Goal: Task Accomplishment & Management: Complete application form

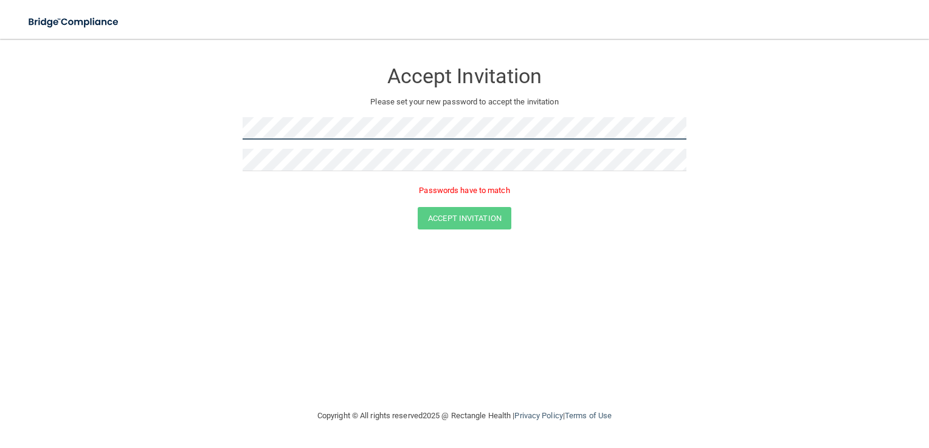
click at [222, 111] on form "Accept Invitation Please set your new password to accept the invitation Passwor…" at bounding box center [464, 147] width 880 height 193
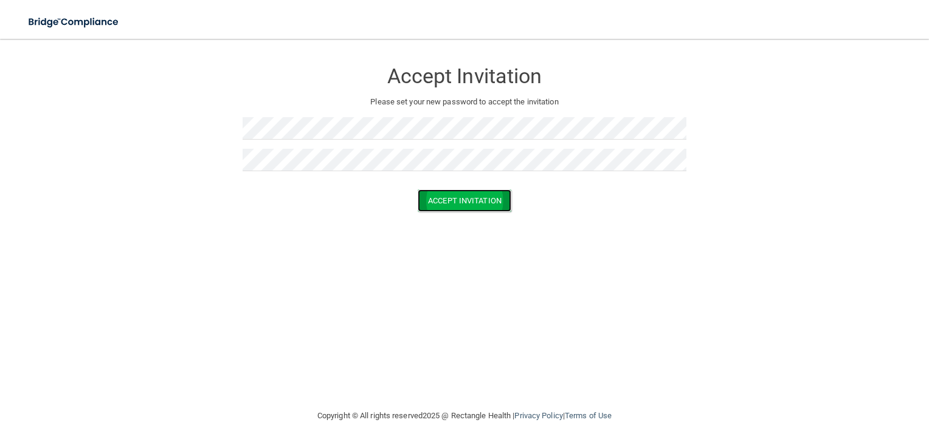
click at [452, 204] on button "Accept Invitation" at bounding box center [464, 201] width 94 height 22
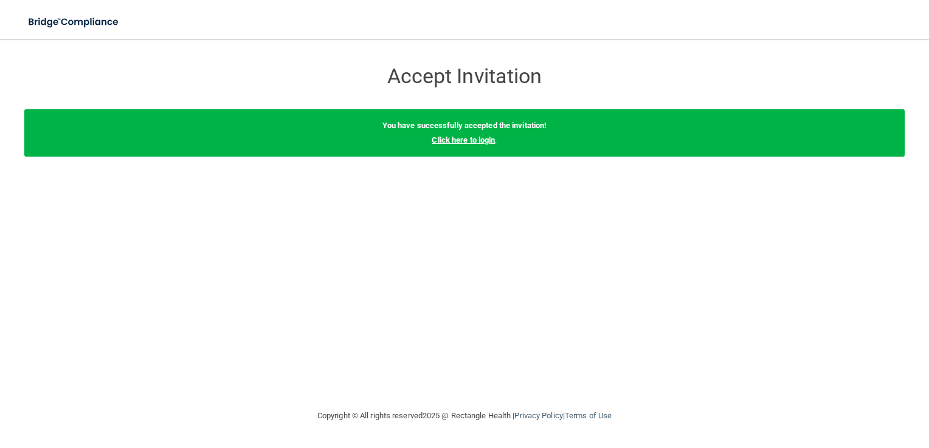
click at [458, 144] on link "Click here to login" at bounding box center [462, 140] width 63 height 9
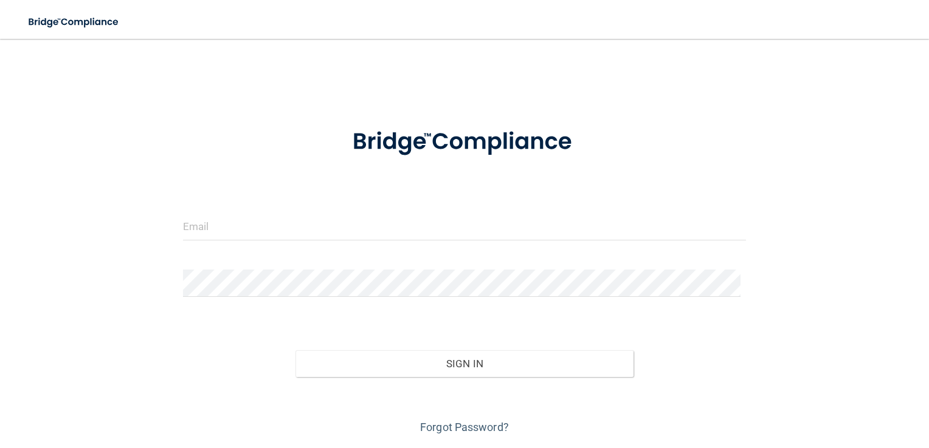
click at [359, 75] on div "Invalid email/password. You don't have permission to access that page. Sign In …" at bounding box center [464, 244] width 880 height 386
click at [269, 235] on input "email" at bounding box center [464, 226] width 563 height 27
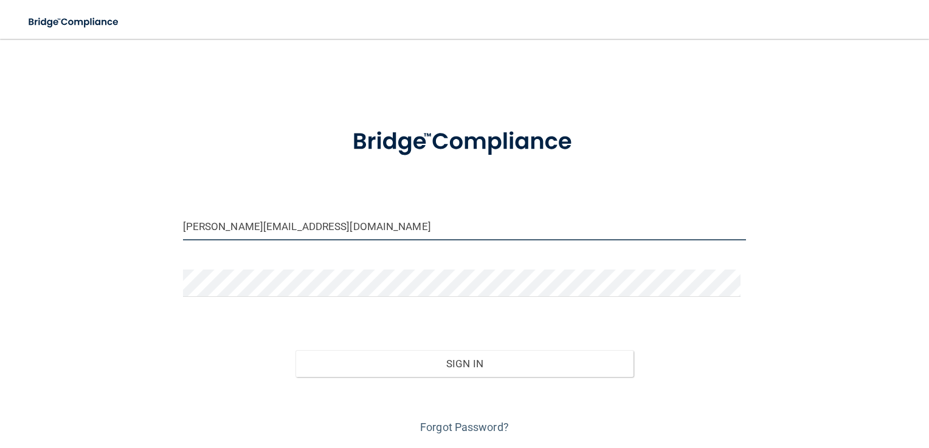
type input "[PERSON_NAME][EMAIL_ADDRESS][DOMAIN_NAME]"
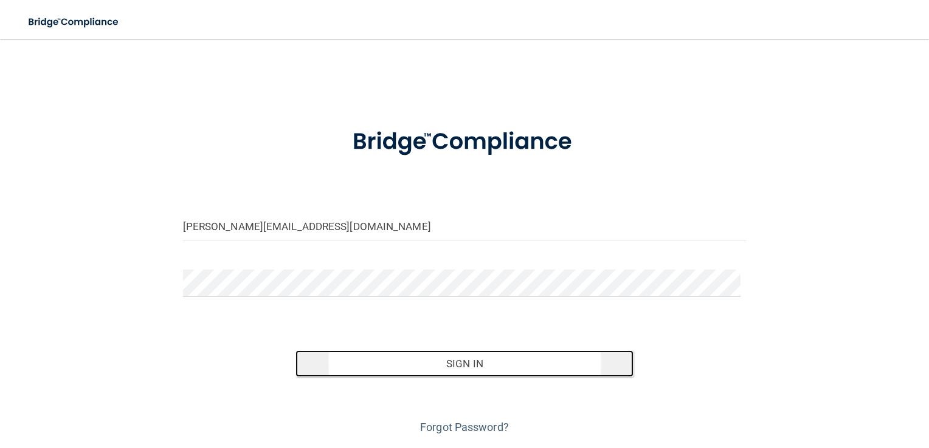
click at [453, 363] on button "Sign In" at bounding box center [464, 364] width 338 height 27
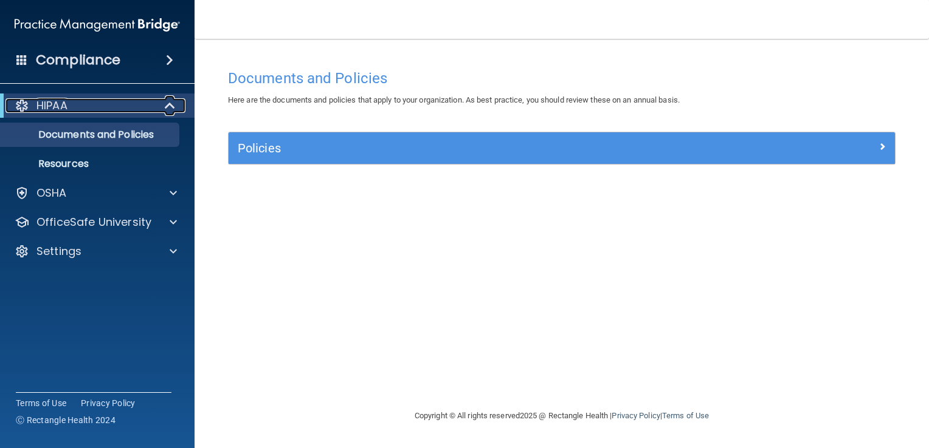
click at [170, 106] on span at bounding box center [171, 105] width 10 height 15
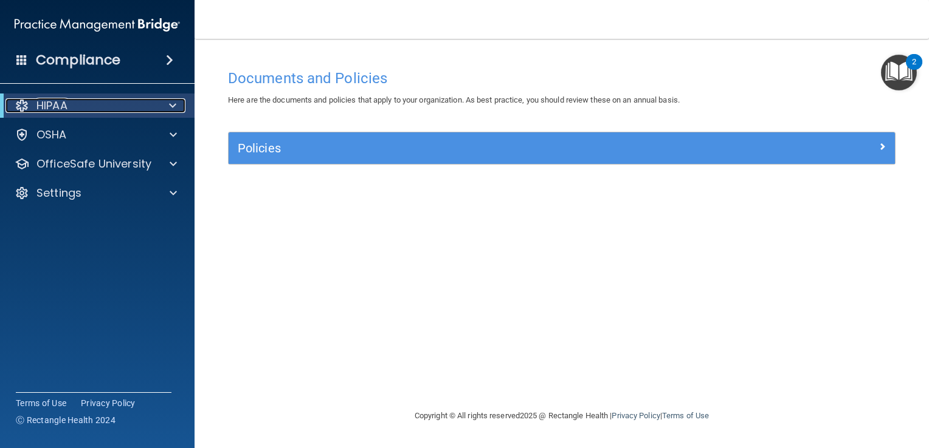
click at [170, 106] on span at bounding box center [172, 105] width 7 height 15
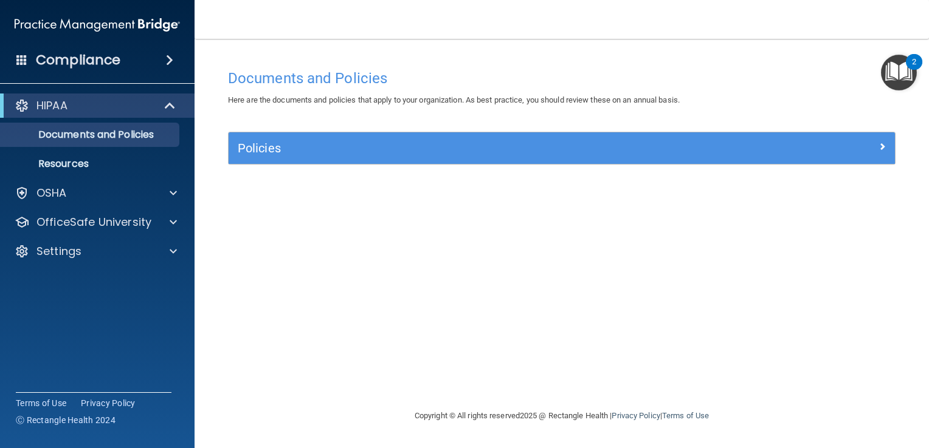
click at [887, 71] on img "Open Resource Center, 2 new notifications" at bounding box center [899, 73] width 36 height 36
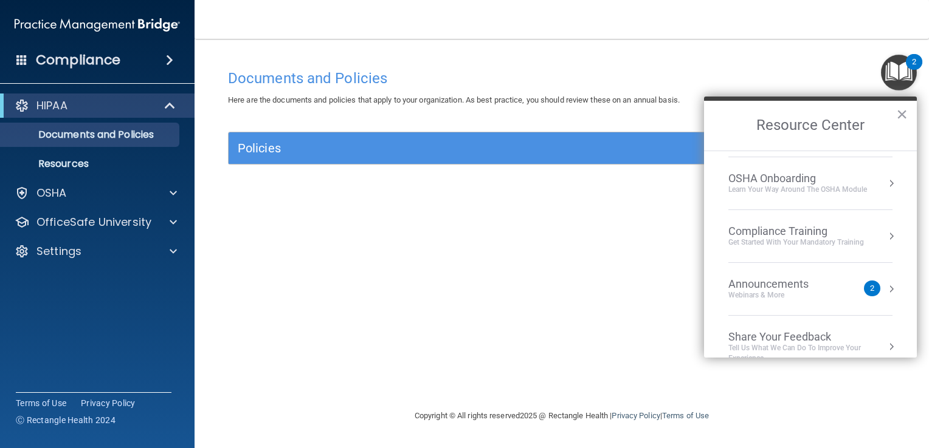
scroll to position [66, 0]
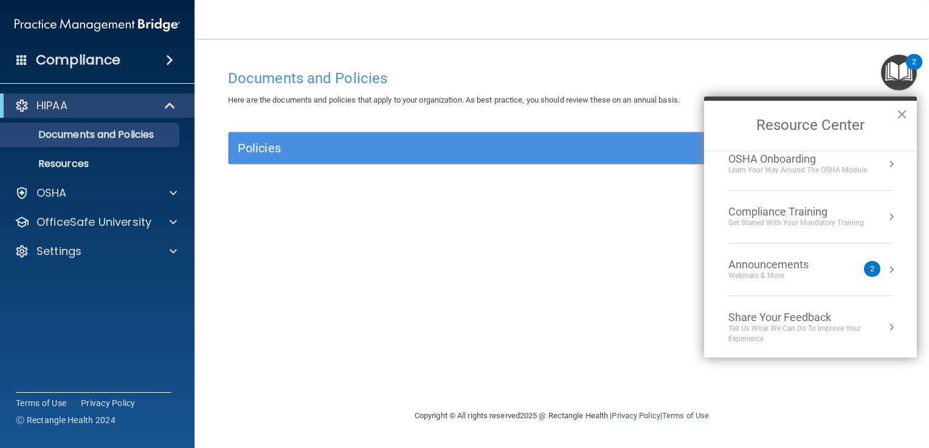
click at [870, 269] on div "2" at bounding box center [872, 269] width 4 height 0
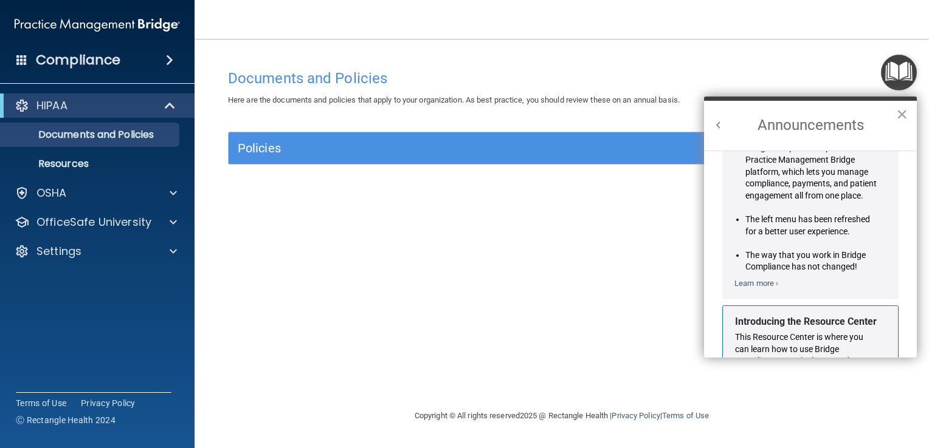
scroll to position [0, 0]
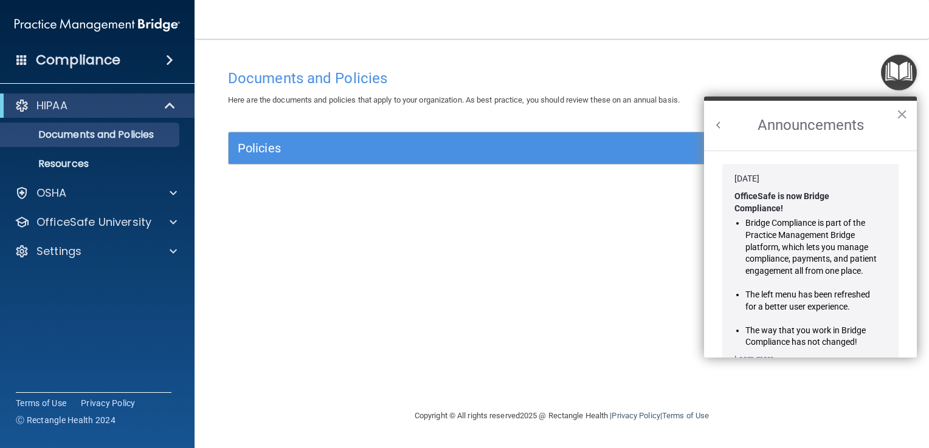
click at [712, 128] on button "Back to Resource Center Home" at bounding box center [718, 125] width 12 height 12
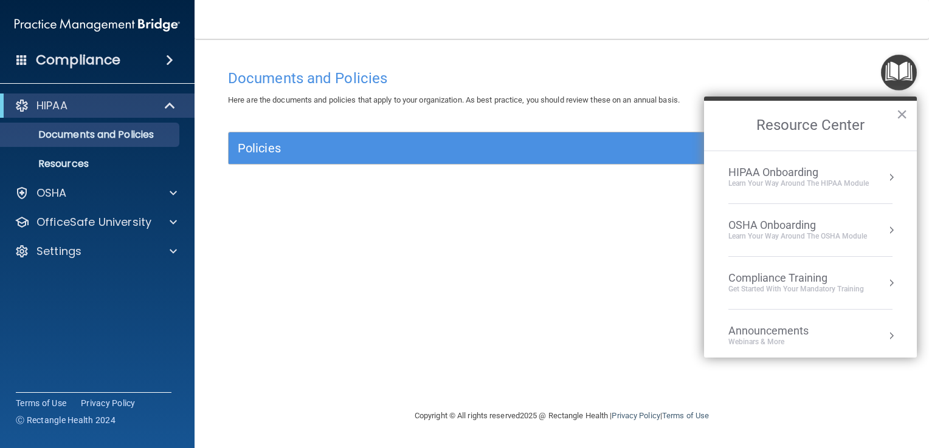
click at [788, 182] on div "Learn Your Way around the HIPAA module" at bounding box center [798, 184] width 140 height 10
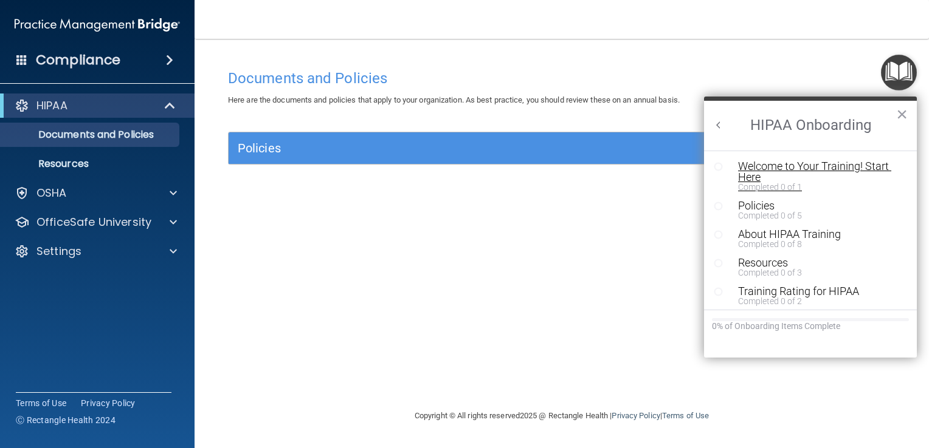
click at [757, 176] on div "Welcome to Your Training! Start Here" at bounding box center [814, 172] width 153 height 22
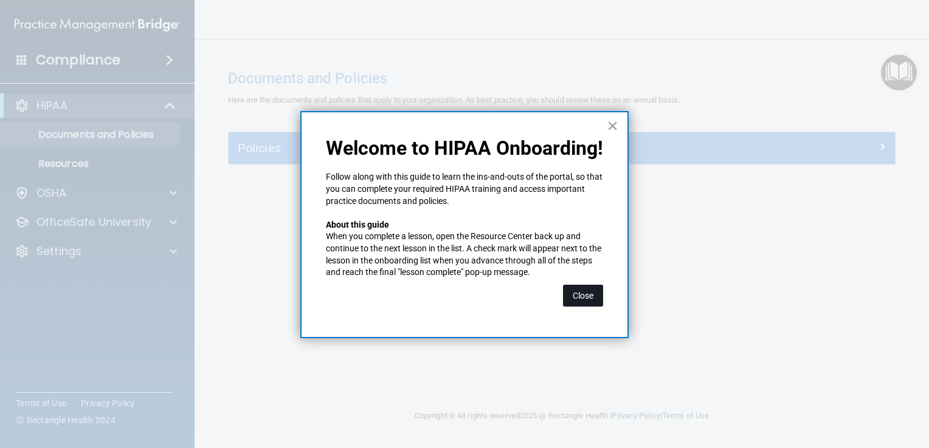
click at [572, 294] on button "Close" at bounding box center [583, 296] width 40 height 22
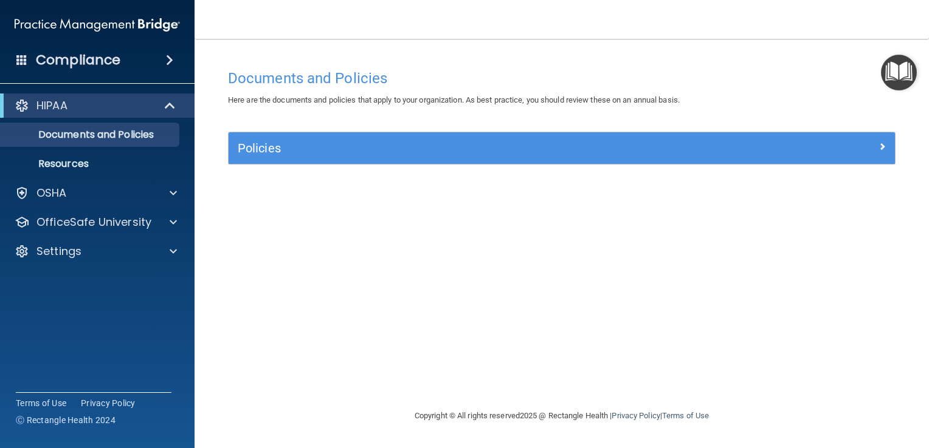
click at [895, 77] on img "Open Resource Center" at bounding box center [899, 73] width 36 height 36
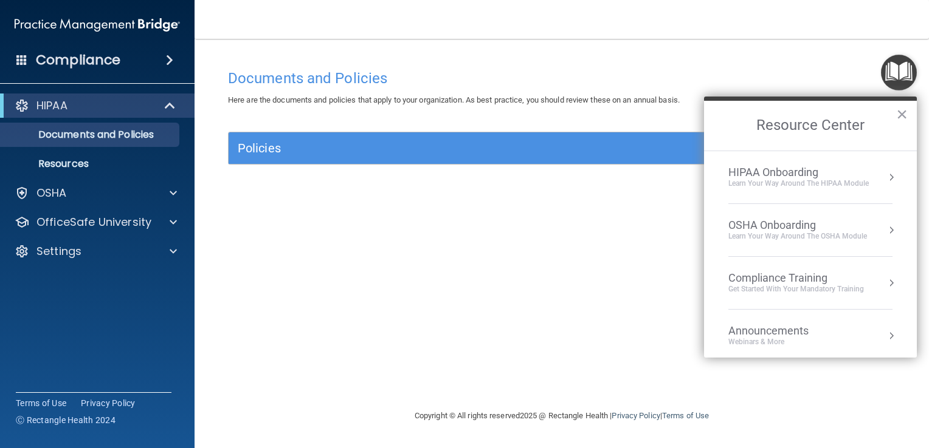
click at [854, 173] on div "HIPAA Onboarding" at bounding box center [798, 172] width 140 height 13
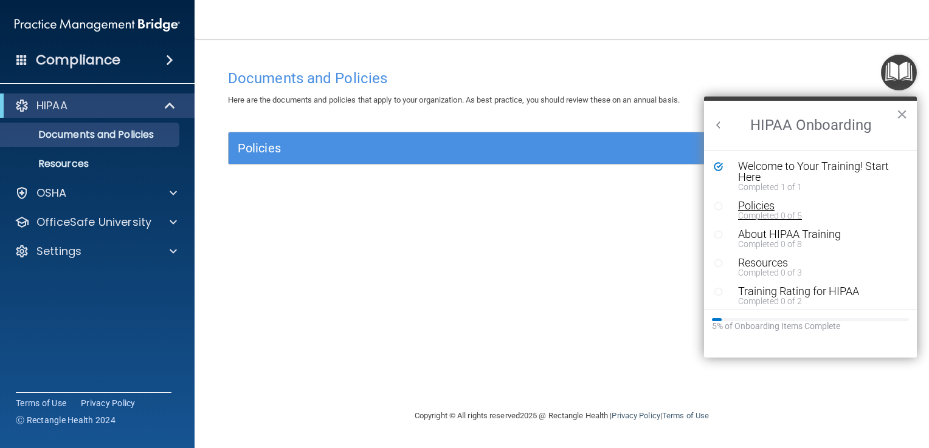
click at [752, 207] on div "Policies" at bounding box center [814, 206] width 153 height 11
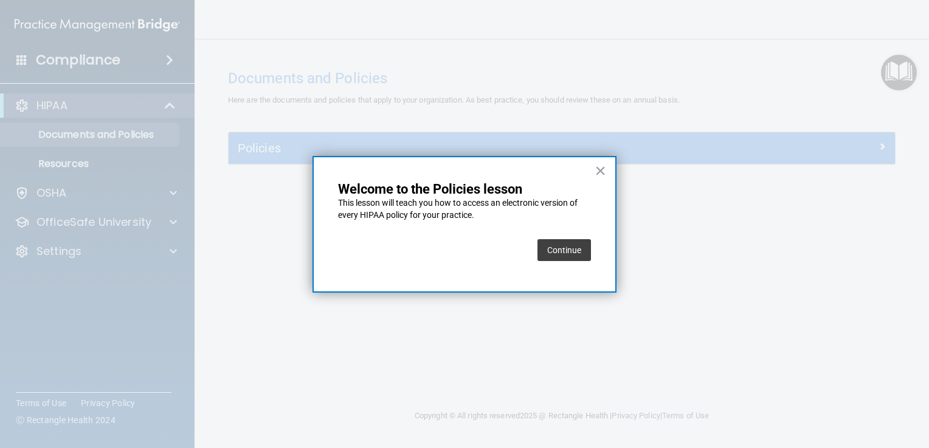
click at [548, 249] on button "Continue" at bounding box center [563, 250] width 53 height 22
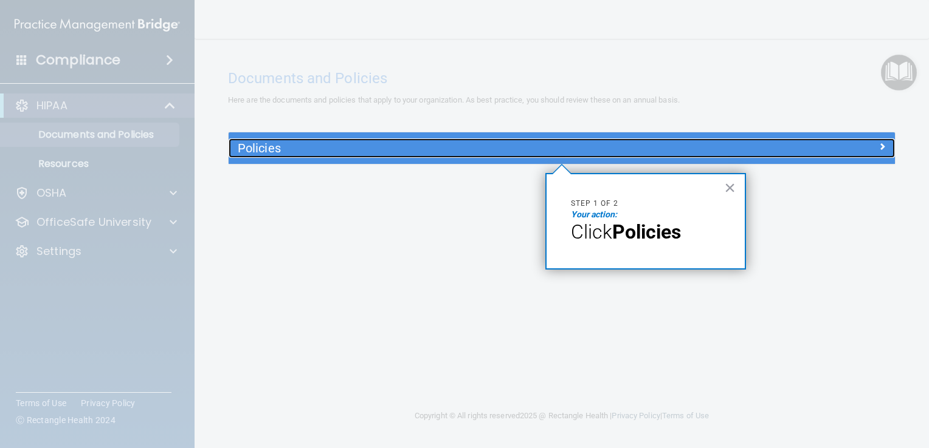
click at [457, 145] on h5 "Policies" at bounding box center [478, 148] width 481 height 13
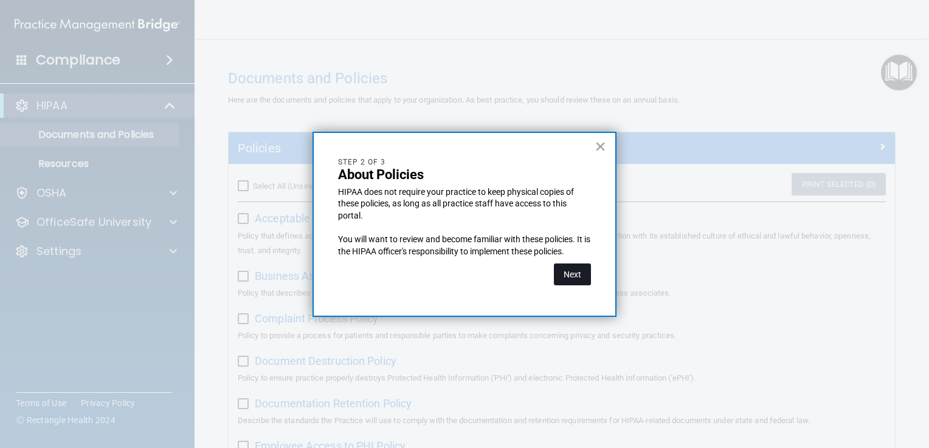
click at [568, 273] on button "Next" at bounding box center [572, 275] width 37 height 22
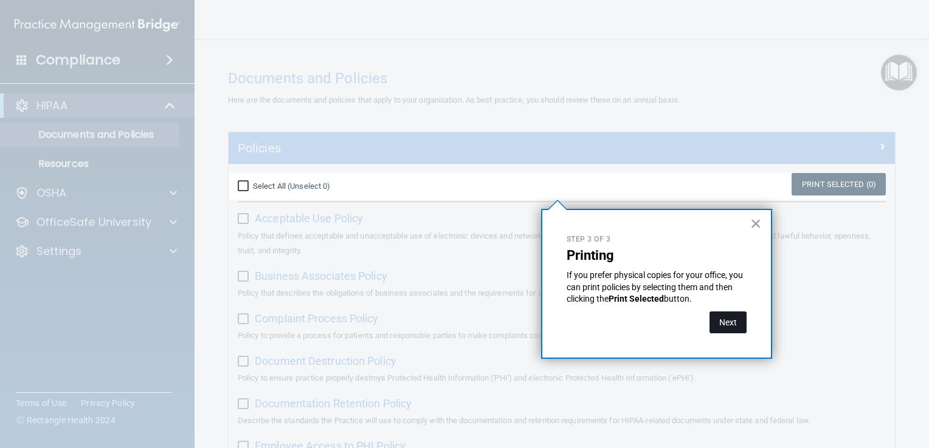
click at [727, 329] on button "Next" at bounding box center [727, 323] width 37 height 22
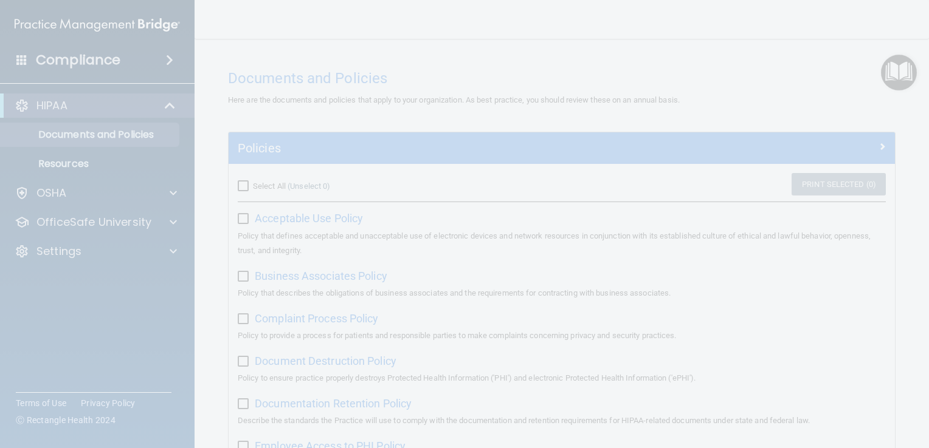
click at [360, 190] on div at bounding box center [464, 224] width 929 height 448
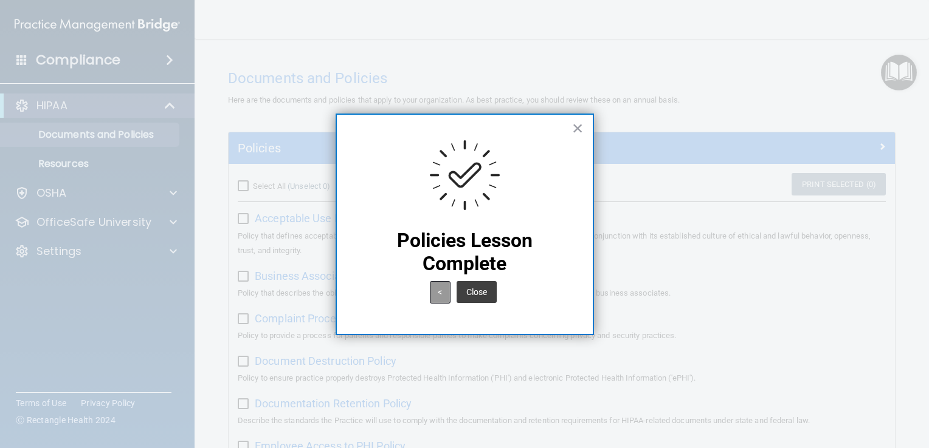
click at [445, 287] on button "<" at bounding box center [440, 292] width 21 height 22
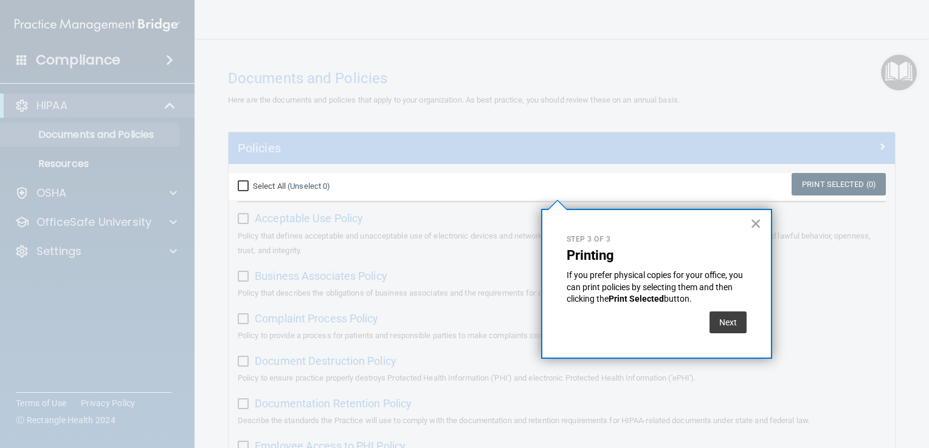
click at [236, 188] on div "Select All (Unselect 0) Unselect All" at bounding box center [339, 186] width 222 height 27
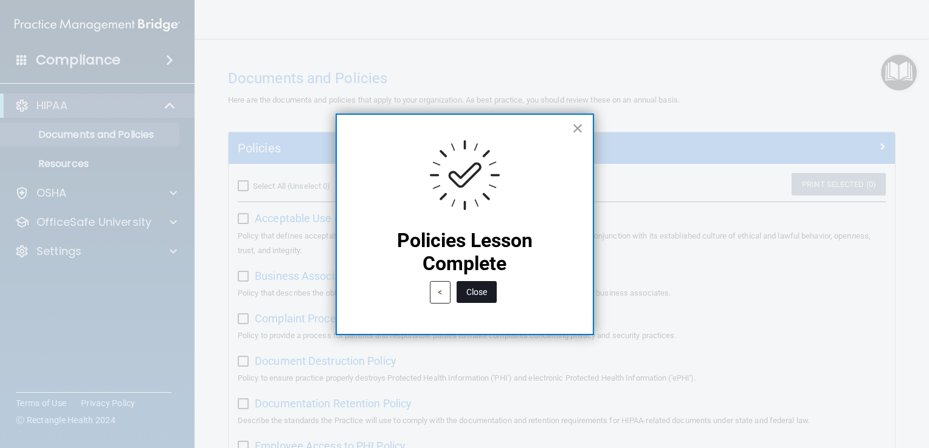
click at [471, 295] on button "Close" at bounding box center [476, 292] width 40 height 22
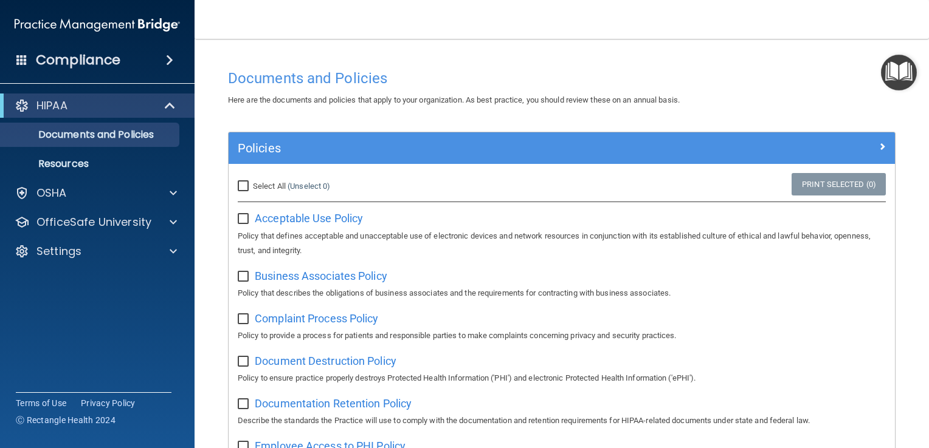
click at [887, 77] on img "Open Resource Center" at bounding box center [899, 73] width 36 height 36
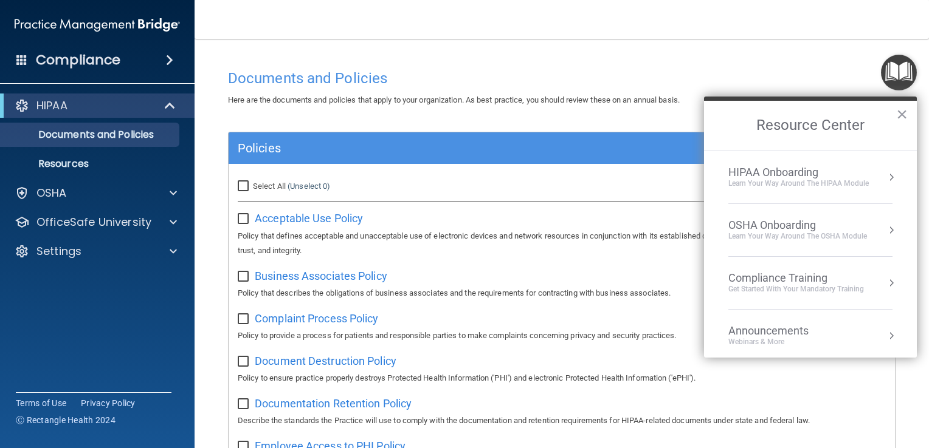
click at [759, 168] on div "HIPAA Onboarding" at bounding box center [798, 172] width 140 height 13
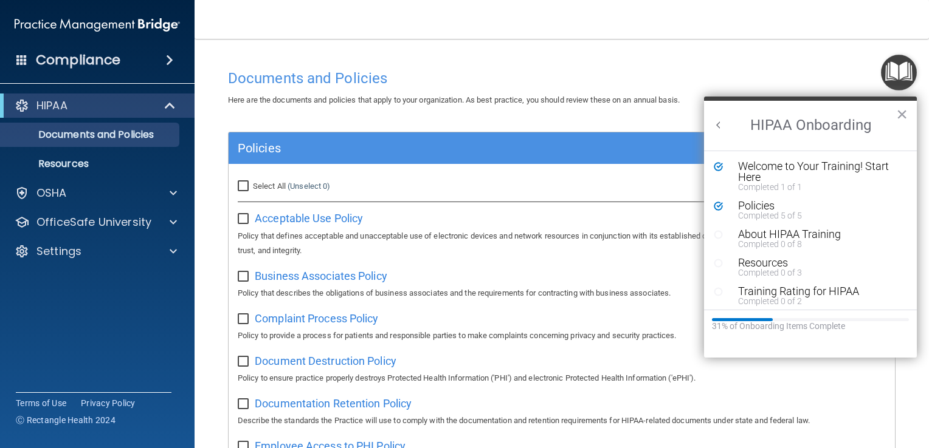
click at [641, 182] on div "Select All (Unselect 0) Unselect All Print Selected (0)" at bounding box center [561, 186] width 666 height 27
click at [900, 115] on button "×" at bounding box center [902, 114] width 12 height 19
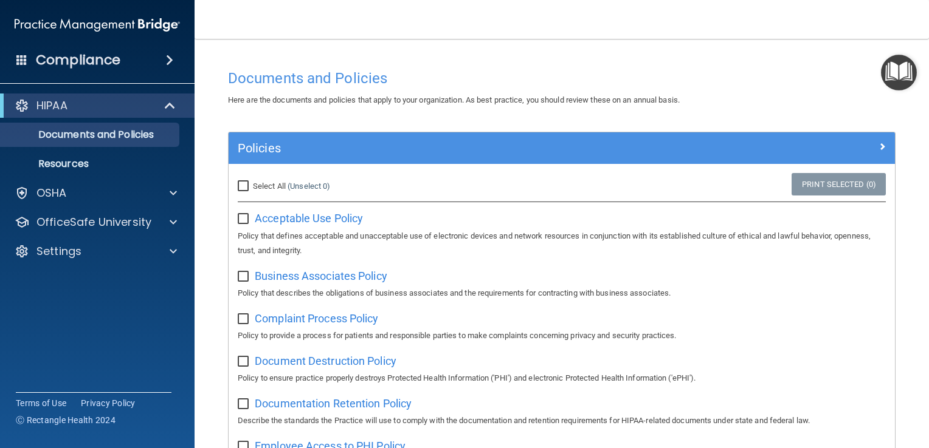
click at [899, 70] on img "Open Resource Center" at bounding box center [899, 73] width 36 height 36
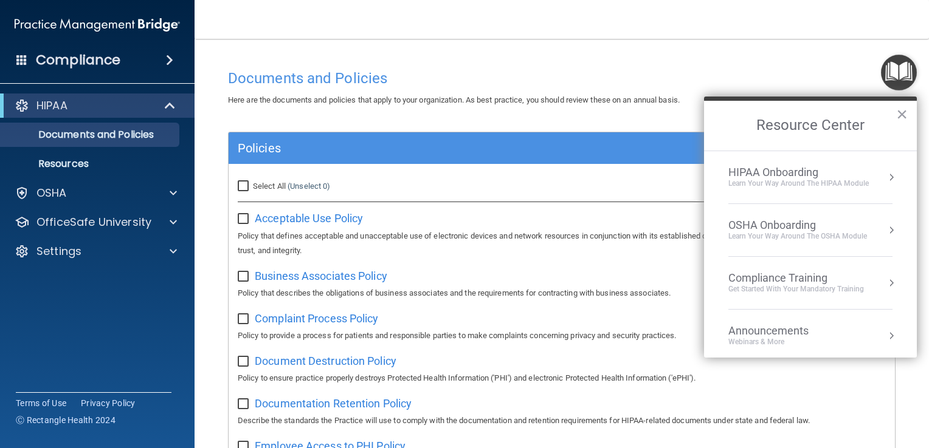
click at [785, 191] on li "HIPAA Onboarding Learn Your Way around the HIPAA module" at bounding box center [810, 177] width 164 height 53
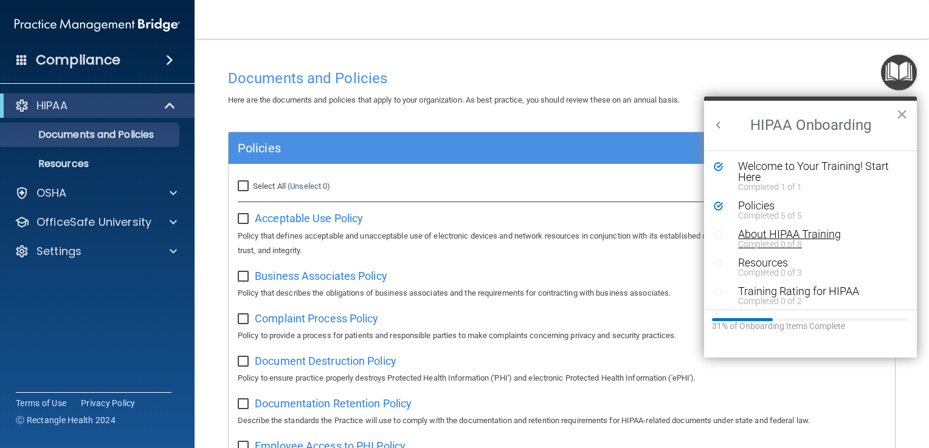
click at [746, 235] on div "About HIPAA Training" at bounding box center [814, 234] width 153 height 11
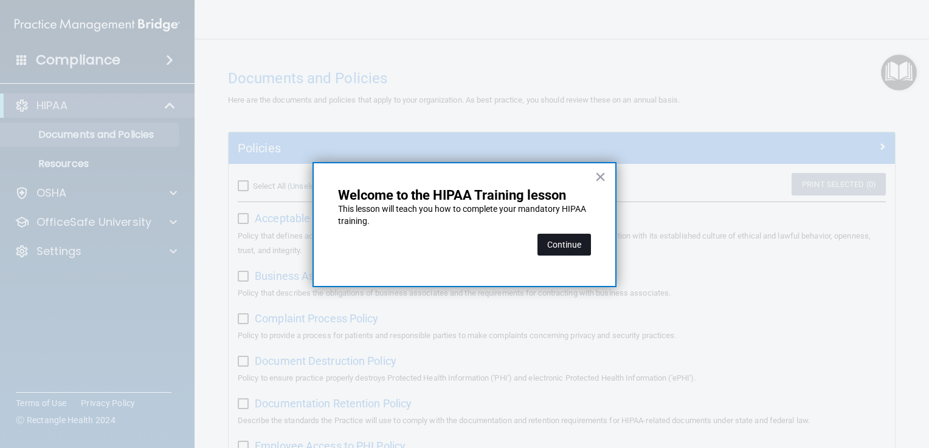
click at [570, 238] on button "Continue" at bounding box center [563, 245] width 53 height 22
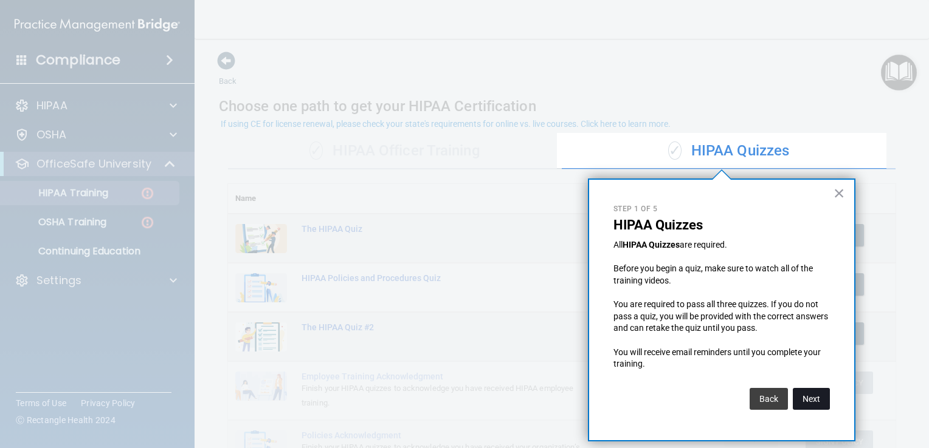
click at [812, 402] on button "Next" at bounding box center [810, 399] width 37 height 22
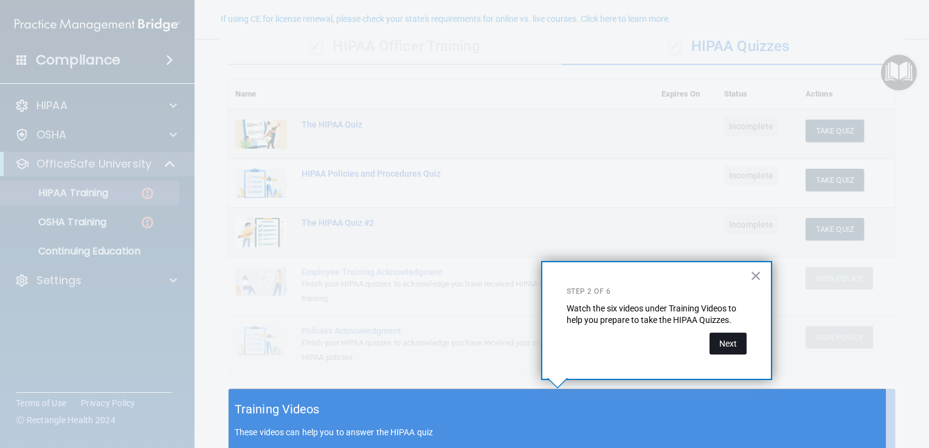
click at [733, 345] on button "Next" at bounding box center [727, 344] width 37 height 22
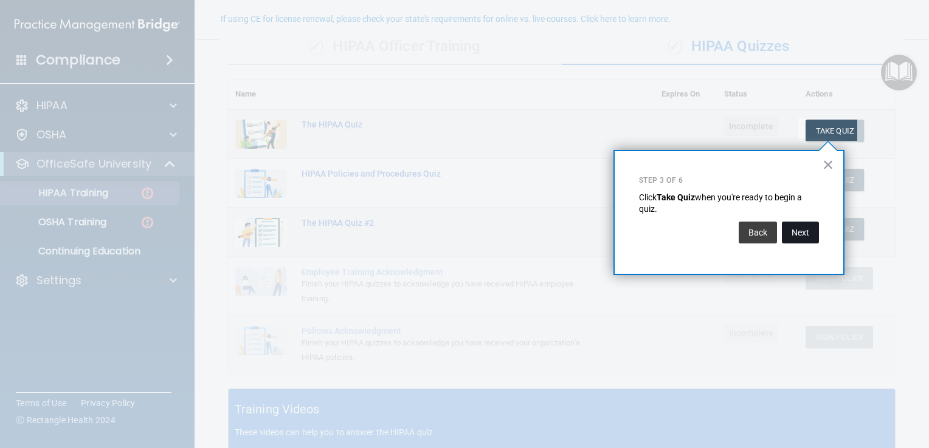
click at [805, 233] on button "Next" at bounding box center [799, 233] width 37 height 22
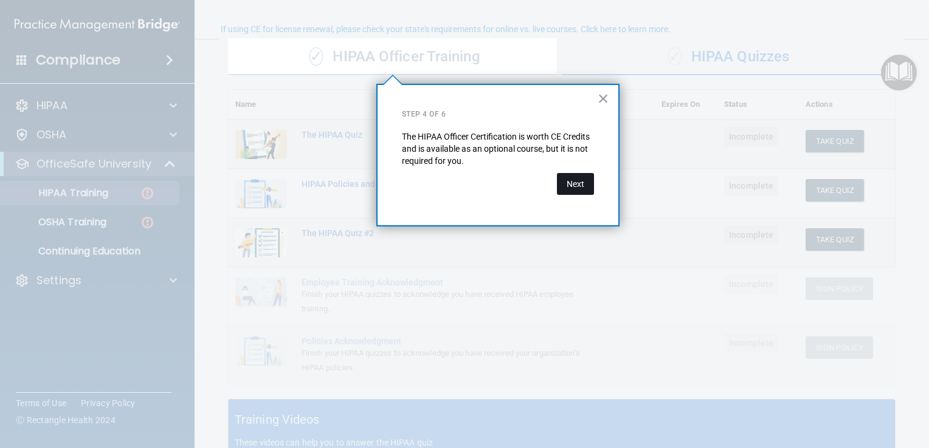
click at [572, 182] on button "Next" at bounding box center [575, 184] width 37 height 22
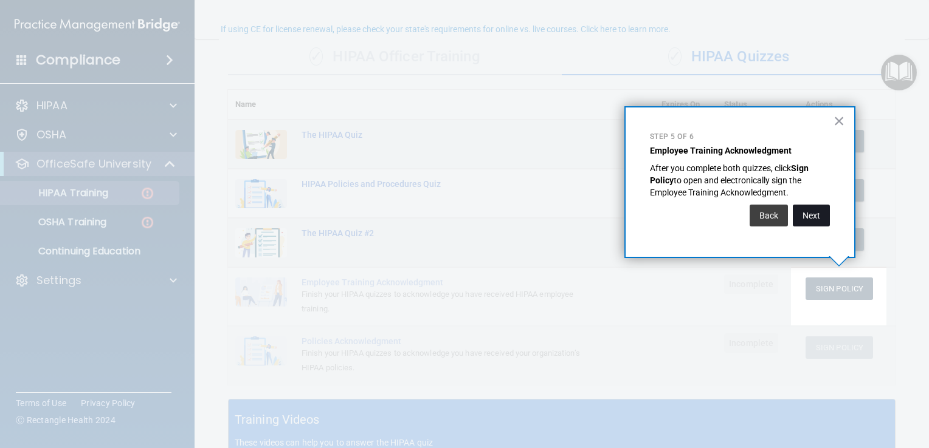
click at [807, 213] on button "Next" at bounding box center [810, 216] width 37 height 22
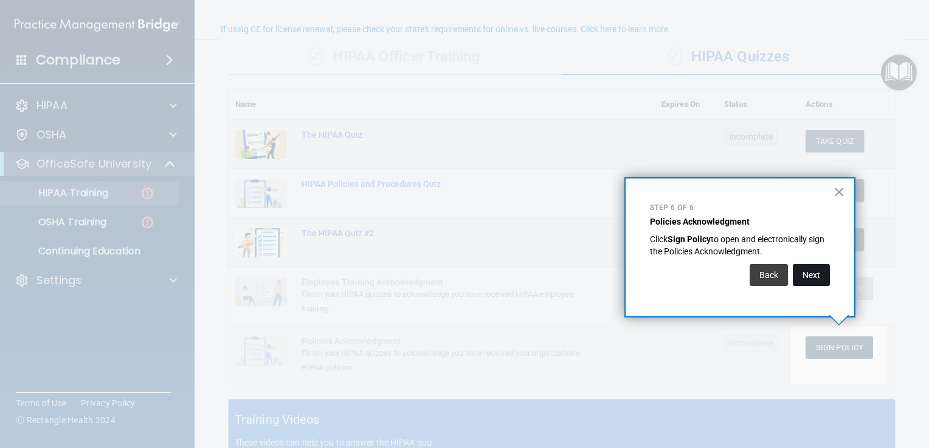
click at [808, 279] on button "Next" at bounding box center [810, 275] width 37 height 22
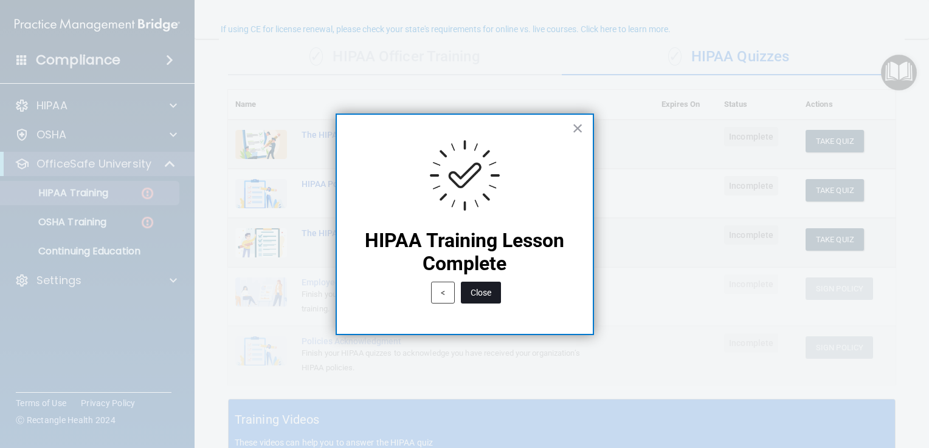
click at [483, 290] on button "Close" at bounding box center [481, 293] width 40 height 22
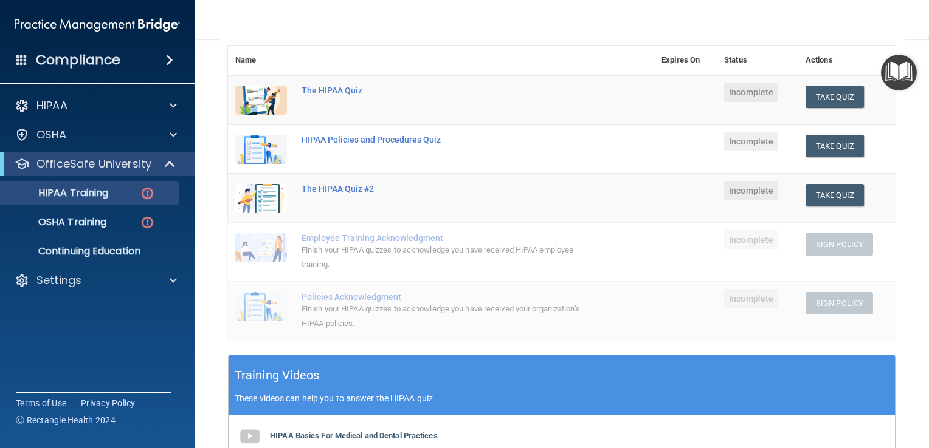
scroll to position [304, 0]
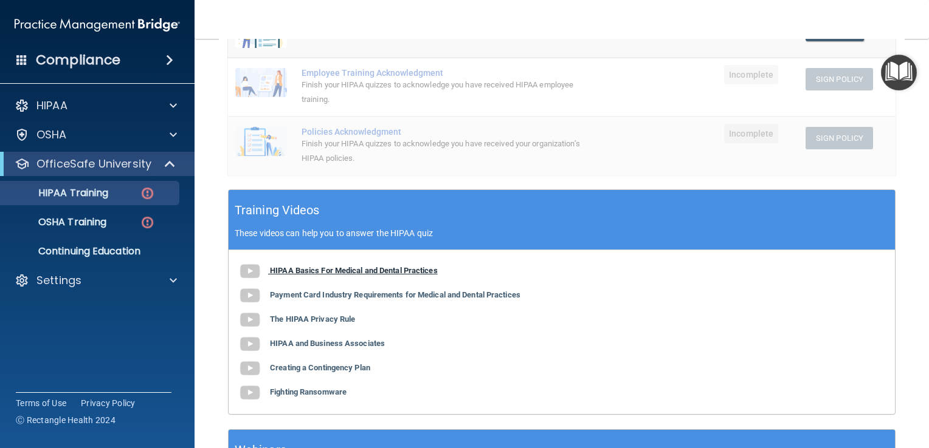
click at [246, 272] on img at bounding box center [250, 271] width 24 height 24
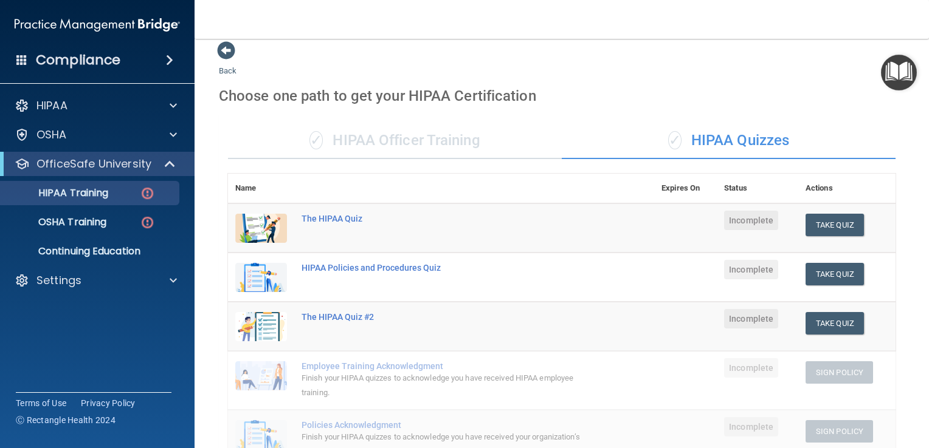
scroll to position [0, 0]
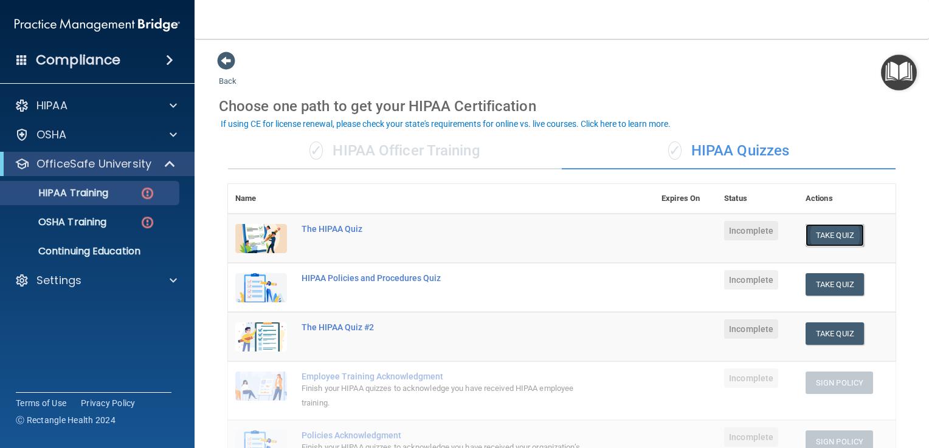
click at [827, 236] on button "Take Quiz" at bounding box center [834, 235] width 58 height 22
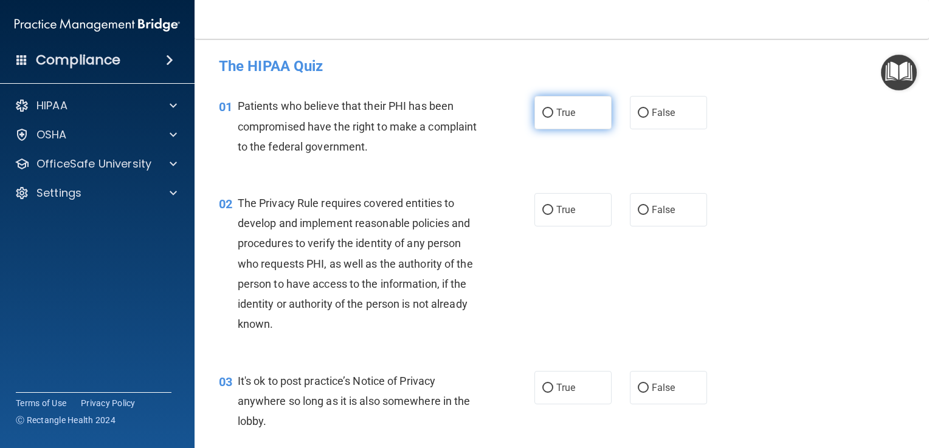
click at [543, 109] on input "True" at bounding box center [547, 113] width 11 height 9
radio input "true"
click at [542, 211] on input "True" at bounding box center [547, 210] width 11 height 9
radio input "true"
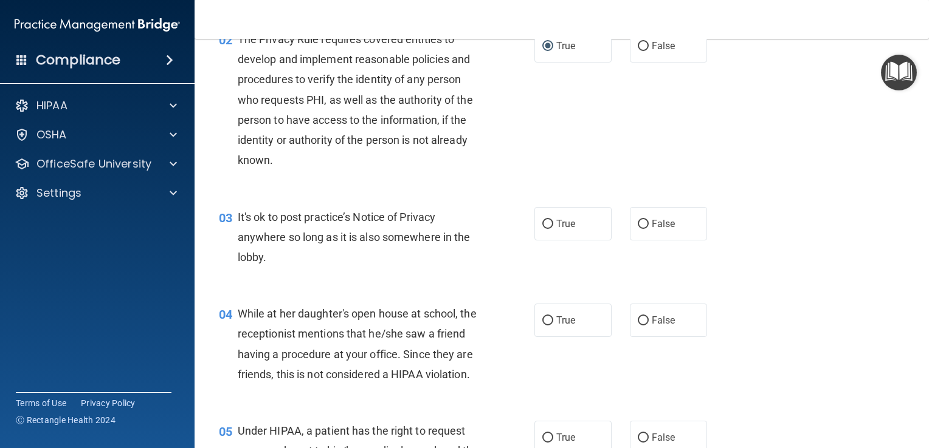
scroll to position [243, 0]
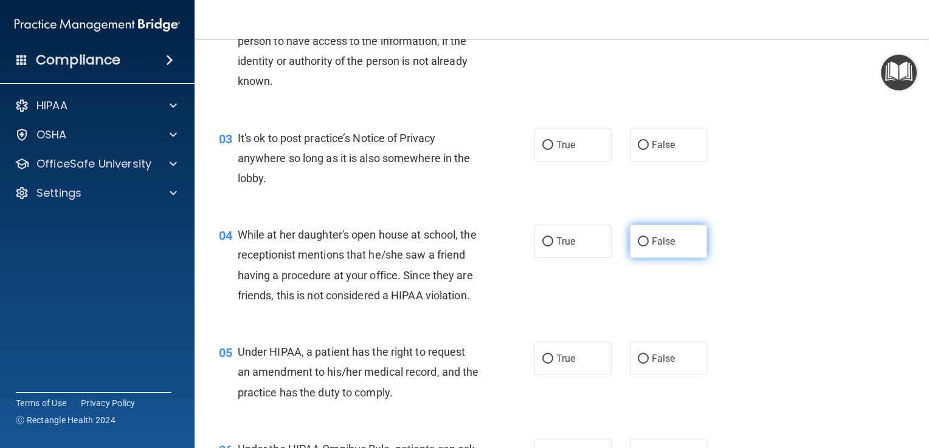
click at [630, 246] on label "False" at bounding box center [668, 241] width 77 height 33
click at [637, 246] on input "False" at bounding box center [642, 242] width 11 height 9
radio input "true"
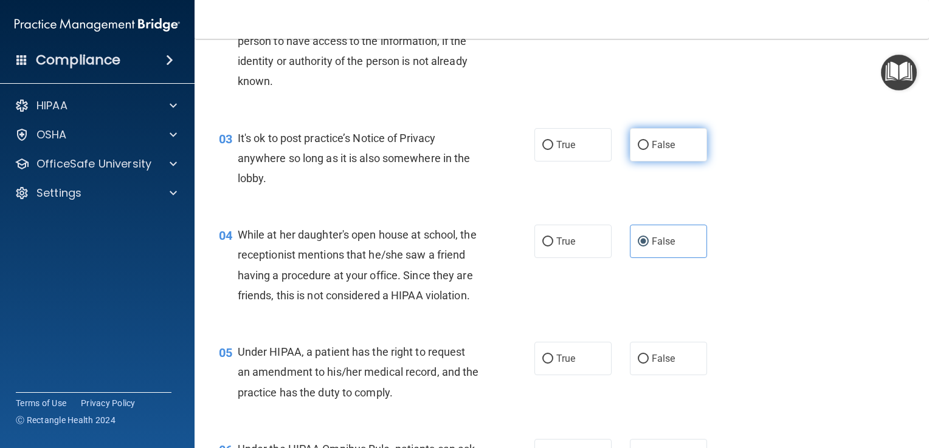
click at [642, 152] on label "False" at bounding box center [668, 144] width 77 height 33
click at [642, 150] on input "False" at bounding box center [642, 145] width 11 height 9
radio input "true"
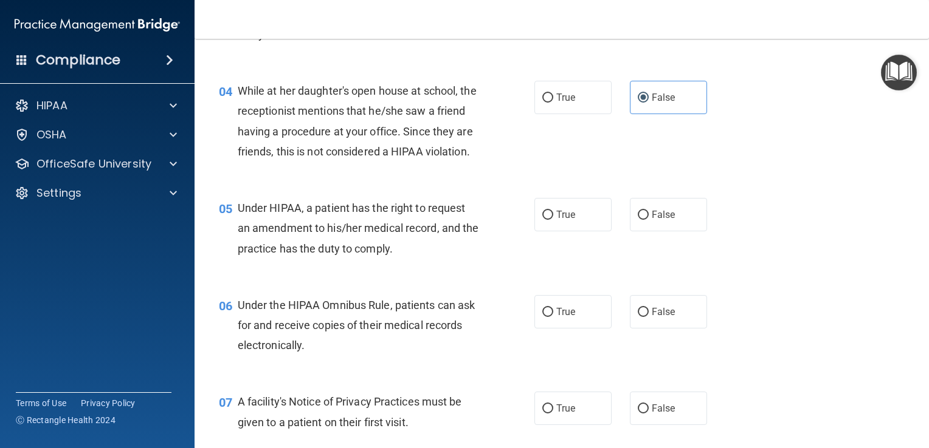
scroll to position [425, 0]
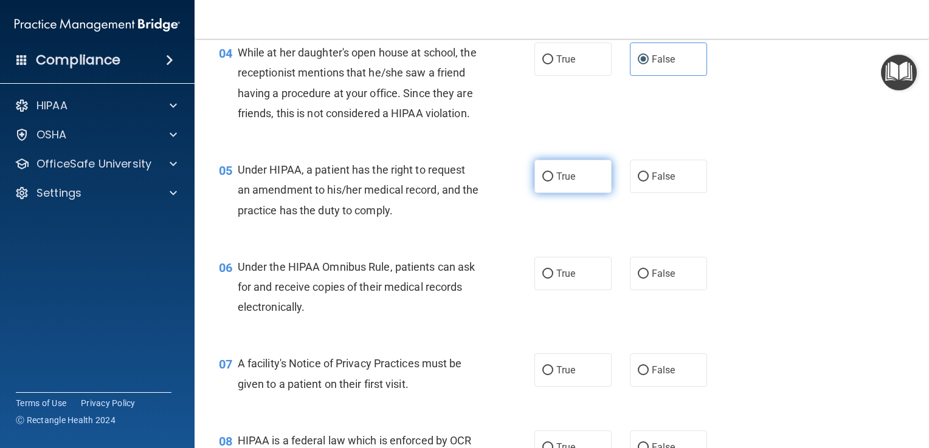
click at [551, 193] on label "True" at bounding box center [572, 176] width 77 height 33
click at [551, 182] on input "True" at bounding box center [547, 177] width 11 height 9
radio input "true"
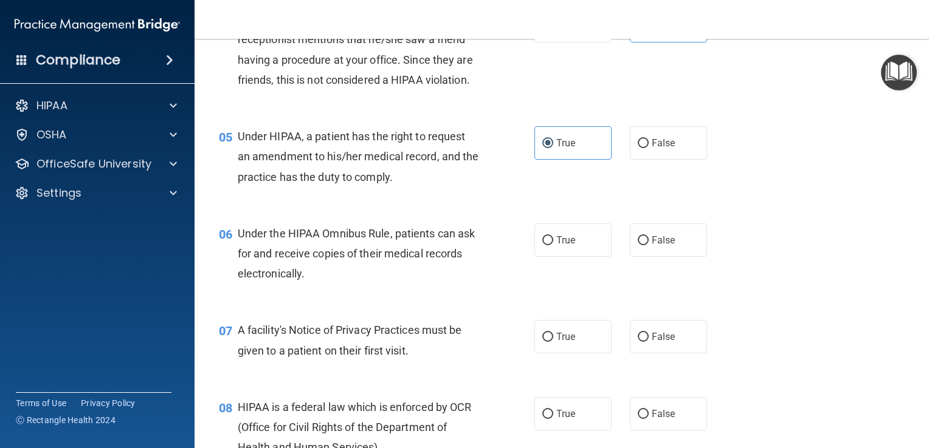
scroll to position [547, 0]
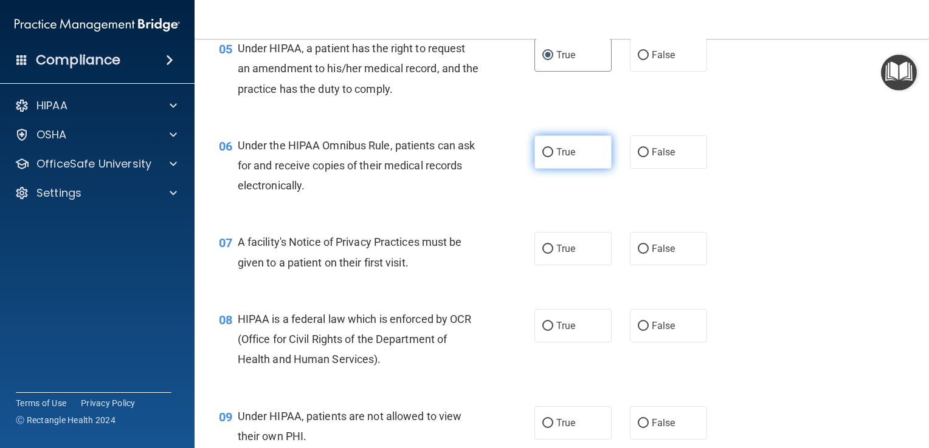
click at [556, 158] on span "True" at bounding box center [565, 152] width 19 height 12
click at [552, 157] on input "True" at bounding box center [547, 152] width 11 height 9
radio input "true"
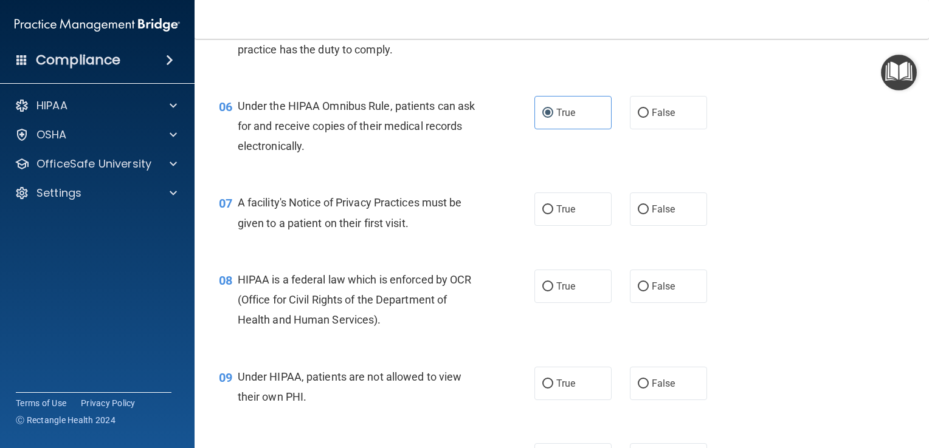
scroll to position [608, 0]
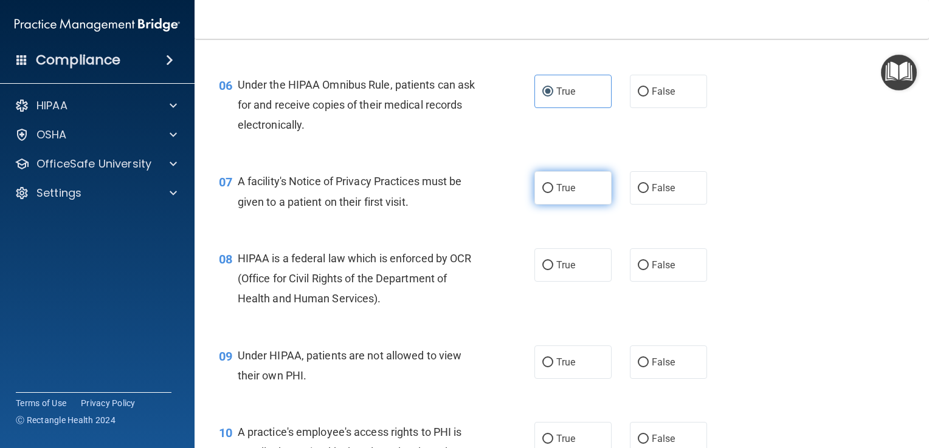
click at [549, 205] on label "True" at bounding box center [572, 187] width 77 height 33
click at [549, 193] on input "True" at bounding box center [547, 188] width 11 height 9
radio input "true"
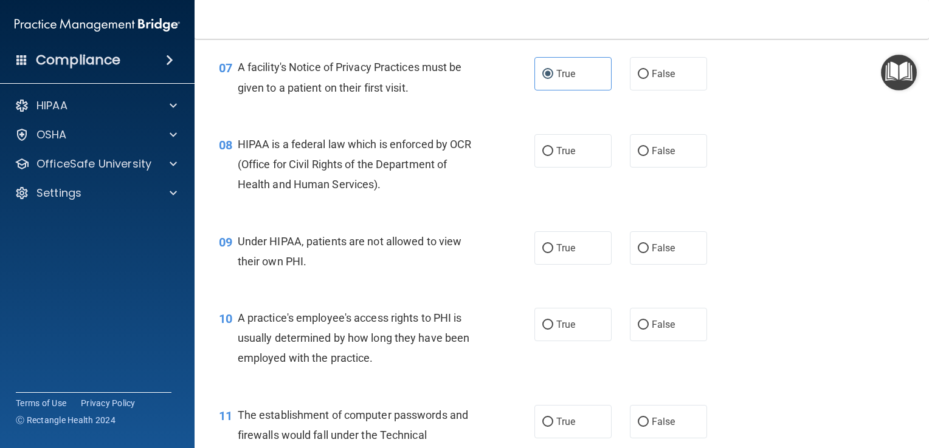
scroll to position [729, 0]
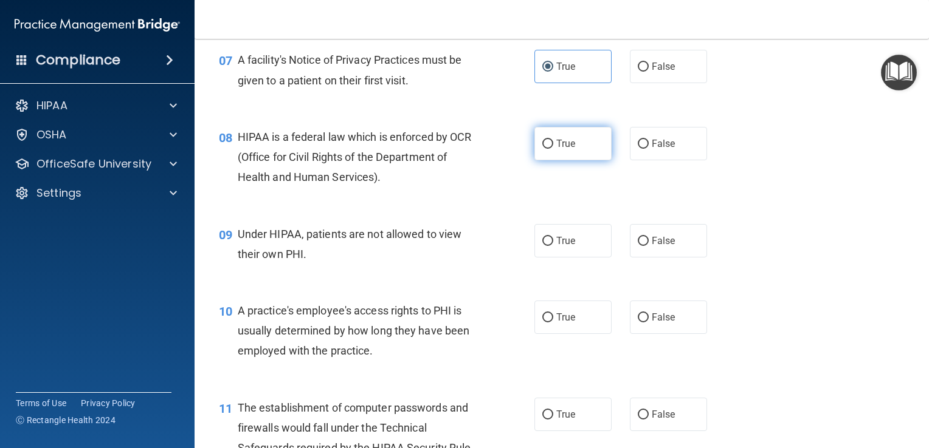
click at [550, 160] on label "True" at bounding box center [572, 143] width 77 height 33
click at [550, 149] on input "True" at bounding box center [547, 144] width 11 height 9
radio input "true"
click at [644, 258] on label "False" at bounding box center [668, 240] width 77 height 33
click at [644, 246] on input "False" at bounding box center [642, 241] width 11 height 9
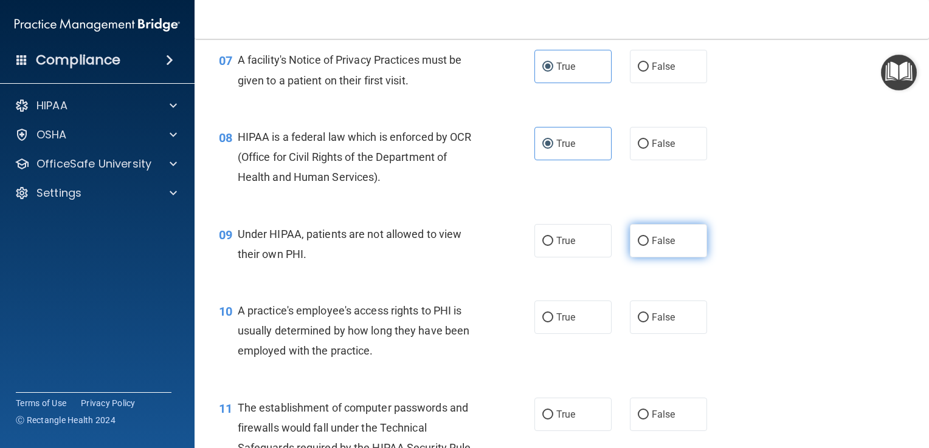
radio input "true"
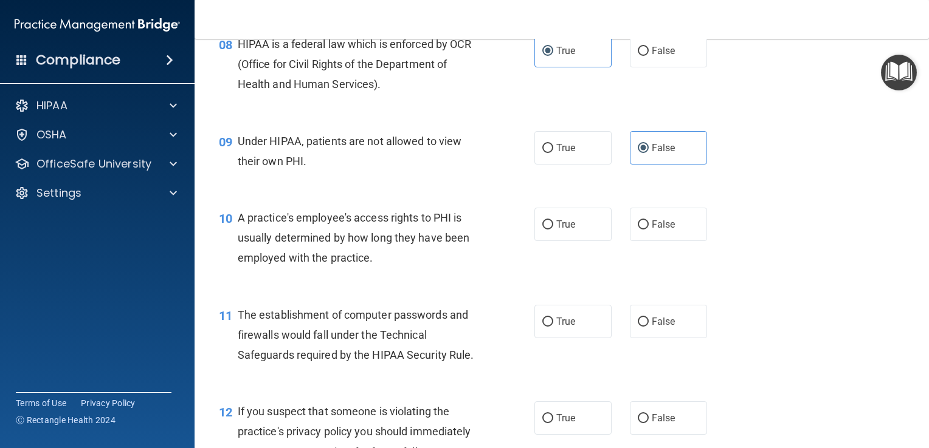
scroll to position [851, 0]
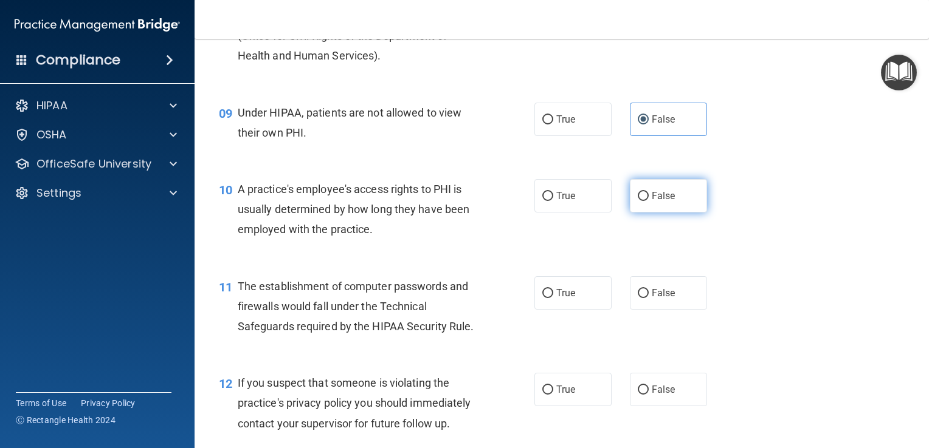
click at [645, 213] on label "False" at bounding box center [668, 195] width 77 height 33
click at [645, 201] on input "False" at bounding box center [642, 196] width 11 height 9
radio input "true"
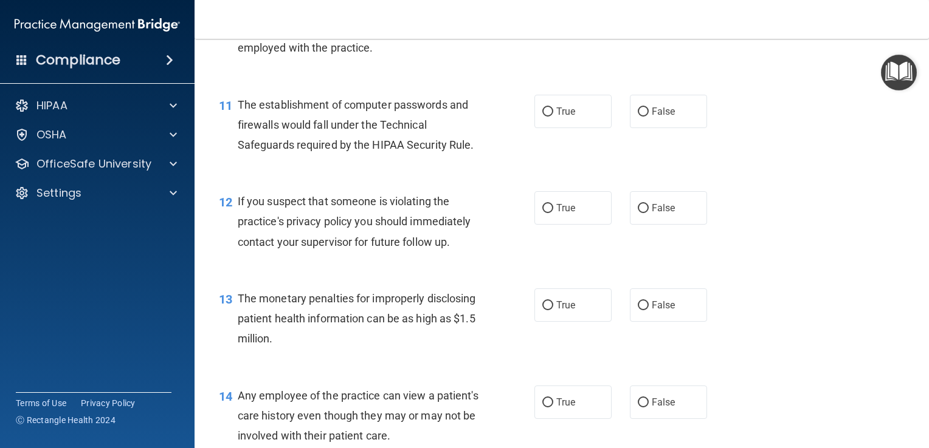
scroll to position [1033, 0]
click at [534, 128] on label "True" at bounding box center [572, 110] width 77 height 33
click at [542, 116] on input "True" at bounding box center [547, 111] width 11 height 9
radio input "true"
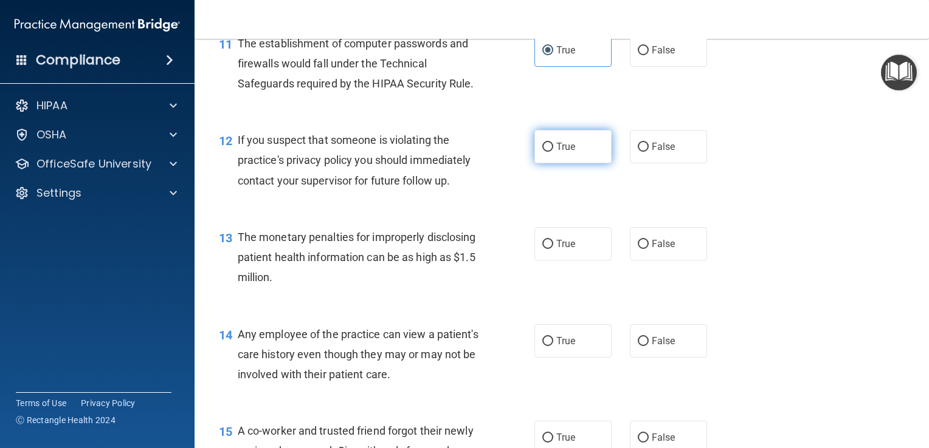
click at [573, 163] on label "True" at bounding box center [572, 146] width 77 height 33
click at [553, 152] on input "True" at bounding box center [547, 147] width 11 height 9
radio input "true"
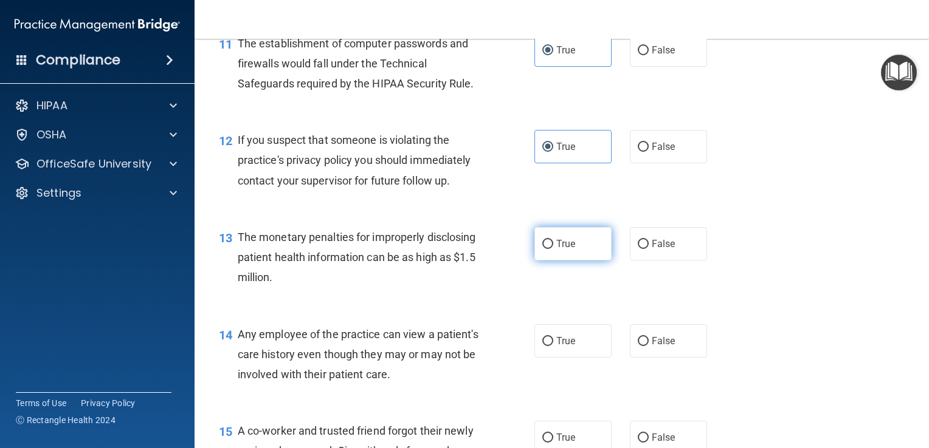
click at [568, 250] on span "True" at bounding box center [565, 244] width 19 height 12
click at [553, 249] on input "True" at bounding box center [547, 244] width 11 height 9
radio input "true"
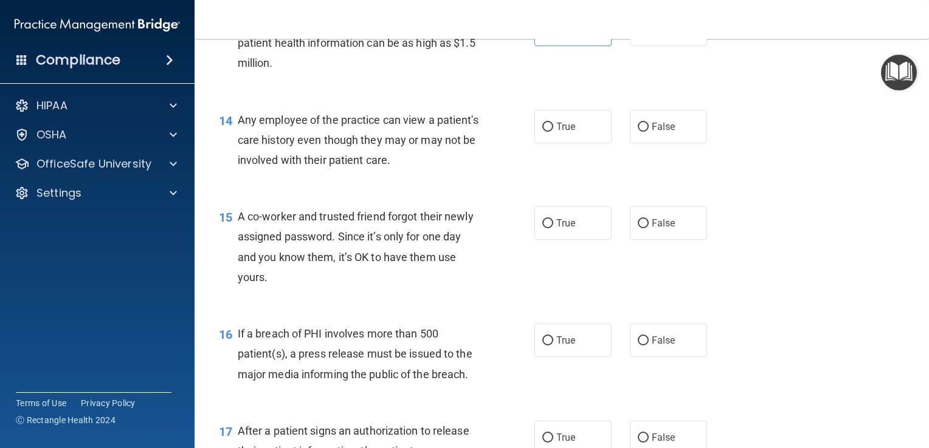
scroll to position [1337, 0]
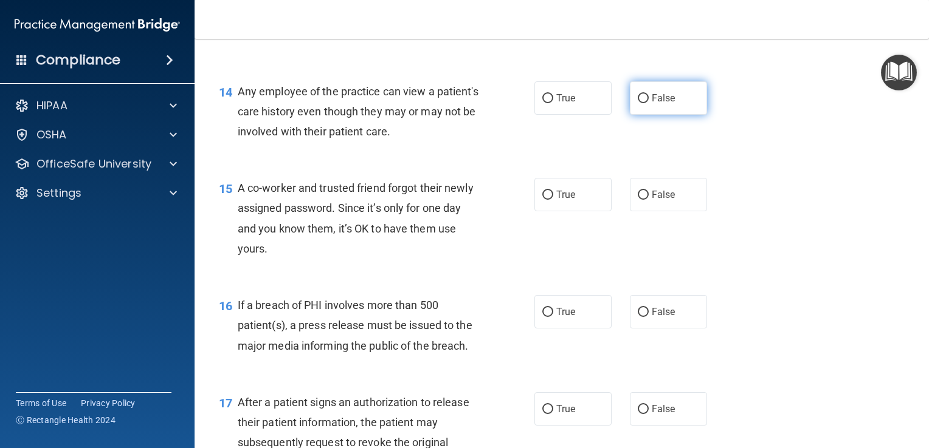
click at [647, 115] on label "False" at bounding box center [668, 97] width 77 height 33
click at [647, 103] on input "False" at bounding box center [642, 98] width 11 height 9
radio input "true"
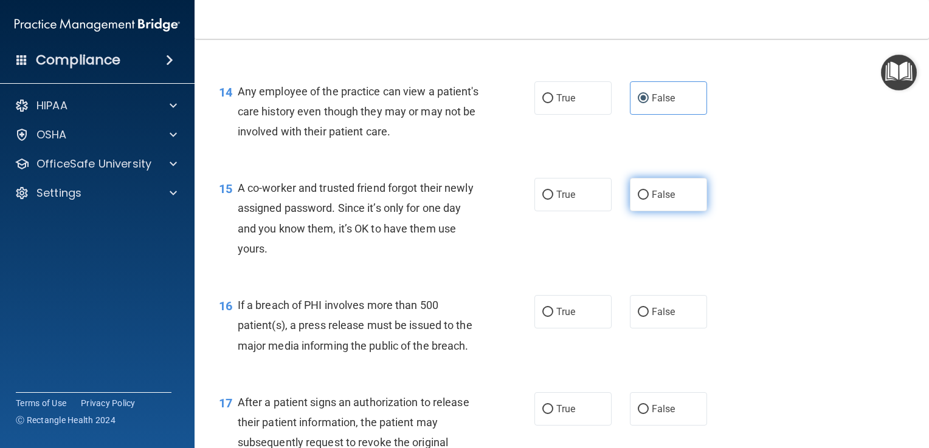
click at [655, 211] on label "False" at bounding box center [668, 194] width 77 height 33
click at [648, 200] on input "False" at bounding box center [642, 195] width 11 height 9
radio input "true"
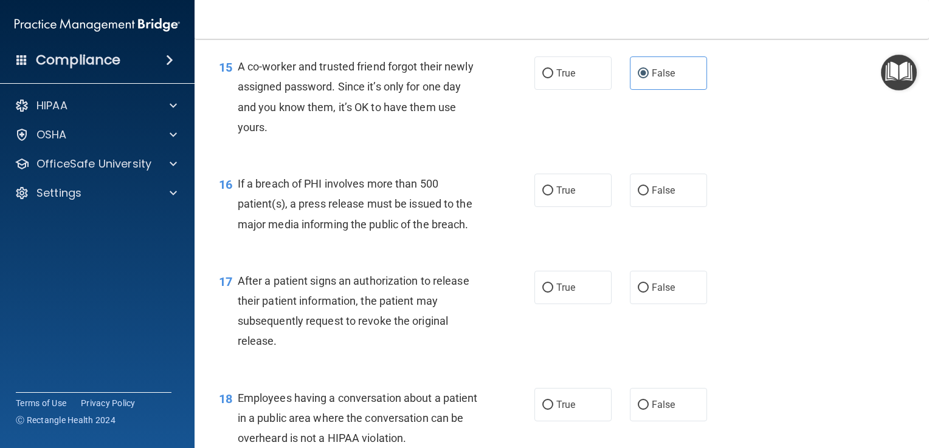
scroll to position [1519, 0]
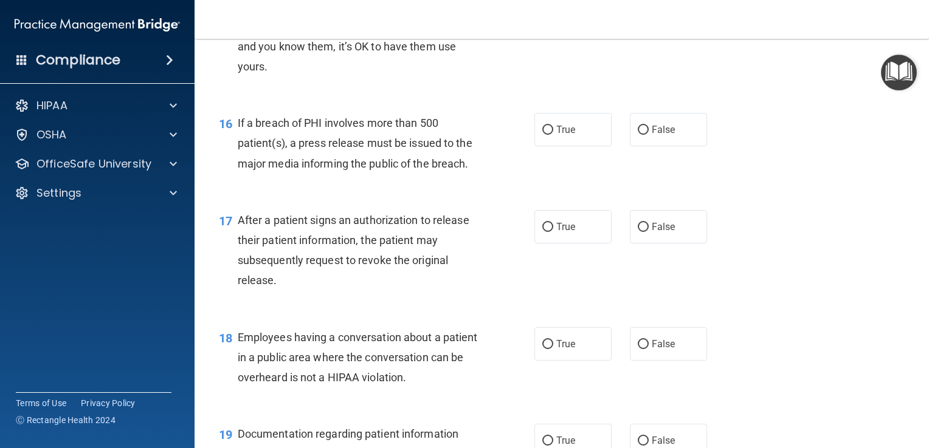
click at [562, 168] on div "16 If a breach of PHI involves more than 500 patient(s), a press release must b…" at bounding box center [562, 146] width 704 height 97
click at [555, 146] on label "True" at bounding box center [572, 129] width 77 height 33
click at [553, 135] on input "True" at bounding box center [547, 130] width 11 height 9
radio input "true"
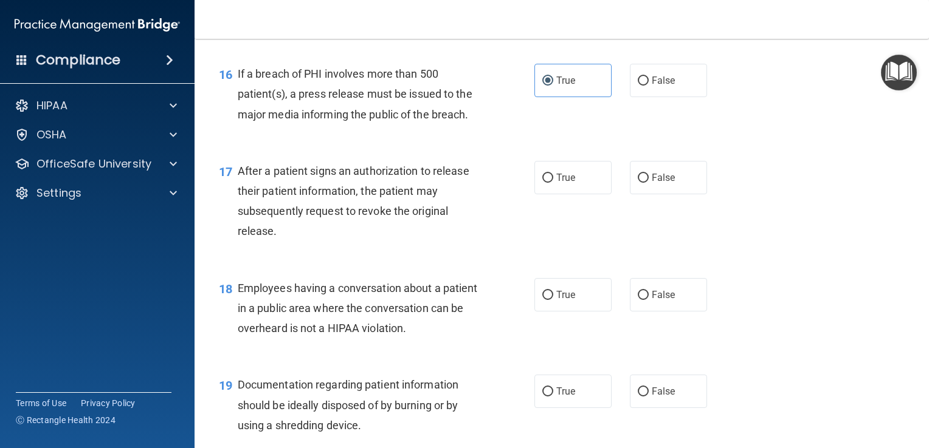
scroll to position [1641, 0]
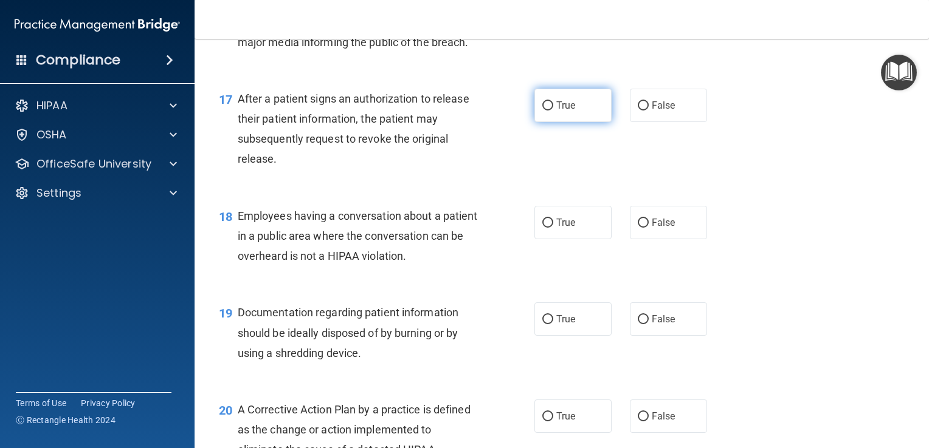
click at [540, 122] on label "True" at bounding box center [572, 105] width 77 height 33
click at [542, 111] on input "True" at bounding box center [547, 105] width 11 height 9
radio input "true"
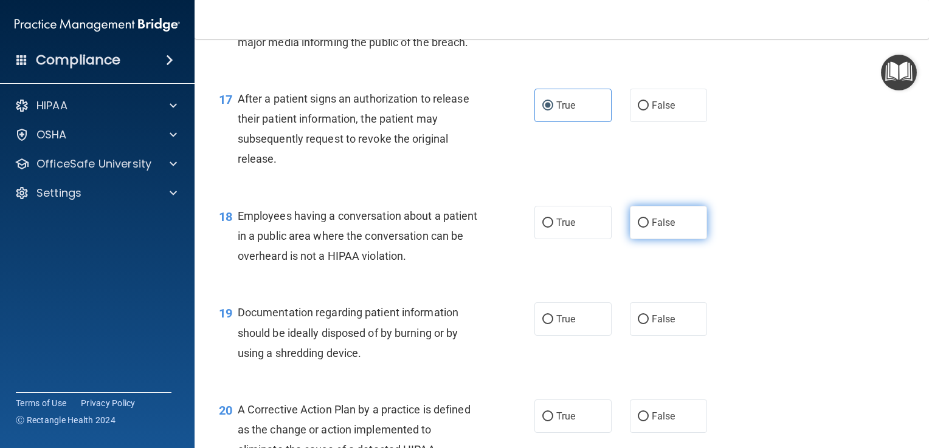
click at [651, 228] on span "False" at bounding box center [663, 223] width 24 height 12
click at [647, 228] on input "False" at bounding box center [642, 223] width 11 height 9
radio input "true"
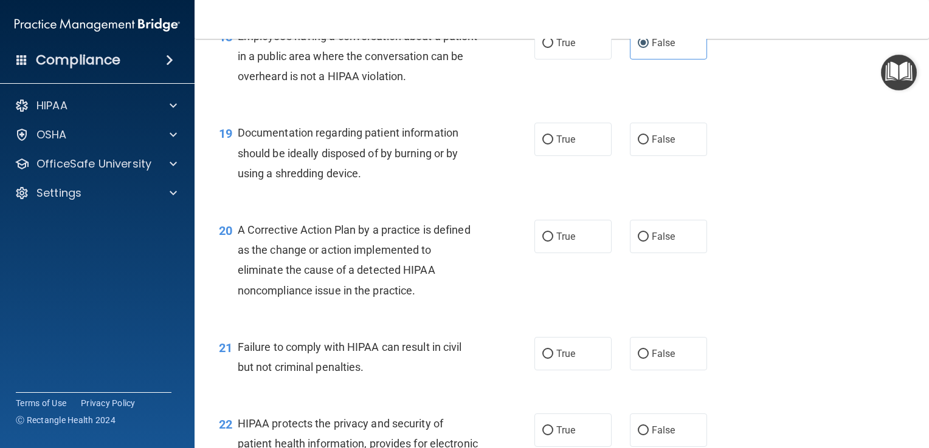
scroll to position [1823, 0]
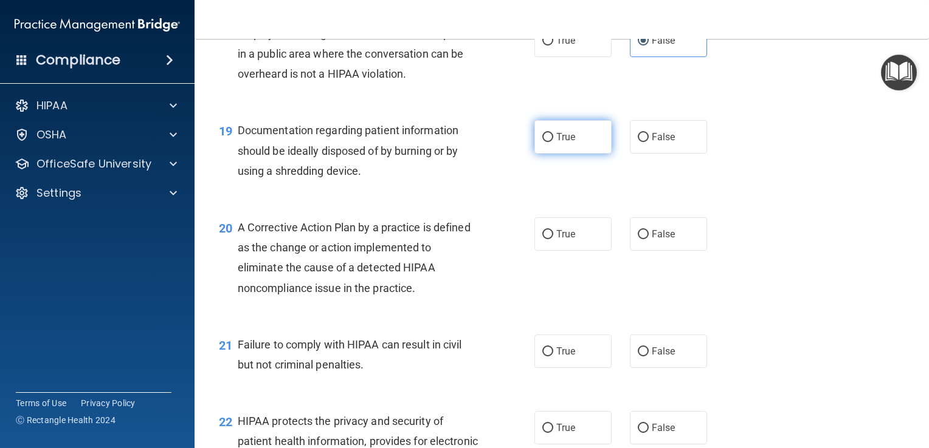
click at [571, 154] on label "True" at bounding box center [572, 136] width 77 height 33
click at [553, 142] on input "True" at bounding box center [547, 137] width 11 height 9
radio input "true"
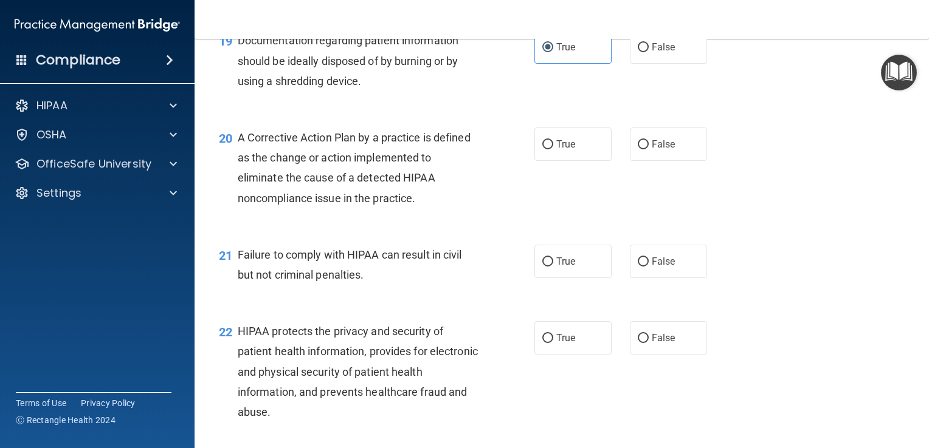
scroll to position [1884, 0]
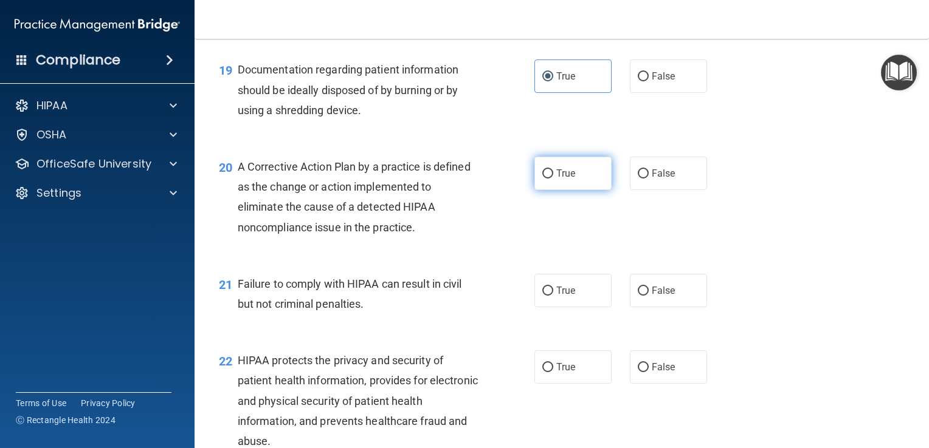
click at [573, 190] on label "True" at bounding box center [572, 173] width 77 height 33
click at [553, 179] on input "True" at bounding box center [547, 174] width 11 height 9
radio input "true"
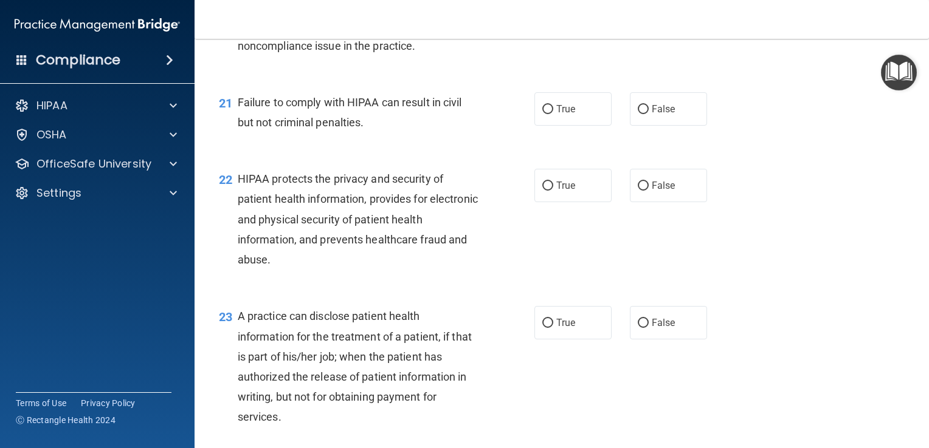
scroll to position [2066, 0]
click at [557, 125] on label "True" at bounding box center [572, 108] width 77 height 33
click at [553, 114] on input "True" at bounding box center [547, 109] width 11 height 9
radio input "true"
click at [558, 202] on label "True" at bounding box center [572, 184] width 77 height 33
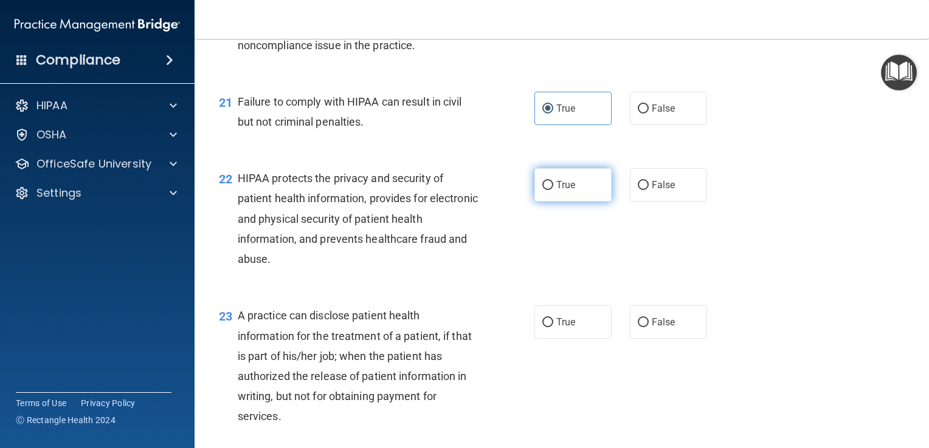
click at [553, 190] on input "True" at bounding box center [547, 185] width 11 height 9
radio input "true"
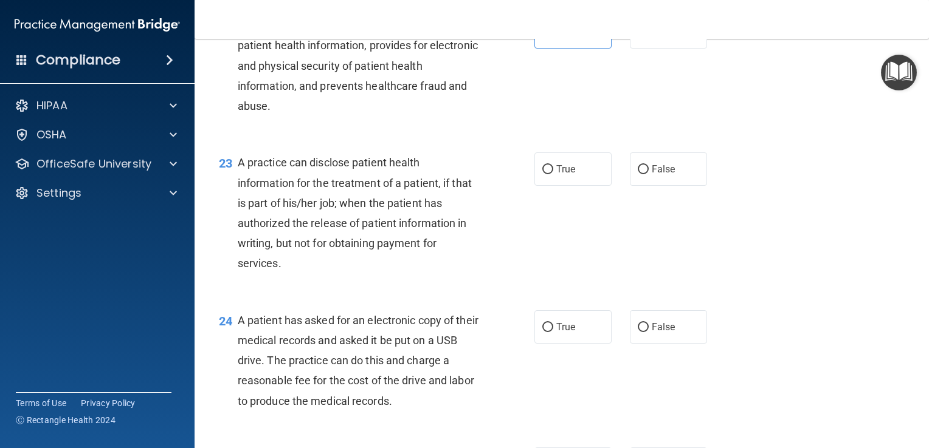
scroll to position [2248, 0]
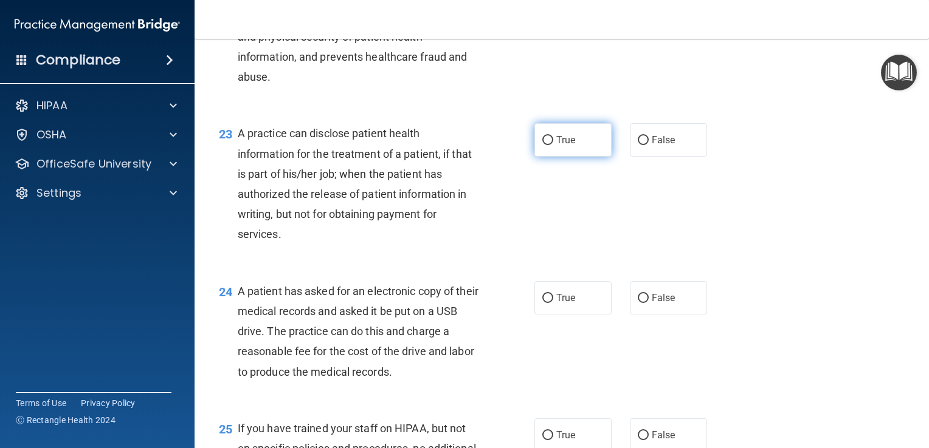
click at [545, 145] on input "True" at bounding box center [547, 140] width 11 height 9
radio input "true"
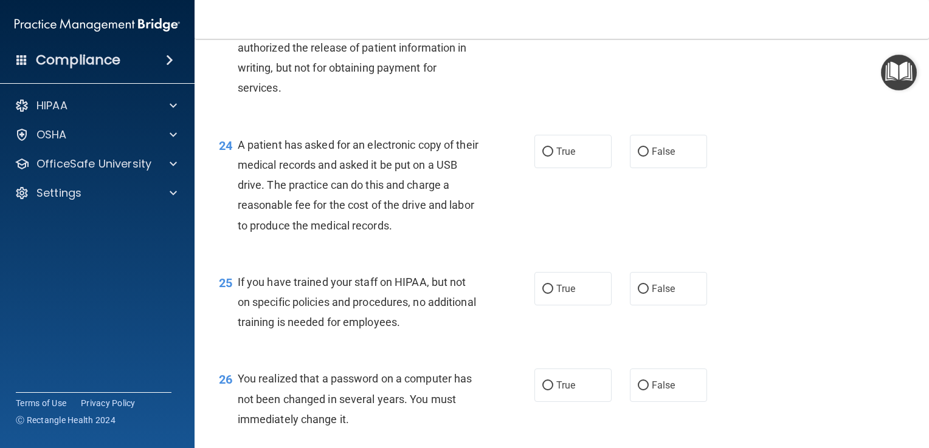
scroll to position [2431, 0]
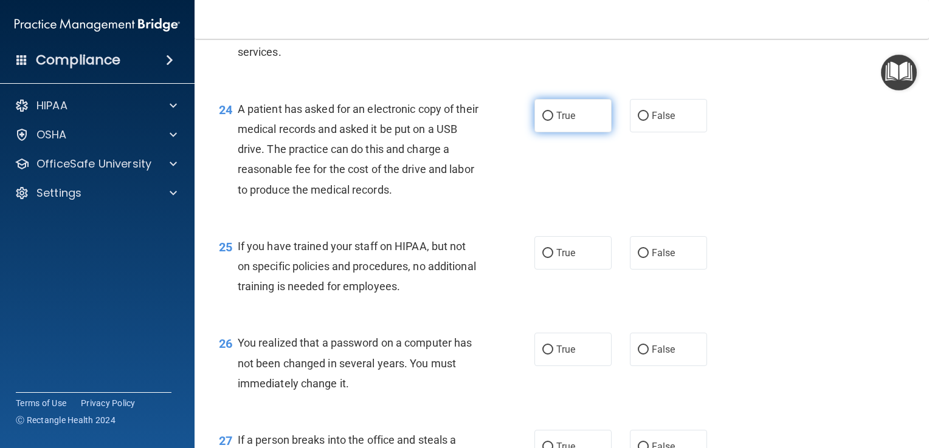
click at [548, 132] on label "True" at bounding box center [572, 115] width 77 height 33
click at [548, 121] on input "True" at bounding box center [547, 116] width 11 height 9
radio input "true"
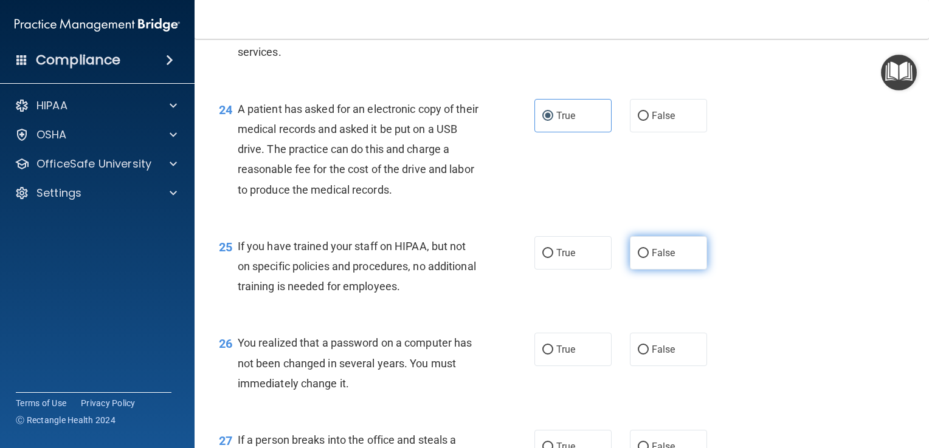
click at [653, 259] on span "False" at bounding box center [663, 253] width 24 height 12
click at [648, 258] on input "False" at bounding box center [642, 253] width 11 height 9
radio input "true"
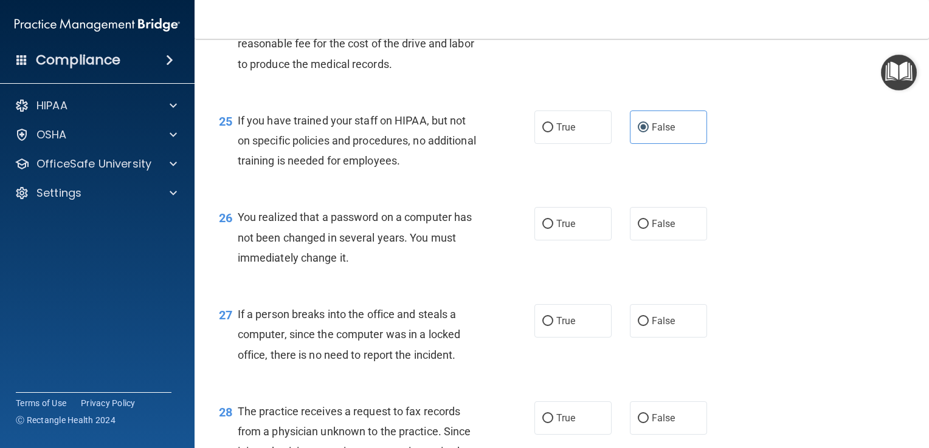
scroll to position [2613, 0]
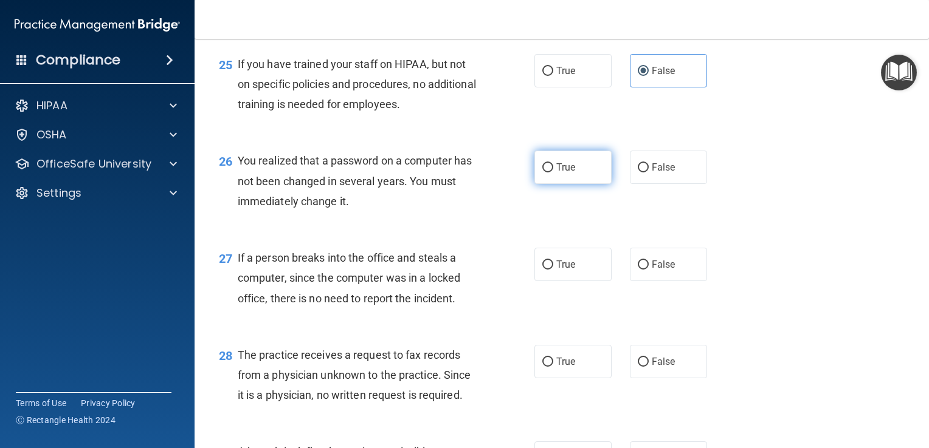
click at [551, 184] on label "True" at bounding box center [572, 167] width 77 height 33
click at [551, 173] on input "True" at bounding box center [547, 167] width 11 height 9
radio input "true"
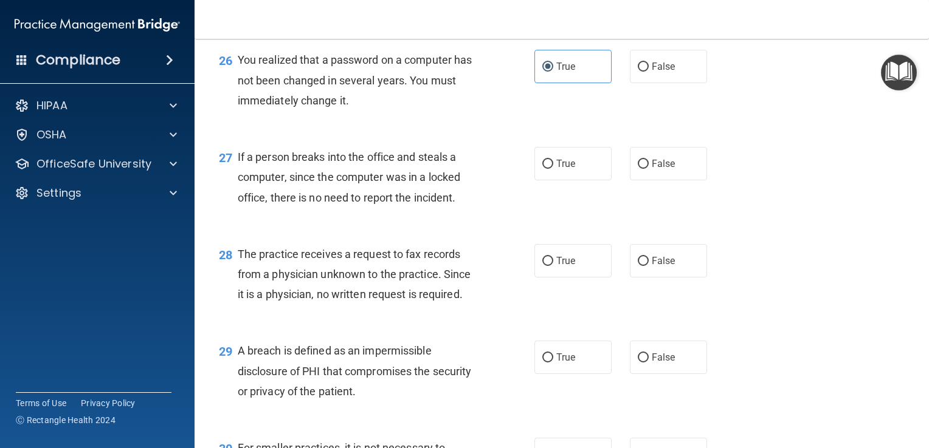
scroll to position [2735, 0]
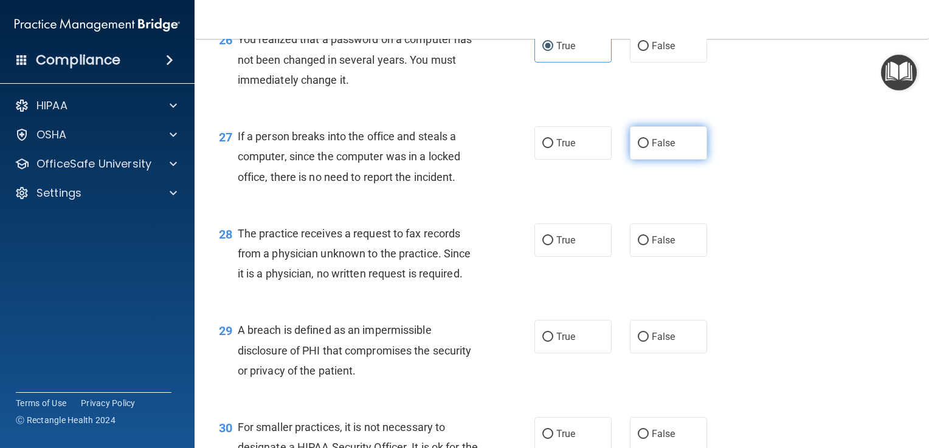
click at [651, 149] on span "False" at bounding box center [663, 143] width 24 height 12
click at [647, 148] on input "False" at bounding box center [642, 143] width 11 height 9
radio input "true"
click at [654, 246] on span "False" at bounding box center [663, 241] width 24 height 12
click at [648, 246] on input "False" at bounding box center [642, 240] width 11 height 9
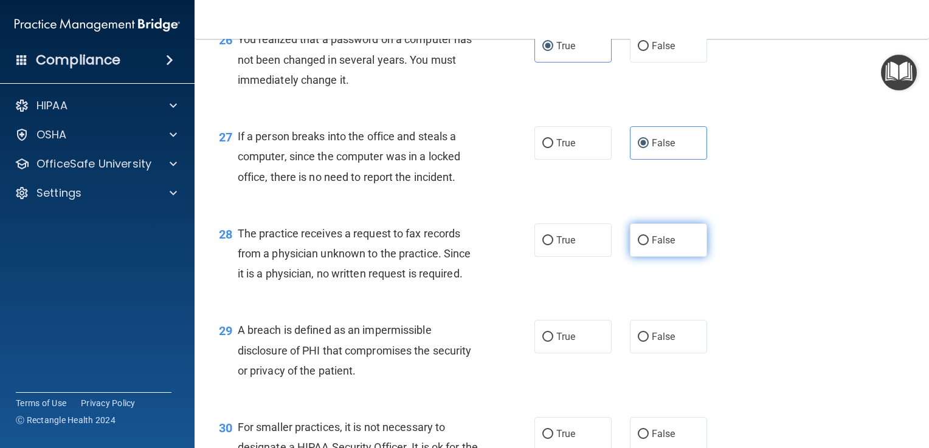
radio input "true"
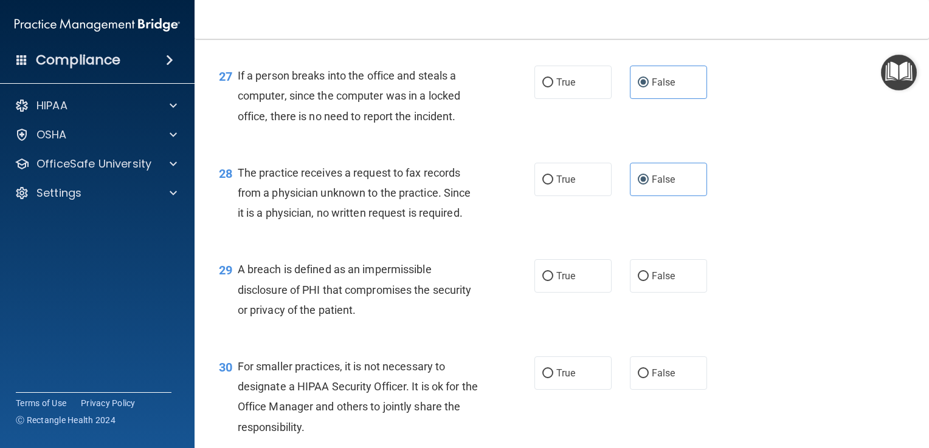
scroll to position [2856, 0]
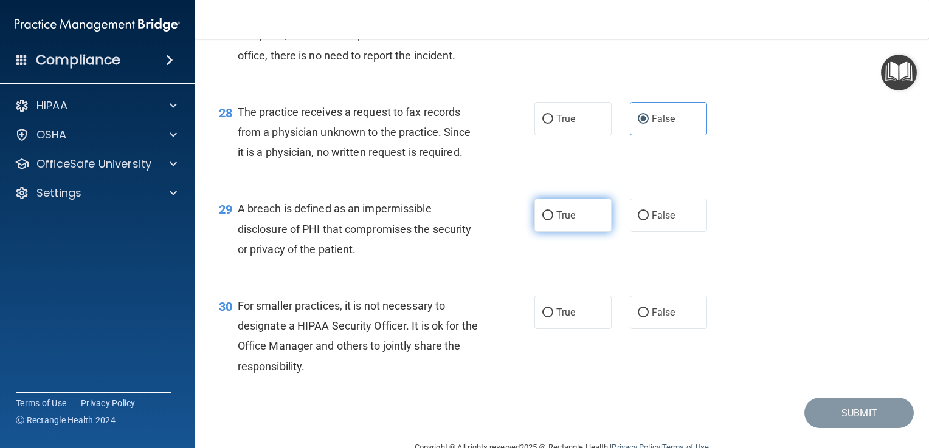
click at [565, 232] on label "True" at bounding box center [572, 215] width 77 height 33
click at [553, 221] on input "True" at bounding box center [547, 215] width 11 height 9
radio input "true"
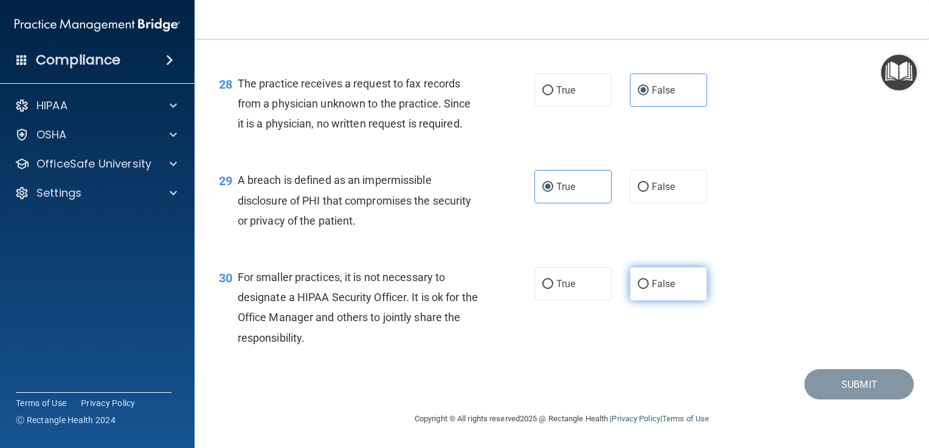
click at [638, 281] on input "False" at bounding box center [642, 284] width 11 height 9
radio input "true"
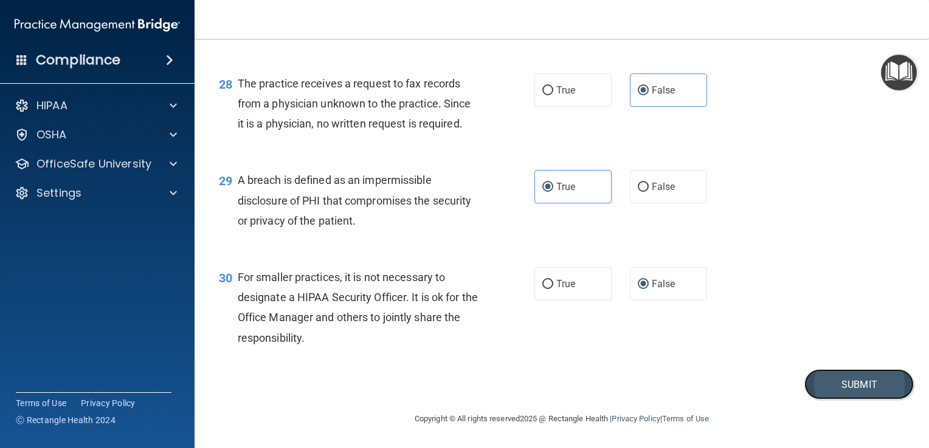
click at [850, 391] on button "Submit" at bounding box center [858, 384] width 109 height 31
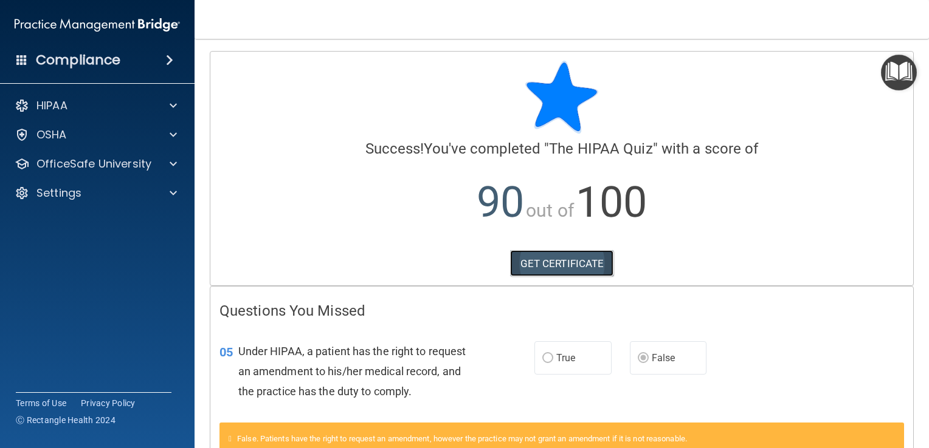
click at [519, 263] on link "GET CERTIFICATE" at bounding box center [562, 263] width 104 height 27
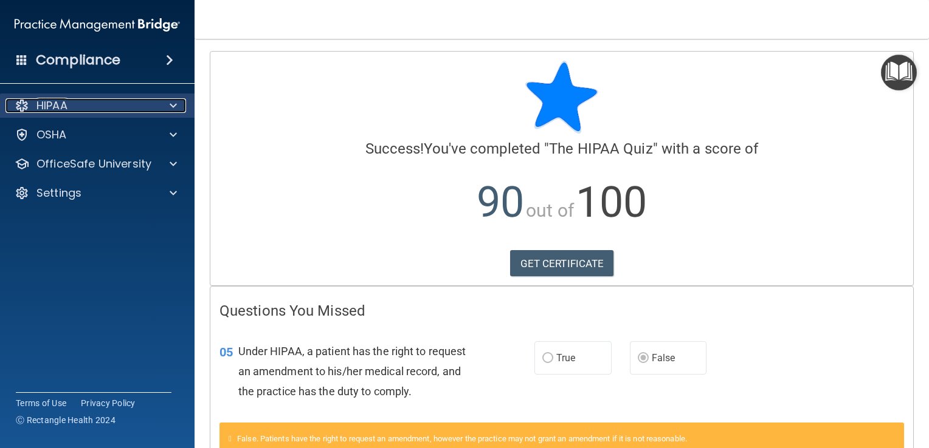
click at [162, 108] on div at bounding box center [171, 105] width 30 height 15
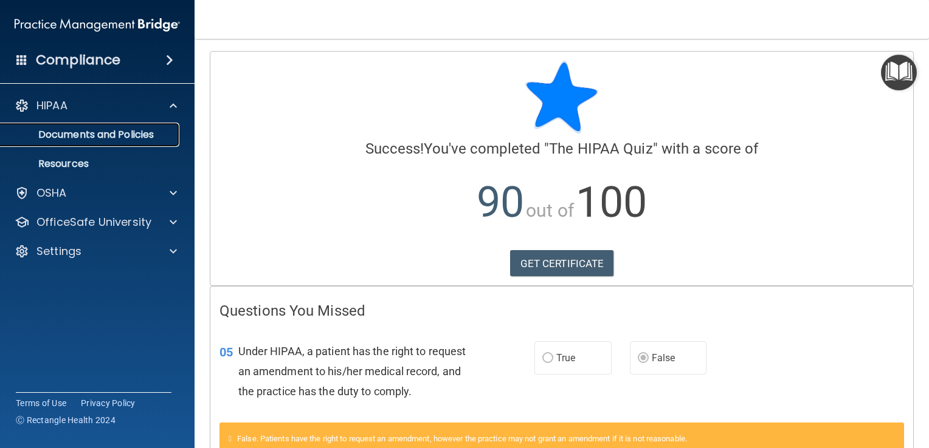
click at [121, 136] on p "Documents and Policies" at bounding box center [91, 135] width 166 height 12
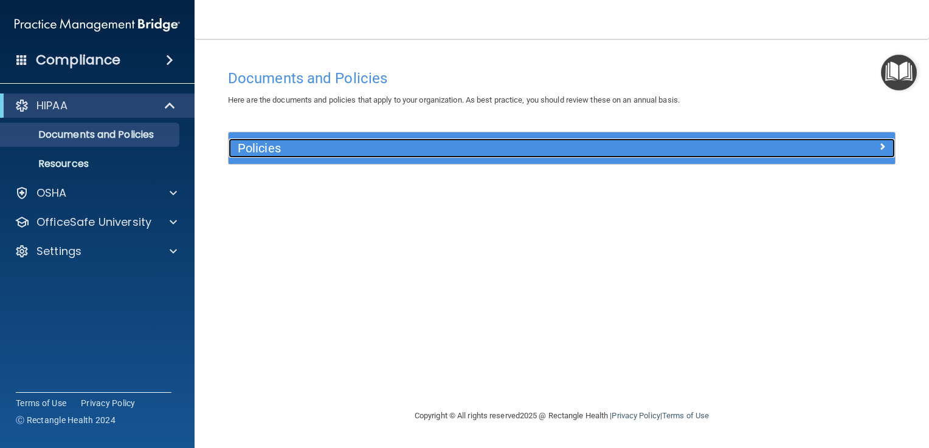
click at [878, 147] on div at bounding box center [811, 146] width 167 height 15
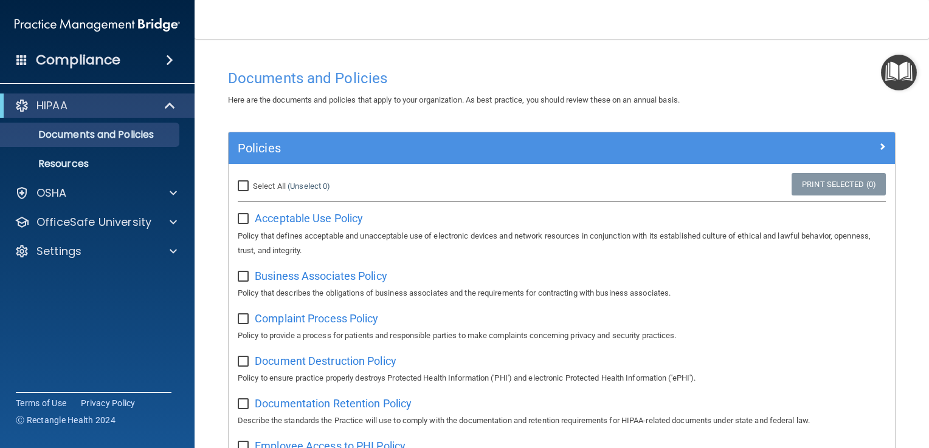
click at [890, 80] on img "Open Resource Center" at bounding box center [899, 73] width 36 height 36
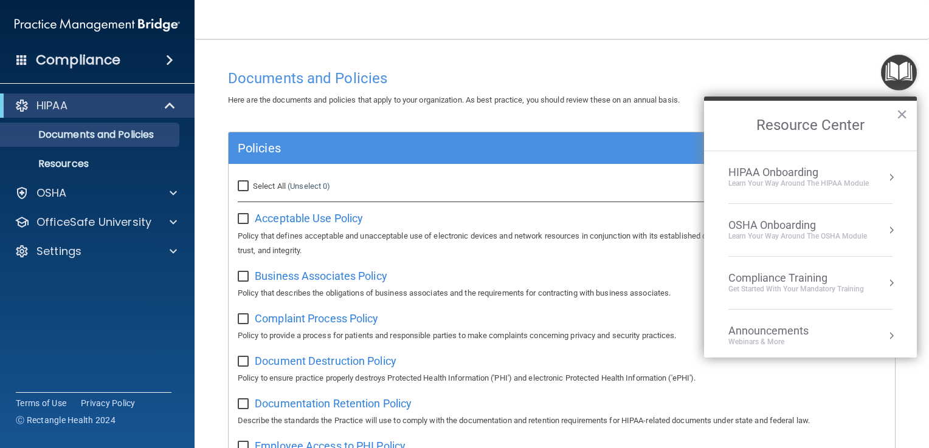
click at [780, 177] on div "HIPAA Onboarding" at bounding box center [798, 172] width 140 height 13
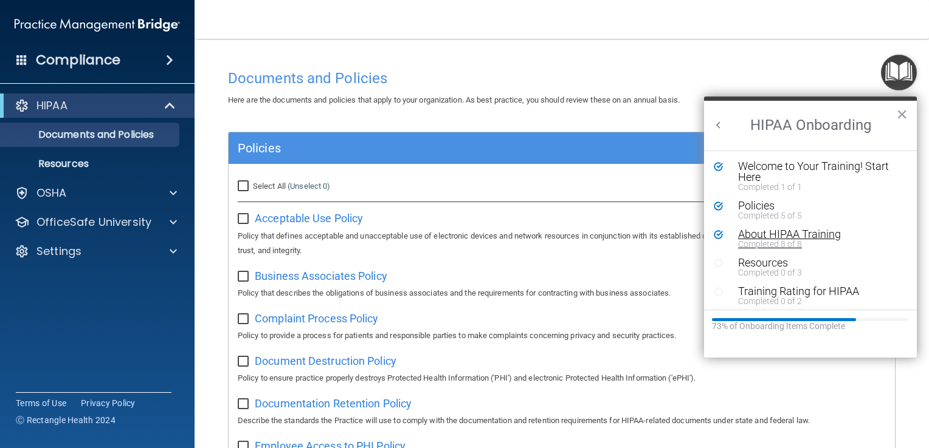
click at [754, 234] on div "About HIPAA Training" at bounding box center [814, 234] width 153 height 11
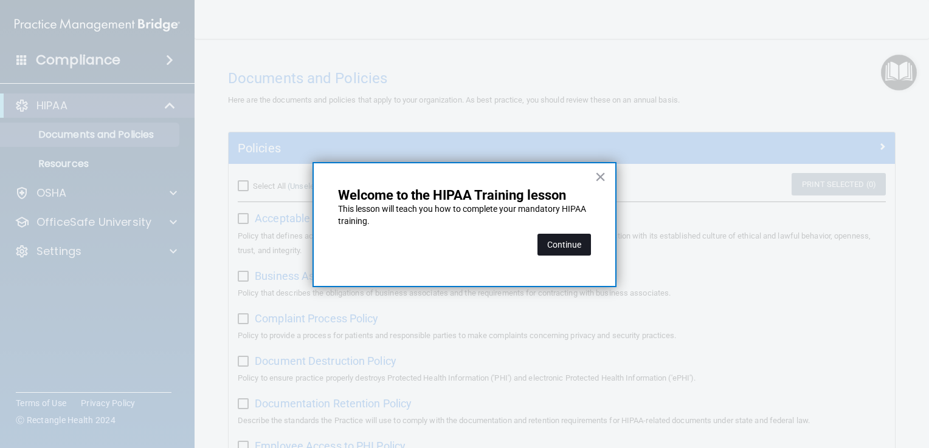
click at [563, 243] on button "Continue" at bounding box center [563, 245] width 53 height 22
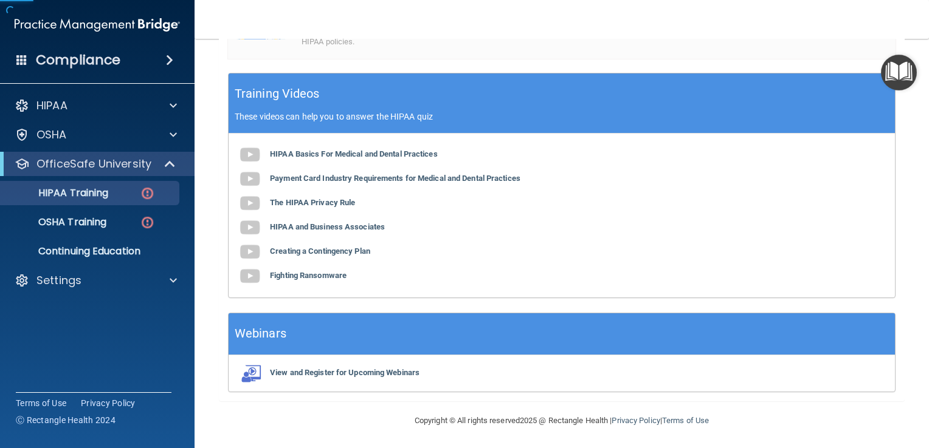
scroll to position [94, 0]
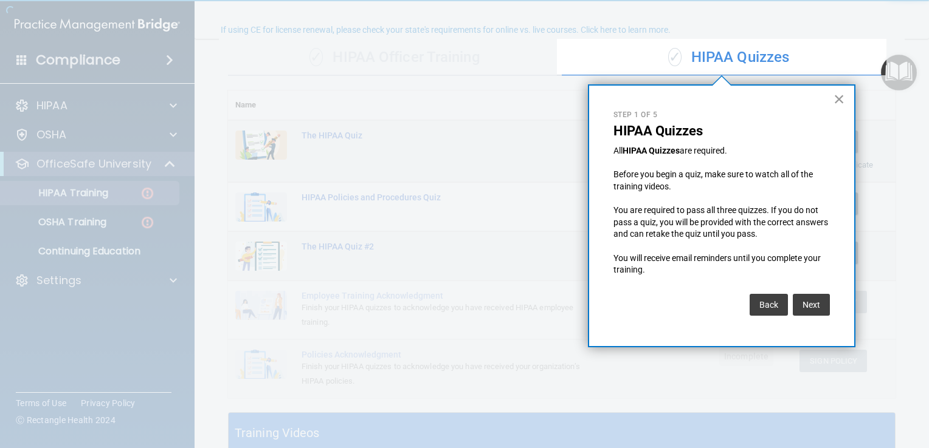
click at [835, 99] on button "×" at bounding box center [839, 98] width 12 height 19
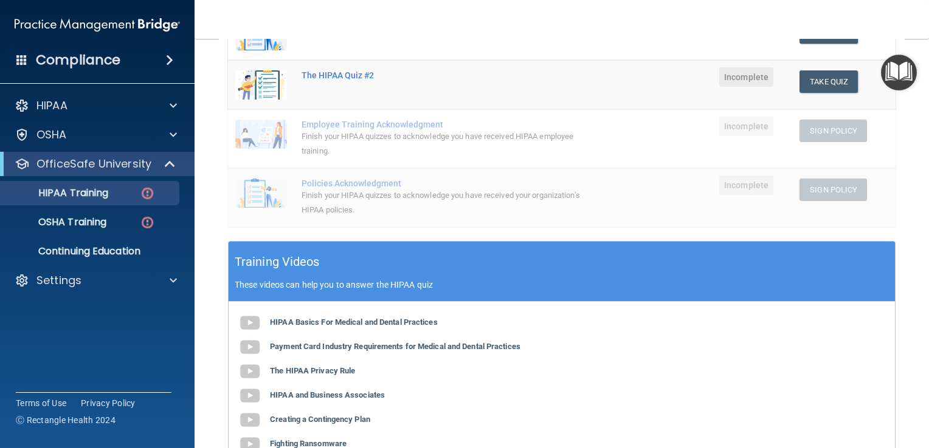
scroll to position [129, 0]
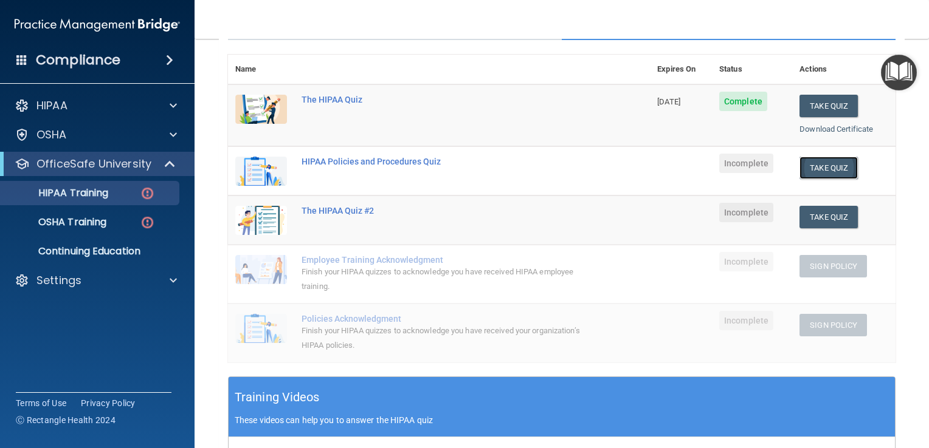
click at [817, 172] on button "Take Quiz" at bounding box center [828, 168] width 58 height 22
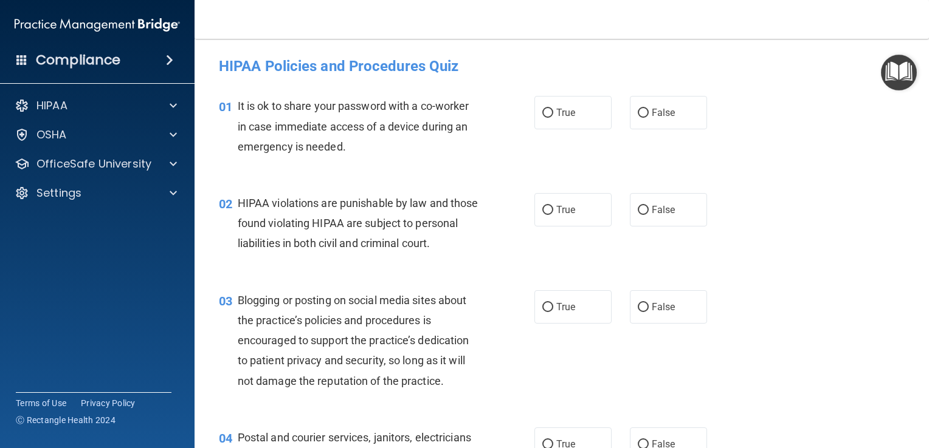
click at [749, 157] on div "01 It is ok to share your password with a co-worker in case immediate access of…" at bounding box center [562, 129] width 704 height 97
click at [909, 75] on img "Open Resource Center" at bounding box center [899, 73] width 36 height 36
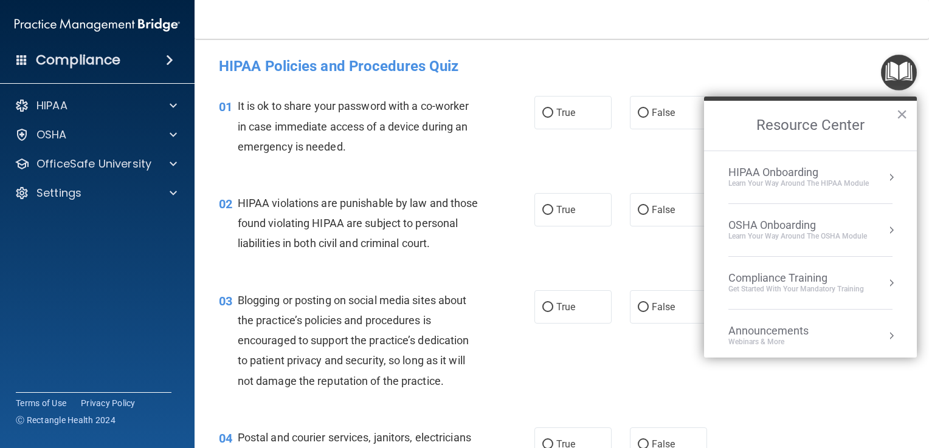
click at [800, 182] on div "Learn Your Way around the HIPAA module" at bounding box center [798, 184] width 140 height 10
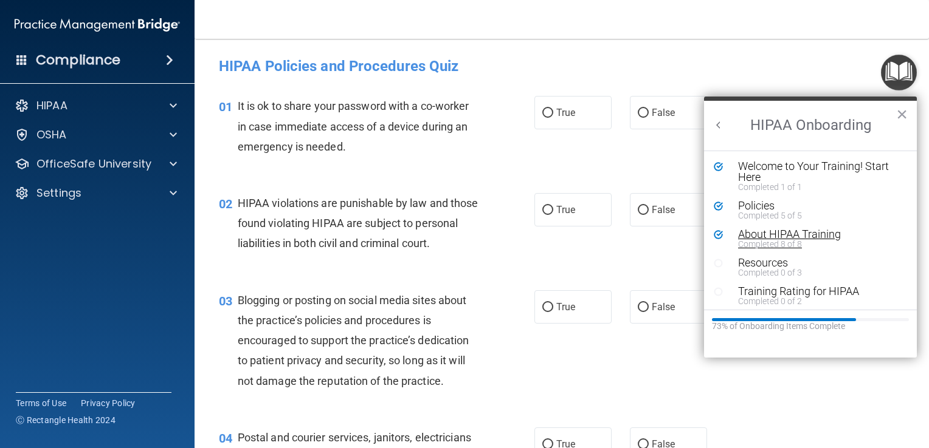
click at [755, 230] on div "About HIPAA Training" at bounding box center [814, 234] width 153 height 11
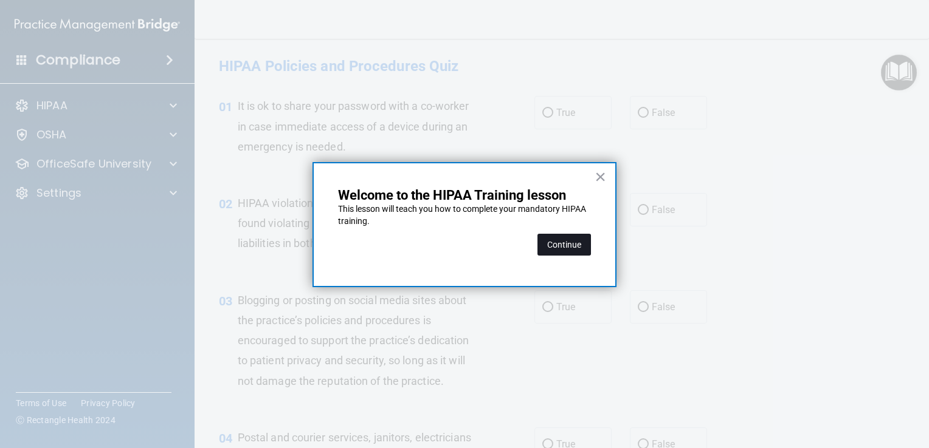
click at [556, 249] on button "Continue" at bounding box center [563, 245] width 53 height 22
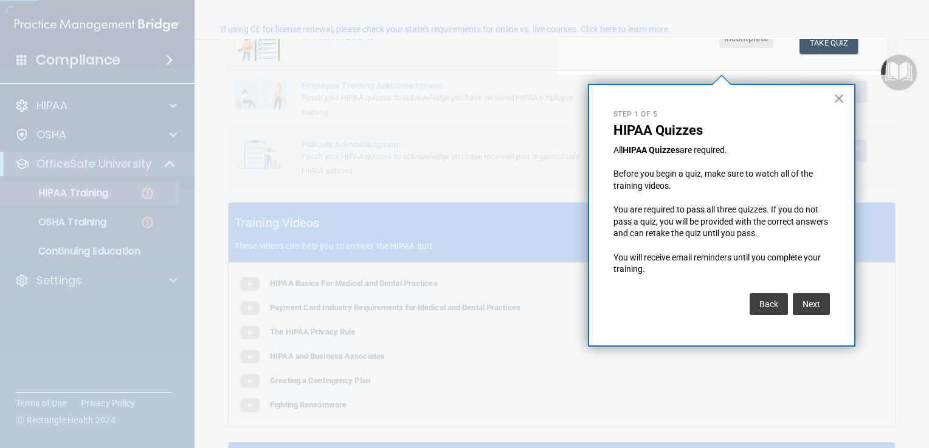
scroll to position [94, 0]
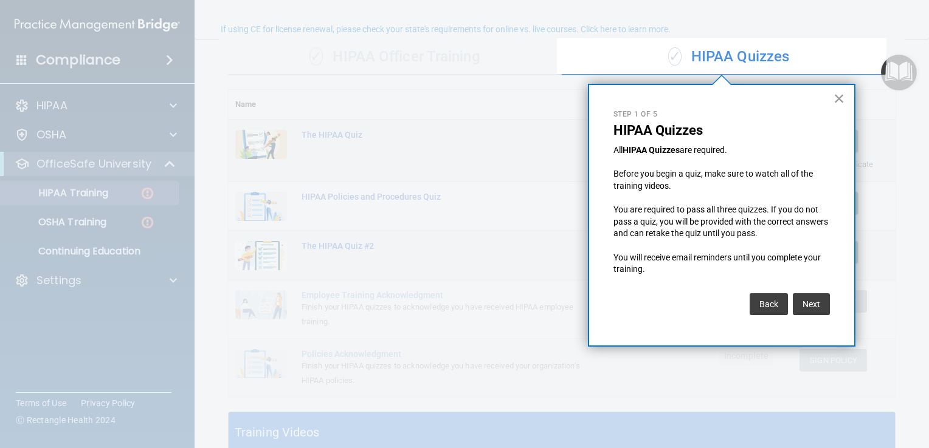
click at [836, 101] on button "×" at bounding box center [839, 98] width 12 height 19
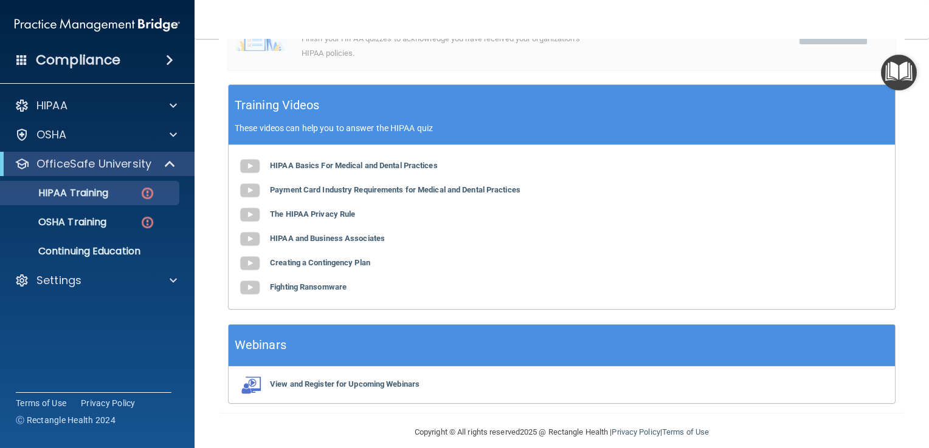
scroll to position [433, 0]
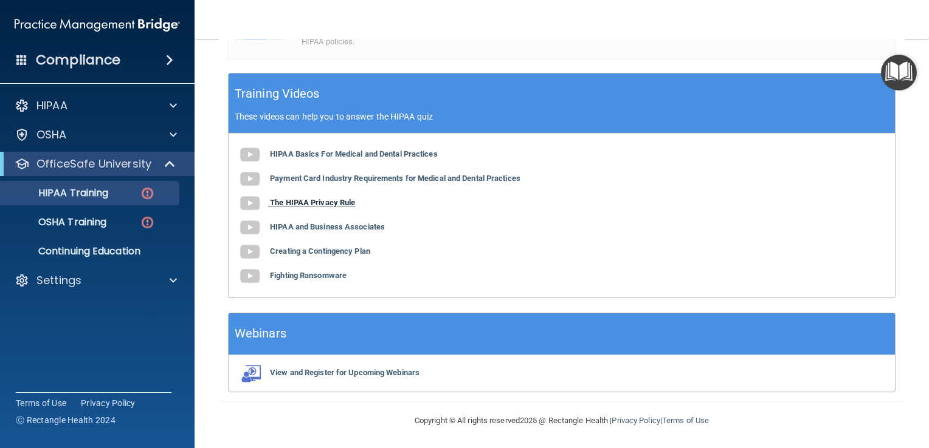
click at [309, 204] on b "The HIPAA Privacy Rule" at bounding box center [312, 202] width 85 height 9
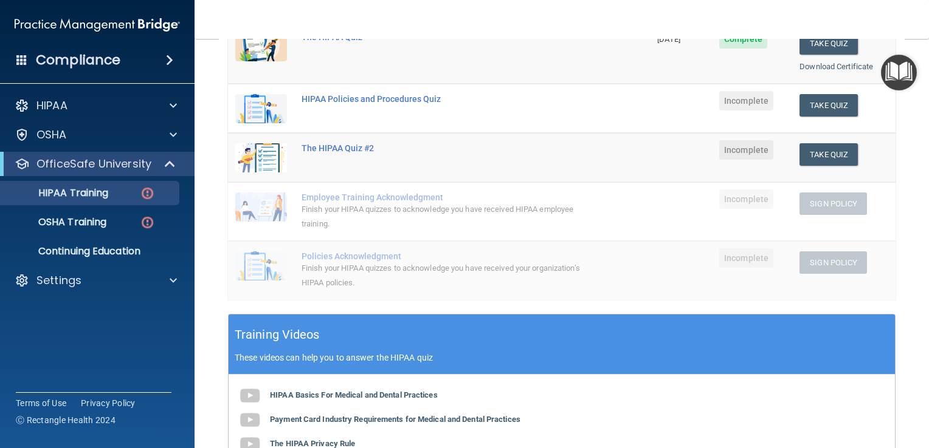
scroll to position [8, 0]
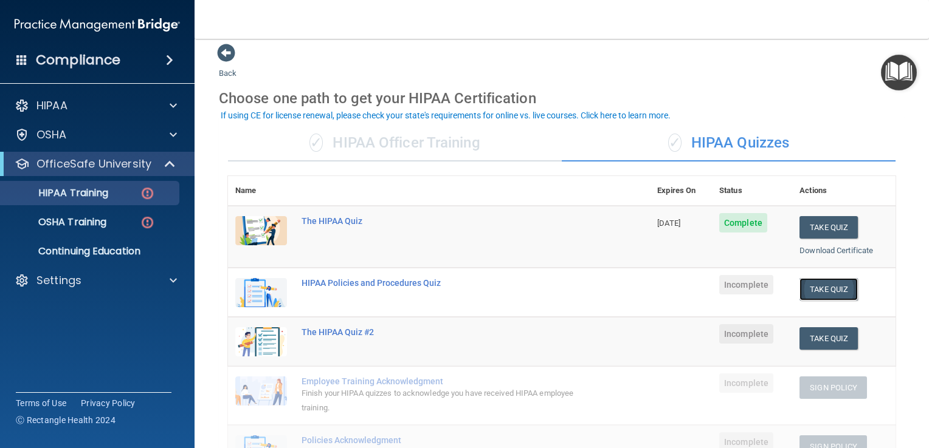
click at [826, 290] on button "Take Quiz" at bounding box center [828, 289] width 58 height 22
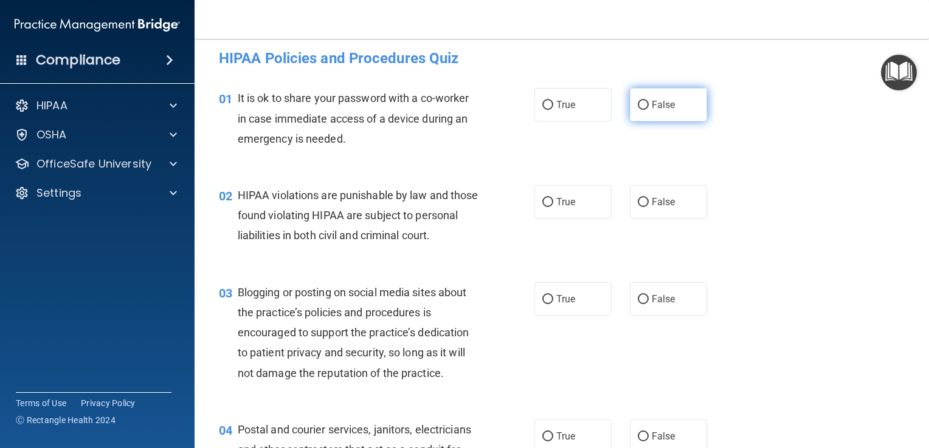
click at [637, 103] on input "False" at bounding box center [642, 105] width 11 height 9
radio input "true"
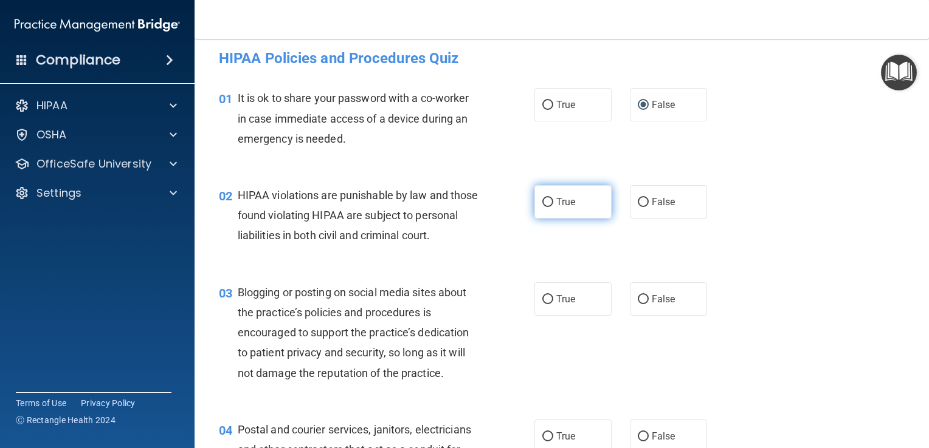
click at [549, 205] on label "True" at bounding box center [572, 201] width 77 height 33
click at [549, 205] on input "True" at bounding box center [547, 202] width 11 height 9
radio input "true"
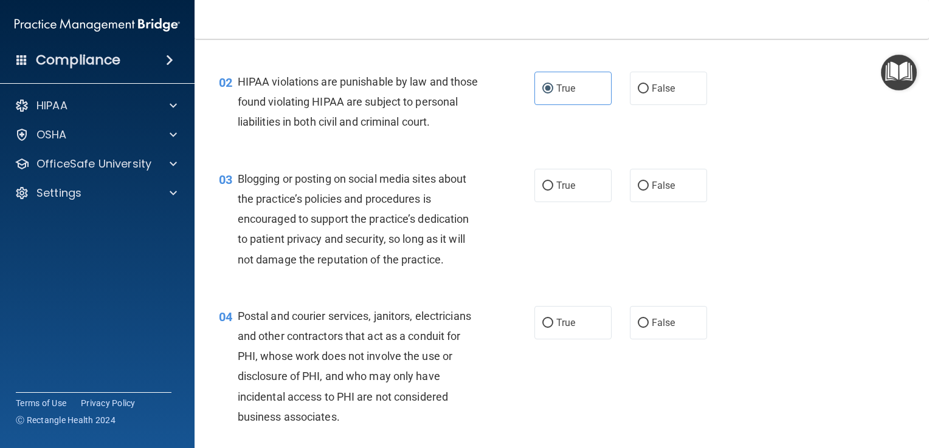
scroll to position [129, 0]
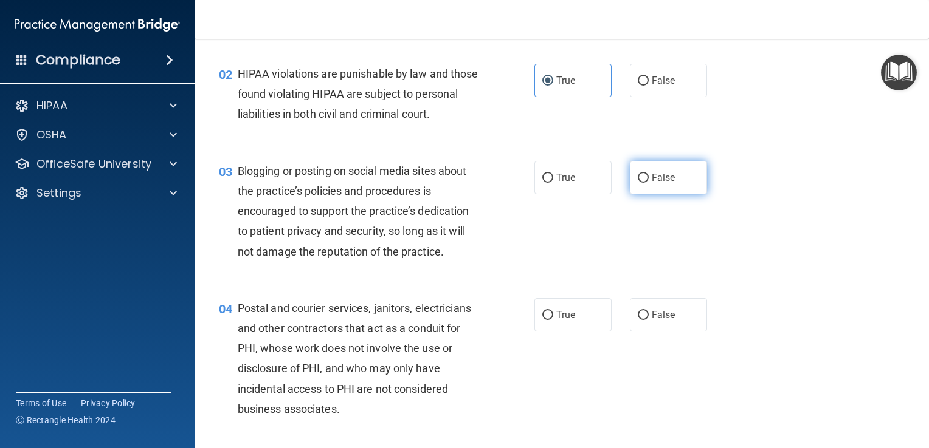
click at [633, 194] on label "False" at bounding box center [668, 177] width 77 height 33
click at [637, 183] on input "False" at bounding box center [642, 178] width 11 height 9
radio input "true"
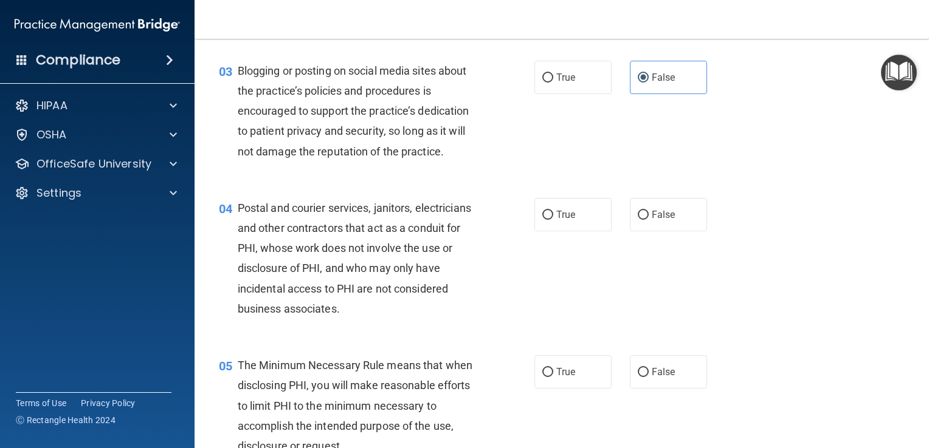
scroll to position [251, 0]
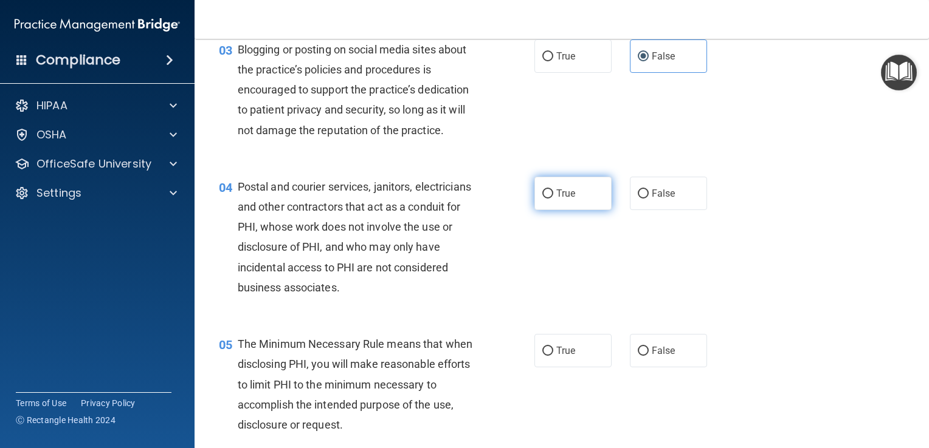
click at [582, 210] on label "True" at bounding box center [572, 193] width 77 height 33
click at [553, 199] on input "True" at bounding box center [547, 194] width 11 height 9
radio input "true"
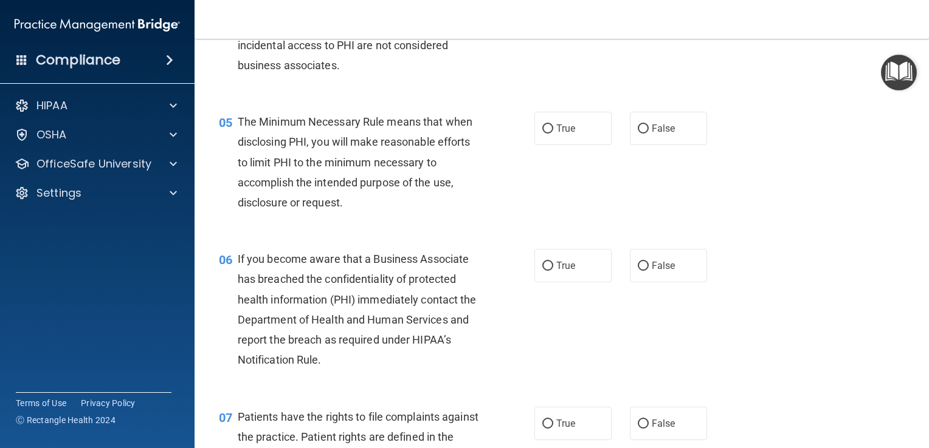
scroll to position [494, 0]
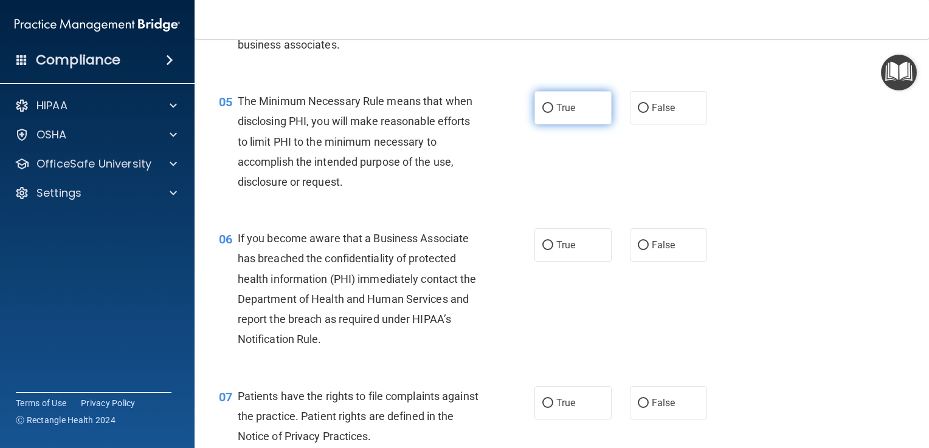
click at [565, 125] on label "True" at bounding box center [572, 107] width 77 height 33
click at [553, 113] on input "True" at bounding box center [547, 108] width 11 height 9
radio input "true"
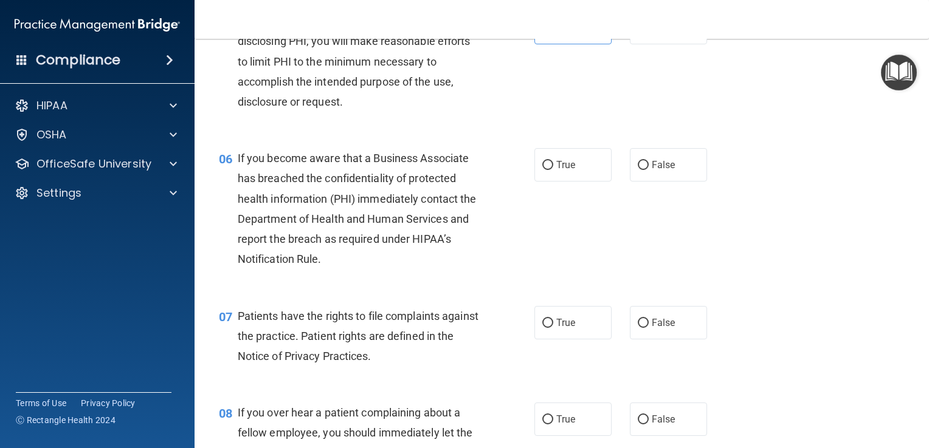
scroll to position [616, 0]
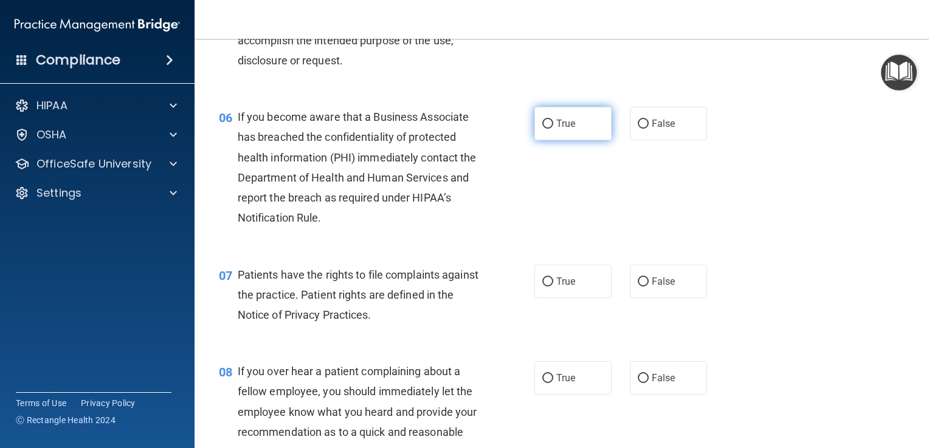
click at [576, 140] on label "True" at bounding box center [572, 123] width 77 height 33
click at [553, 129] on input "True" at bounding box center [547, 124] width 11 height 9
radio input "true"
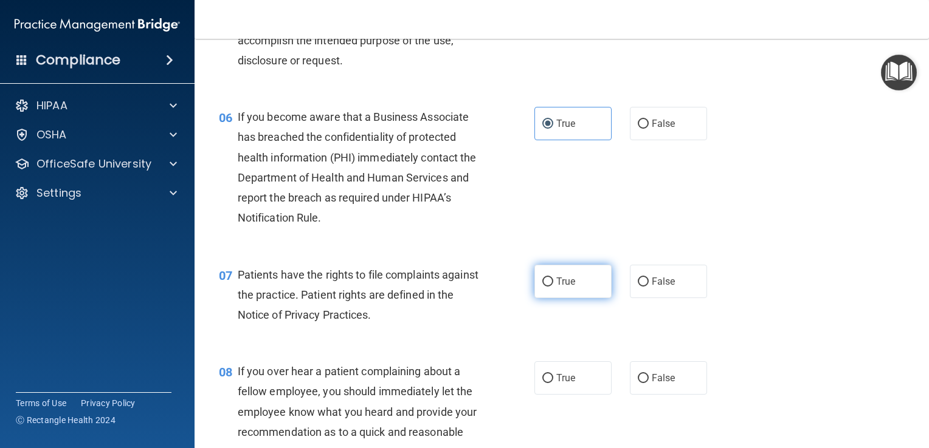
click at [541, 298] on label "True" at bounding box center [572, 281] width 77 height 33
click at [542, 287] on input "True" at bounding box center [547, 282] width 11 height 9
radio input "true"
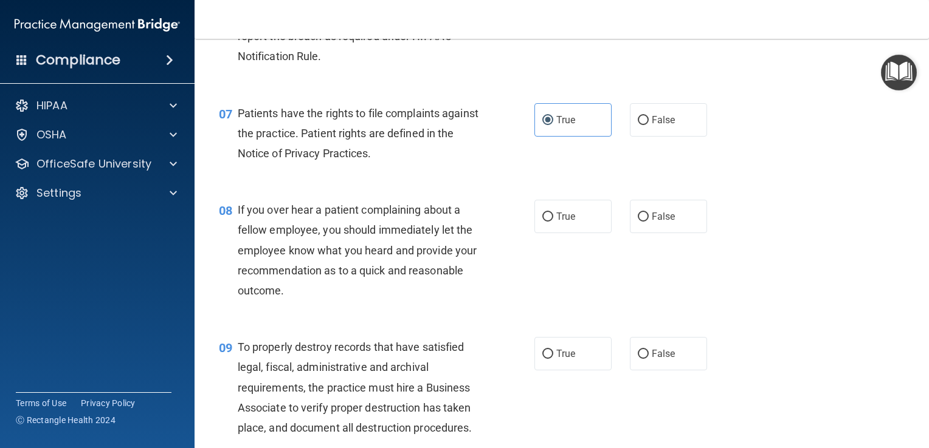
scroll to position [798, 0]
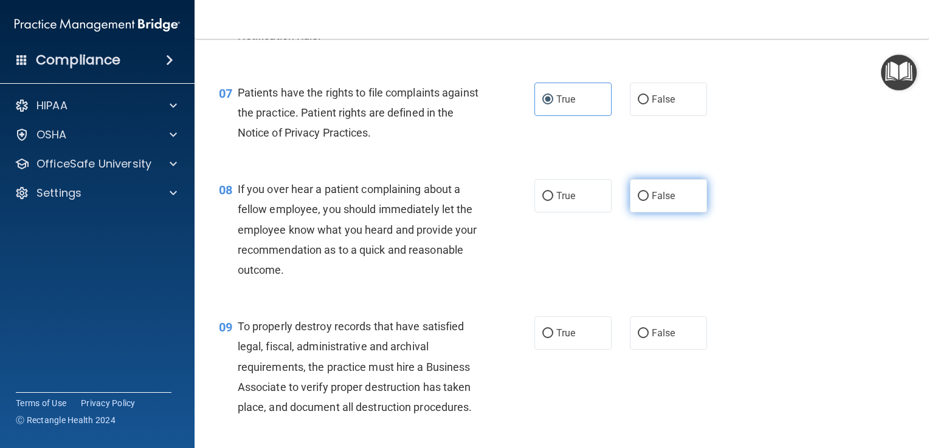
click at [630, 213] on label "False" at bounding box center [668, 195] width 77 height 33
click at [637, 201] on input "False" at bounding box center [642, 196] width 11 height 9
radio input "true"
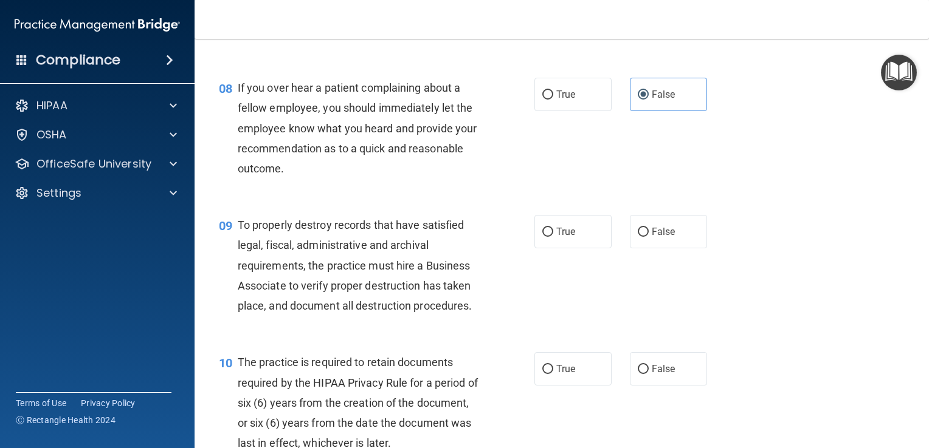
scroll to position [919, 0]
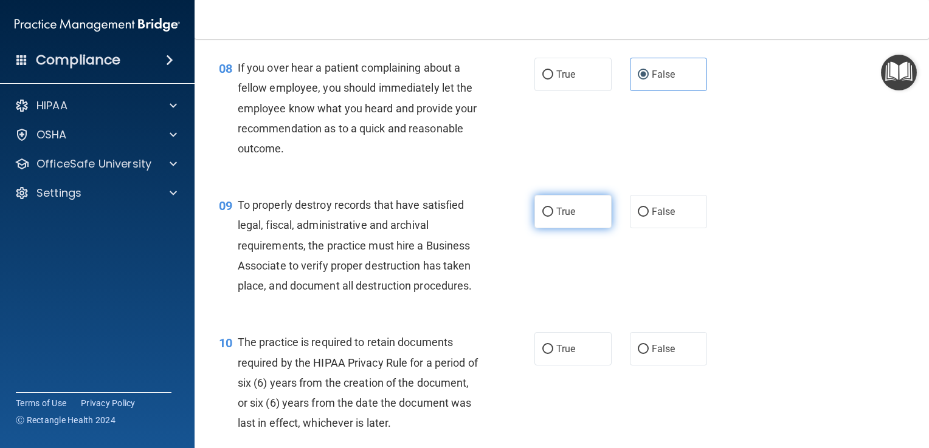
click at [536, 228] on label "True" at bounding box center [572, 211] width 77 height 33
click at [542, 217] on input "True" at bounding box center [547, 212] width 11 height 9
radio input "true"
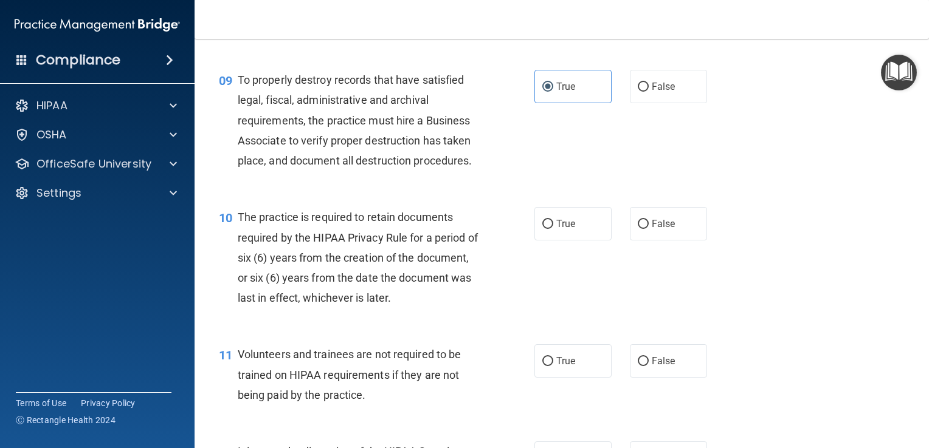
scroll to position [1102, 0]
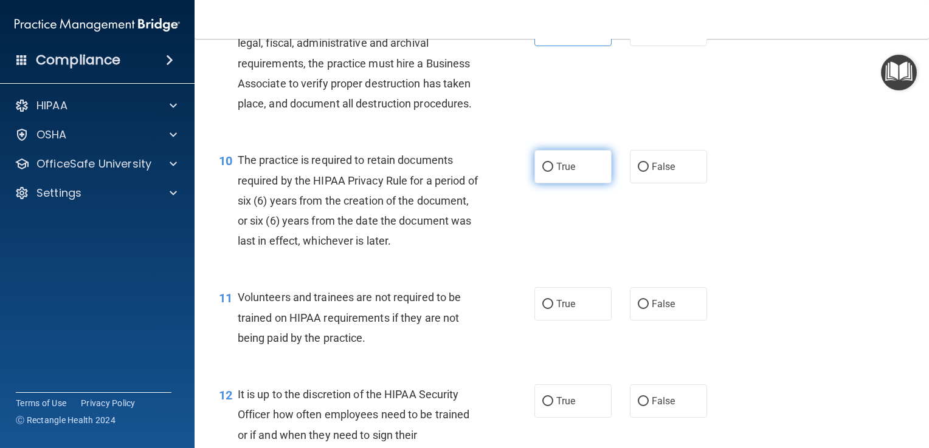
click at [547, 184] on label "True" at bounding box center [572, 166] width 77 height 33
click at [547, 172] on input "True" at bounding box center [547, 167] width 11 height 9
radio input "true"
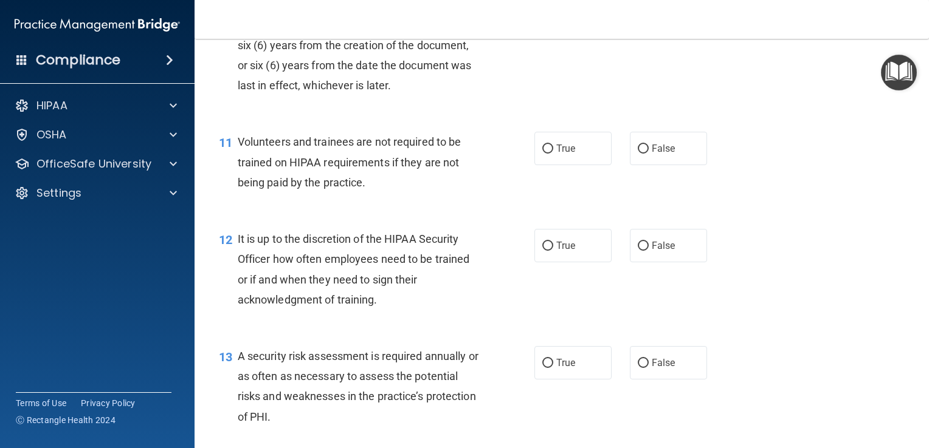
scroll to position [1284, 0]
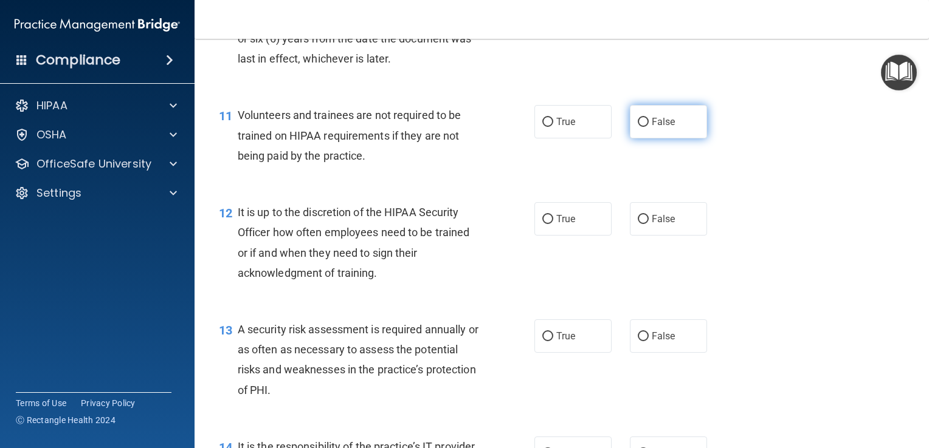
click at [651, 128] on span "False" at bounding box center [663, 122] width 24 height 12
click at [648, 127] on input "False" at bounding box center [642, 122] width 11 height 9
radio input "true"
click at [542, 224] on input "True" at bounding box center [547, 219] width 11 height 9
radio input "true"
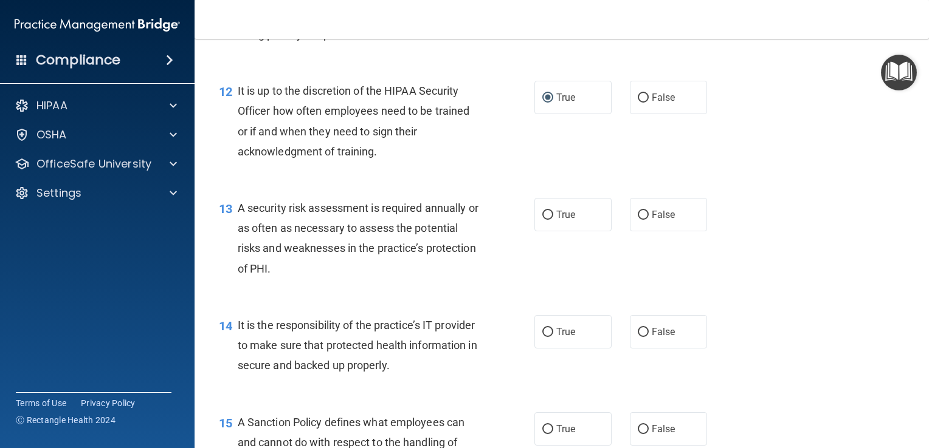
scroll to position [1466, 0]
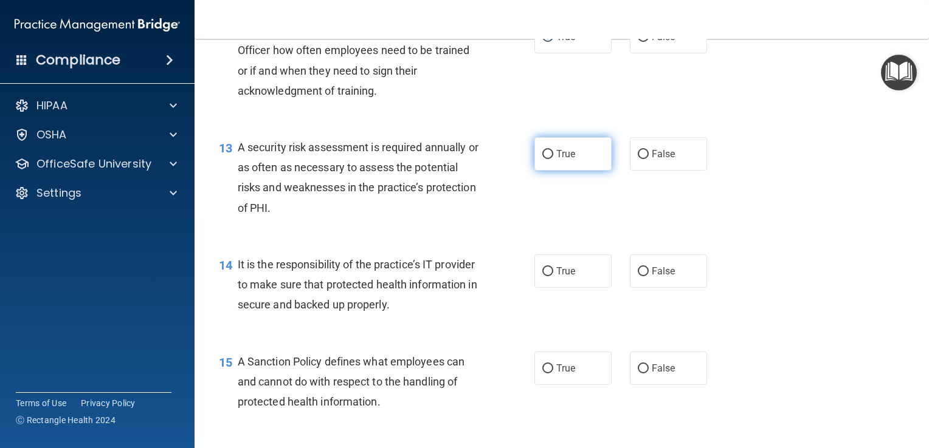
click at [549, 171] on label "True" at bounding box center [572, 153] width 77 height 33
click at [549, 159] on input "True" at bounding box center [547, 154] width 11 height 9
radio input "true"
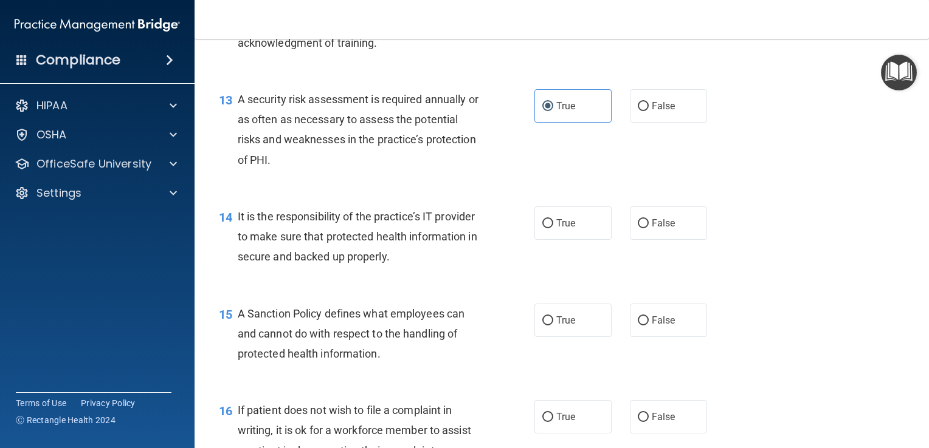
scroll to position [1588, 0]
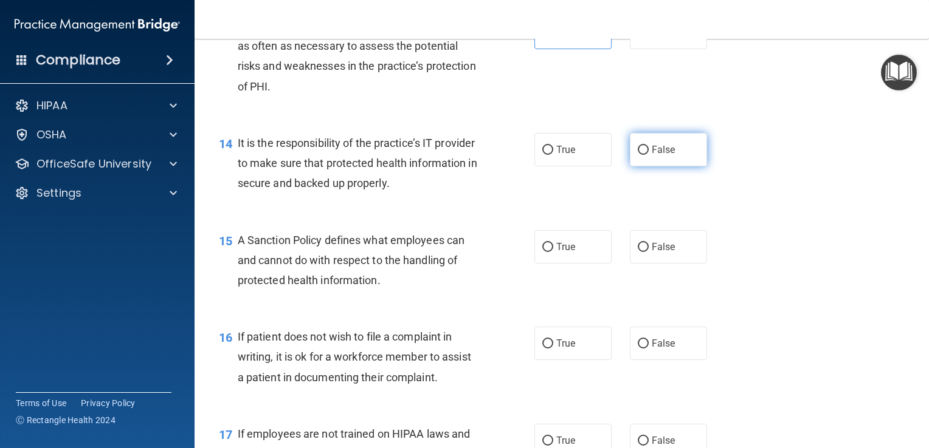
click at [681, 167] on label "False" at bounding box center [668, 149] width 77 height 33
click at [648, 155] on input "False" at bounding box center [642, 150] width 11 height 9
radio input "true"
click at [546, 252] on input "True" at bounding box center [547, 247] width 11 height 9
radio input "true"
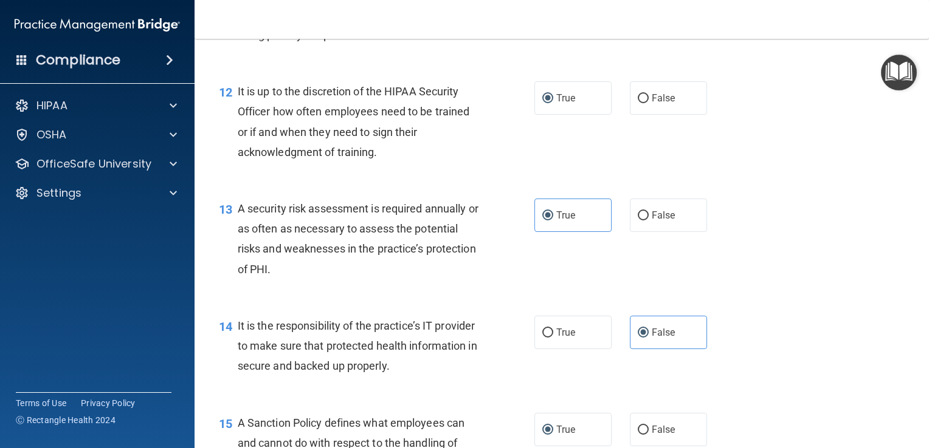
scroll to position [1527, 0]
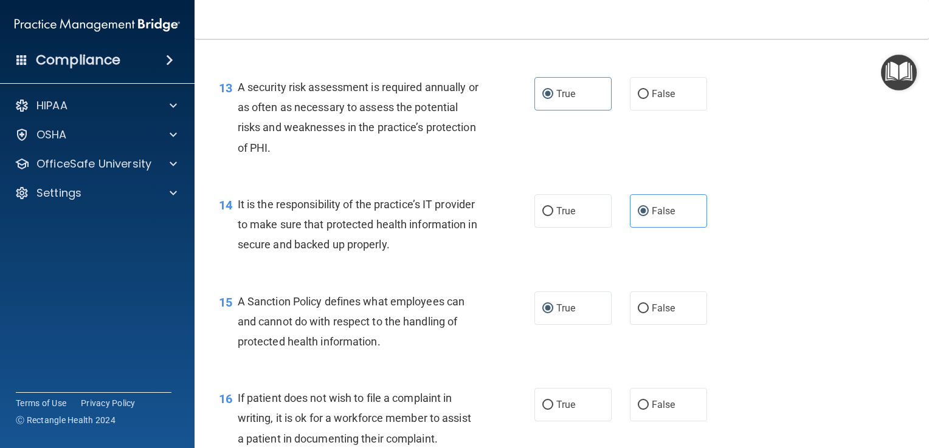
click at [427, 301] on div "15 A Sanction Policy defines what employees can and cannot do with respect to t…" at bounding box center [562, 324] width 704 height 97
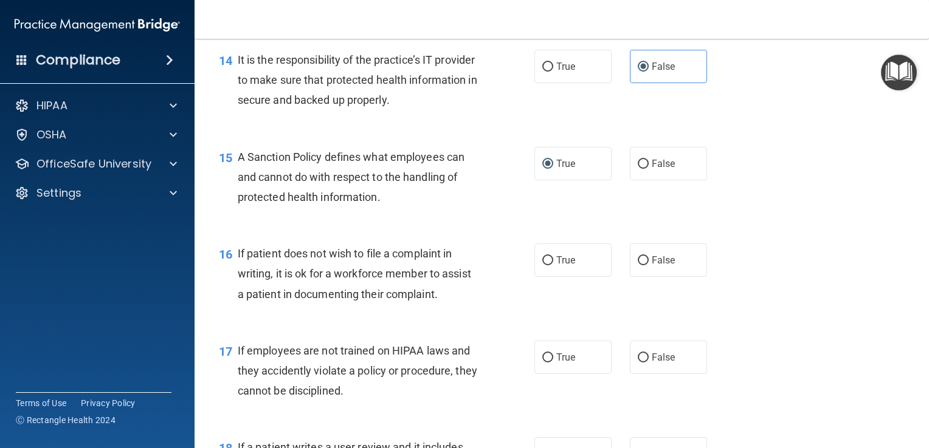
scroll to position [1709, 0]
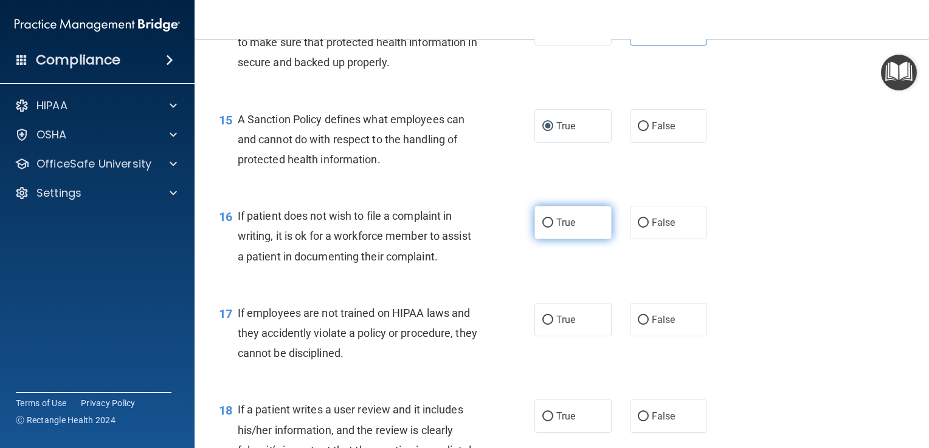
click at [553, 239] on label "True" at bounding box center [572, 222] width 77 height 33
click at [553, 228] on input "True" at bounding box center [547, 223] width 11 height 9
radio input "true"
click at [759, 288] on div "16 If patient does not wish to file a complaint in writing, it is ok for a work…" at bounding box center [562, 239] width 704 height 97
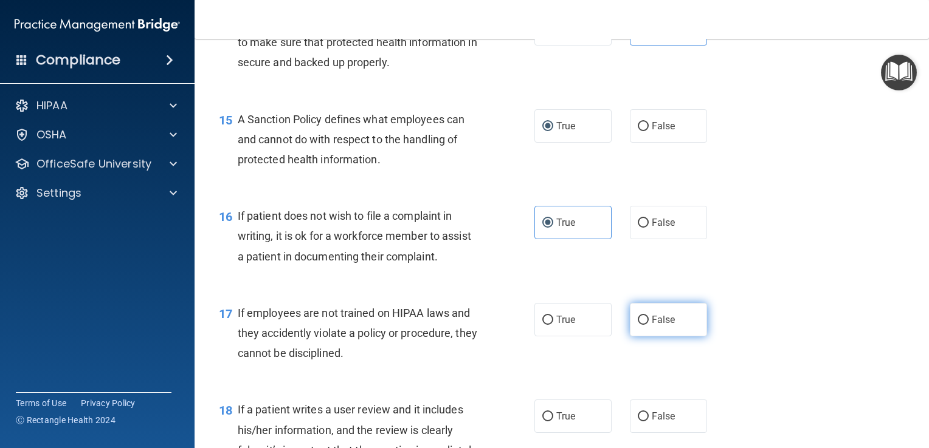
click at [652, 337] on label "False" at bounding box center [668, 319] width 77 height 33
click at [648, 325] on input "False" at bounding box center [642, 320] width 11 height 9
radio input "true"
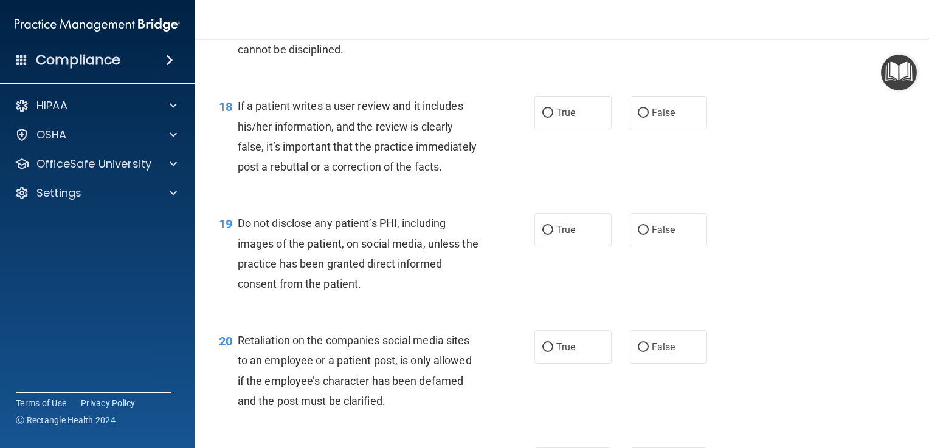
scroll to position [2073, 0]
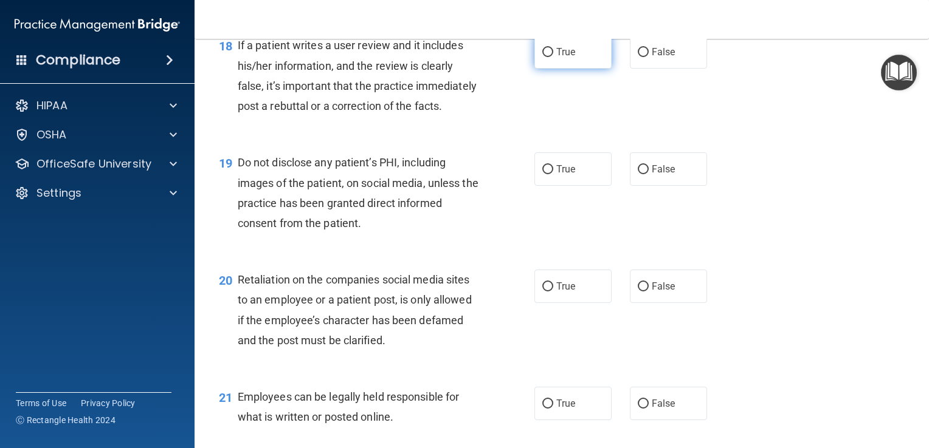
click at [561, 58] on span "True" at bounding box center [565, 52] width 19 height 12
click at [553, 57] on input "True" at bounding box center [547, 52] width 11 height 9
radio input "true"
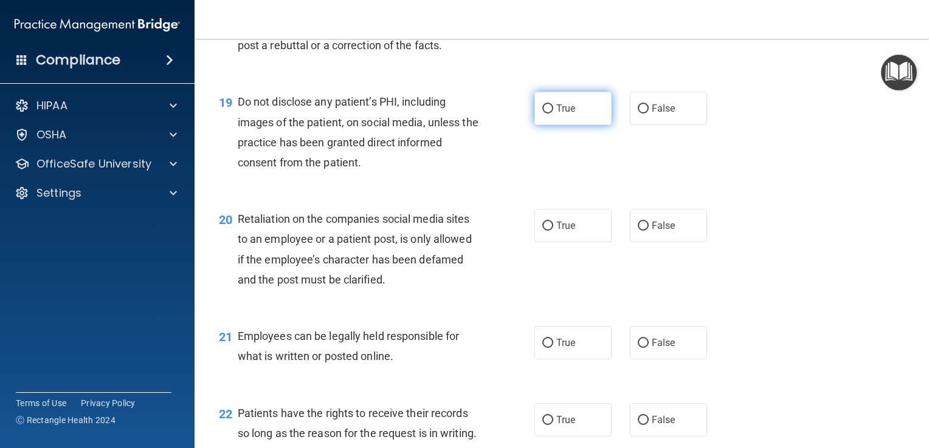
click at [536, 125] on label "True" at bounding box center [572, 108] width 77 height 33
click at [542, 114] on input "True" at bounding box center [547, 109] width 11 height 9
radio input "true"
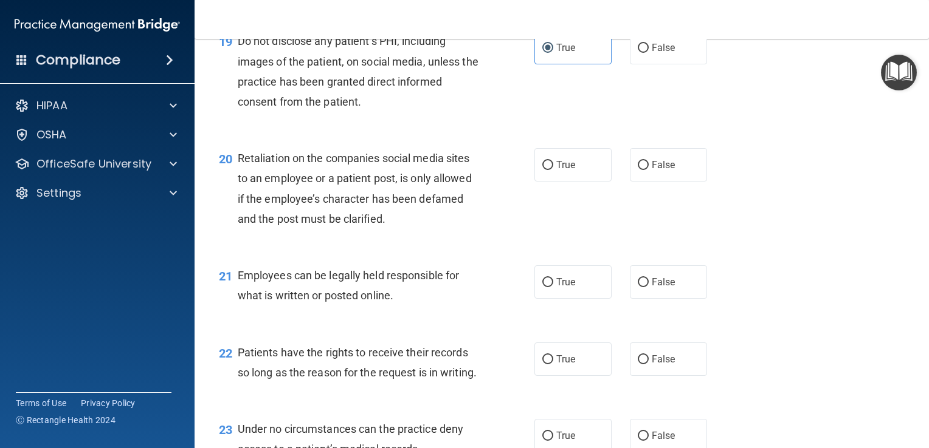
scroll to position [2256, 0]
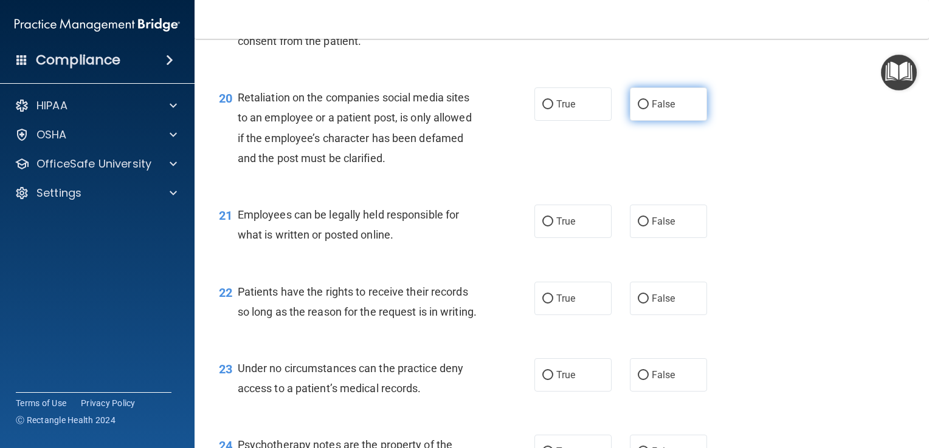
click at [640, 121] on label "False" at bounding box center [668, 104] width 77 height 33
click at [640, 109] on input "False" at bounding box center [642, 104] width 11 height 9
radio input "true"
click at [545, 238] on label "True" at bounding box center [572, 221] width 77 height 33
click at [545, 227] on input "True" at bounding box center [547, 222] width 11 height 9
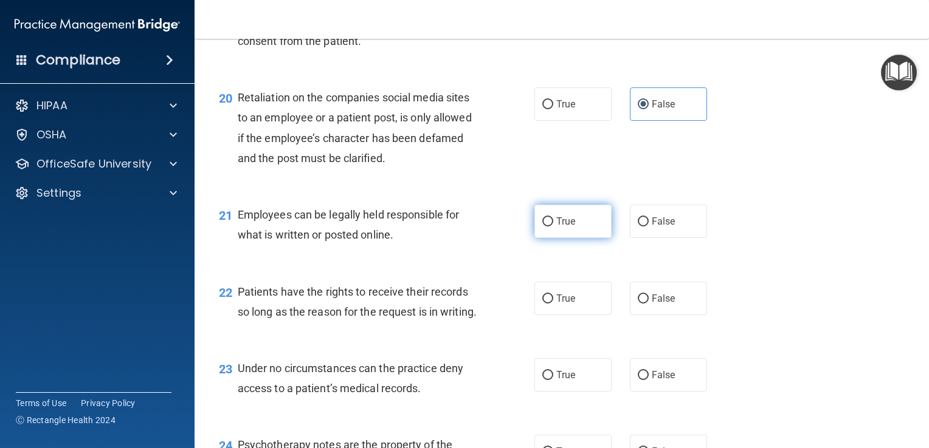
radio input "true"
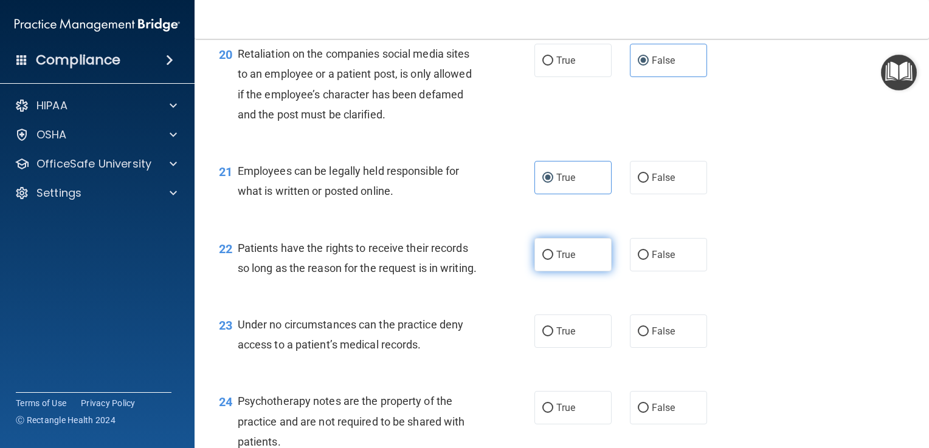
scroll to position [2438, 0]
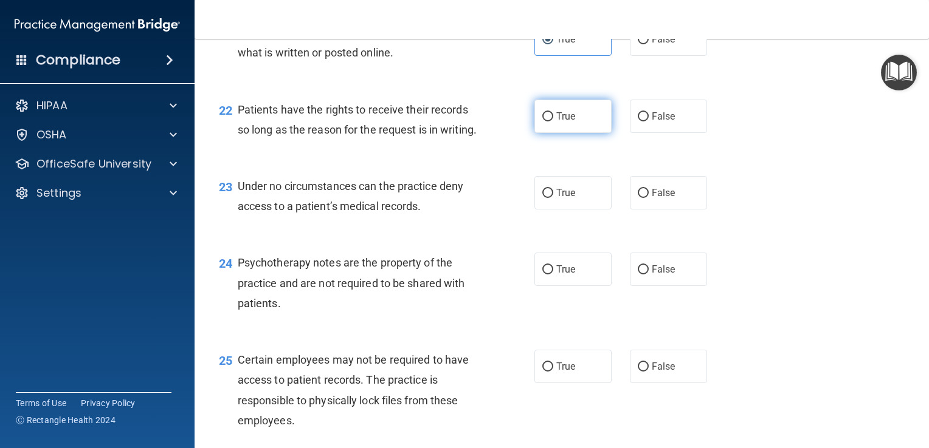
click at [549, 133] on label "True" at bounding box center [572, 116] width 77 height 33
click at [549, 122] on input "True" at bounding box center [547, 116] width 11 height 9
radio input "true"
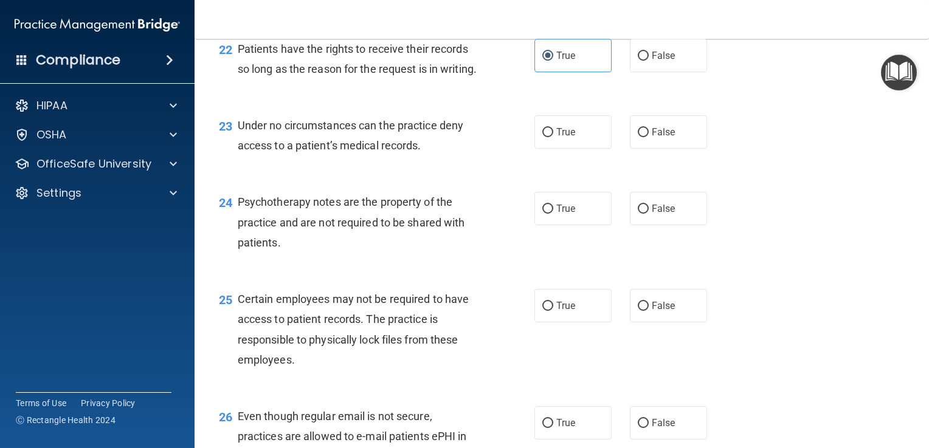
scroll to position [2560, 0]
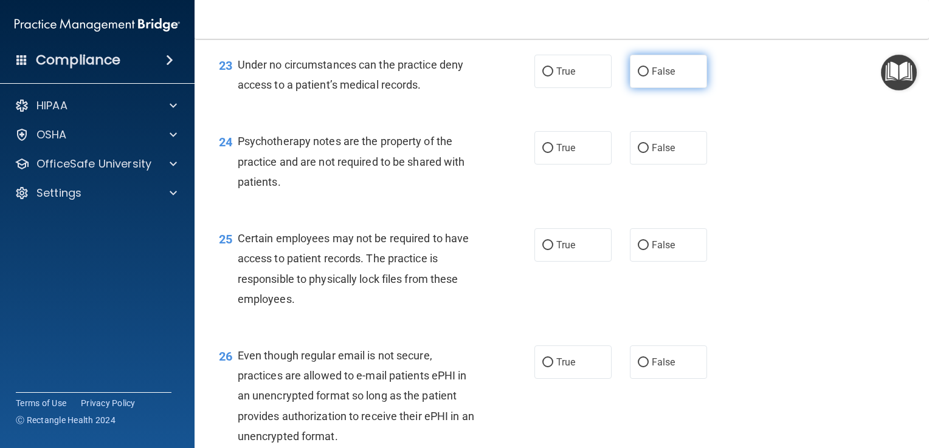
click at [651, 77] on span "False" at bounding box center [663, 72] width 24 height 12
click at [648, 77] on input "False" at bounding box center [642, 71] width 11 height 9
radio input "true"
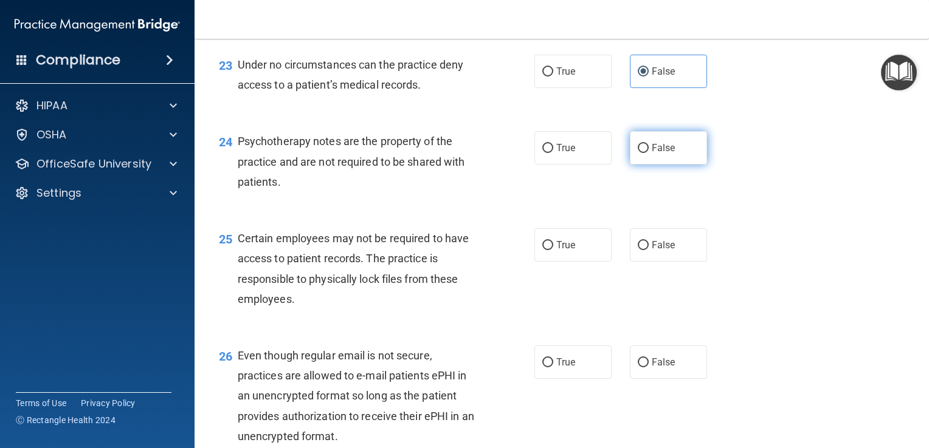
click at [660, 154] on span "False" at bounding box center [663, 148] width 24 height 12
click at [648, 153] on input "False" at bounding box center [642, 148] width 11 height 9
radio input "true"
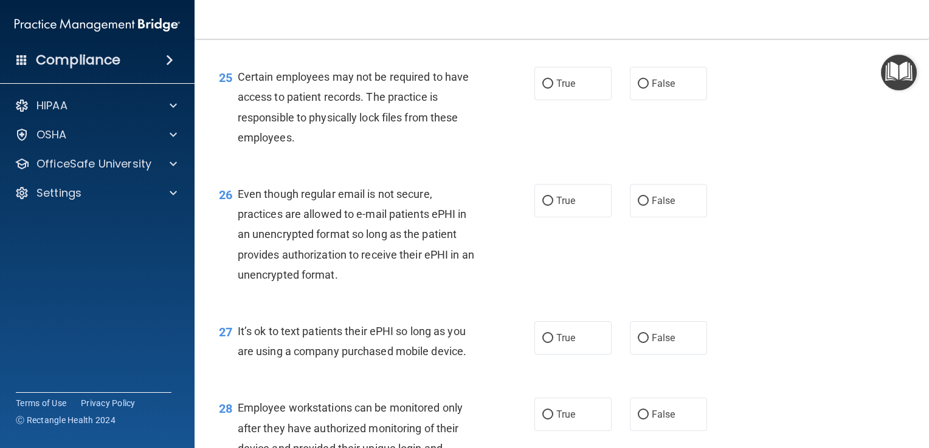
scroll to position [2742, 0]
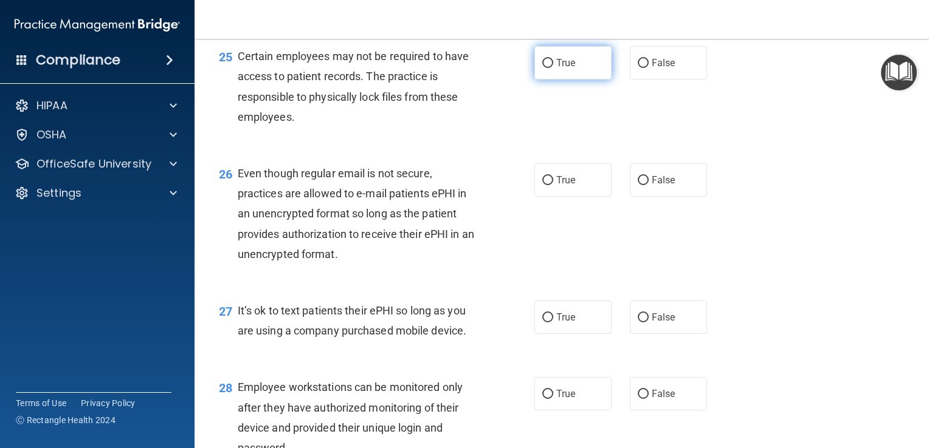
click at [565, 80] on label "True" at bounding box center [572, 62] width 77 height 33
click at [553, 68] on input "True" at bounding box center [547, 63] width 11 height 9
radio input "true"
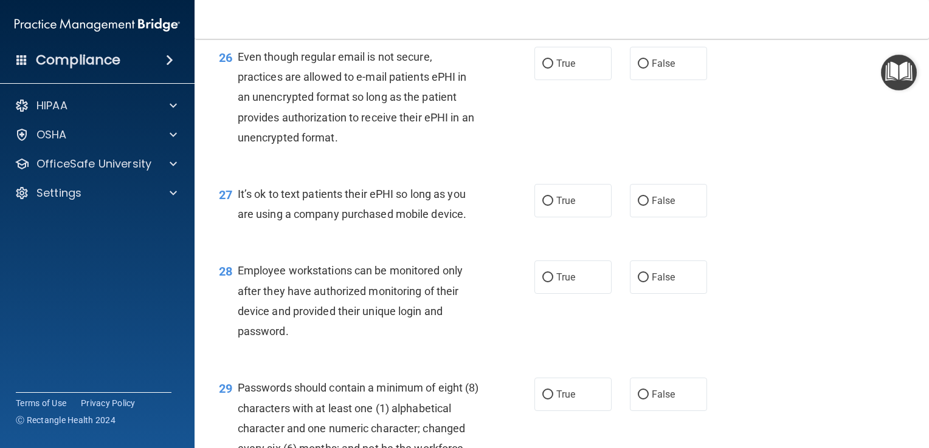
scroll to position [2863, 0]
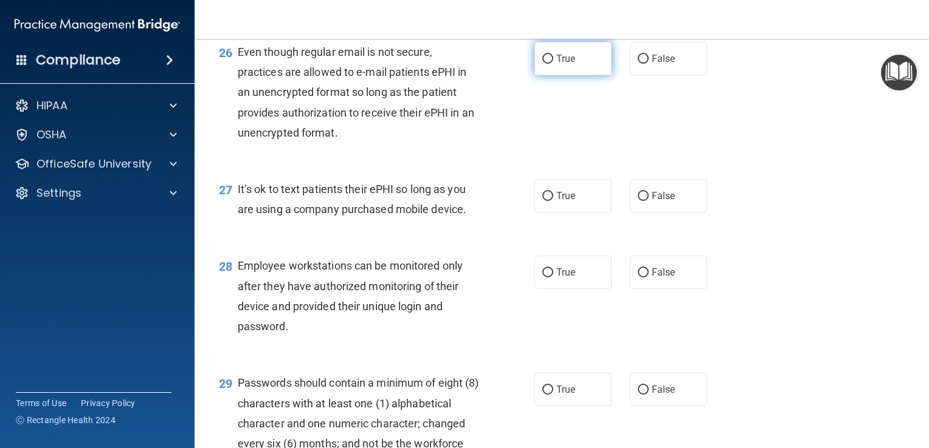
click at [574, 75] on label "True" at bounding box center [572, 58] width 77 height 33
click at [553, 64] on input "True" at bounding box center [547, 59] width 11 height 9
radio input "true"
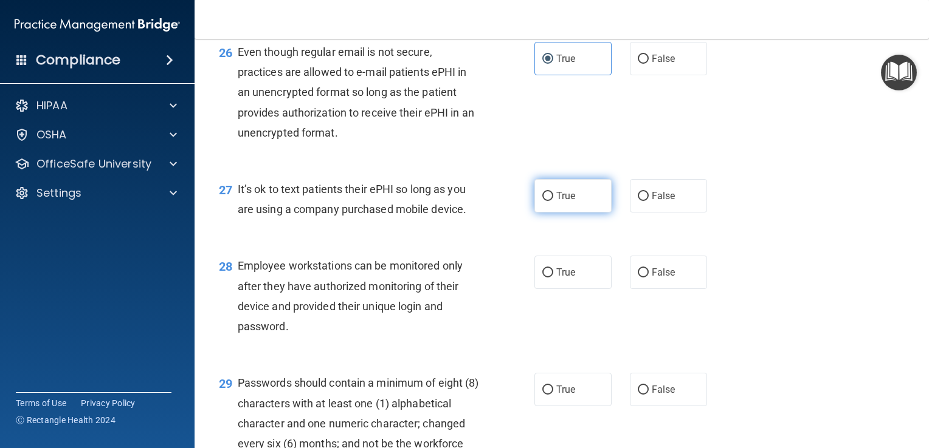
click at [563, 213] on label "True" at bounding box center [572, 195] width 77 height 33
click at [553, 201] on input "True" at bounding box center [547, 196] width 11 height 9
radio input "true"
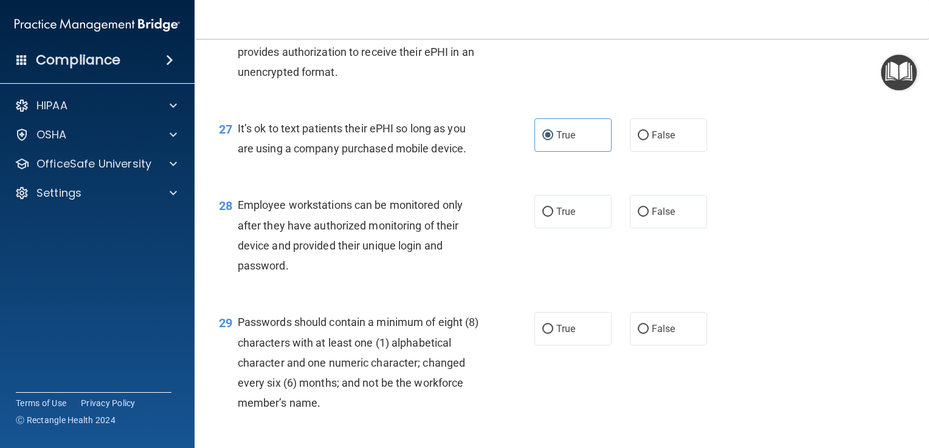
scroll to position [2985, 0]
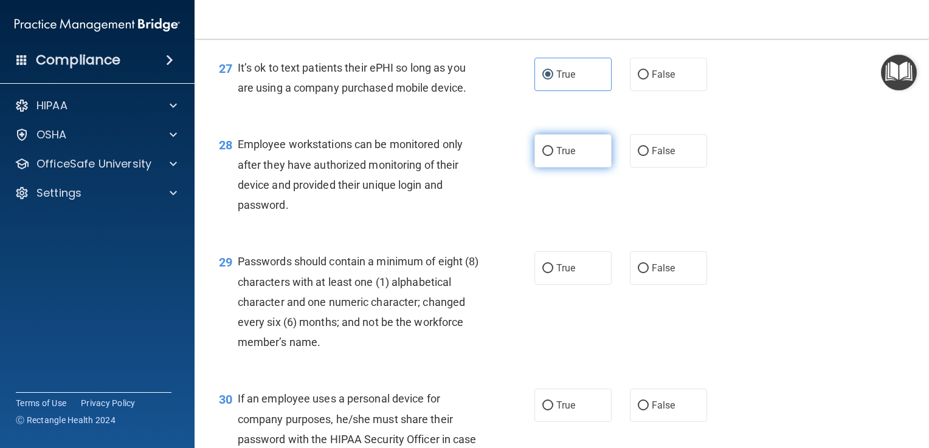
click at [558, 168] on label "True" at bounding box center [572, 150] width 77 height 33
click at [553, 156] on input "True" at bounding box center [547, 151] width 11 height 9
radio input "true"
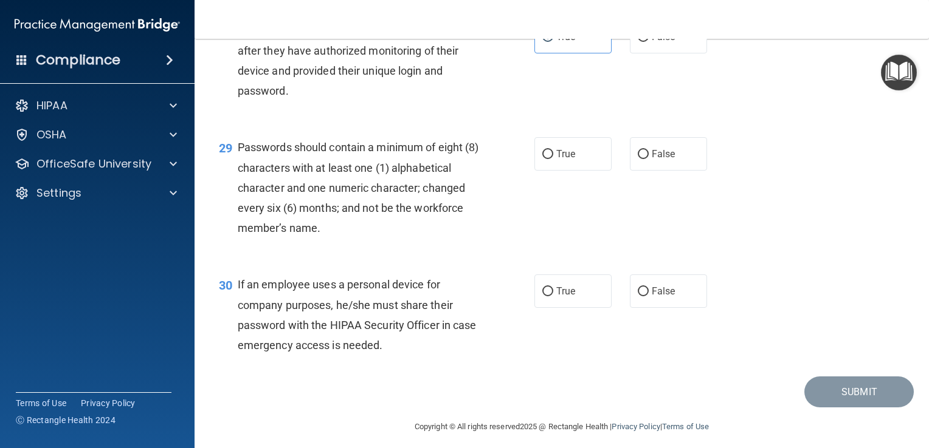
scroll to position [3167, 0]
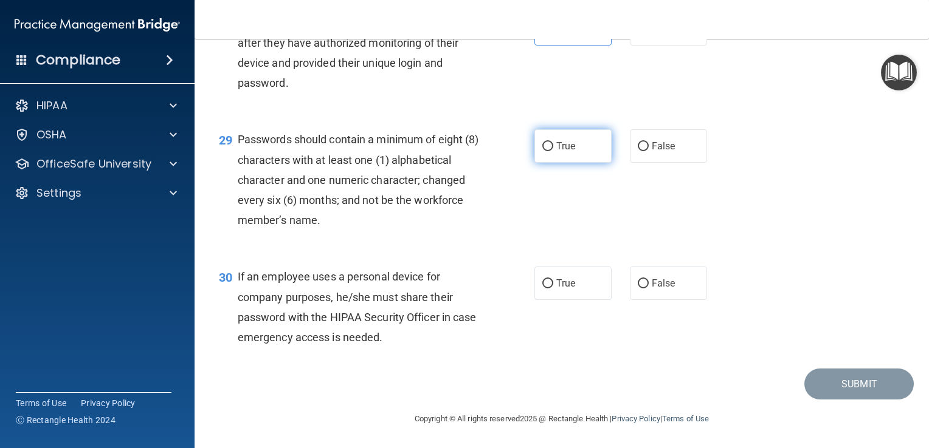
click at [568, 144] on span "True" at bounding box center [565, 146] width 19 height 12
click at [553, 144] on input "True" at bounding box center [547, 146] width 11 height 9
radio input "true"
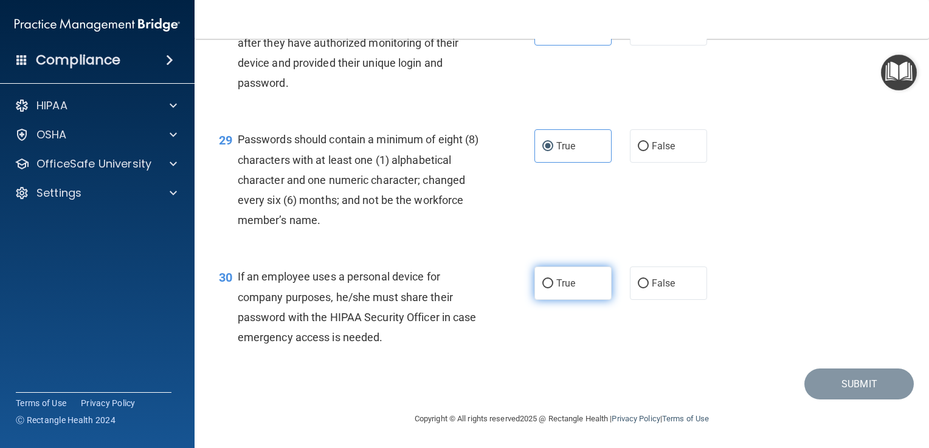
click at [564, 282] on span "True" at bounding box center [565, 284] width 19 height 12
click at [553, 282] on input "True" at bounding box center [547, 284] width 11 height 9
radio input "true"
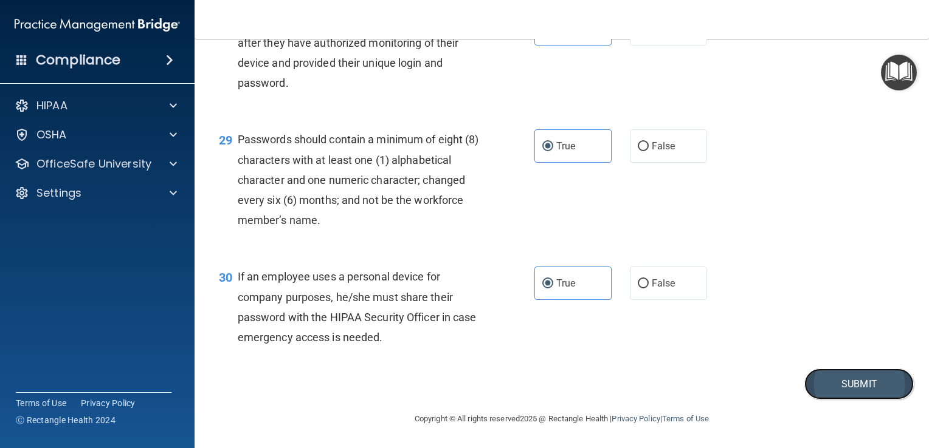
click at [856, 385] on button "Submit" at bounding box center [858, 384] width 109 height 31
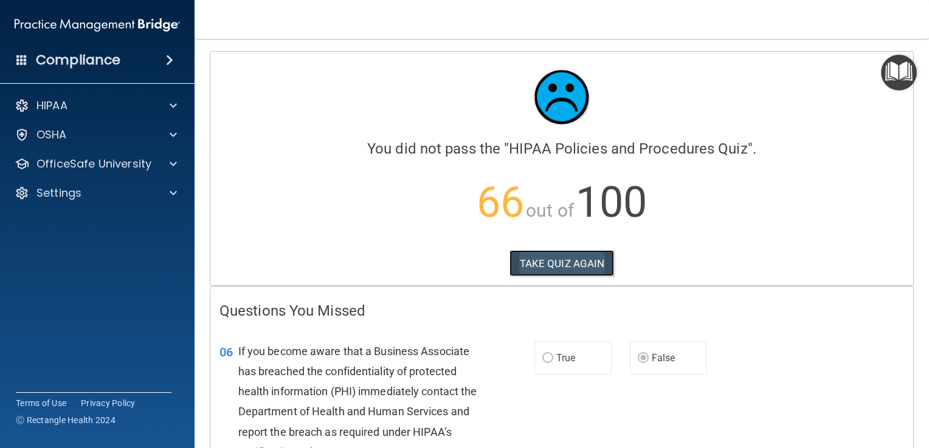
click at [558, 271] on button "TAKE QUIZ AGAIN" at bounding box center [561, 263] width 105 height 27
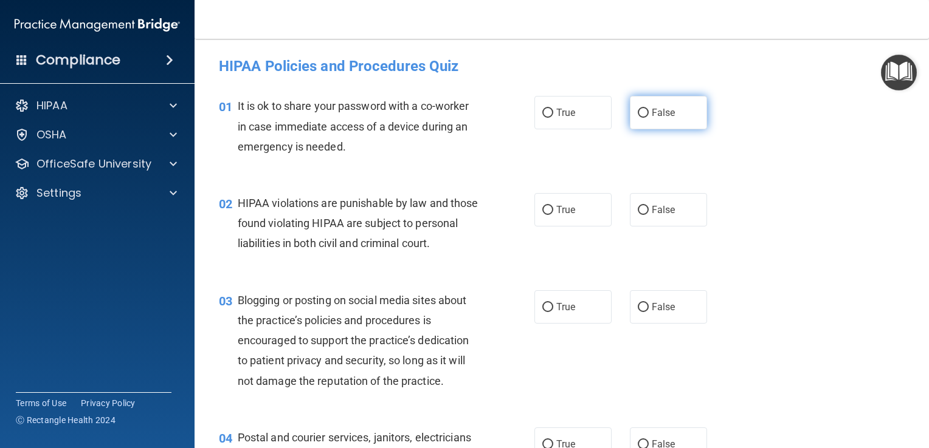
click at [630, 126] on label "False" at bounding box center [668, 112] width 77 height 33
click at [637, 118] on input "False" at bounding box center [642, 113] width 11 height 9
radio input "true"
click at [542, 216] on label "True" at bounding box center [572, 209] width 77 height 33
click at [542, 215] on input "True" at bounding box center [547, 210] width 11 height 9
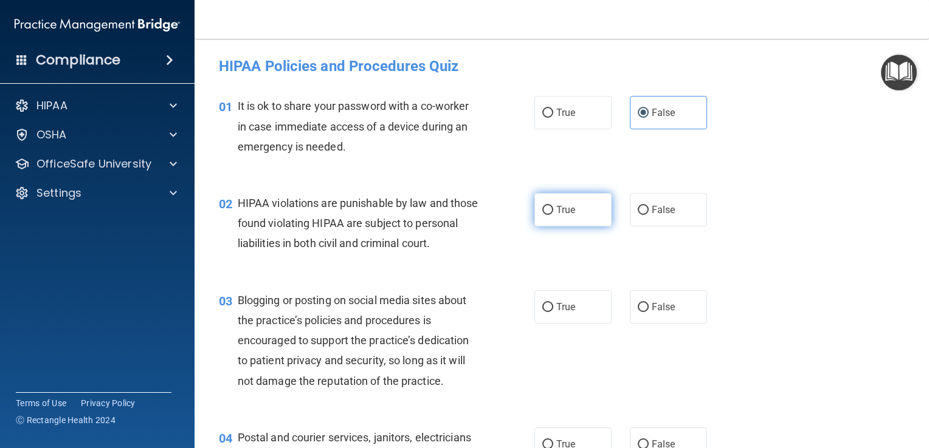
radio input "true"
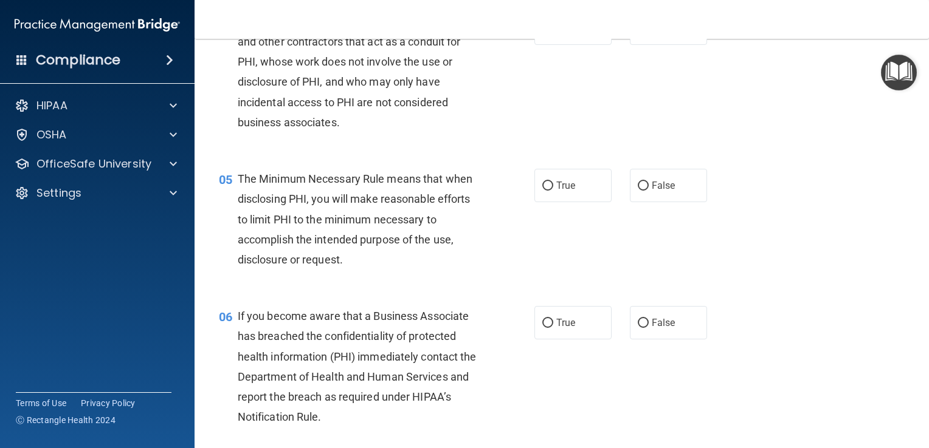
scroll to position [486, 0]
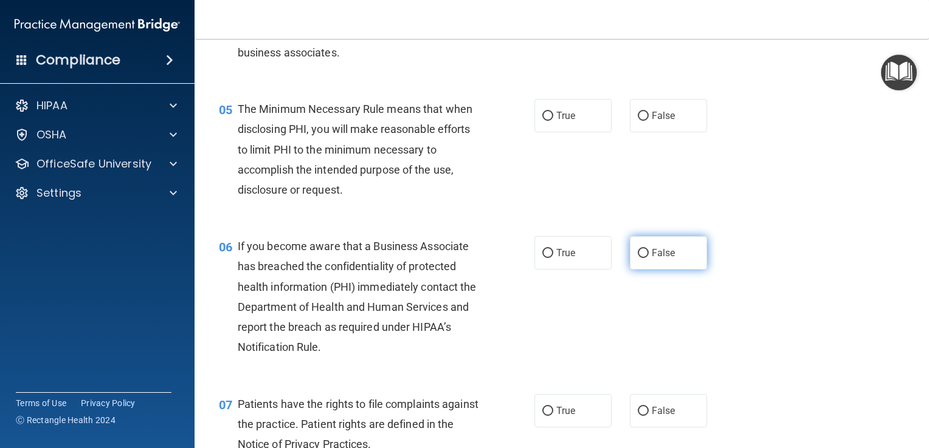
click at [682, 270] on label "False" at bounding box center [668, 252] width 77 height 33
click at [648, 258] on input "False" at bounding box center [642, 253] width 11 height 9
radio input "true"
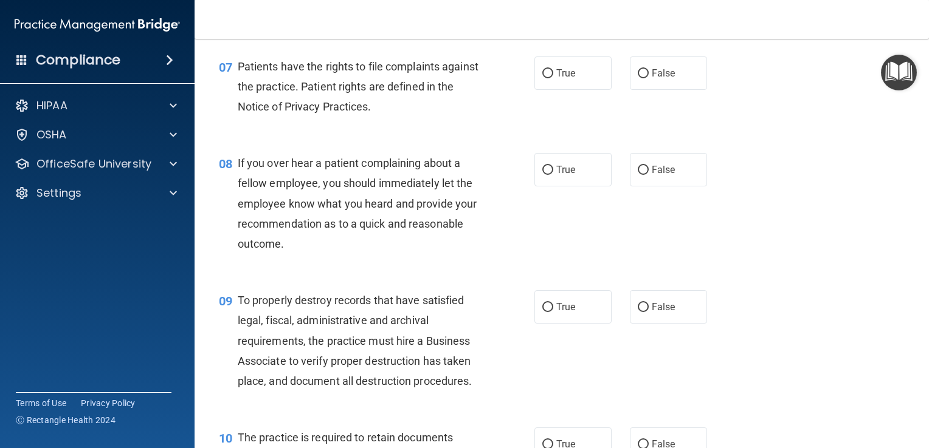
scroll to position [851, 0]
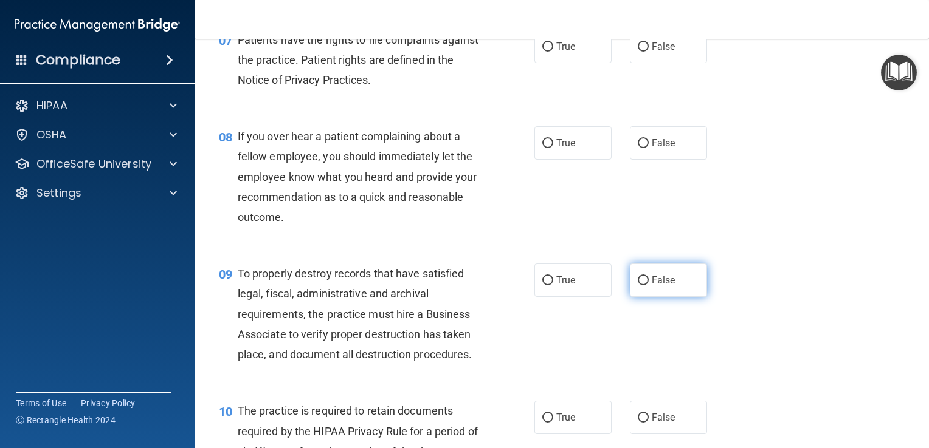
click at [696, 297] on label "False" at bounding box center [668, 280] width 77 height 33
click at [648, 286] on input "False" at bounding box center [642, 280] width 11 height 9
radio input "true"
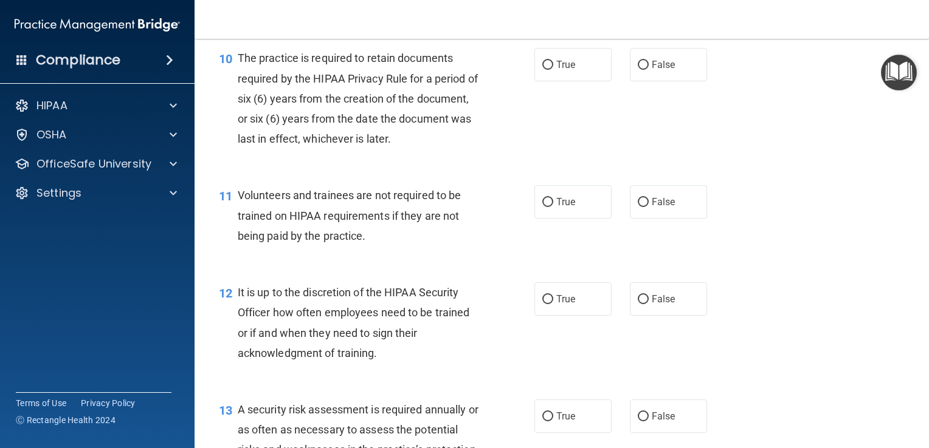
scroll to position [1276, 0]
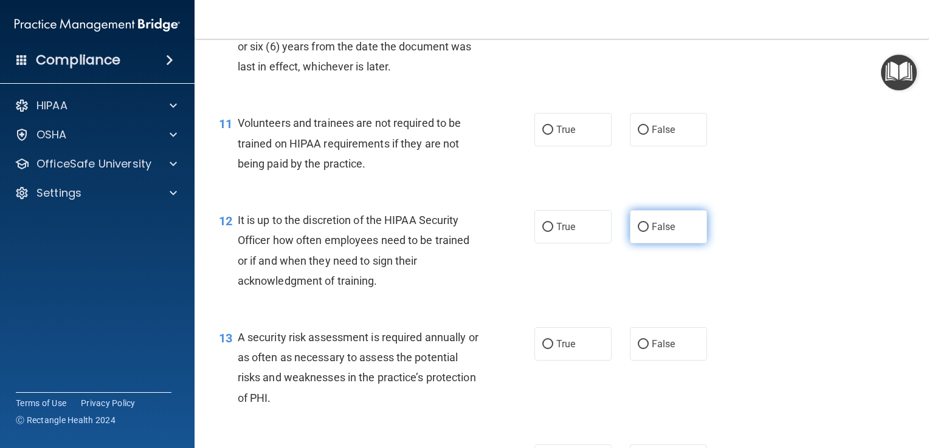
click at [644, 244] on label "False" at bounding box center [668, 226] width 77 height 33
click at [644, 232] on input "False" at bounding box center [642, 227] width 11 height 9
radio input "true"
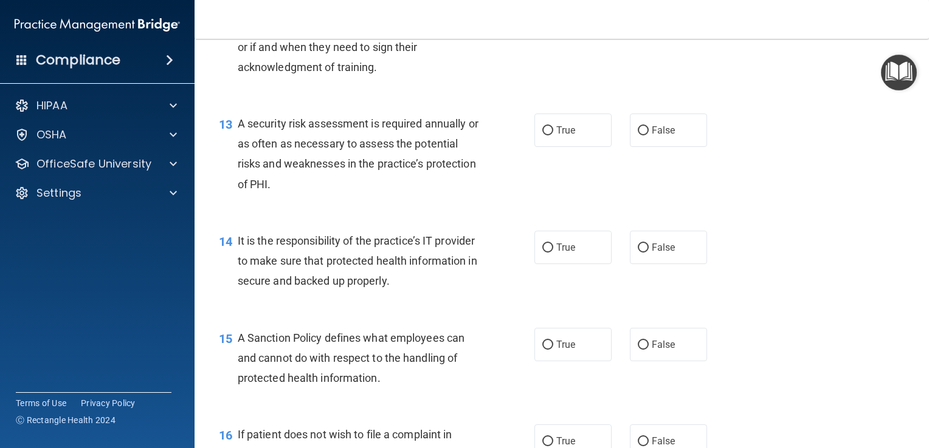
scroll to position [1519, 0]
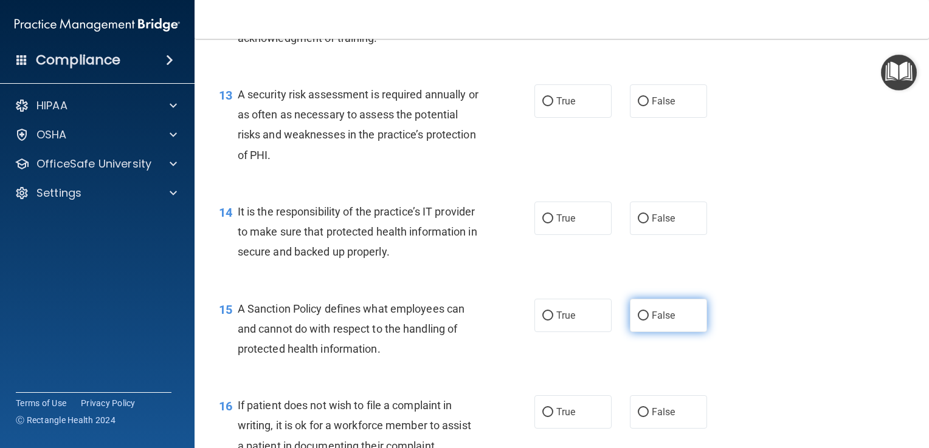
click at [667, 332] on label "False" at bounding box center [668, 315] width 77 height 33
click at [648, 321] on input "False" at bounding box center [642, 316] width 11 height 9
radio input "true"
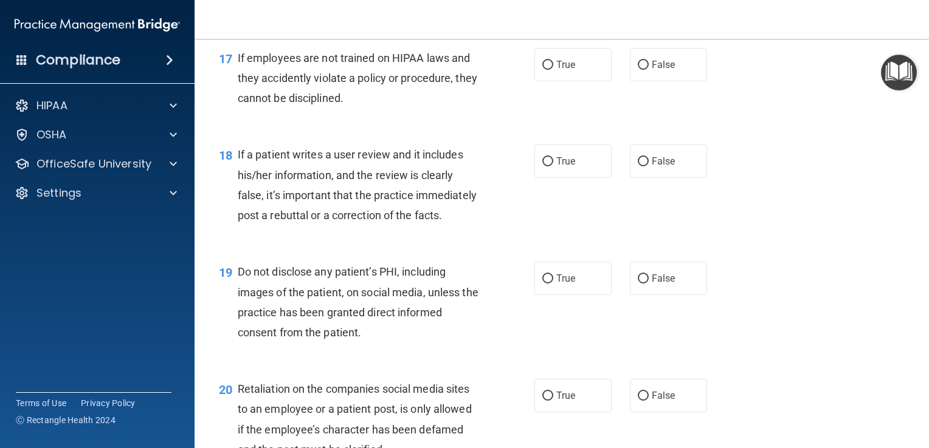
scroll to position [2005, 0]
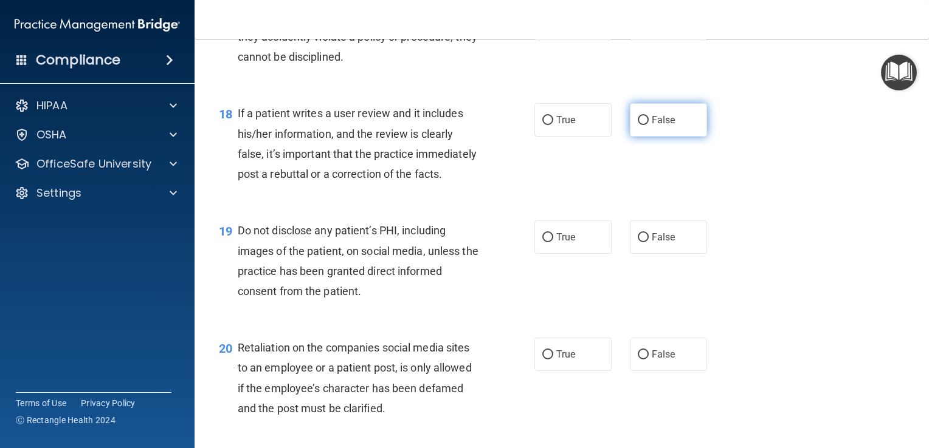
click at [651, 137] on label "False" at bounding box center [668, 119] width 77 height 33
click at [648, 125] on input "False" at bounding box center [642, 120] width 11 height 9
radio input "true"
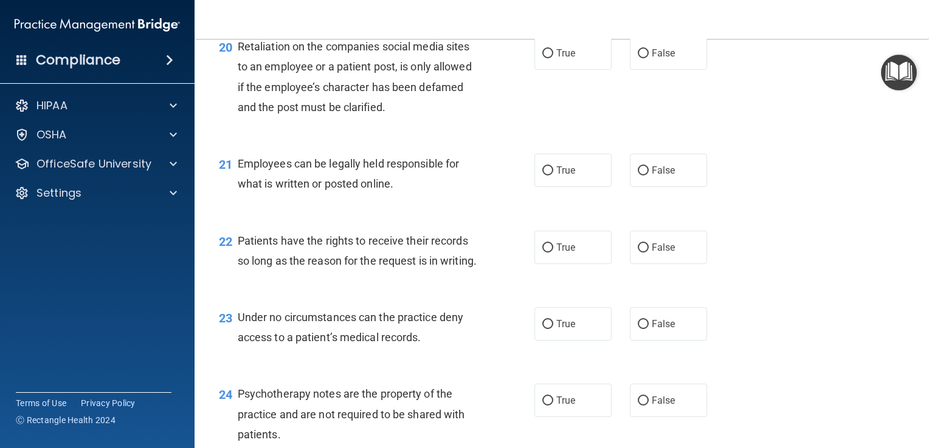
scroll to position [2309, 0]
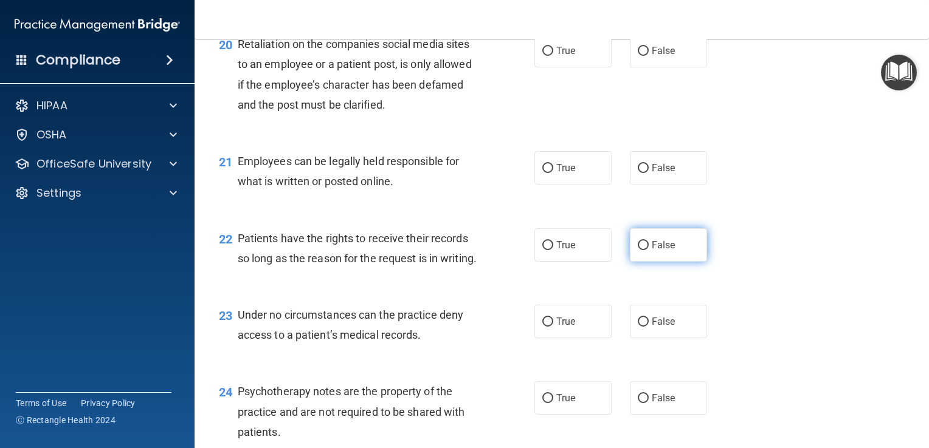
click at [648, 262] on label "False" at bounding box center [668, 244] width 77 height 33
click at [648, 250] on input "False" at bounding box center [642, 245] width 11 height 9
radio input "true"
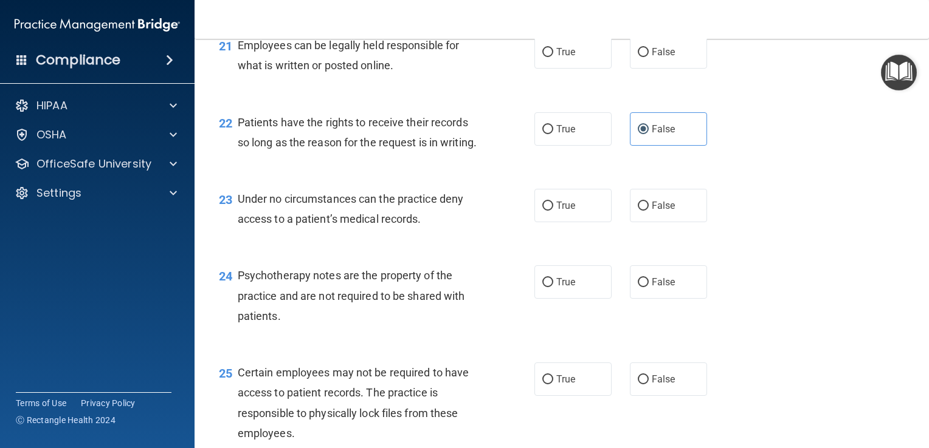
scroll to position [2492, 0]
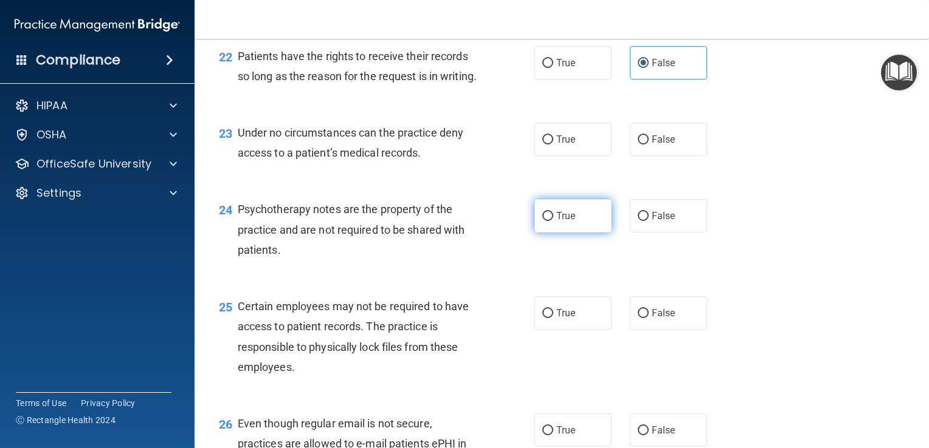
click at [565, 222] on span "True" at bounding box center [565, 216] width 19 height 12
click at [553, 221] on input "True" at bounding box center [547, 216] width 11 height 9
radio input "true"
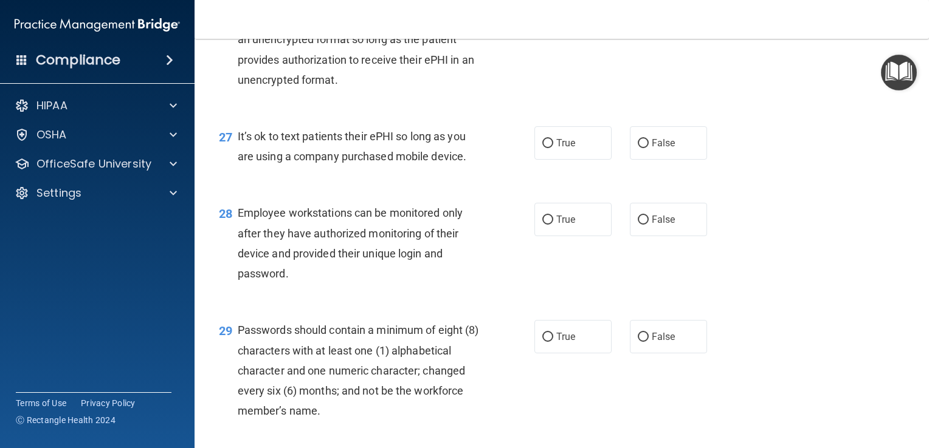
scroll to position [2917, 0]
click at [637, 236] on label "False" at bounding box center [668, 218] width 77 height 33
click at [637, 224] on input "False" at bounding box center [642, 219] width 11 height 9
radio input "true"
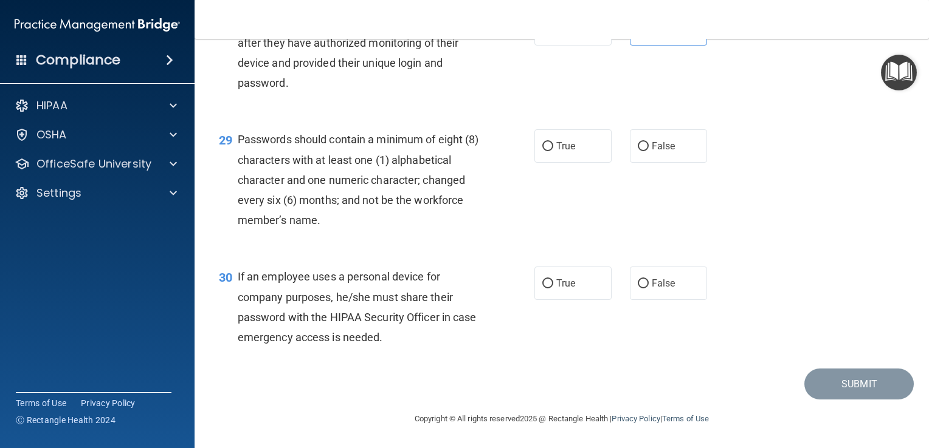
scroll to position [3167, 0]
click at [656, 281] on span "False" at bounding box center [663, 284] width 24 height 12
click at [648, 281] on input "False" at bounding box center [642, 284] width 11 height 9
radio input "true"
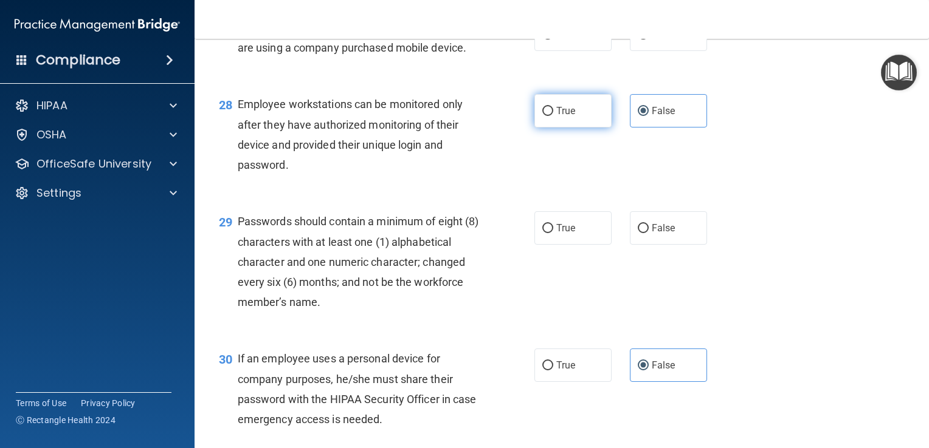
scroll to position [3046, 0]
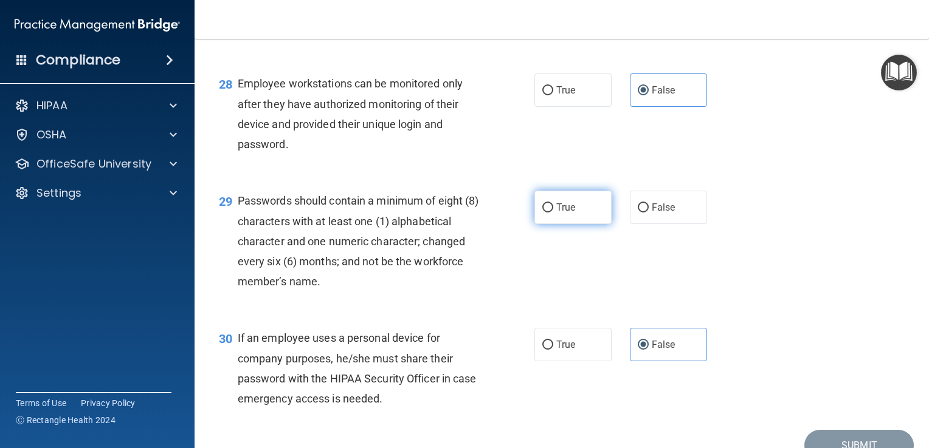
click at [565, 213] on span "True" at bounding box center [565, 208] width 19 height 12
click at [553, 213] on input "True" at bounding box center [547, 208] width 11 height 9
radio input "true"
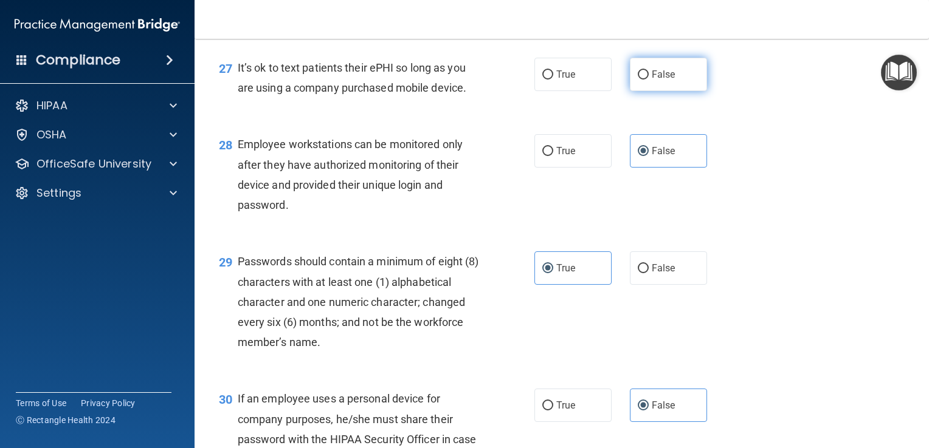
click at [670, 91] on label "False" at bounding box center [668, 74] width 77 height 33
click at [648, 80] on input "False" at bounding box center [642, 74] width 11 height 9
radio input "true"
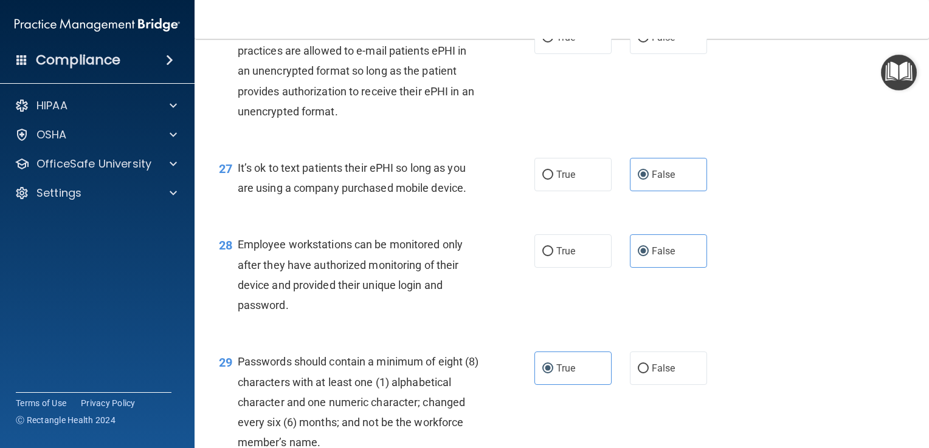
scroll to position [2863, 0]
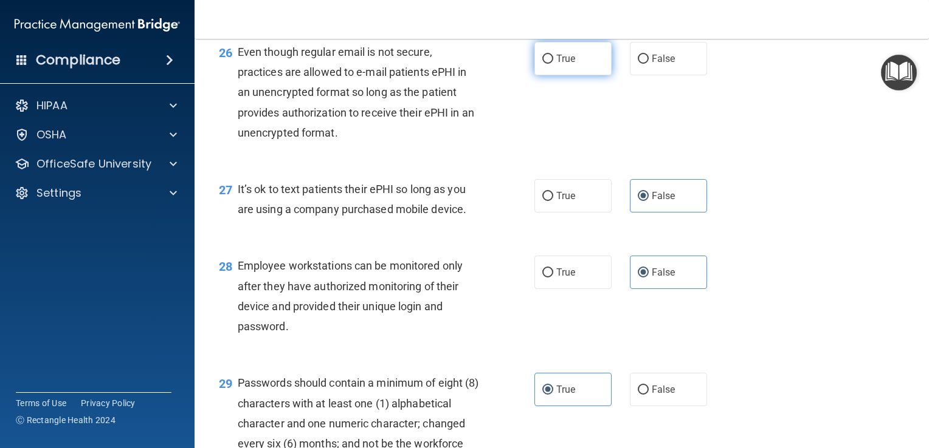
click at [555, 75] on label "True" at bounding box center [572, 58] width 77 height 33
click at [553, 64] on input "True" at bounding box center [547, 59] width 11 height 9
radio input "true"
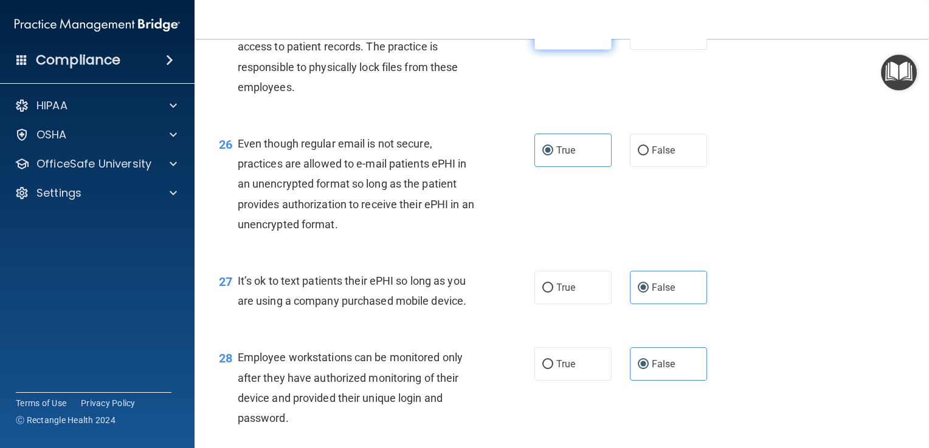
scroll to position [2742, 0]
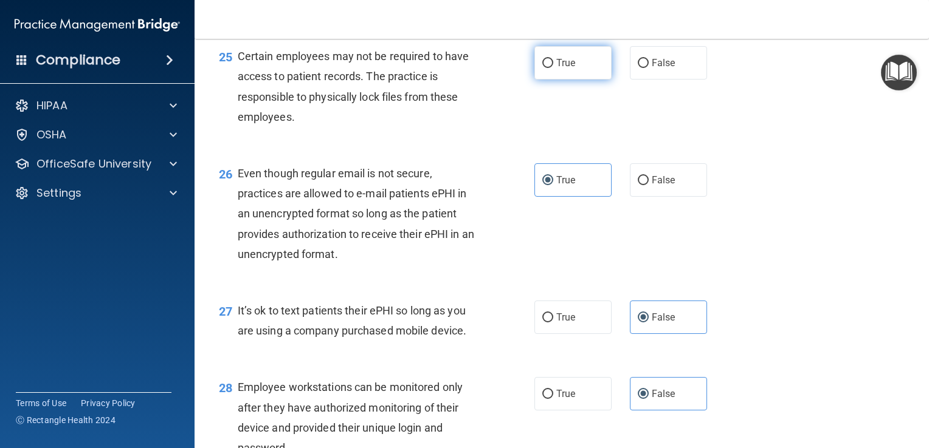
click at [583, 80] on label "True" at bounding box center [572, 62] width 77 height 33
click at [553, 68] on input "True" at bounding box center [547, 63] width 11 height 9
radio input "true"
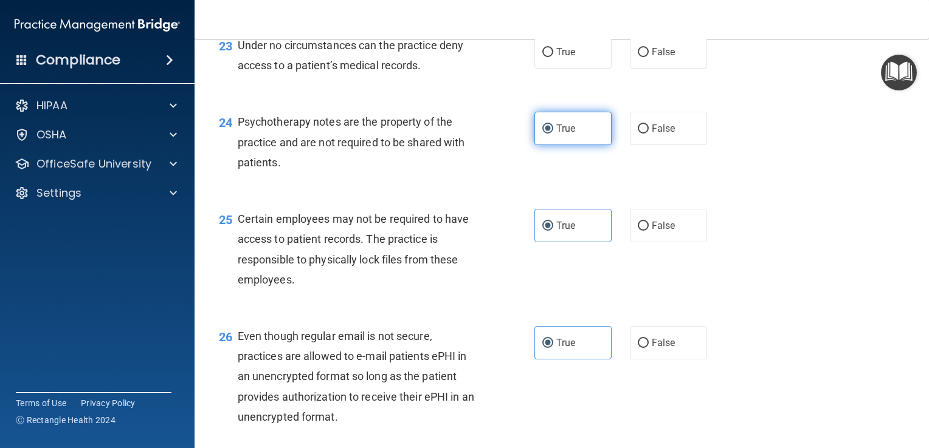
scroll to position [2560, 0]
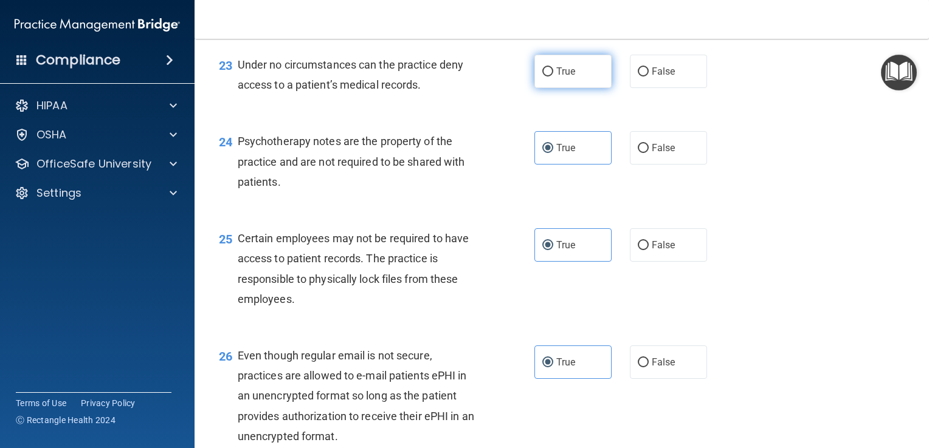
click at [572, 88] on label "True" at bounding box center [572, 71] width 77 height 33
click at [553, 77] on input "True" at bounding box center [547, 71] width 11 height 9
radio input "true"
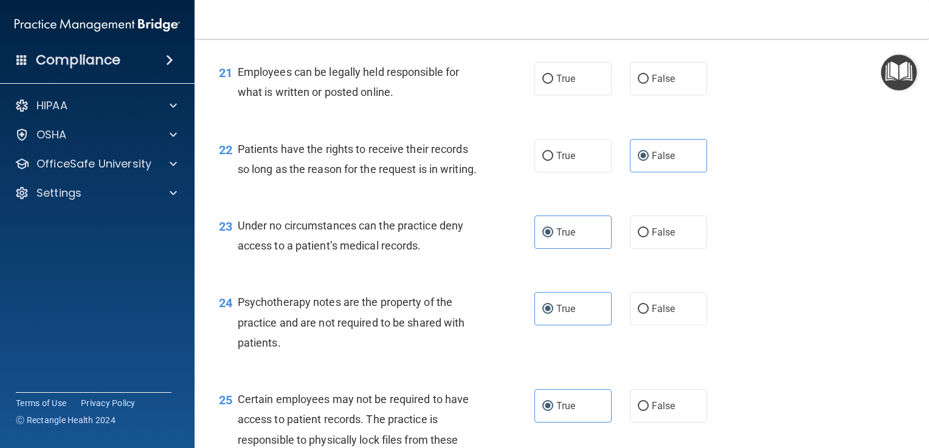
scroll to position [2377, 0]
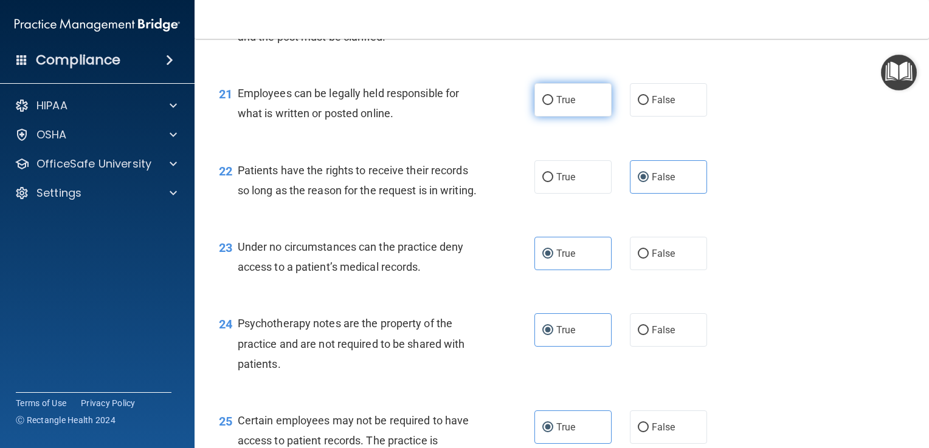
click at [542, 105] on input "True" at bounding box center [547, 100] width 11 height 9
radio input "true"
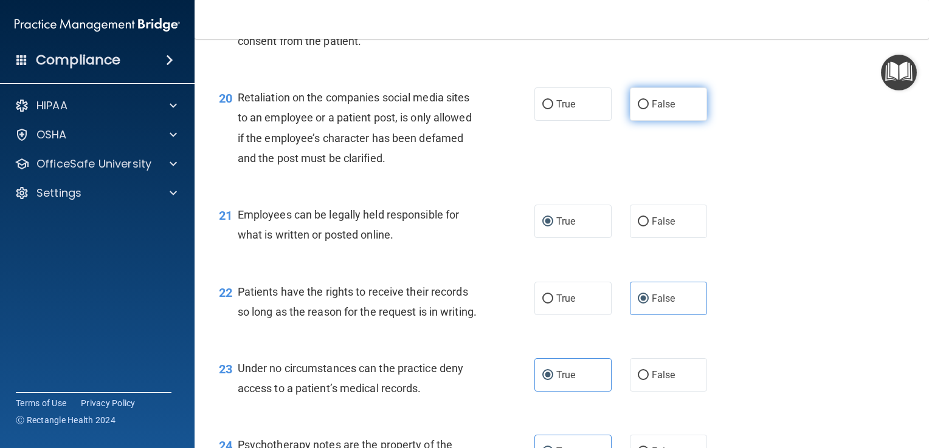
click at [647, 121] on label "False" at bounding box center [668, 104] width 77 height 33
click at [647, 109] on input "False" at bounding box center [642, 104] width 11 height 9
radio input "true"
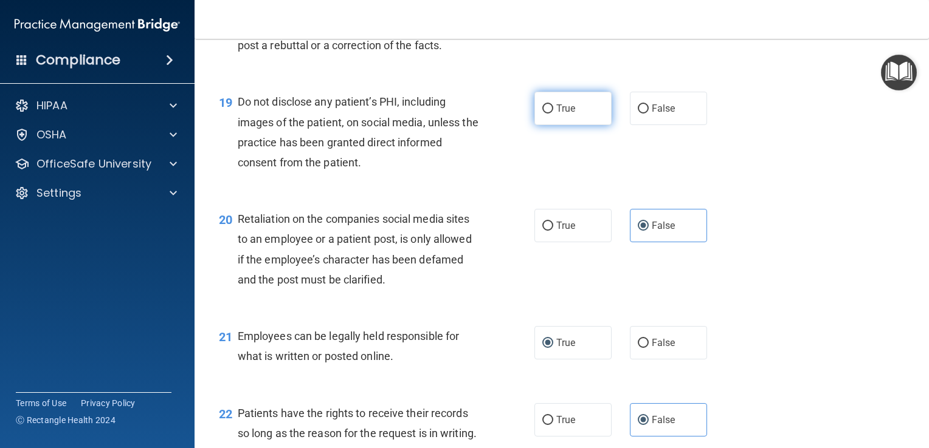
click at [537, 125] on label "True" at bounding box center [572, 108] width 77 height 33
click at [542, 114] on input "True" at bounding box center [547, 109] width 11 height 9
radio input "true"
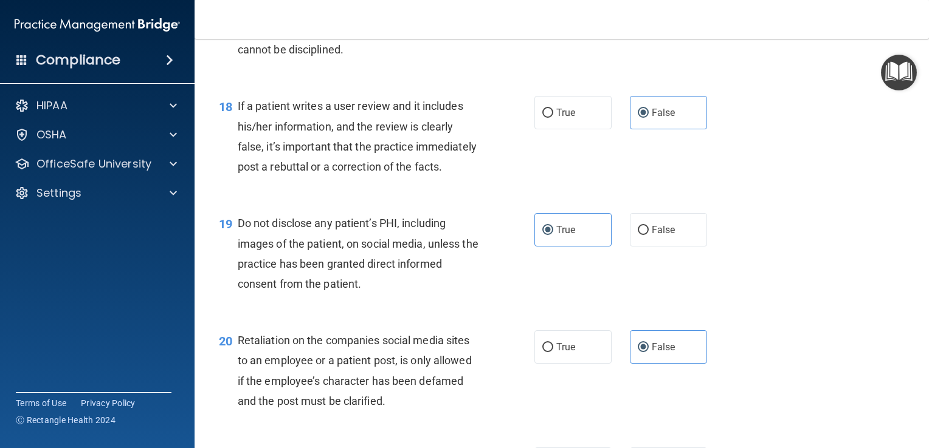
scroll to position [1891, 0]
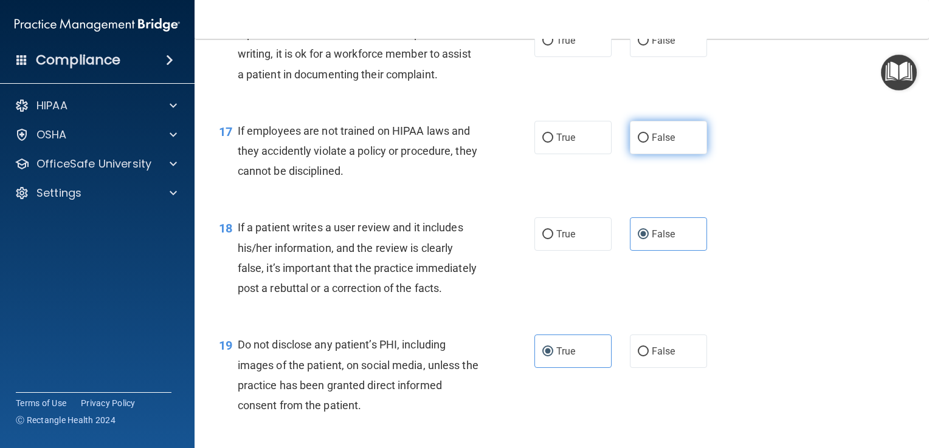
click at [630, 154] on label "False" at bounding box center [668, 137] width 77 height 33
click at [637, 143] on input "False" at bounding box center [642, 138] width 11 height 9
radio input "true"
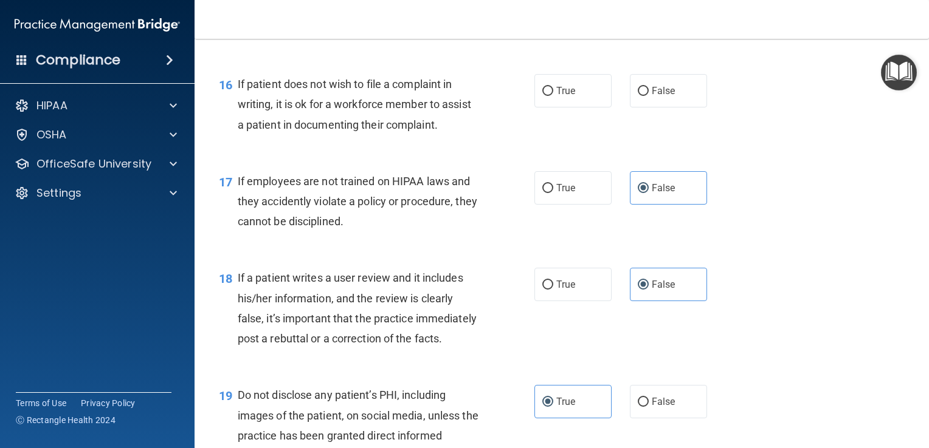
scroll to position [1770, 0]
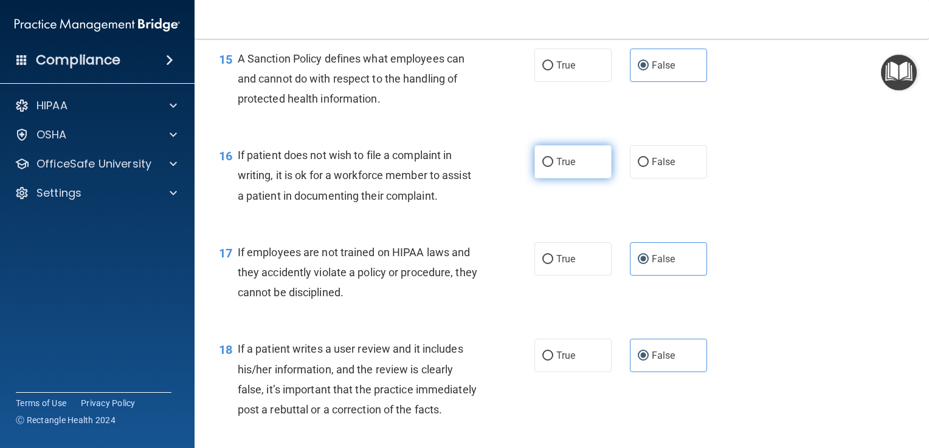
click at [559, 168] on span "True" at bounding box center [565, 162] width 19 height 12
click at [553, 167] on input "True" at bounding box center [547, 162] width 11 height 9
radio input "true"
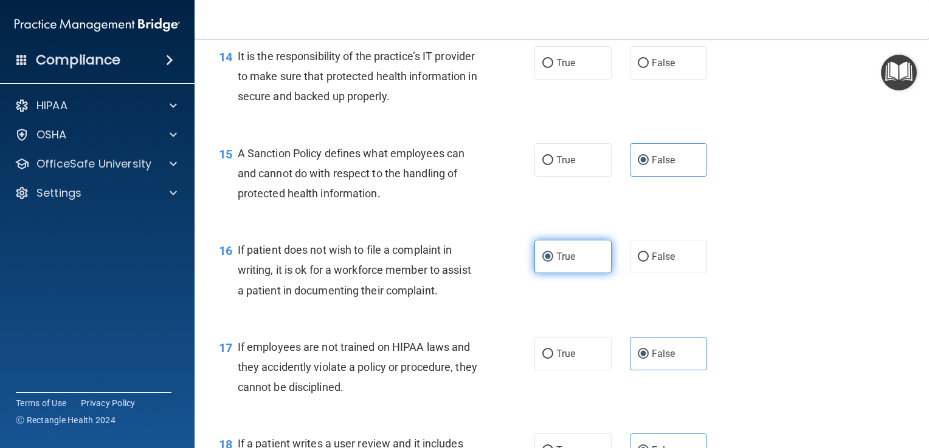
scroll to position [1527, 0]
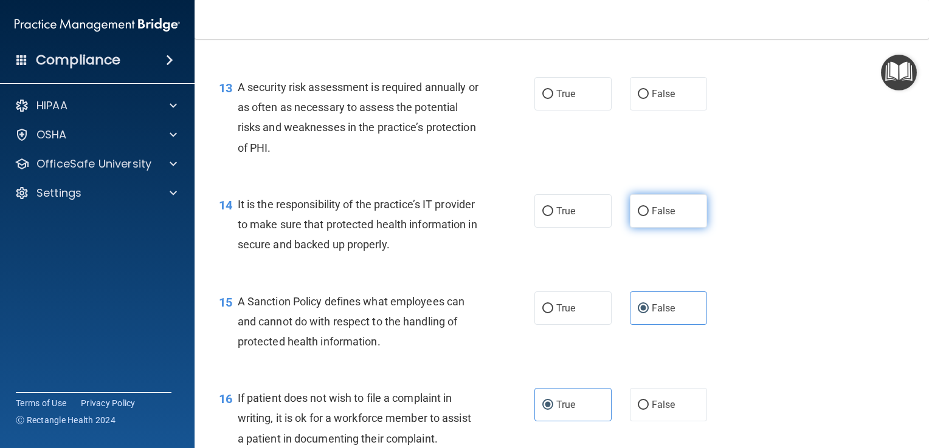
click at [651, 217] on span "False" at bounding box center [663, 211] width 24 height 12
click at [648, 216] on input "False" at bounding box center [642, 211] width 11 height 9
radio input "true"
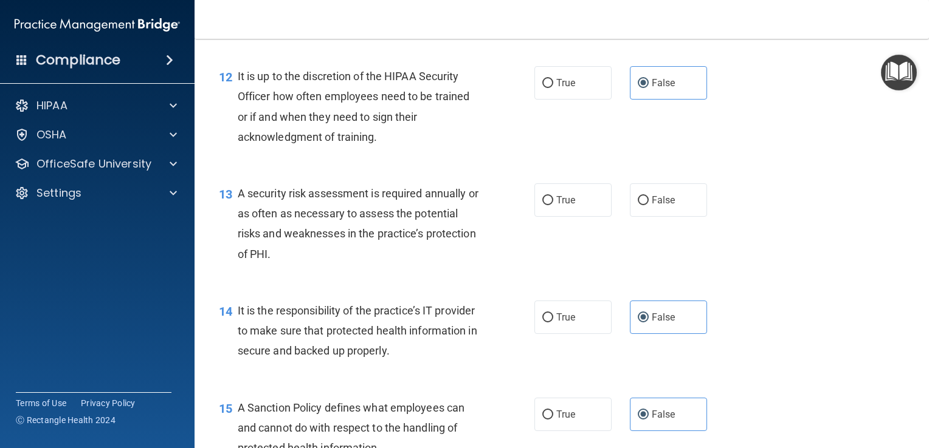
scroll to position [1405, 0]
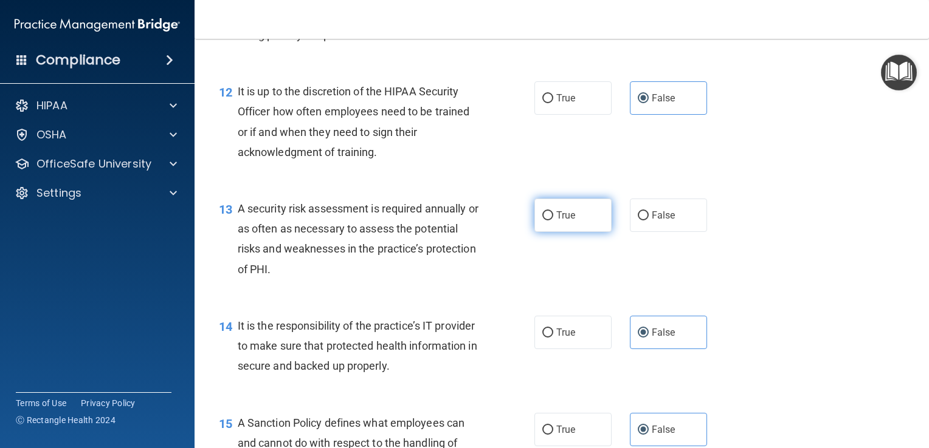
click at [566, 232] on label "True" at bounding box center [572, 215] width 77 height 33
click at [553, 221] on input "True" at bounding box center [547, 215] width 11 height 9
radio input "true"
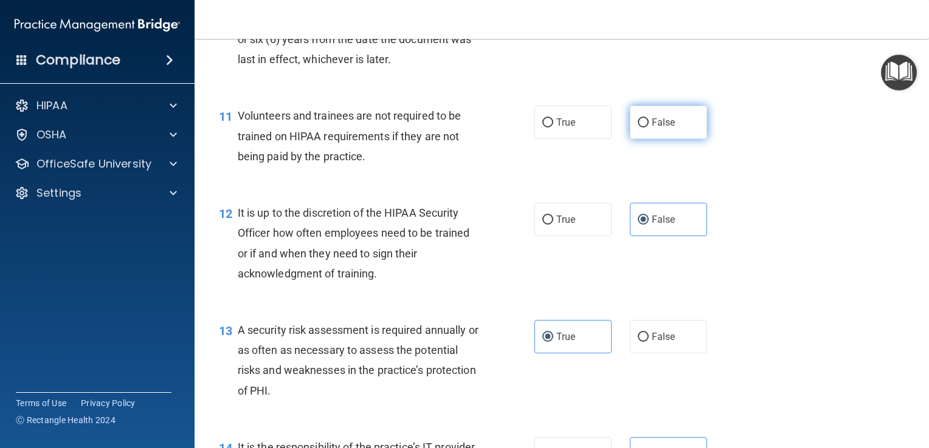
click at [631, 139] on label "False" at bounding box center [668, 122] width 77 height 33
click at [637, 128] on input "False" at bounding box center [642, 122] width 11 height 9
radio input "true"
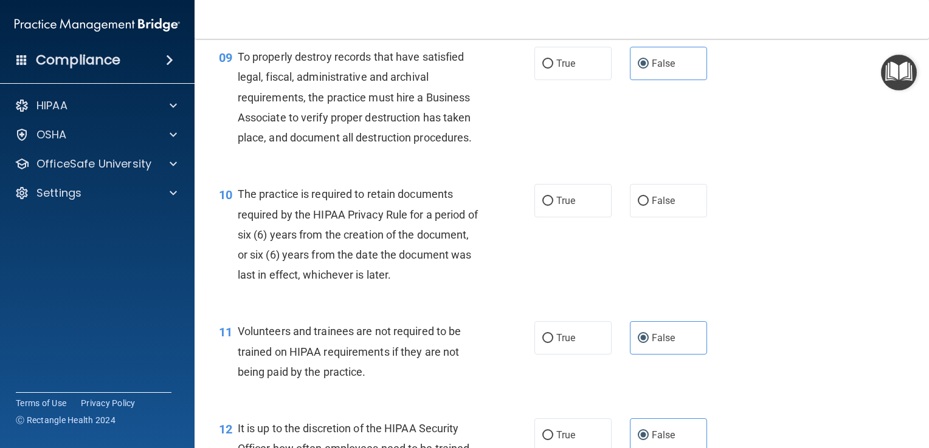
scroll to position [1040, 0]
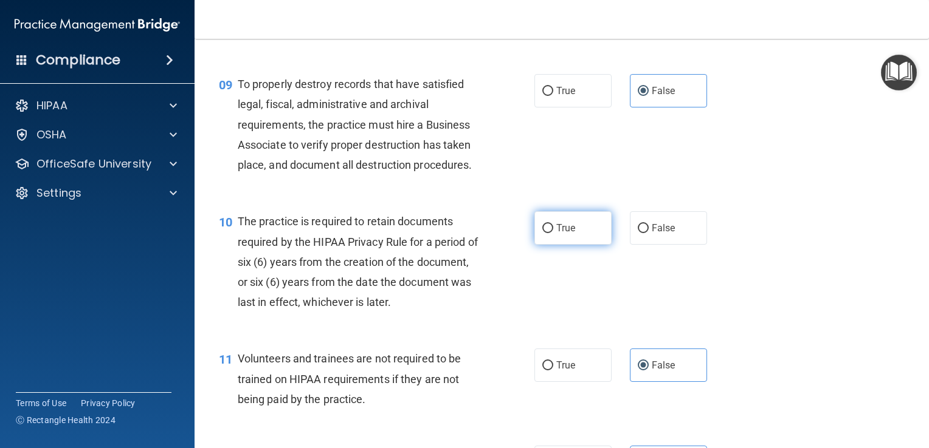
click at [542, 233] on input "True" at bounding box center [547, 228] width 11 height 9
radio input "true"
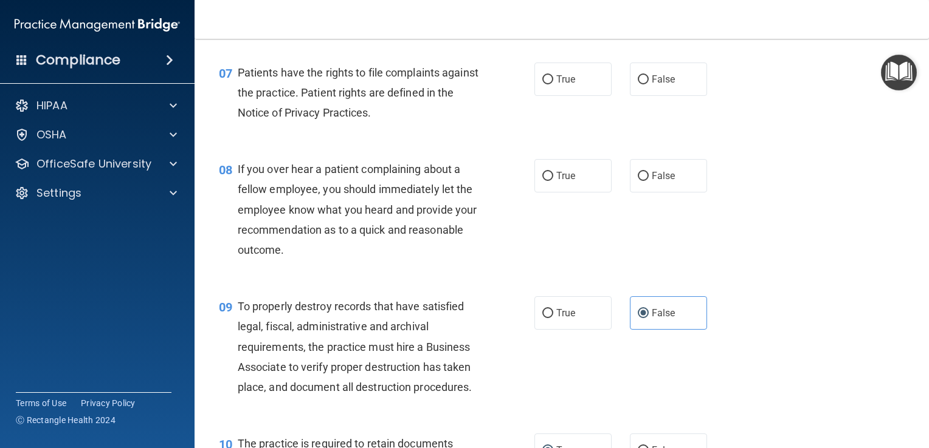
scroll to position [797, 0]
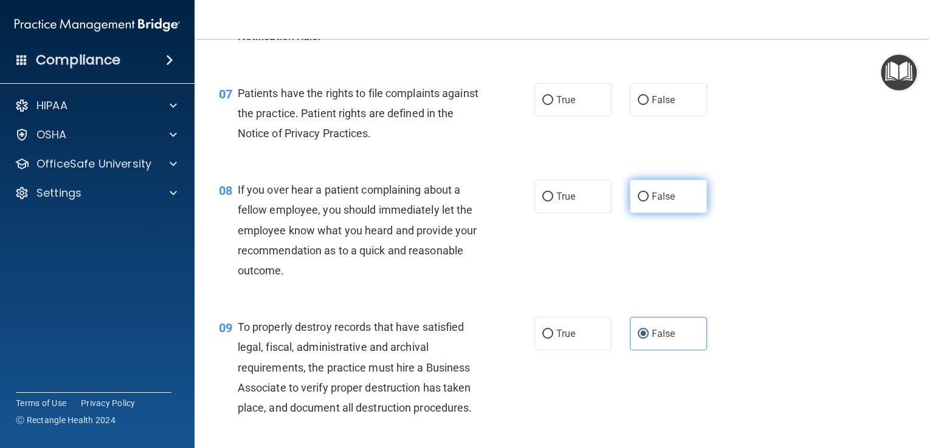
click at [650, 213] on label "False" at bounding box center [668, 196] width 77 height 33
click at [648, 202] on input "False" at bounding box center [642, 197] width 11 height 9
radio input "true"
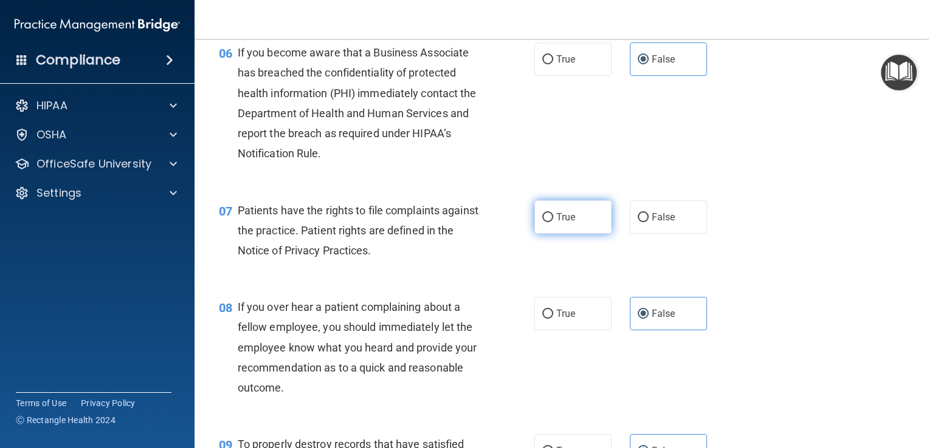
scroll to position [676, 0]
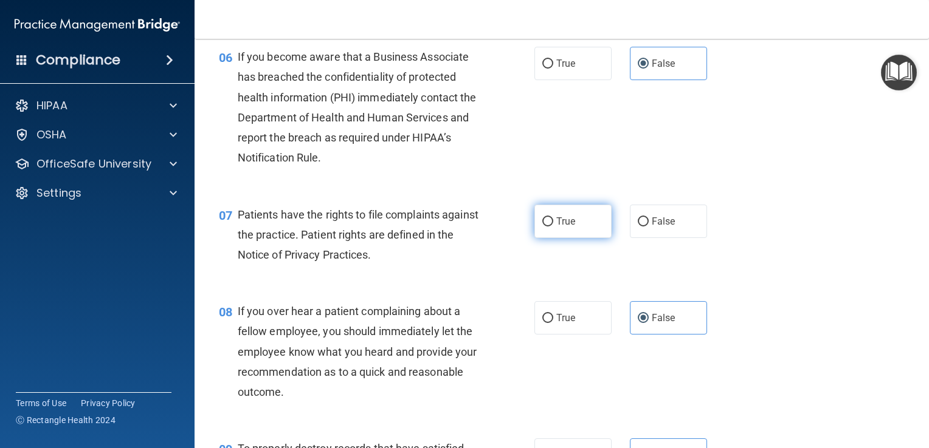
click at [560, 238] on label "True" at bounding box center [572, 221] width 77 height 33
click at [553, 227] on input "True" at bounding box center [547, 222] width 11 height 9
radio input "true"
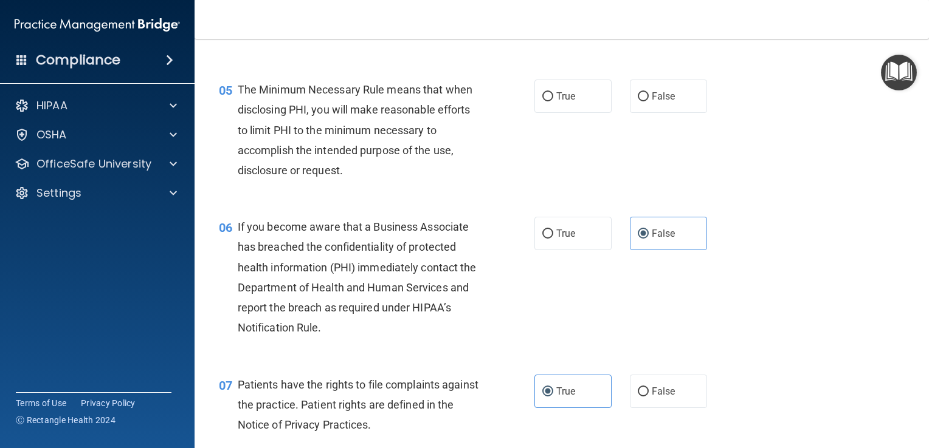
scroll to position [433, 0]
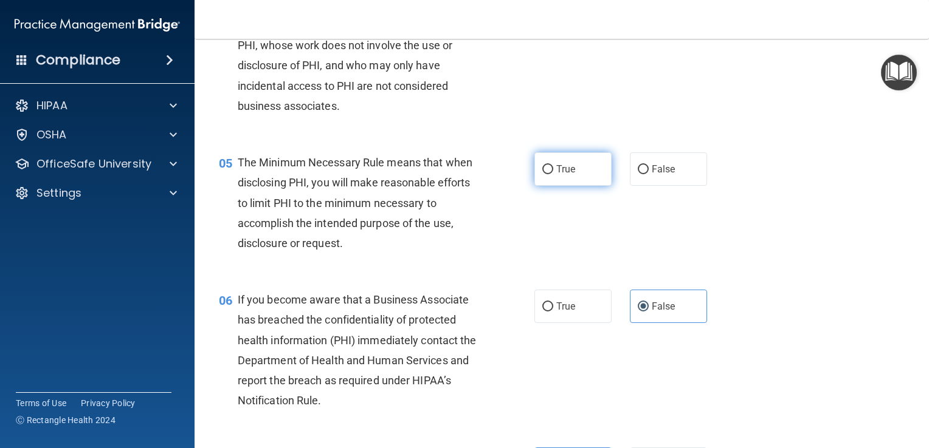
click at [551, 186] on label "True" at bounding box center [572, 169] width 77 height 33
click at [551, 174] on input "True" at bounding box center [547, 169] width 11 height 9
radio input "true"
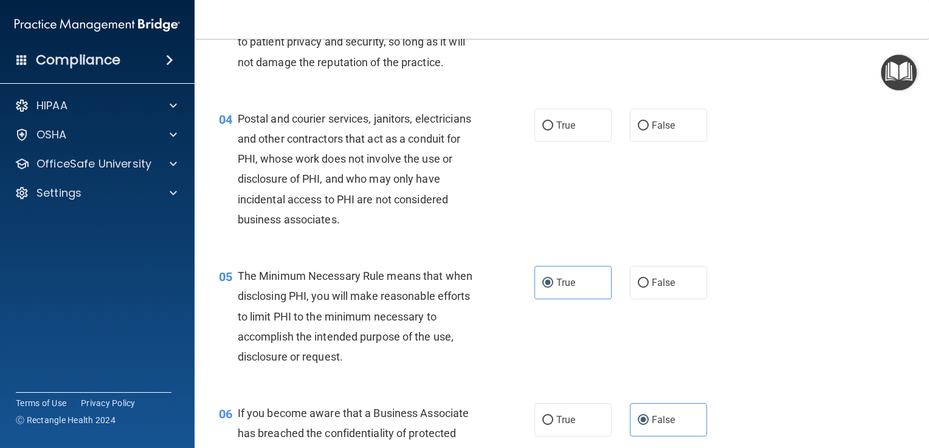
scroll to position [311, 0]
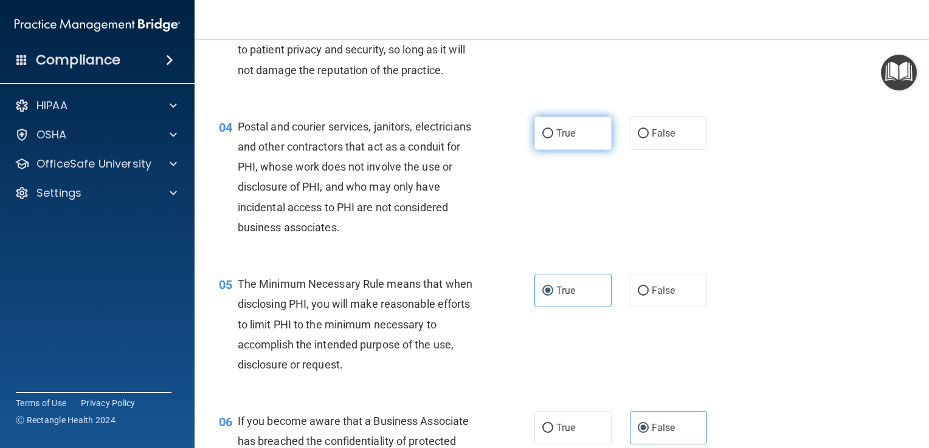
click at [569, 150] on label "True" at bounding box center [572, 133] width 77 height 33
click at [553, 139] on input "True" at bounding box center [547, 133] width 11 height 9
radio input "true"
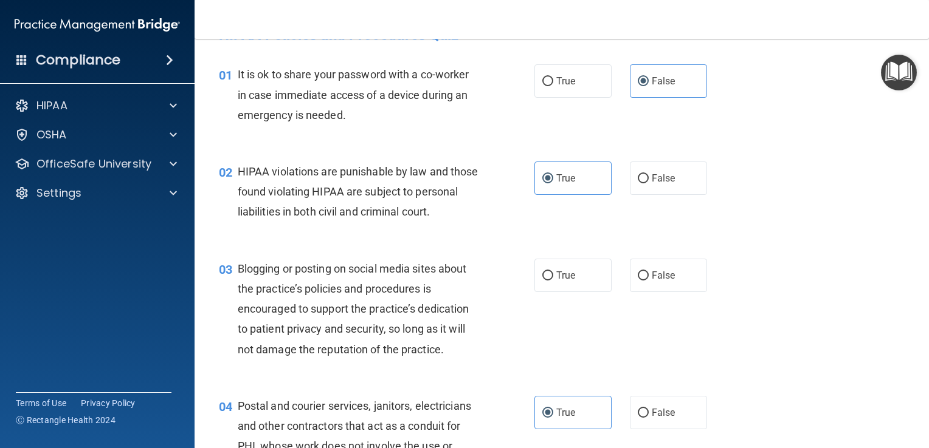
scroll to position [61, 0]
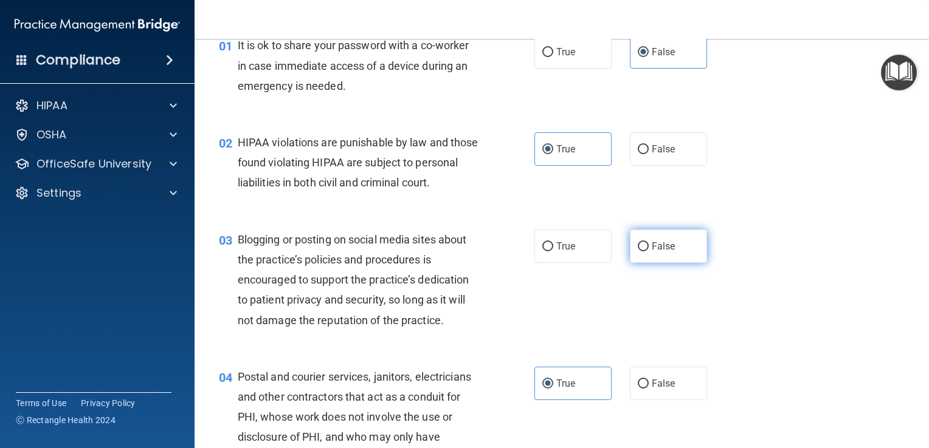
click at [644, 261] on label "False" at bounding box center [668, 246] width 77 height 33
click at [644, 252] on input "False" at bounding box center [642, 246] width 11 height 9
radio input "true"
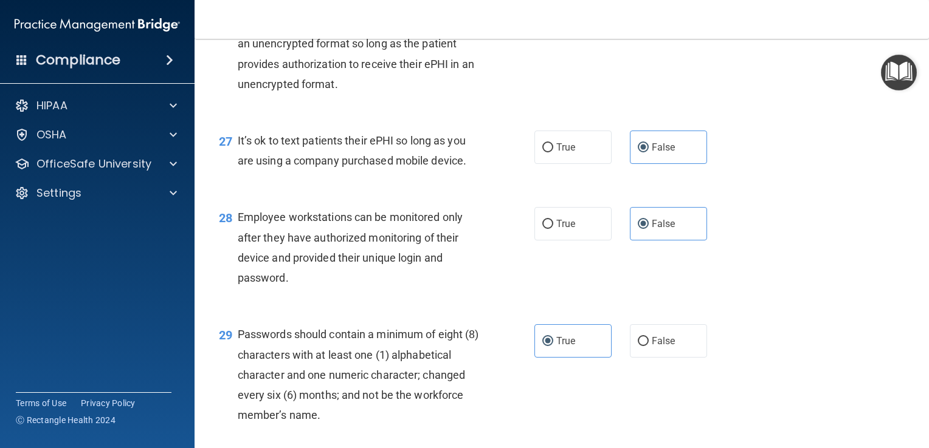
scroll to position [3167, 0]
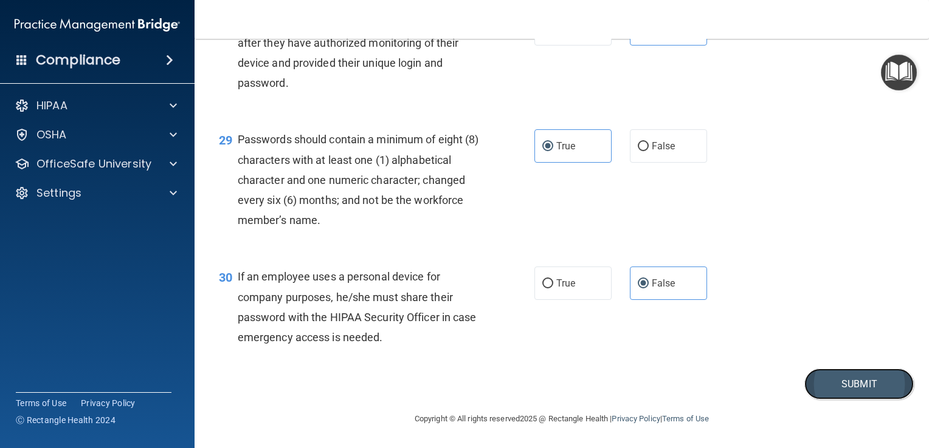
click at [834, 383] on button "Submit" at bounding box center [858, 384] width 109 height 31
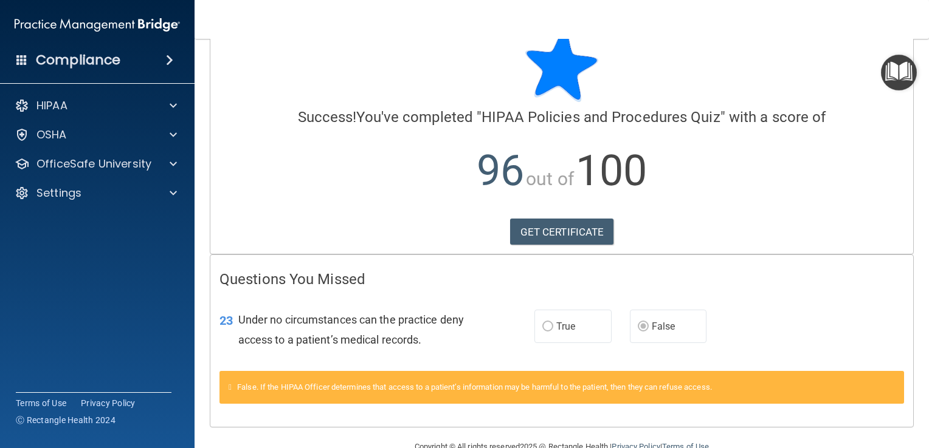
scroll to position [58, 0]
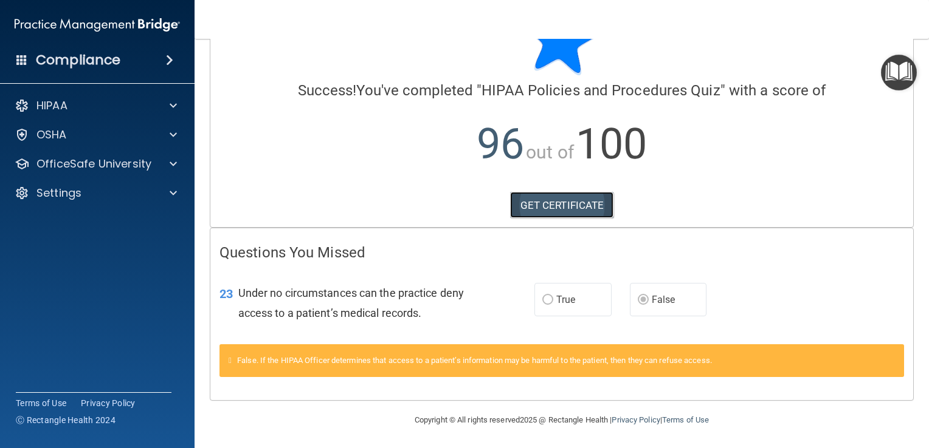
click at [563, 210] on link "GET CERTIFICATE" at bounding box center [562, 205] width 104 height 27
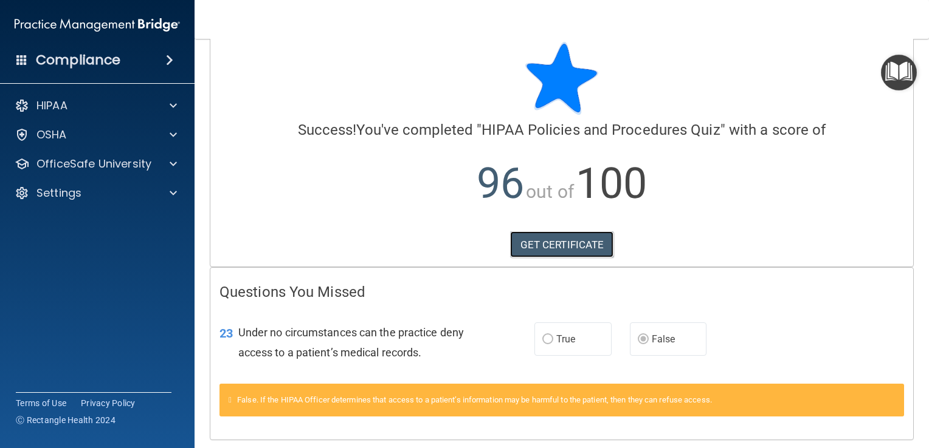
scroll to position [0, 0]
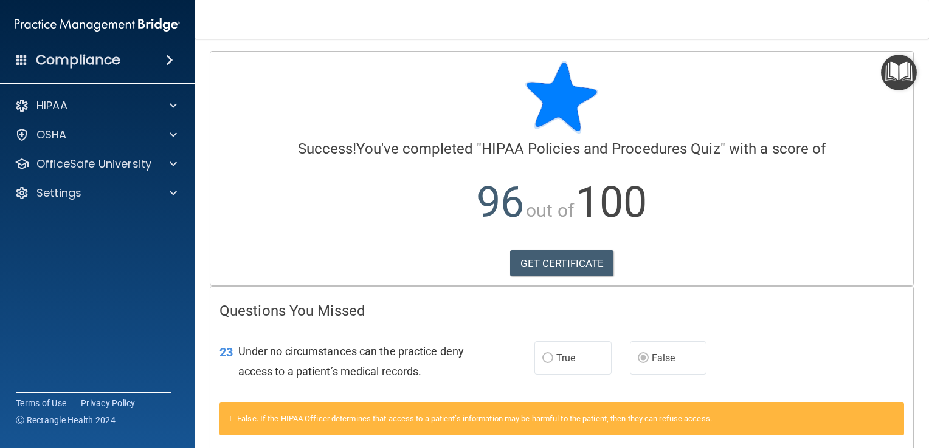
click at [901, 84] on img "Open Resource Center" at bounding box center [899, 73] width 36 height 36
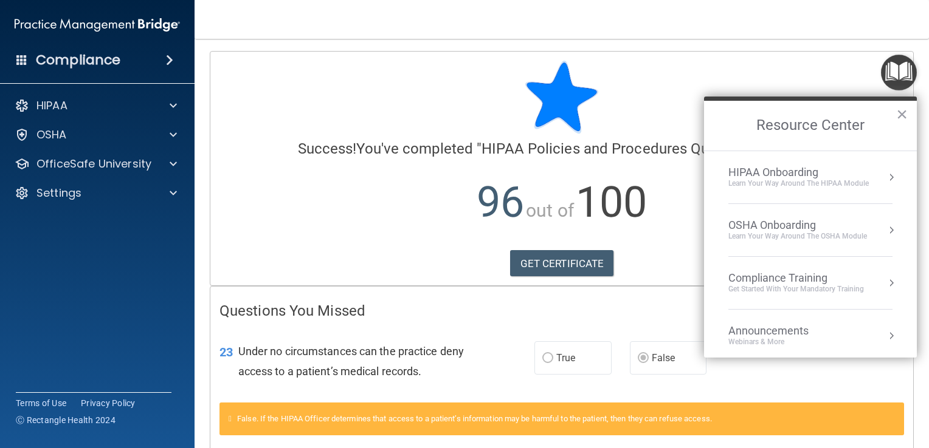
click at [788, 184] on div "Learn Your Way around the HIPAA module" at bounding box center [798, 184] width 140 height 10
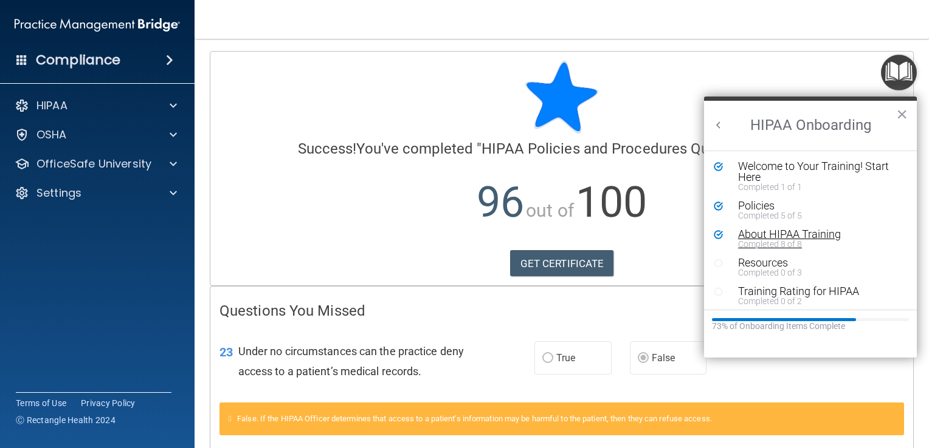
click at [755, 240] on div "Completed 8 of 8" at bounding box center [814, 244] width 153 height 9
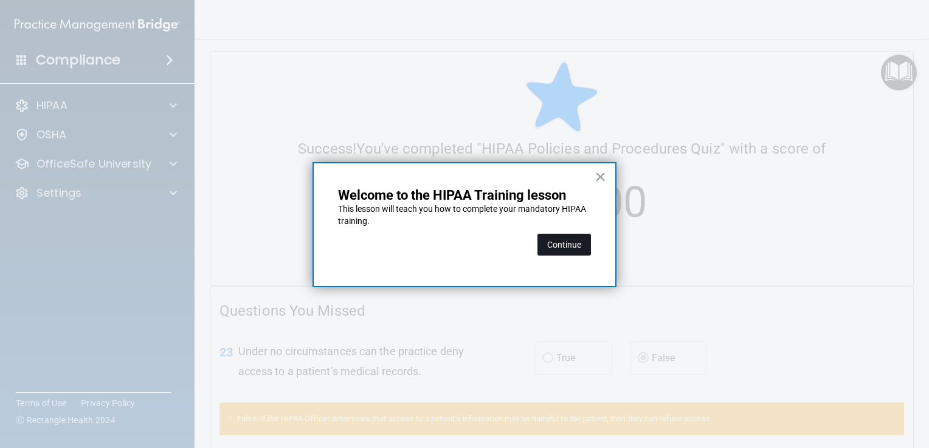
click at [554, 244] on button "Continue" at bounding box center [563, 245] width 53 height 22
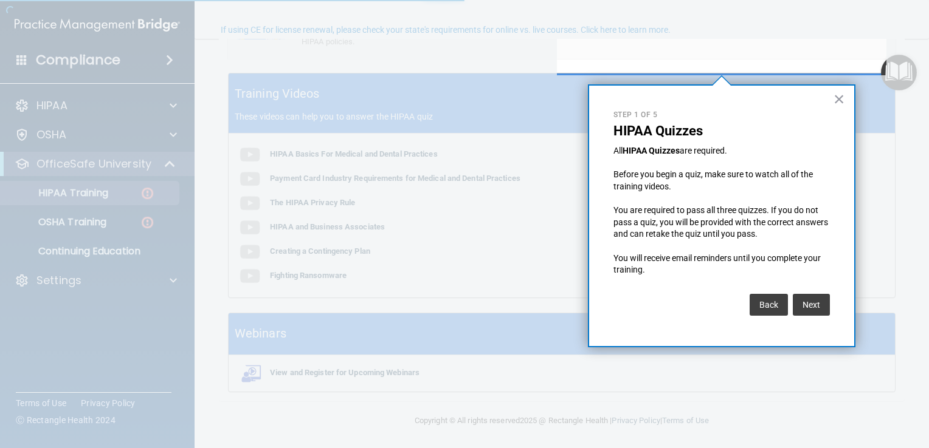
scroll to position [94, 0]
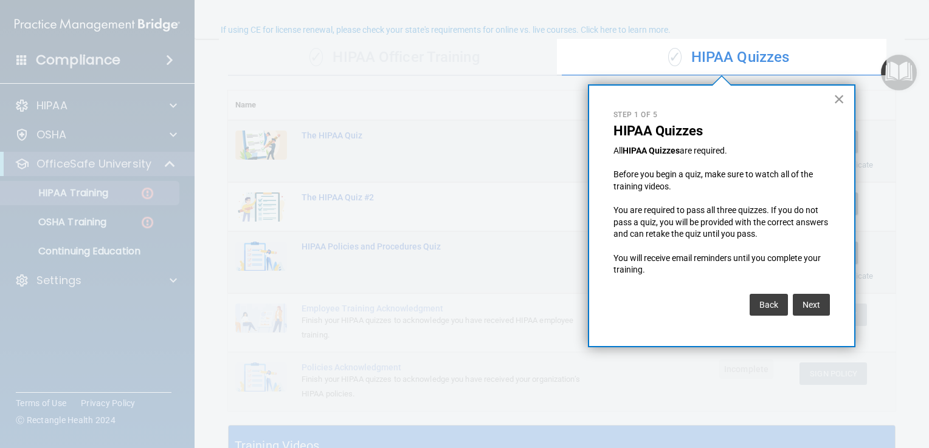
click at [837, 103] on button "×" at bounding box center [839, 98] width 12 height 19
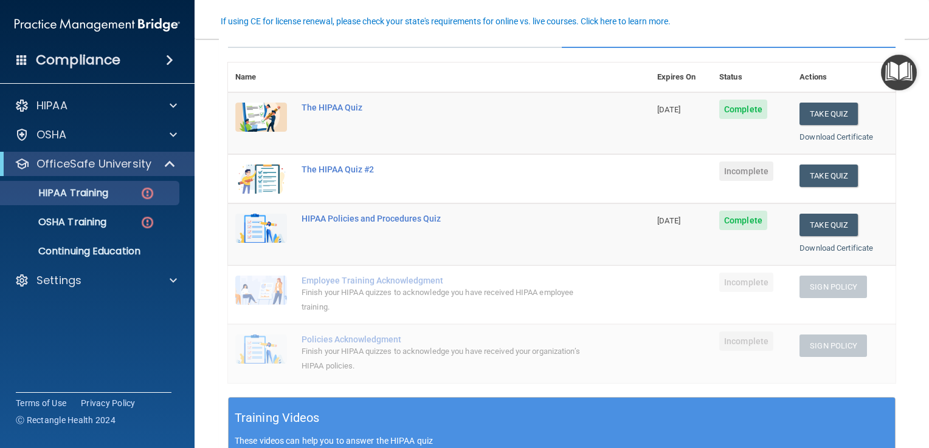
scroll to position [61, 0]
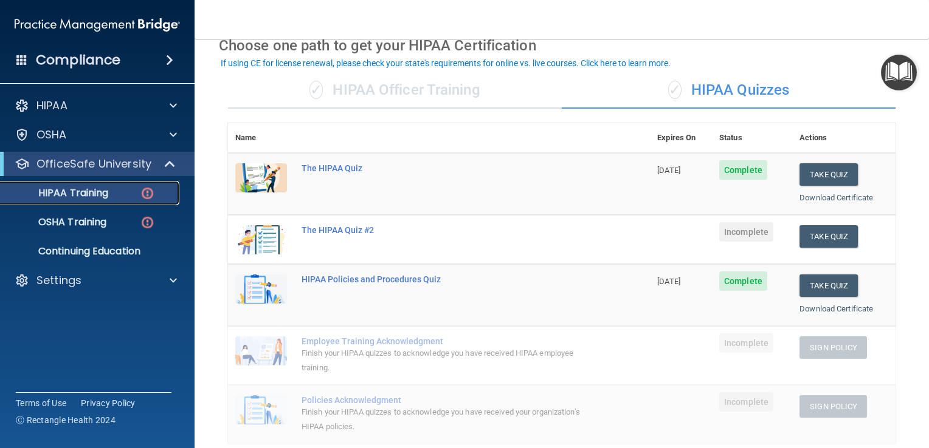
click at [121, 191] on div "HIPAA Training" at bounding box center [91, 193] width 166 height 12
click at [799, 232] on button "Take Quiz" at bounding box center [828, 236] width 58 height 22
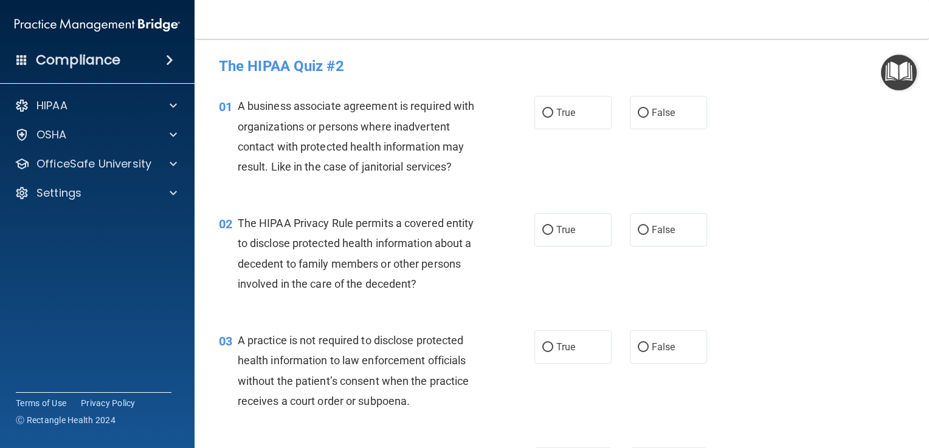
click at [899, 72] on img "Open Resource Center" at bounding box center [899, 73] width 36 height 36
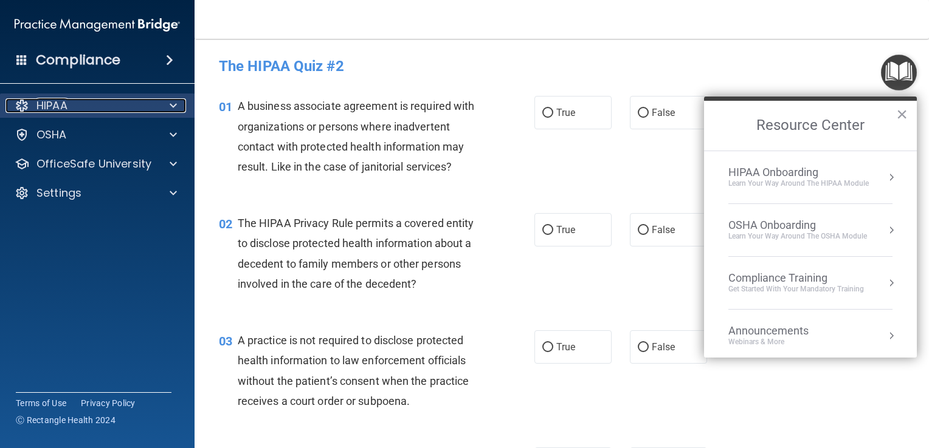
click at [142, 111] on div "HIPAA" at bounding box center [80, 105] width 151 height 15
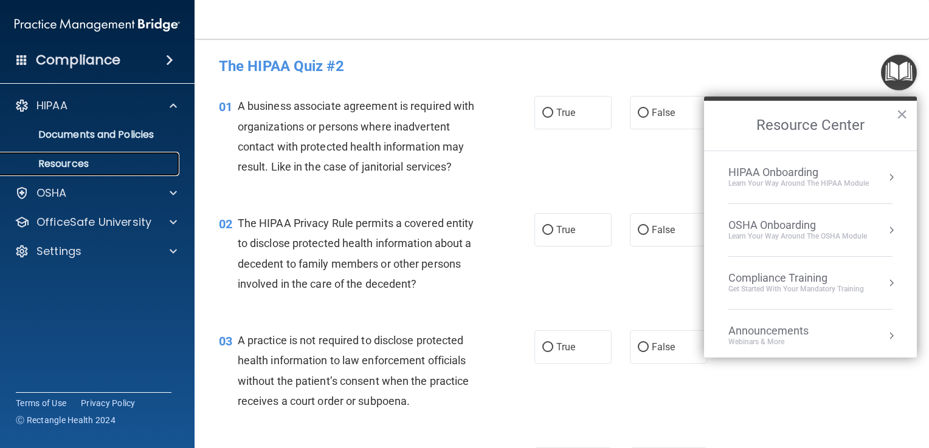
click at [137, 162] on p "Resources" at bounding box center [91, 164] width 166 height 12
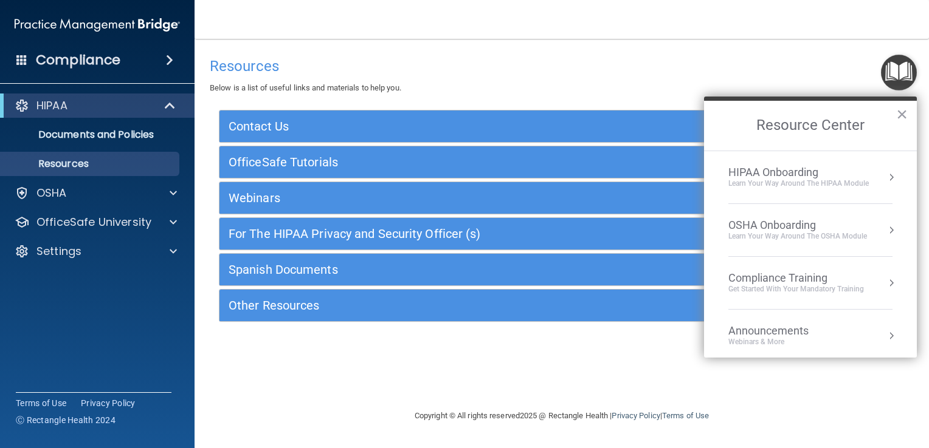
click at [778, 184] on div "Learn Your Way around the HIPAA module" at bounding box center [798, 184] width 140 height 10
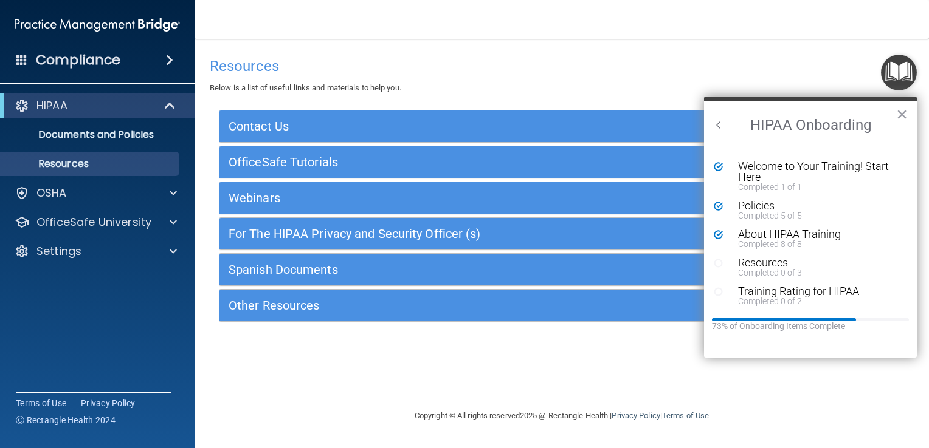
click at [759, 233] on div "About HIPAA Training" at bounding box center [814, 234] width 153 height 11
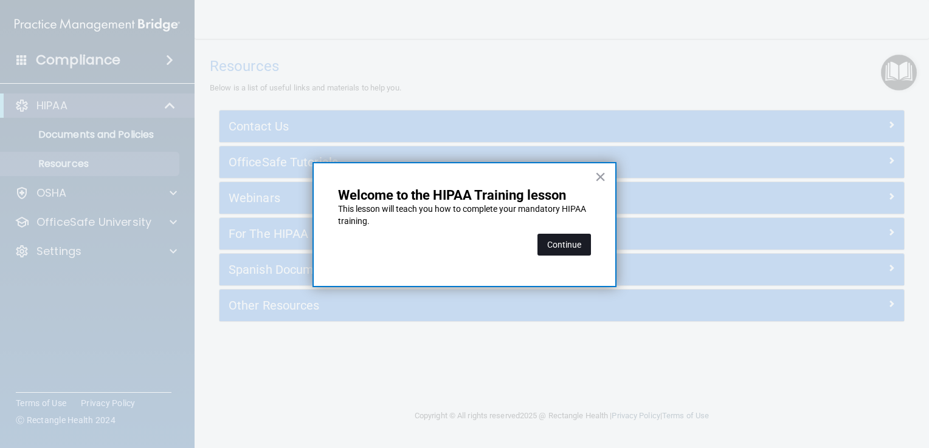
click at [575, 242] on button "Continue" at bounding box center [563, 245] width 53 height 22
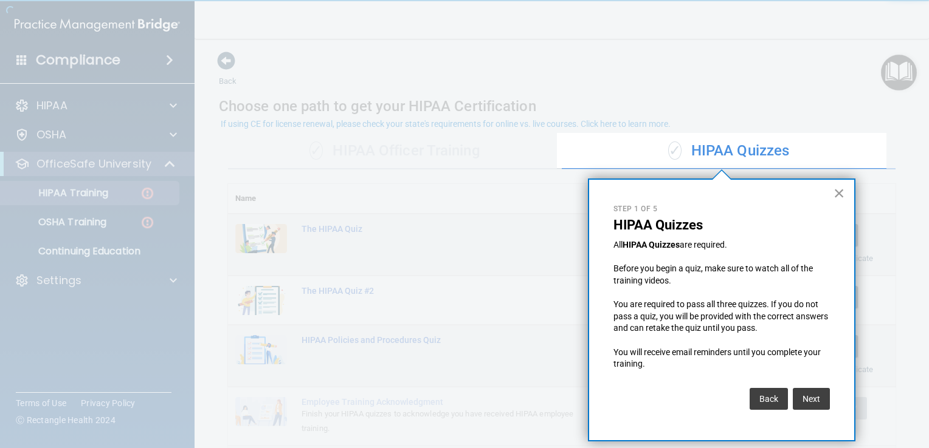
click at [838, 190] on button "×" at bounding box center [839, 193] width 12 height 19
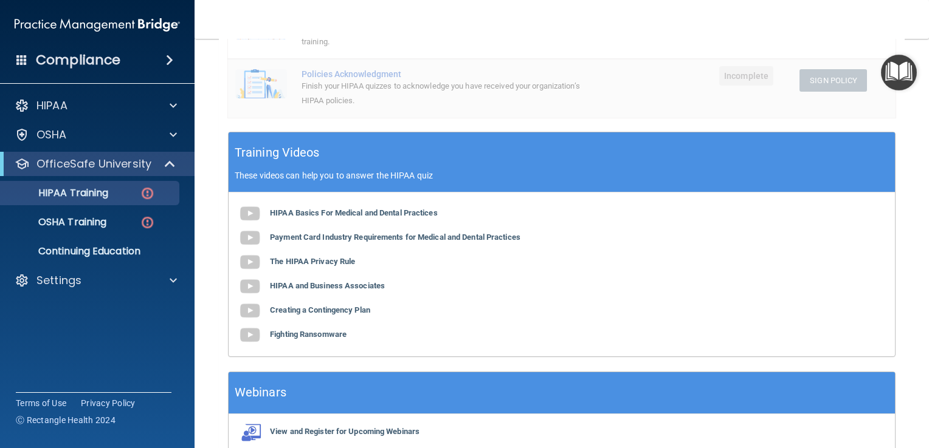
scroll to position [446, 0]
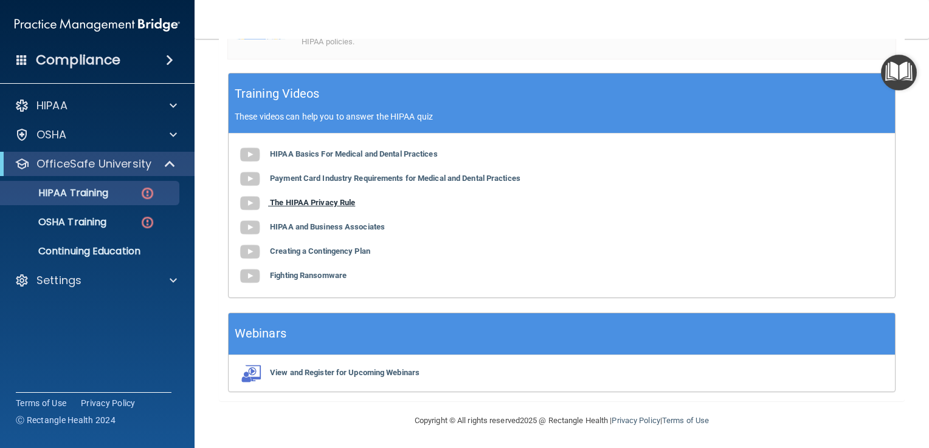
click at [290, 203] on b "The HIPAA Privacy Rule" at bounding box center [312, 202] width 85 height 9
click at [333, 222] on b "HIPAA and Business Associates" at bounding box center [327, 226] width 115 height 9
click at [327, 180] on b "Payment Card Industry Requirements for Medical and Dental Practices" at bounding box center [395, 178] width 250 height 9
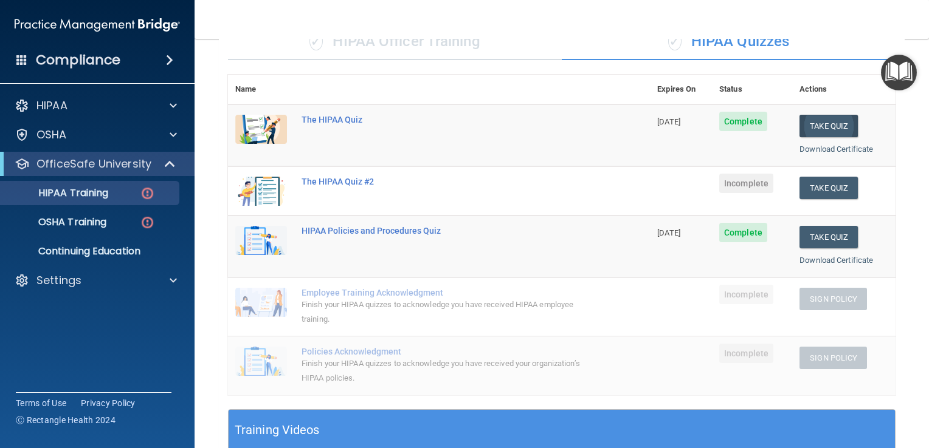
scroll to position [81, 0]
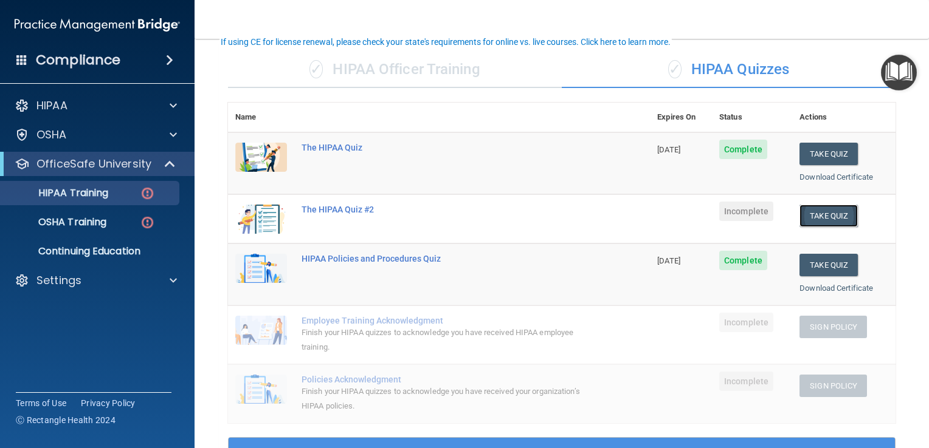
click at [825, 215] on button "Take Quiz" at bounding box center [828, 216] width 58 height 22
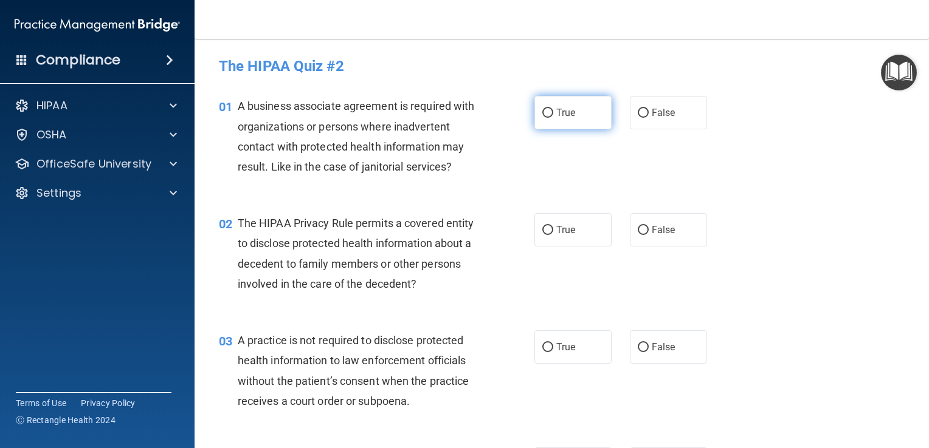
click at [558, 123] on label "True" at bounding box center [572, 112] width 77 height 33
click at [553, 118] on input "True" at bounding box center [547, 113] width 11 height 9
radio input "true"
click at [565, 230] on span "True" at bounding box center [565, 230] width 19 height 12
click at [553, 230] on input "True" at bounding box center [547, 230] width 11 height 9
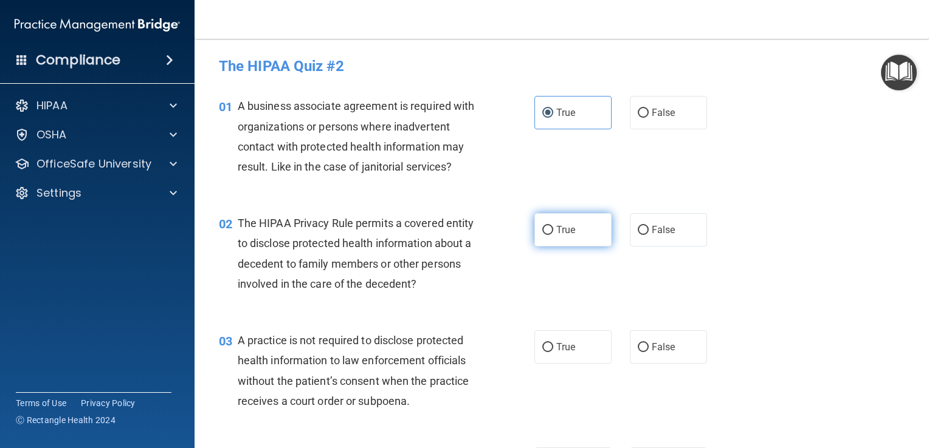
radio input "true"
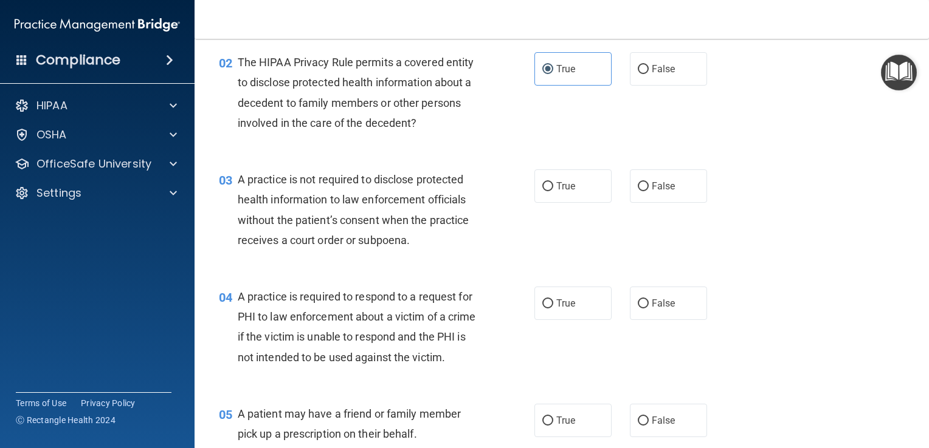
scroll to position [182, 0]
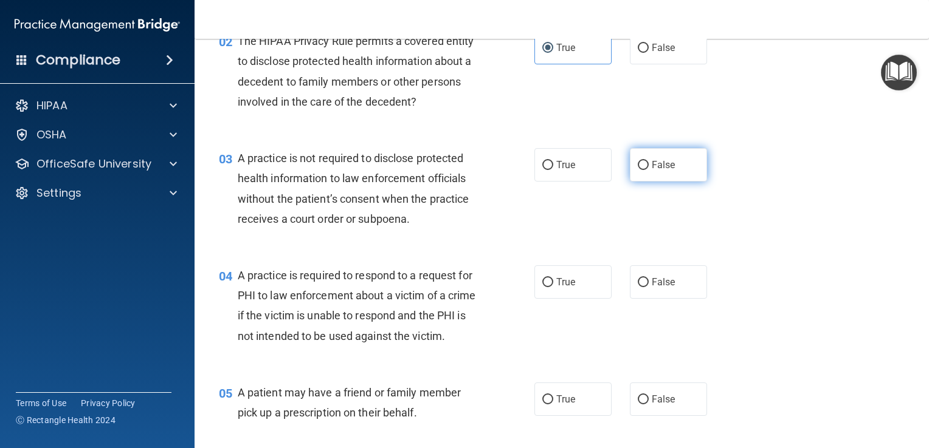
click at [651, 170] on span "False" at bounding box center [663, 165] width 24 height 12
click at [648, 170] on input "False" at bounding box center [642, 165] width 11 height 9
radio input "true"
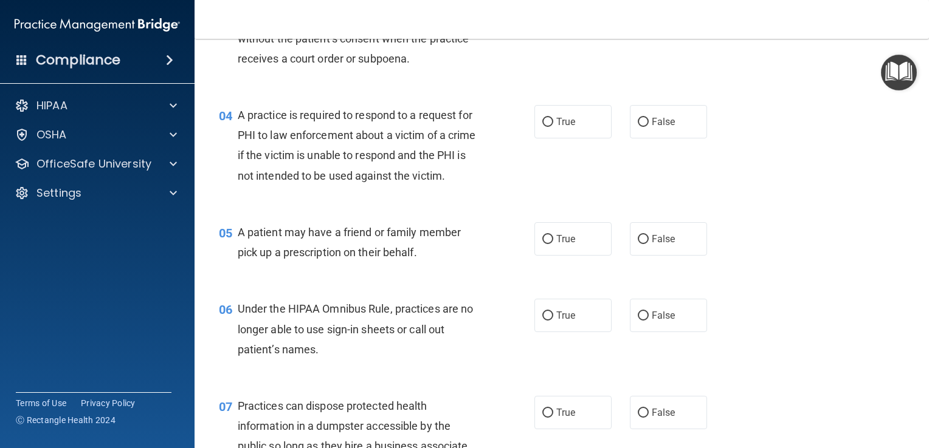
scroll to position [365, 0]
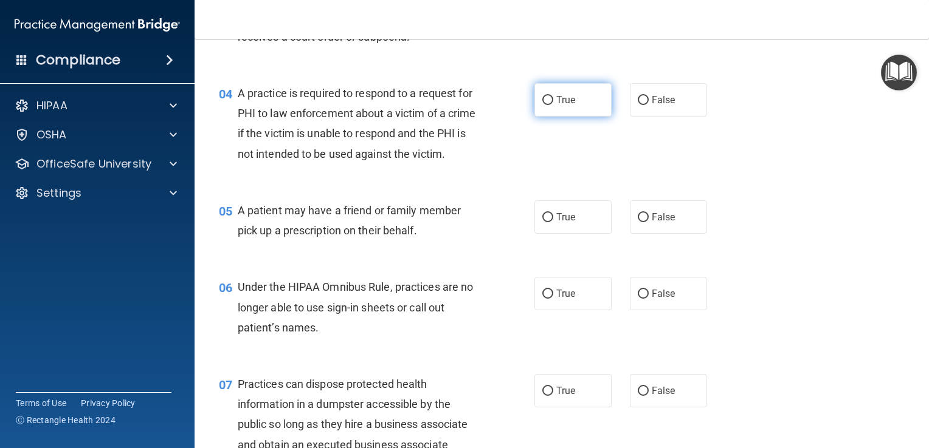
click at [544, 96] on input "True" at bounding box center [547, 100] width 11 height 9
radio input "true"
click at [586, 234] on label "True" at bounding box center [572, 217] width 77 height 33
click at [553, 222] on input "True" at bounding box center [547, 217] width 11 height 9
radio input "true"
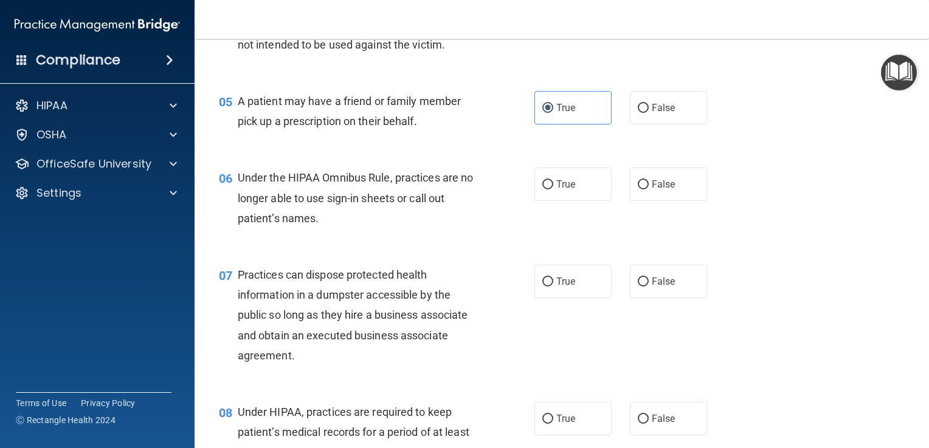
scroll to position [486, 0]
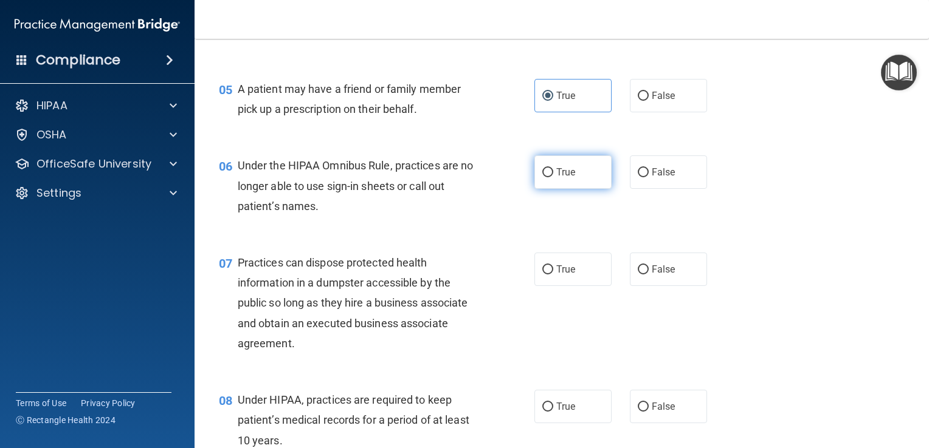
click at [565, 189] on label "True" at bounding box center [572, 172] width 77 height 33
click at [553, 177] on input "True" at bounding box center [547, 172] width 11 height 9
radio input "true"
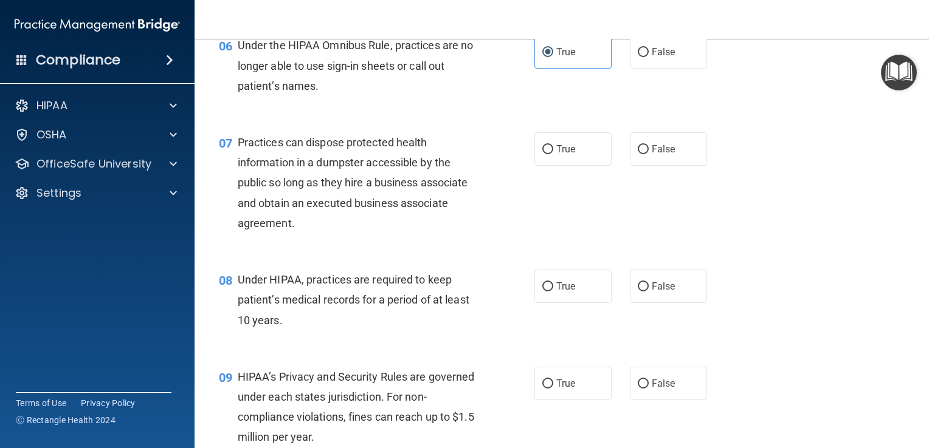
scroll to position [608, 0]
click at [631, 165] on label "False" at bounding box center [668, 147] width 77 height 33
click at [637, 153] on input "False" at bounding box center [642, 148] width 11 height 9
radio input "true"
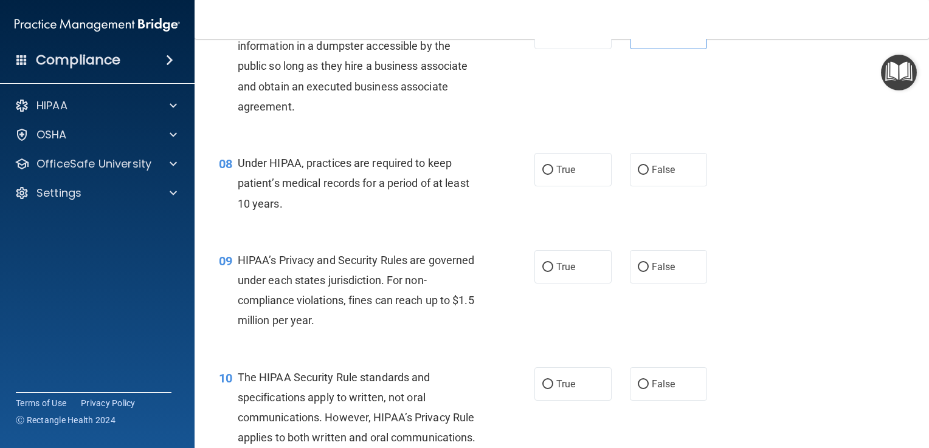
scroll to position [729, 0]
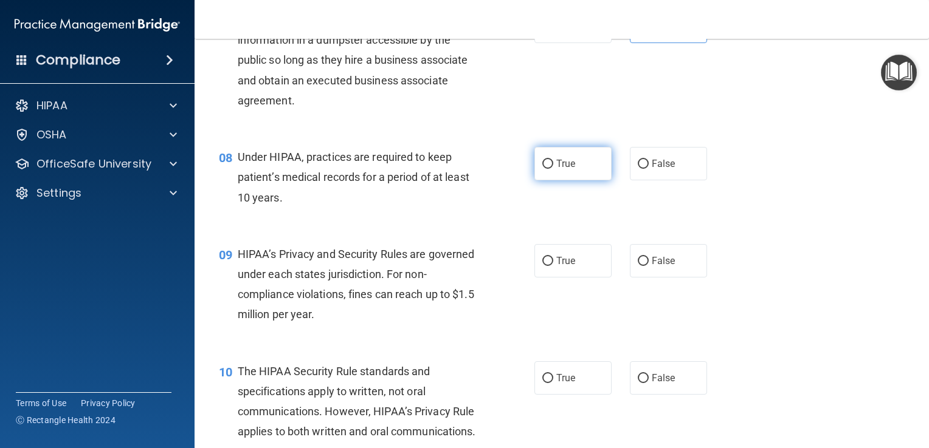
click at [562, 180] on label "True" at bounding box center [572, 163] width 77 height 33
click at [553, 169] on input "True" at bounding box center [547, 164] width 11 height 9
radio input "true"
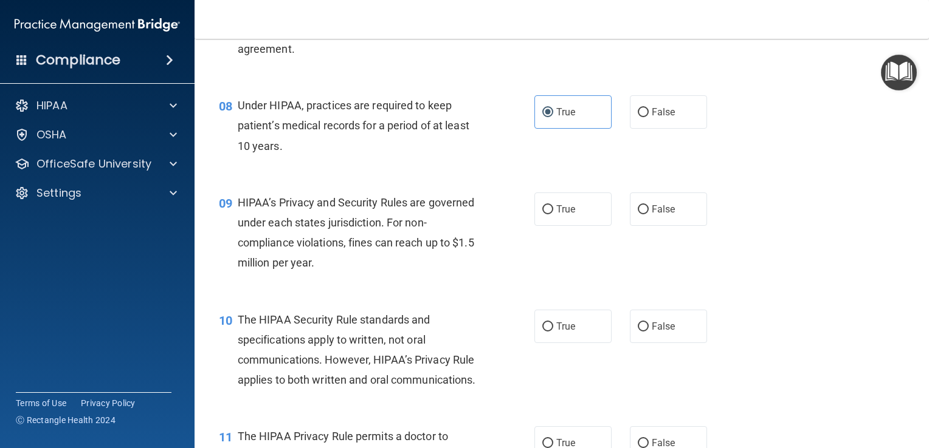
scroll to position [851, 0]
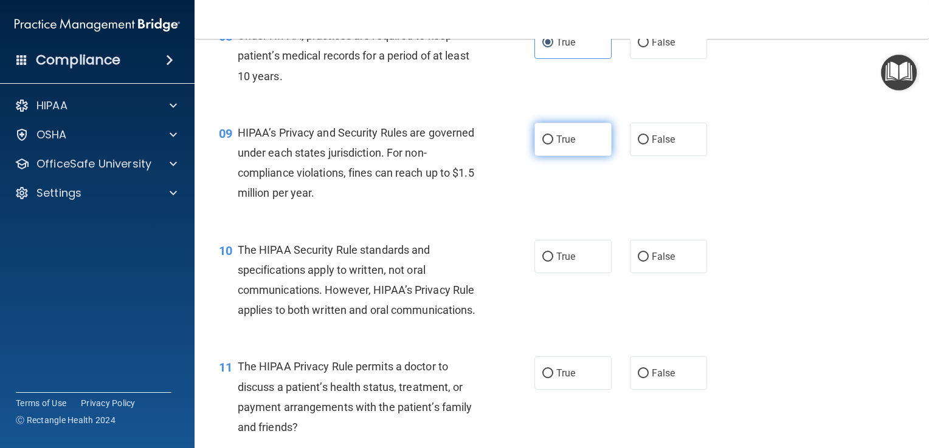
click at [552, 156] on label "True" at bounding box center [572, 139] width 77 height 33
click at [552, 145] on input "True" at bounding box center [547, 140] width 11 height 9
radio input "true"
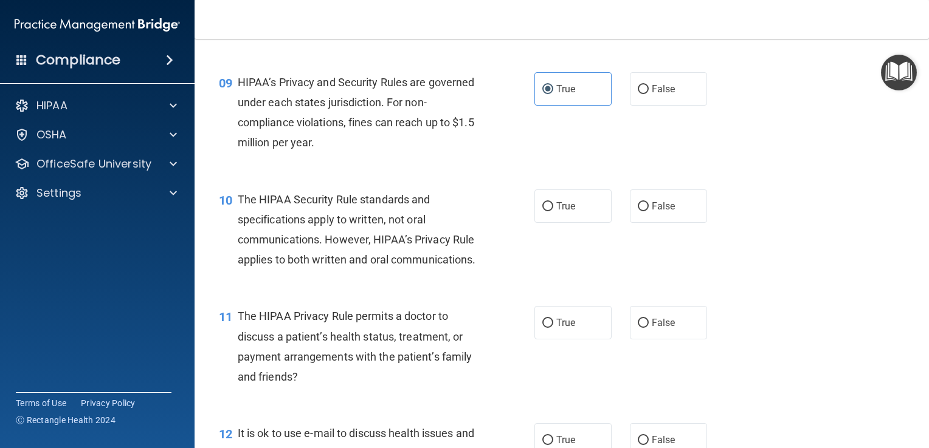
scroll to position [972, 0]
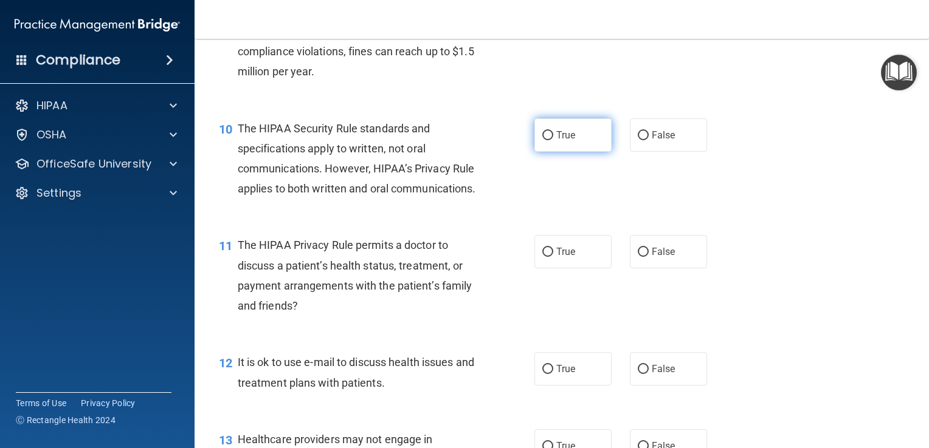
click at [543, 140] on input "True" at bounding box center [547, 135] width 11 height 9
radio input "true"
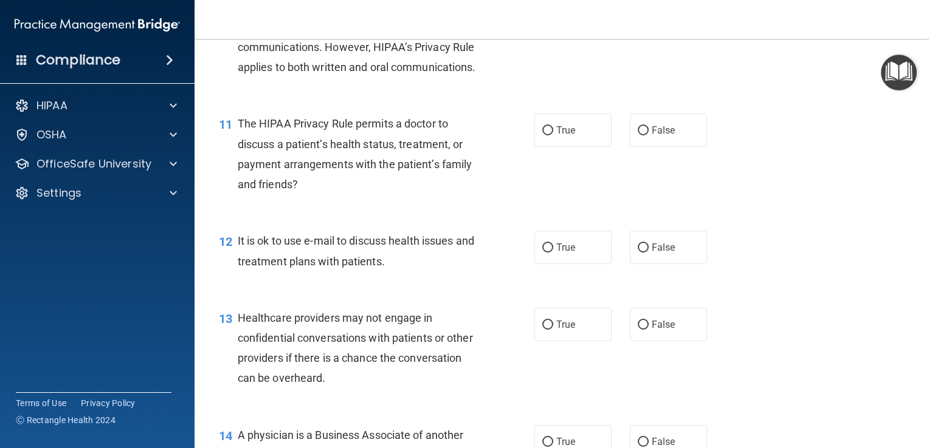
scroll to position [1155, 0]
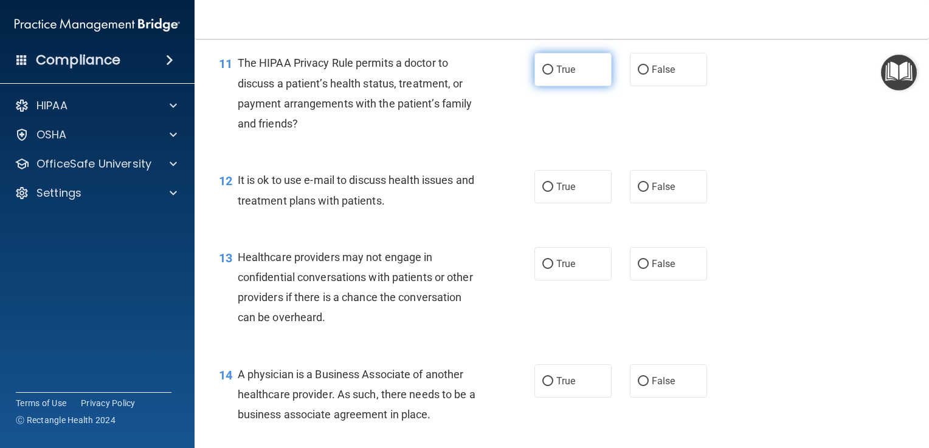
click at [556, 75] on span "True" at bounding box center [565, 70] width 19 height 12
click at [553, 75] on input "True" at bounding box center [547, 70] width 11 height 9
radio input "true"
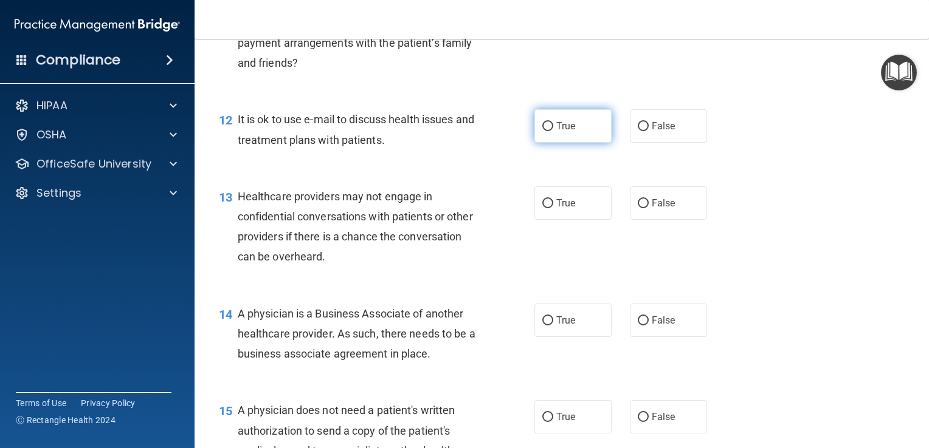
click at [555, 143] on label "True" at bounding box center [572, 125] width 77 height 33
click at [553, 131] on input "True" at bounding box center [547, 126] width 11 height 9
radio input "true"
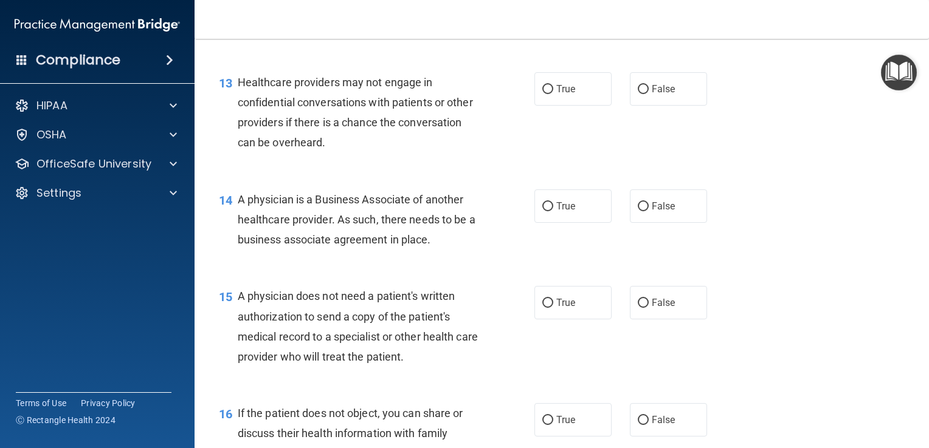
scroll to position [1337, 0]
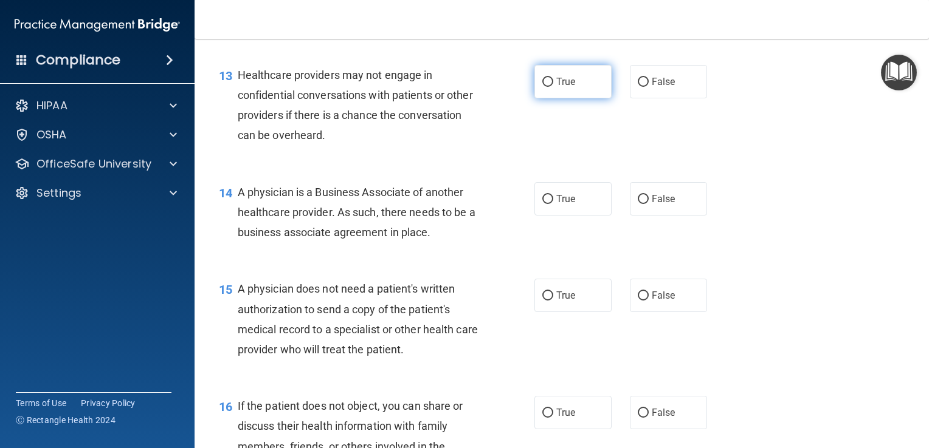
click at [563, 88] on span "True" at bounding box center [565, 82] width 19 height 12
click at [553, 87] on input "True" at bounding box center [547, 82] width 11 height 9
radio input "true"
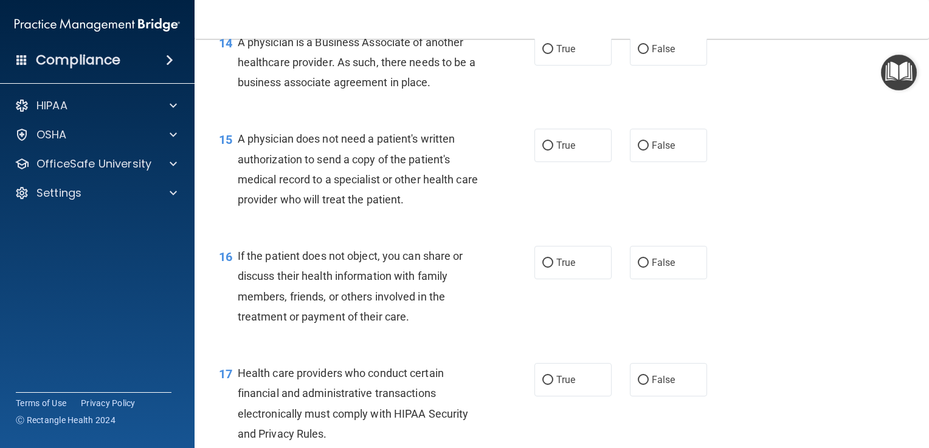
scroll to position [1458, 0]
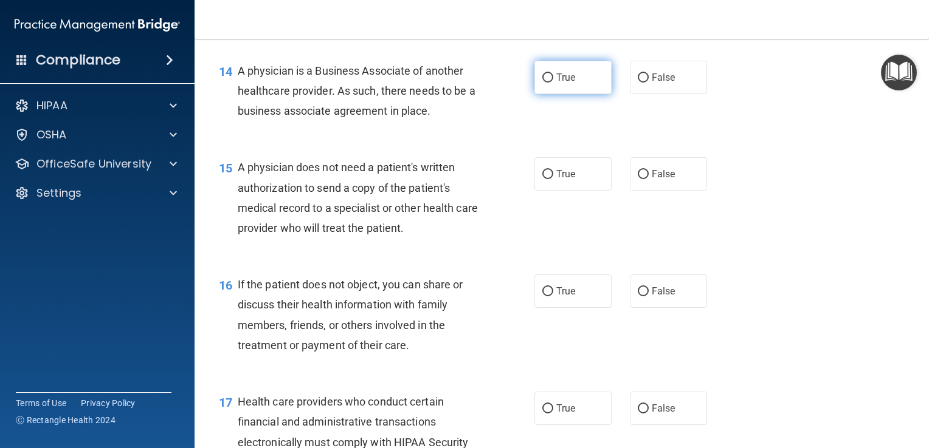
click at [558, 83] on span "True" at bounding box center [565, 78] width 19 height 12
click at [553, 83] on input "True" at bounding box center [547, 78] width 11 height 9
radio input "true"
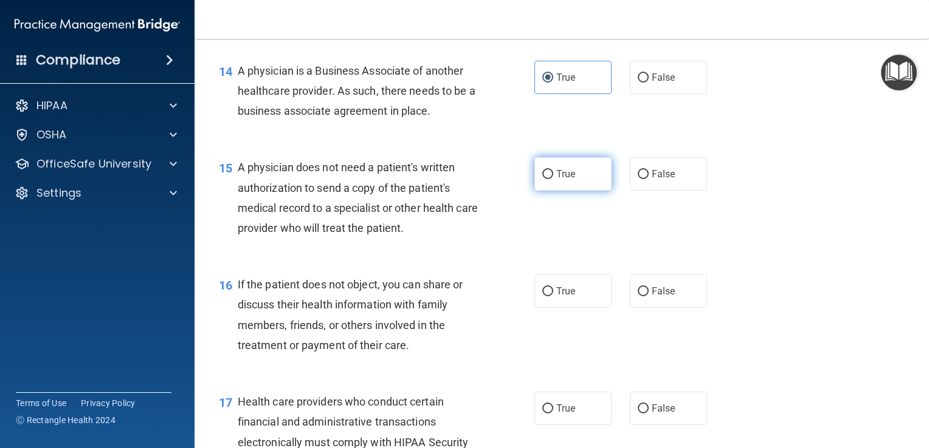
click at [549, 191] on label "True" at bounding box center [572, 173] width 77 height 33
click at [549, 179] on input "True" at bounding box center [547, 174] width 11 height 9
radio input "true"
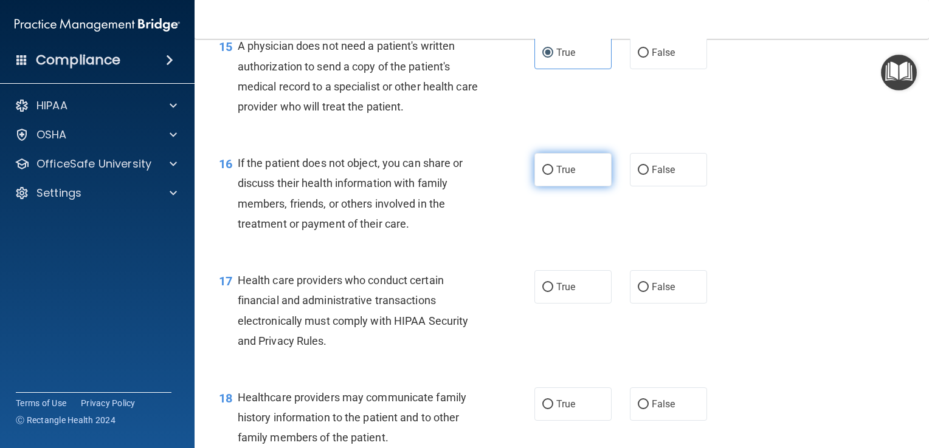
click at [549, 187] on label "True" at bounding box center [572, 169] width 77 height 33
click at [549, 175] on input "True" at bounding box center [547, 170] width 11 height 9
radio input "true"
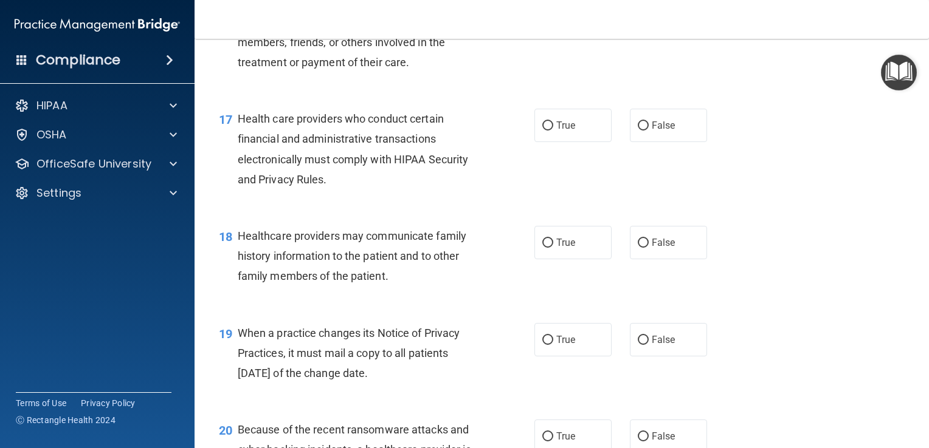
scroll to position [1762, 0]
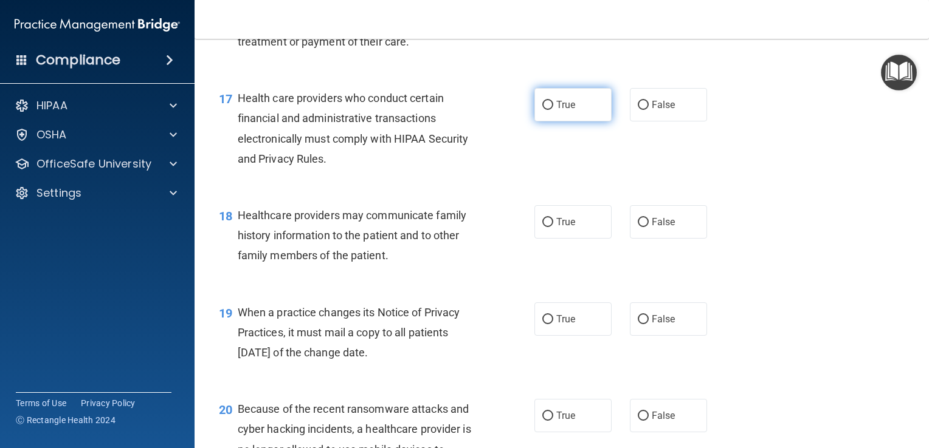
click at [556, 111] on span "True" at bounding box center [565, 105] width 19 height 12
click at [553, 110] on input "True" at bounding box center [547, 105] width 11 height 9
radio input "true"
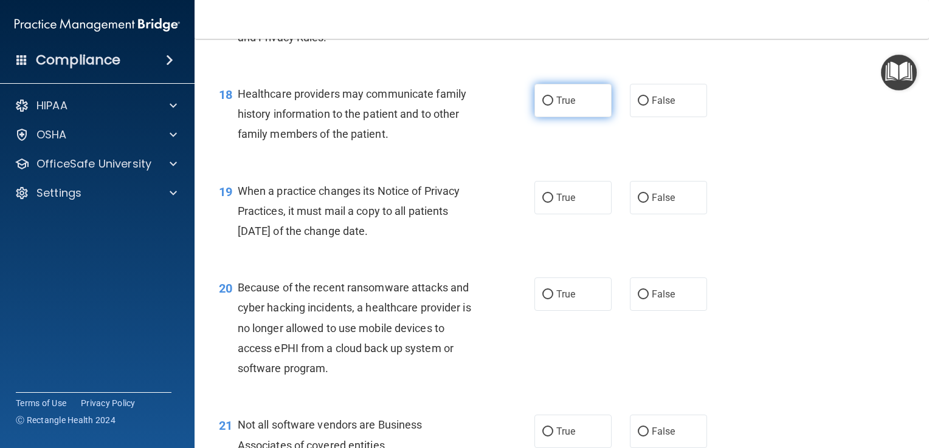
click at [564, 106] on span "True" at bounding box center [565, 101] width 19 height 12
click at [553, 106] on input "True" at bounding box center [547, 101] width 11 height 9
radio input "true"
click at [561, 215] on label "True" at bounding box center [572, 197] width 77 height 33
click at [553, 203] on input "True" at bounding box center [547, 198] width 11 height 9
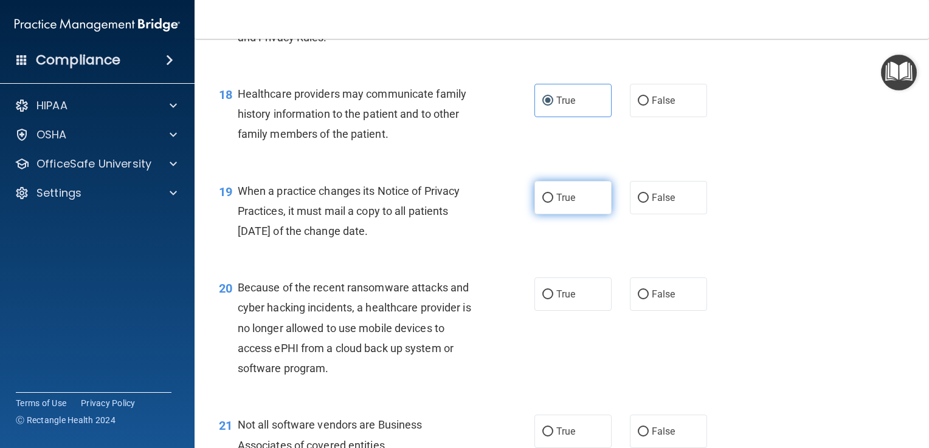
radio input "true"
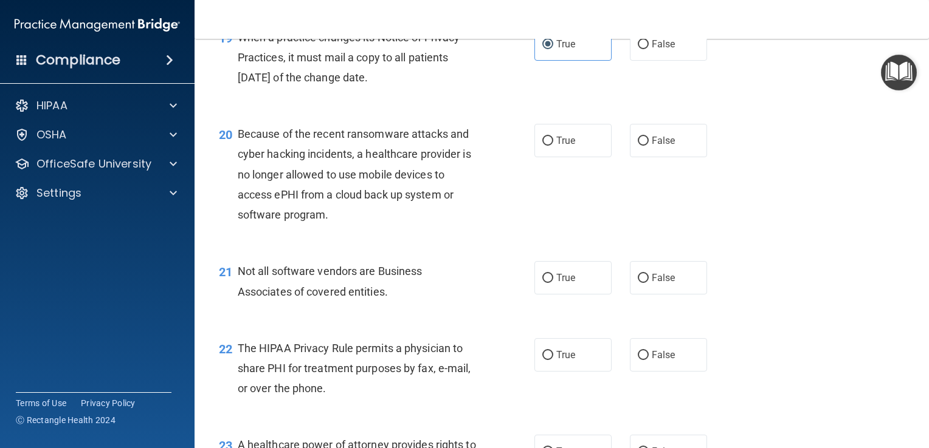
scroll to position [2066, 0]
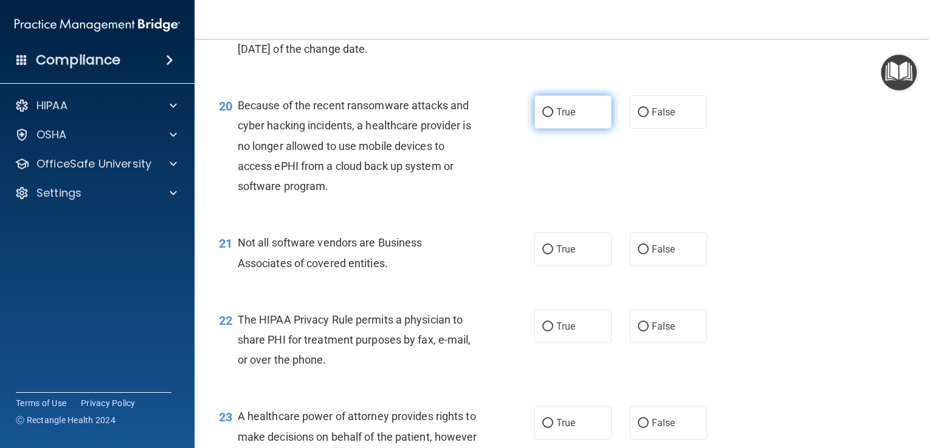
click at [535, 129] on label "True" at bounding box center [572, 111] width 77 height 33
click at [542, 117] on input "True" at bounding box center [547, 112] width 11 height 9
radio input "true"
click at [566, 266] on label "True" at bounding box center [572, 249] width 77 height 33
click at [553, 255] on input "True" at bounding box center [547, 250] width 11 height 9
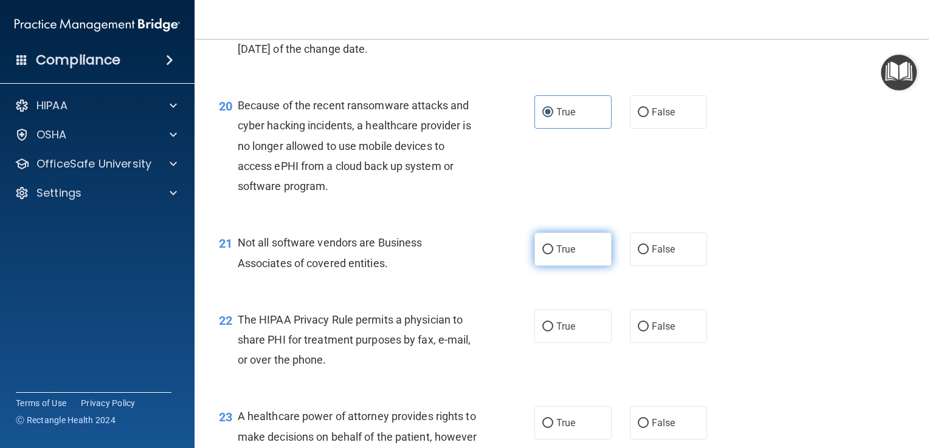
radio input "true"
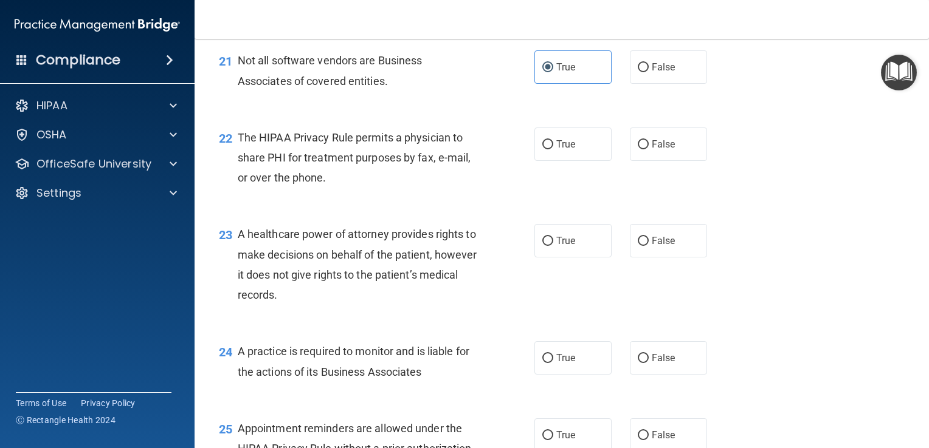
scroll to position [2309, 0]
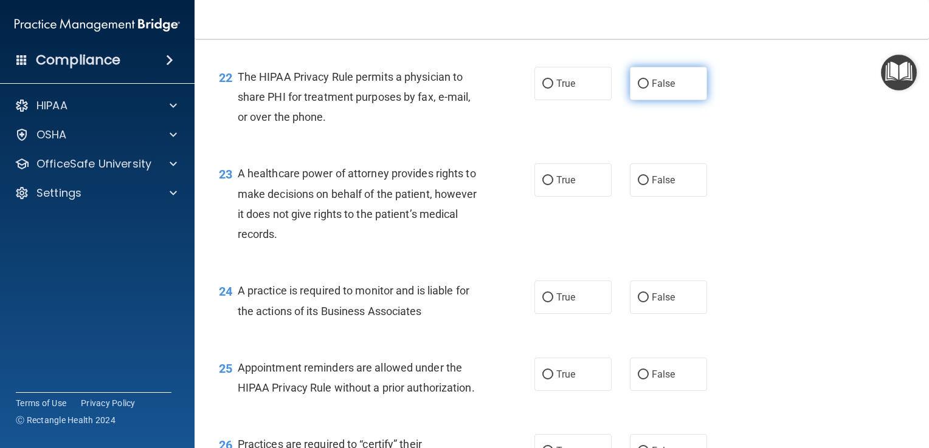
click at [655, 89] on span "False" at bounding box center [663, 84] width 24 height 12
click at [648, 89] on input "False" at bounding box center [642, 84] width 11 height 9
radio input "true"
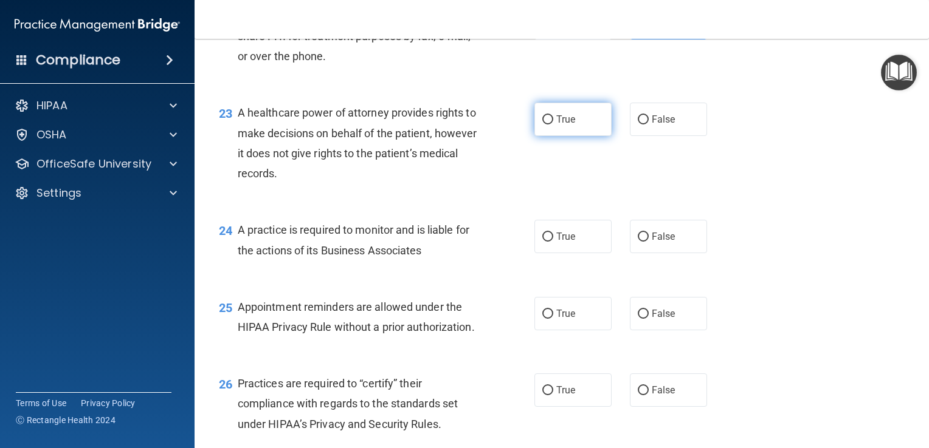
click at [551, 136] on label "True" at bounding box center [572, 119] width 77 height 33
click at [551, 125] on input "True" at bounding box center [547, 119] width 11 height 9
radio input "true"
click at [553, 253] on label "True" at bounding box center [572, 236] width 77 height 33
click at [553, 242] on input "True" at bounding box center [547, 237] width 11 height 9
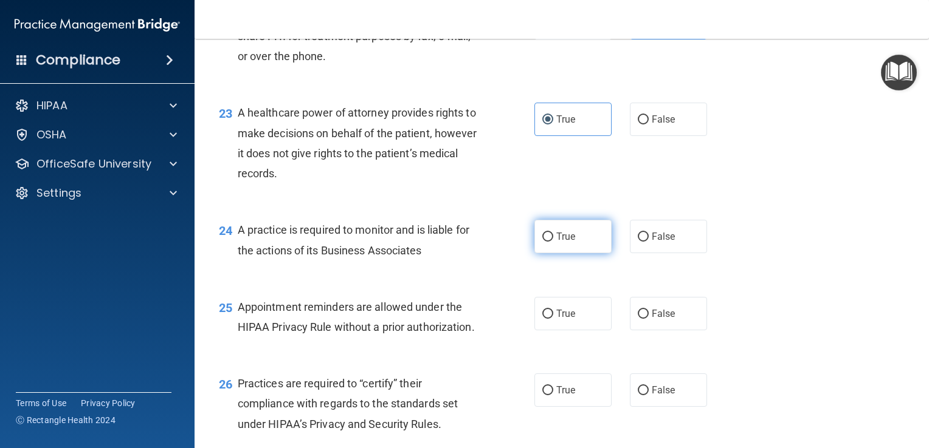
radio input "true"
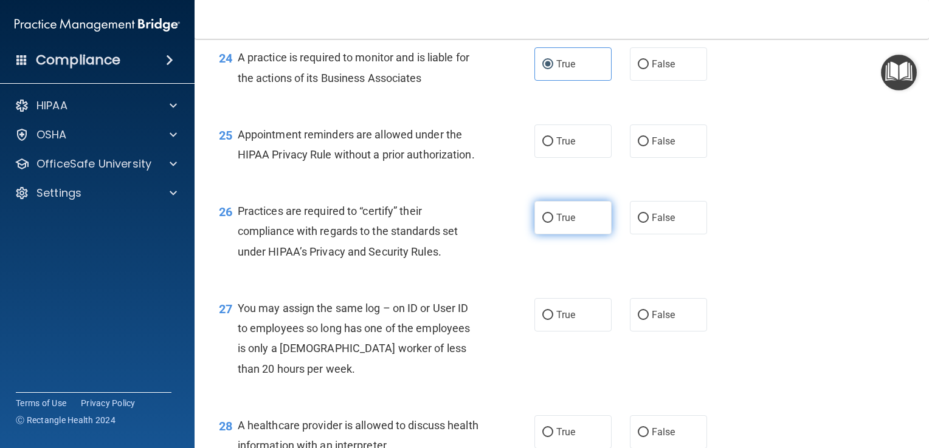
scroll to position [2613, 0]
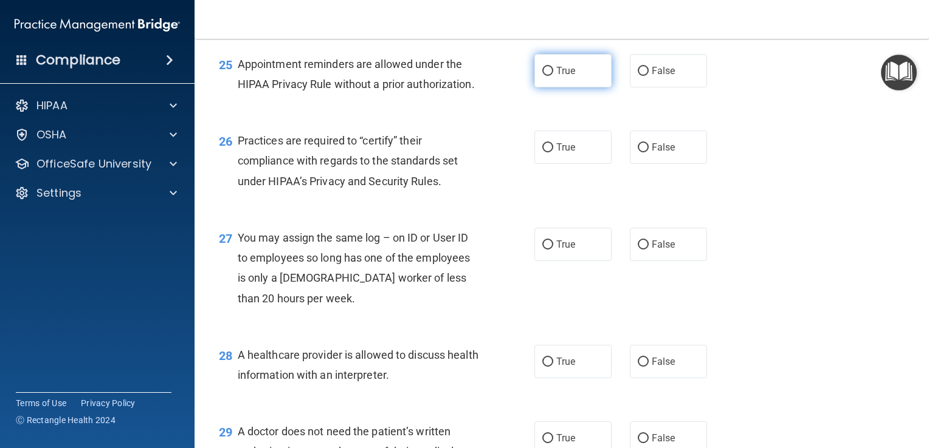
click at [547, 88] on label "True" at bounding box center [572, 70] width 77 height 33
click at [547, 76] on input "True" at bounding box center [547, 71] width 11 height 9
radio input "true"
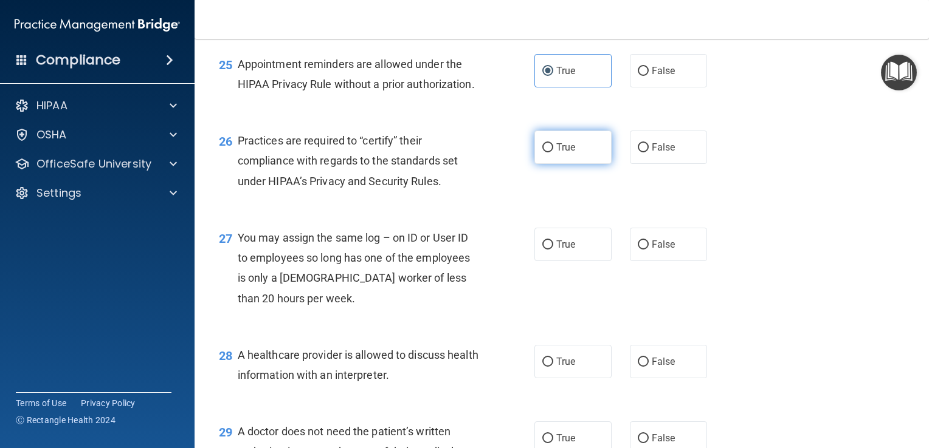
click at [543, 164] on label "True" at bounding box center [572, 147] width 77 height 33
click at [543, 153] on input "True" at bounding box center [547, 147] width 11 height 9
radio input "true"
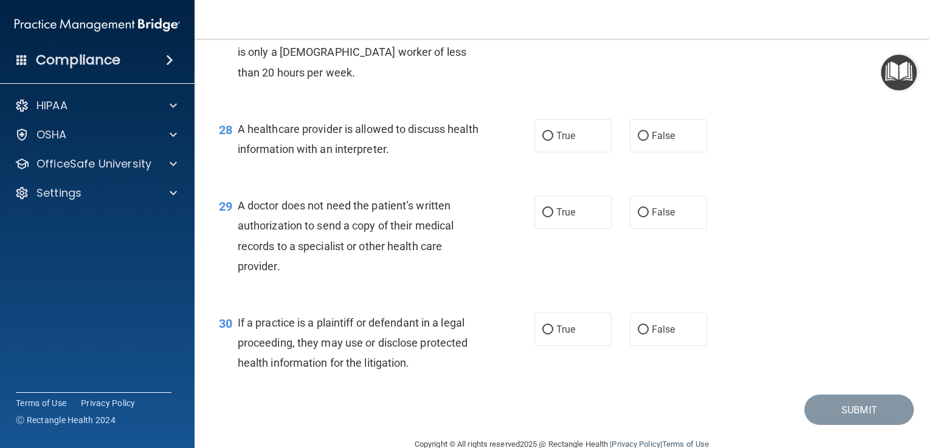
scroll to position [2856, 0]
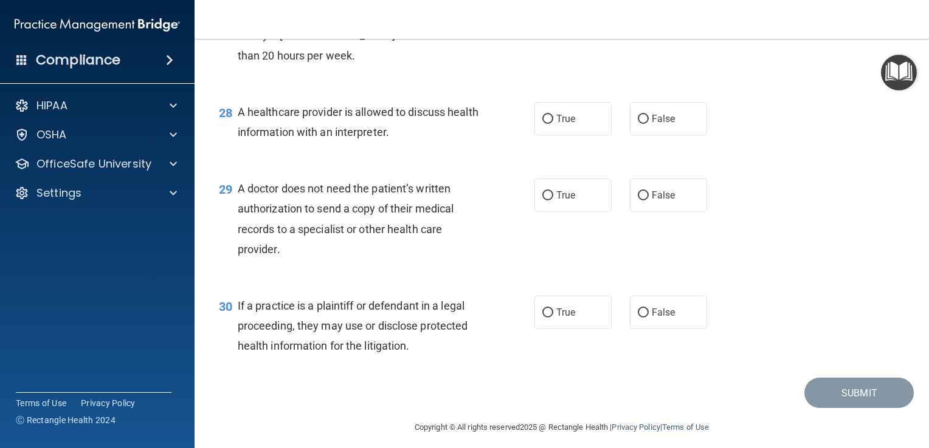
click at [655, 18] on label "False" at bounding box center [668, 1] width 77 height 33
click at [648, 7] on input "False" at bounding box center [642, 2] width 11 height 9
radio input "true"
click at [637, 136] on label "False" at bounding box center [668, 118] width 77 height 33
click at [637, 124] on input "False" at bounding box center [642, 119] width 11 height 9
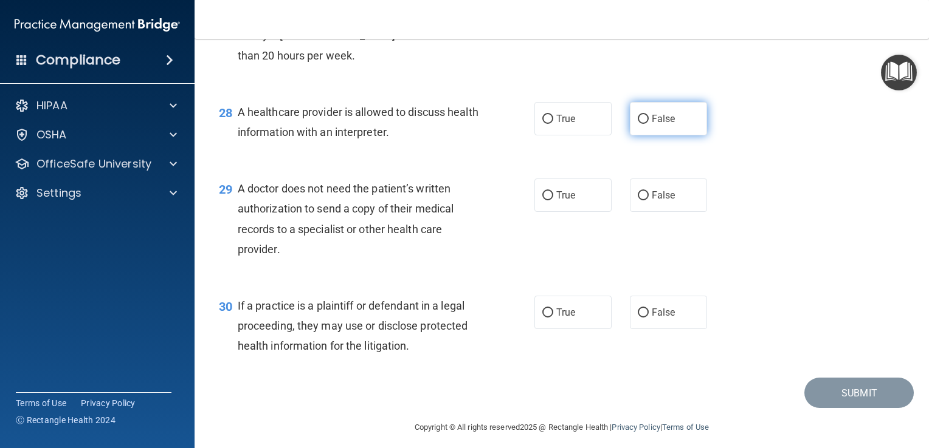
radio input "true"
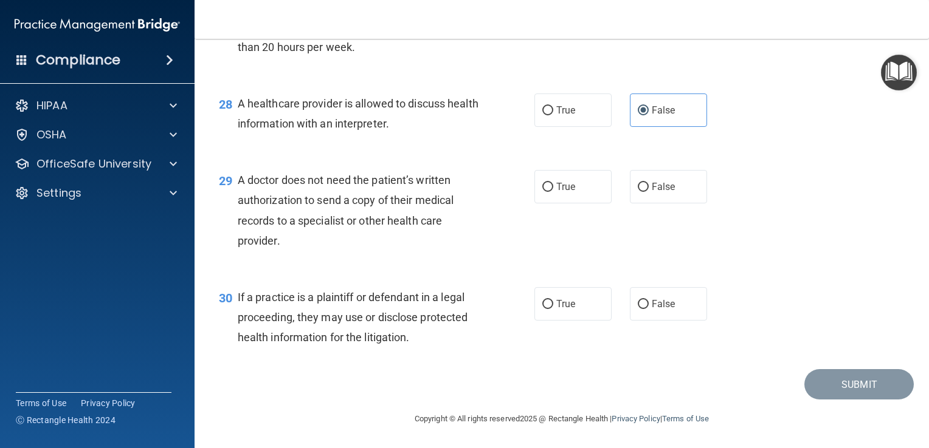
scroll to position [2917, 0]
click at [634, 202] on label "False" at bounding box center [668, 186] width 77 height 33
click at [637, 192] on input "False" at bounding box center [642, 187] width 11 height 9
radio input "true"
click at [549, 321] on label "True" at bounding box center [572, 303] width 77 height 33
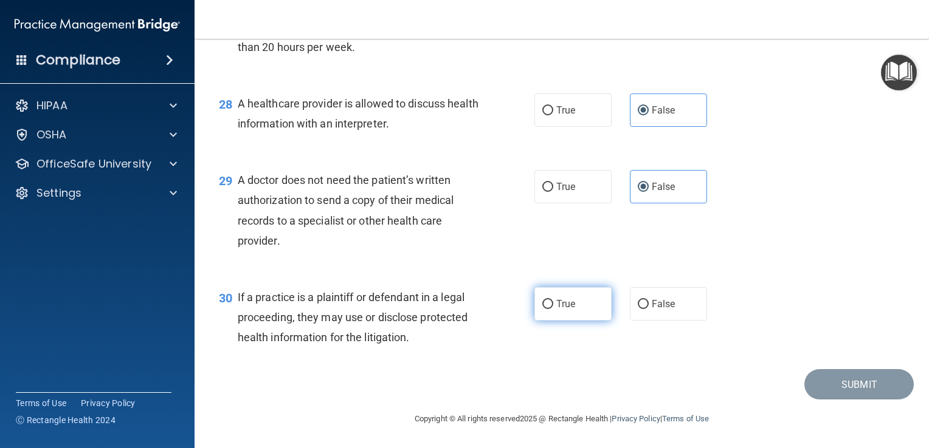
click at [549, 309] on input "True" at bounding box center [547, 304] width 11 height 9
radio input "true"
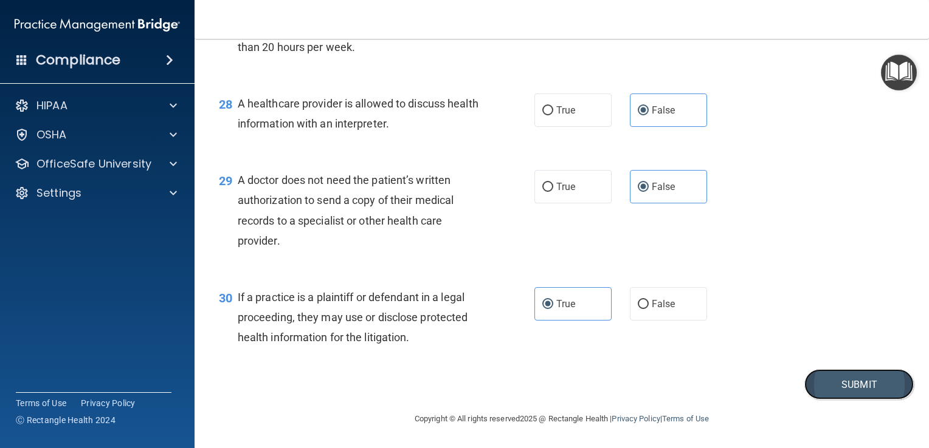
click at [852, 397] on button "Submit" at bounding box center [858, 384] width 109 height 31
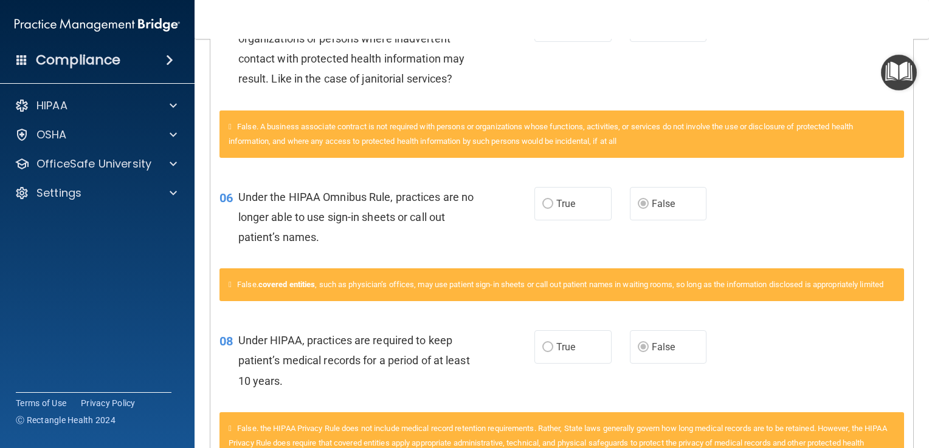
scroll to position [39, 0]
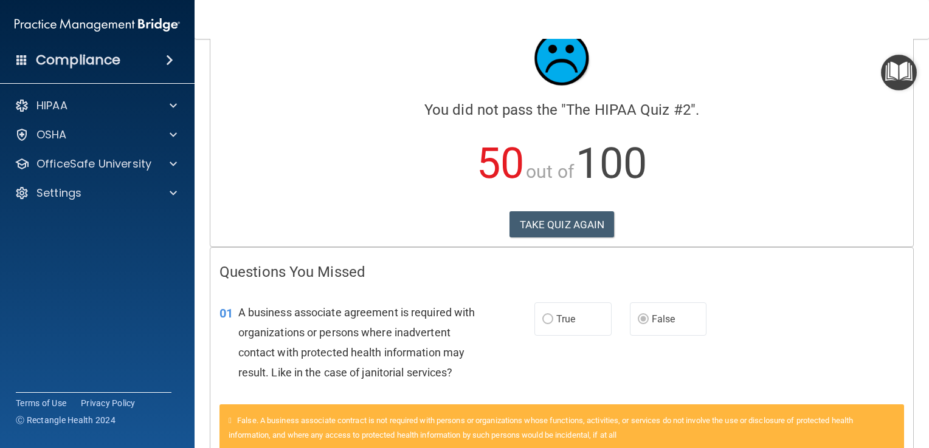
click at [898, 74] on img "Open Resource Center" at bounding box center [899, 73] width 36 height 36
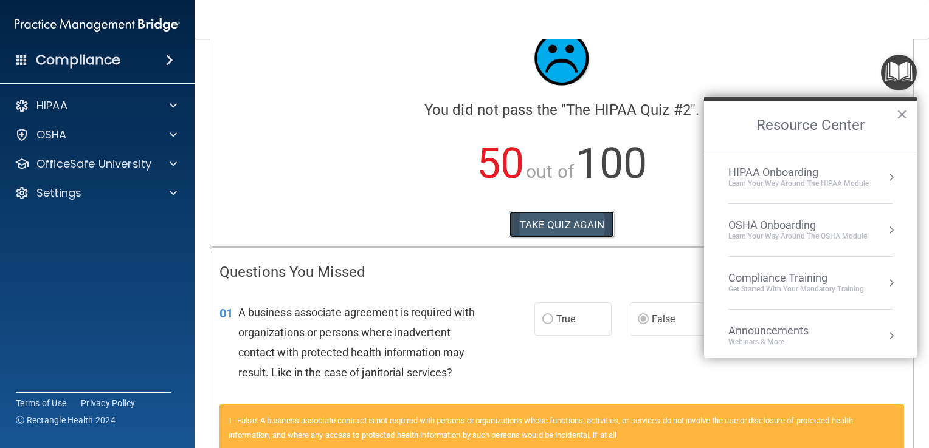
click at [554, 230] on button "TAKE QUIZ AGAIN" at bounding box center [561, 224] width 105 height 27
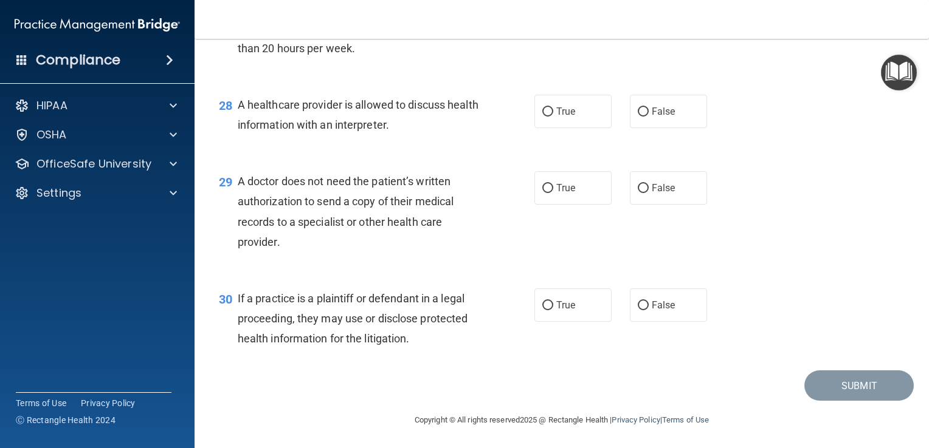
scroll to position [2925, 0]
click at [541, 312] on label "True" at bounding box center [572, 303] width 77 height 33
click at [542, 309] on input "True" at bounding box center [547, 304] width 11 height 9
radio input "true"
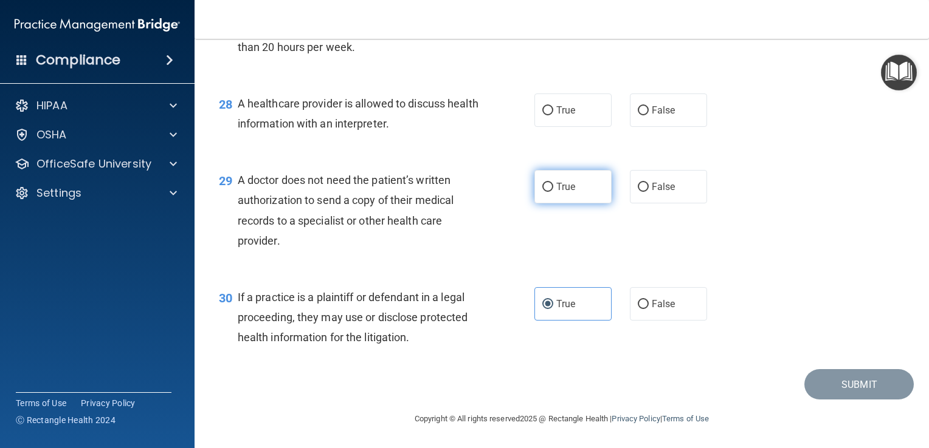
click at [557, 196] on label "True" at bounding box center [572, 186] width 77 height 33
click at [553, 192] on input "True" at bounding box center [547, 187] width 11 height 9
radio input "true"
click at [556, 118] on label "True" at bounding box center [572, 110] width 77 height 33
click at [553, 115] on input "True" at bounding box center [547, 110] width 11 height 9
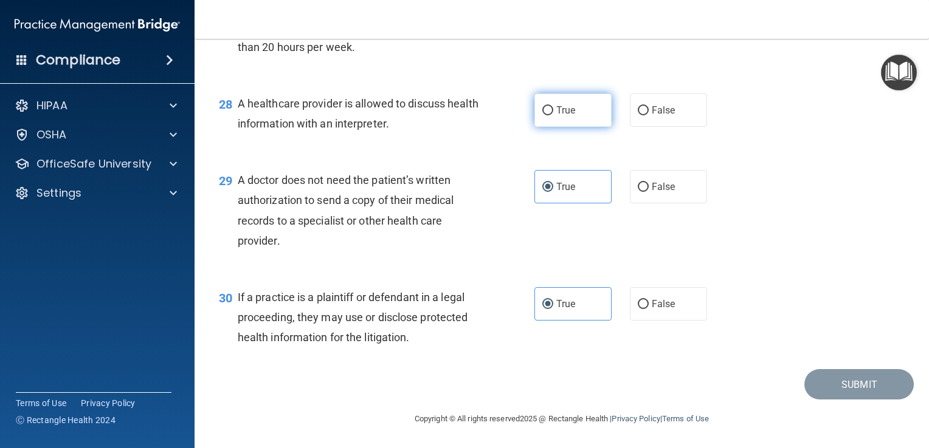
radio input "true"
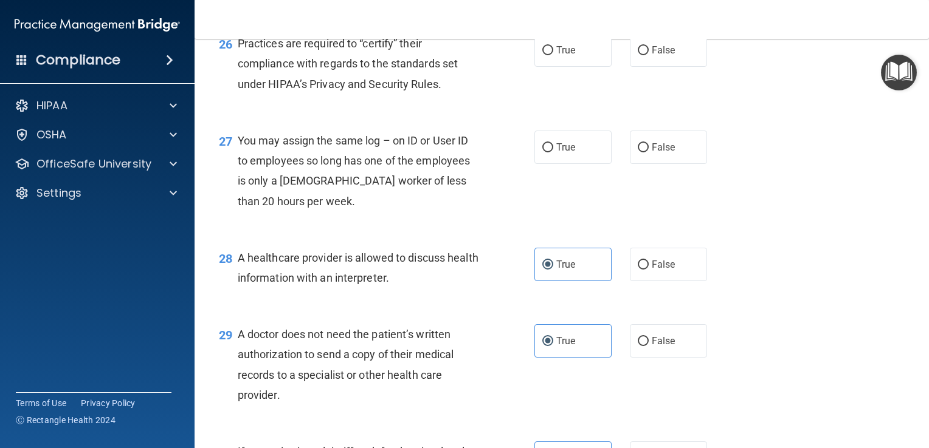
scroll to position [2682, 0]
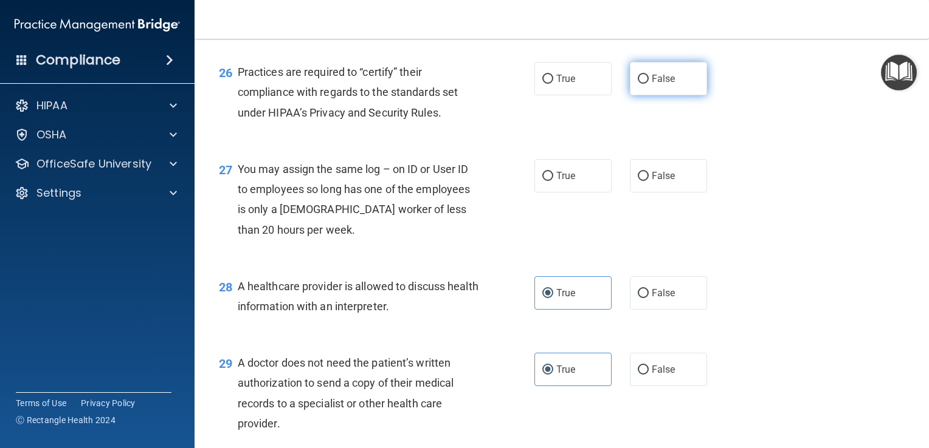
click at [651, 84] on span "False" at bounding box center [663, 79] width 24 height 12
click at [648, 84] on input "False" at bounding box center [642, 79] width 11 height 9
radio input "true"
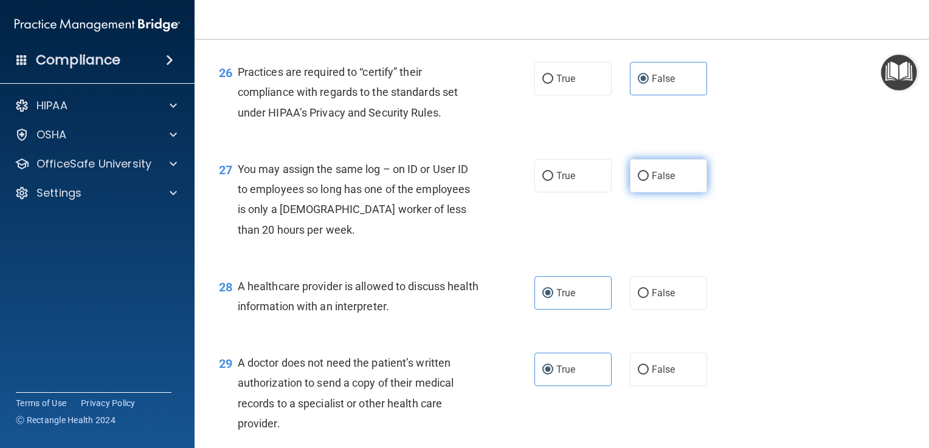
click at [642, 181] on input "False" at bounding box center [642, 176] width 11 height 9
radio input "true"
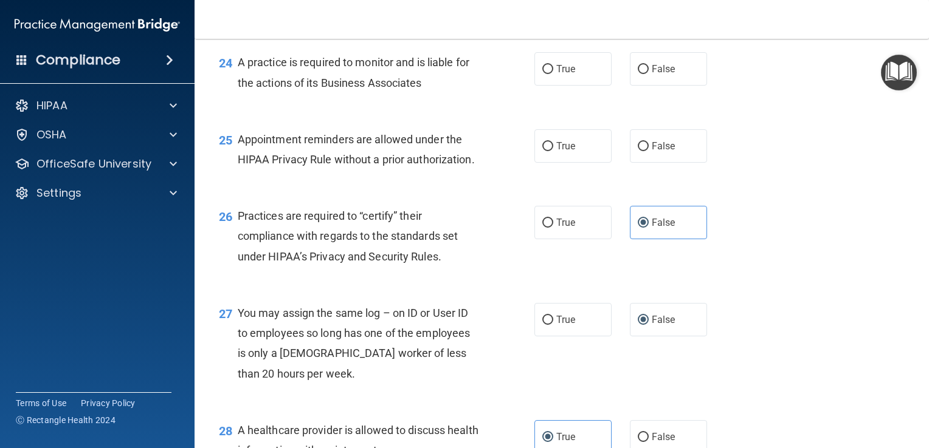
scroll to position [2499, 0]
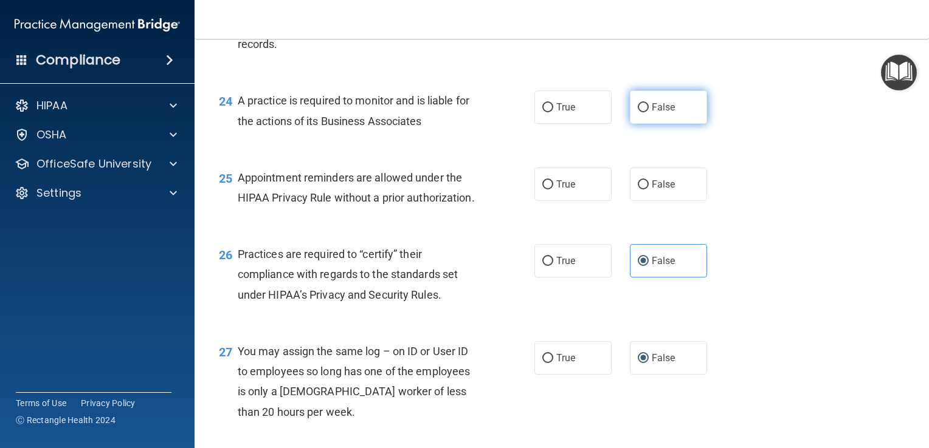
click at [642, 112] on input "False" at bounding box center [642, 107] width 11 height 9
radio input "true"
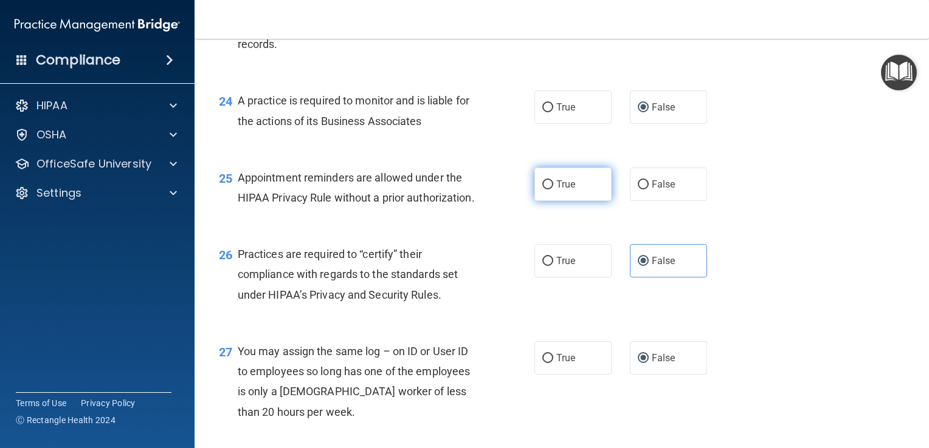
click at [552, 201] on label "True" at bounding box center [572, 184] width 77 height 33
click at [552, 190] on input "True" at bounding box center [547, 184] width 11 height 9
radio input "true"
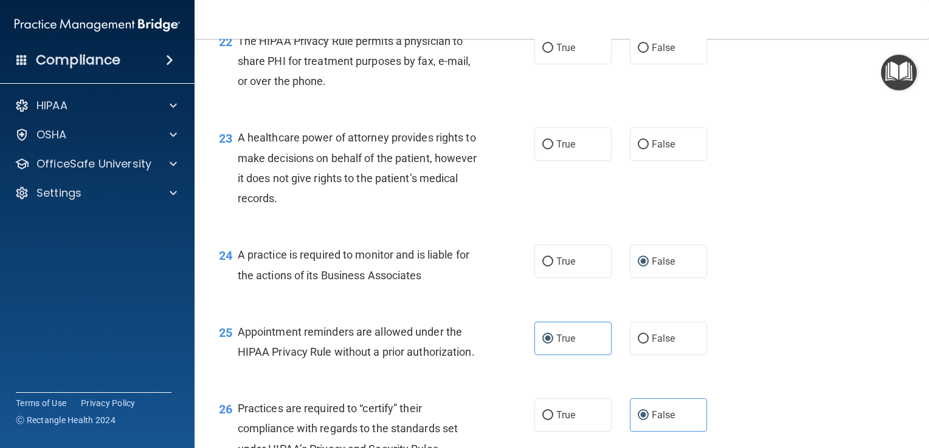
scroll to position [2317, 0]
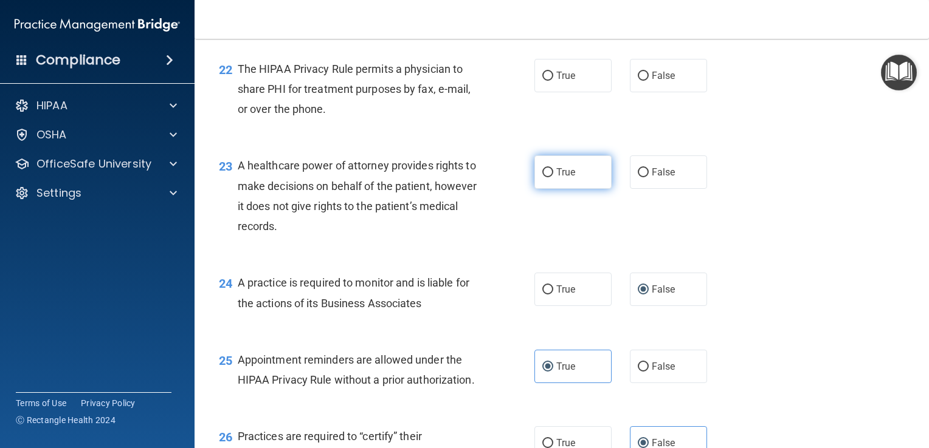
click at [564, 178] on span "True" at bounding box center [565, 173] width 19 height 12
click at [553, 177] on input "True" at bounding box center [547, 172] width 11 height 9
radio input "true"
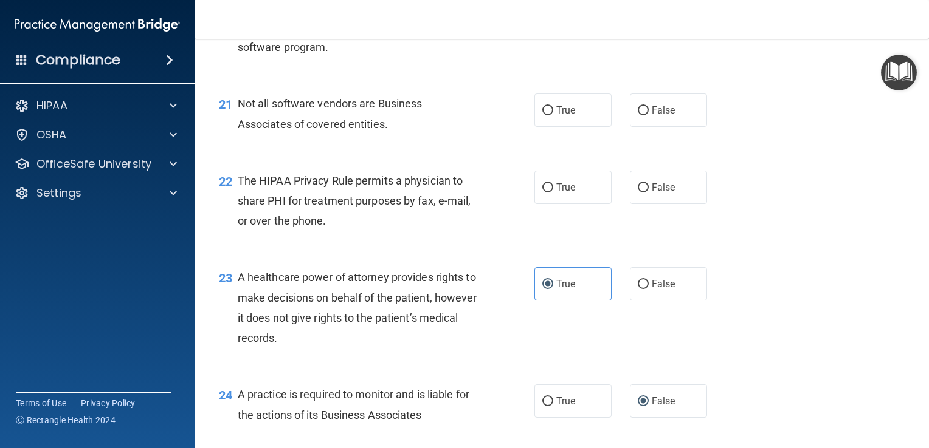
scroll to position [2196, 0]
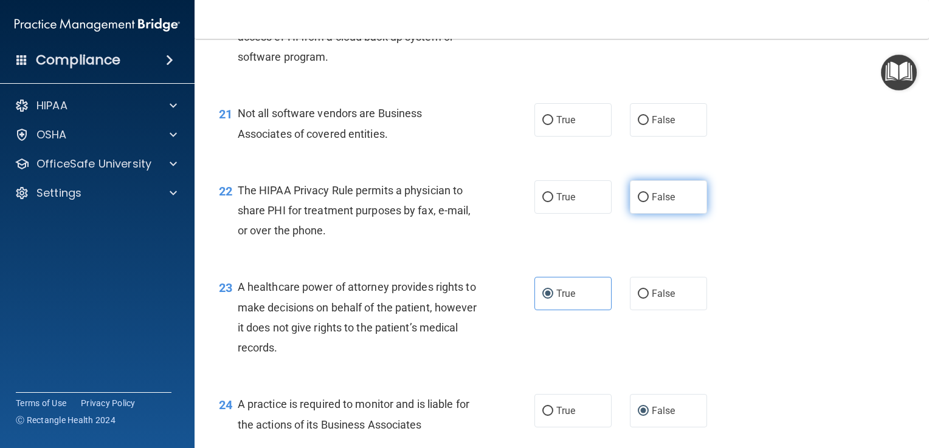
click at [645, 214] on label "False" at bounding box center [668, 196] width 77 height 33
click at [645, 202] on input "False" at bounding box center [642, 197] width 11 height 9
radio input "true"
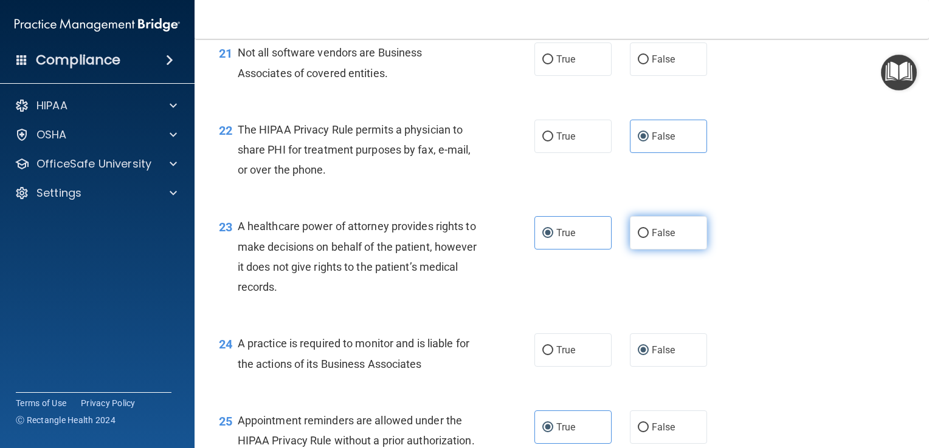
click at [661, 239] on span "False" at bounding box center [663, 233] width 24 height 12
click at [648, 238] on input "False" at bounding box center [642, 233] width 11 height 9
radio input "true"
radio input "false"
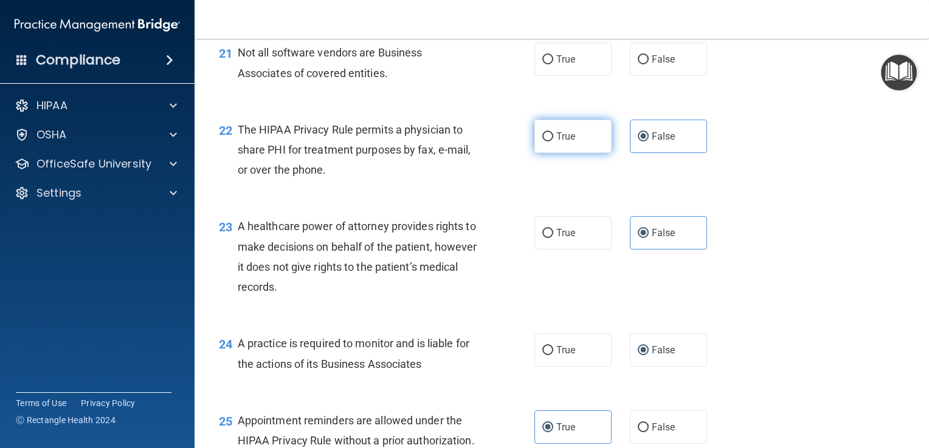
click at [568, 153] on label "True" at bounding box center [572, 136] width 77 height 33
click at [553, 142] on input "True" at bounding box center [547, 136] width 11 height 9
radio input "true"
radio input "false"
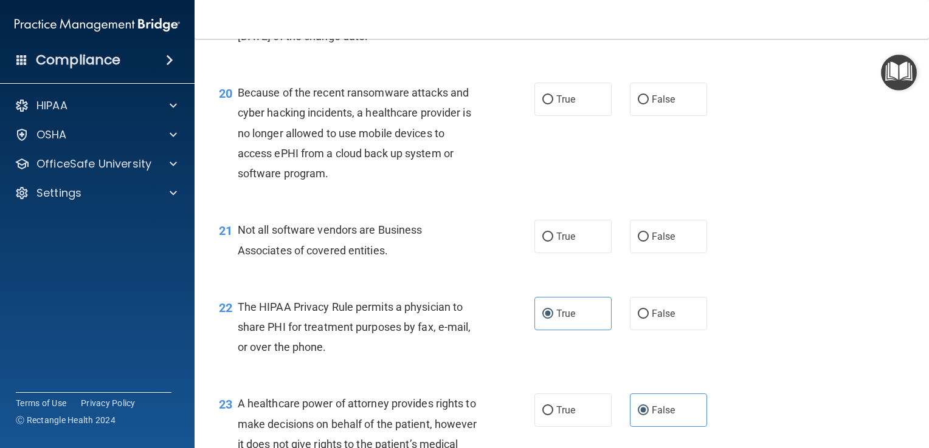
scroll to position [2074, 0]
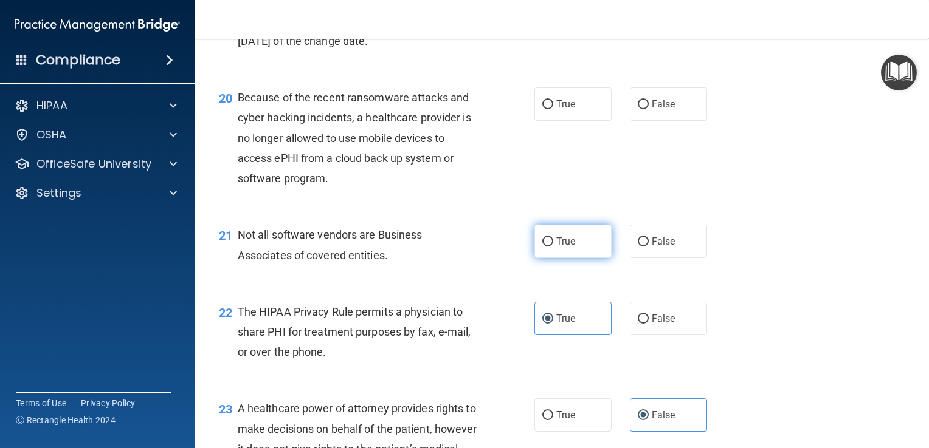
click at [557, 258] on label "True" at bounding box center [572, 241] width 77 height 33
click at [553, 247] on input "True" at bounding box center [547, 242] width 11 height 9
radio input "true"
click at [571, 121] on label "True" at bounding box center [572, 104] width 77 height 33
click at [553, 109] on input "True" at bounding box center [547, 104] width 11 height 9
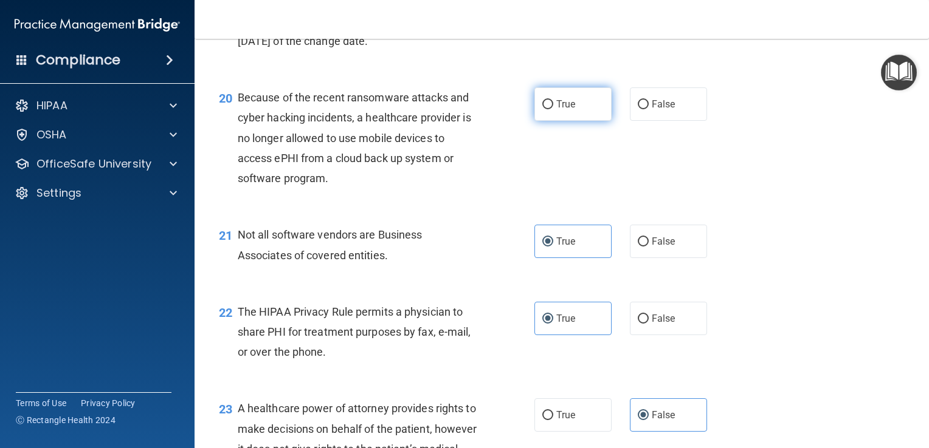
radio input "true"
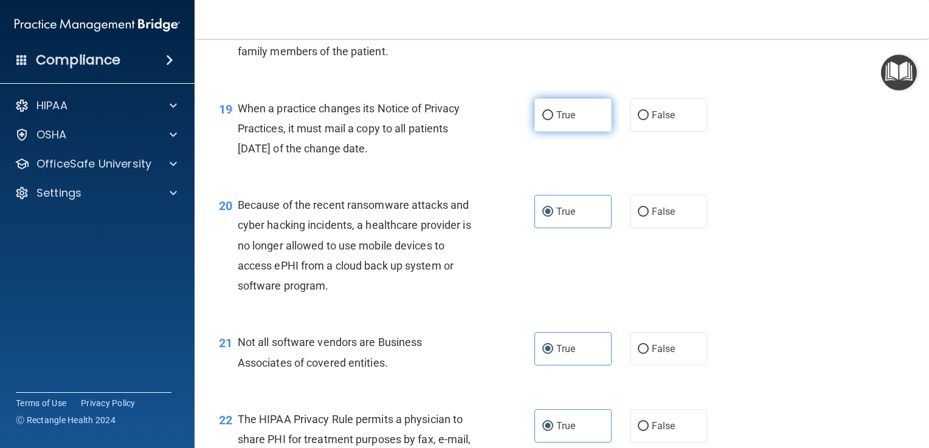
scroll to position [1953, 0]
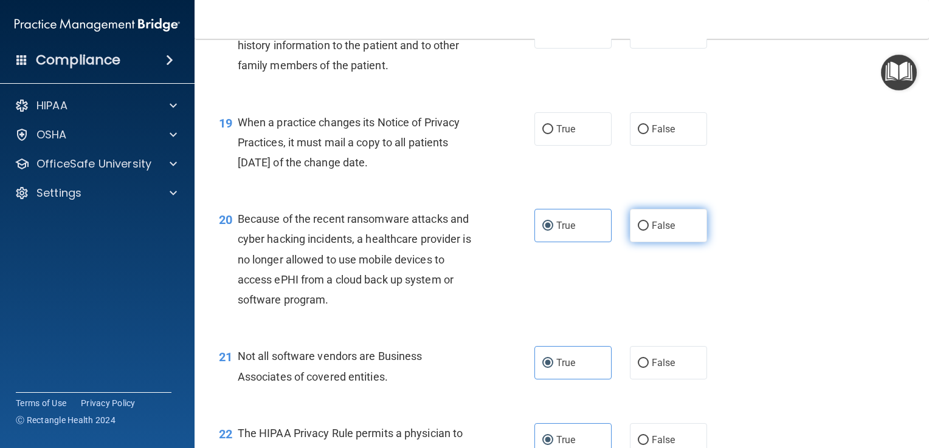
click at [654, 242] on label "False" at bounding box center [668, 225] width 77 height 33
click at [648, 231] on input "False" at bounding box center [642, 226] width 11 height 9
radio input "true"
radio input "false"
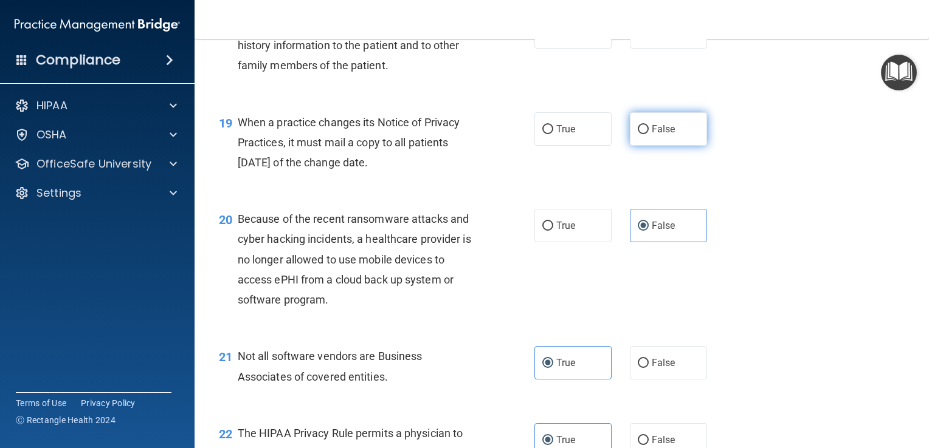
click at [640, 146] on label "False" at bounding box center [668, 128] width 77 height 33
click at [640, 134] on input "False" at bounding box center [642, 129] width 11 height 9
radio input "true"
click at [658, 49] on label "False" at bounding box center [668, 31] width 77 height 33
click at [648, 37] on input "False" at bounding box center [642, 32] width 11 height 9
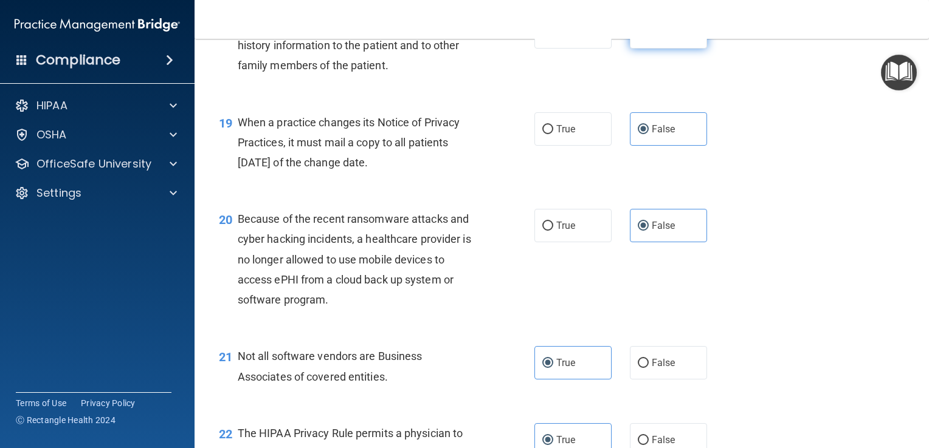
radio input "true"
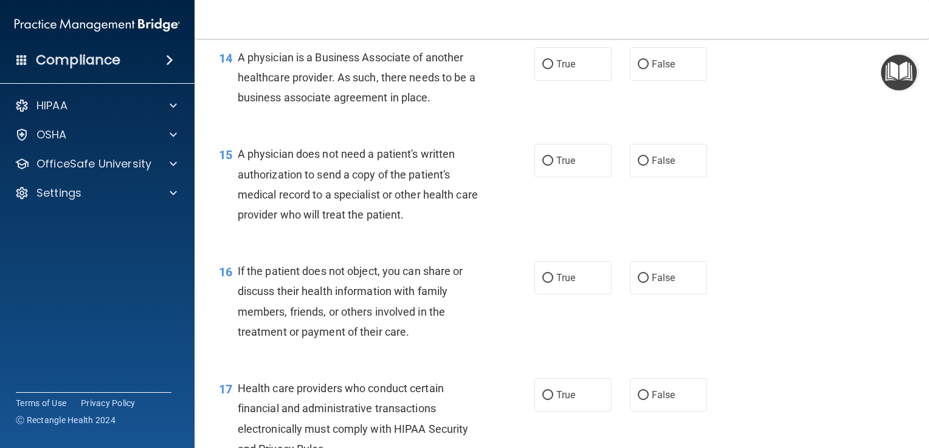
scroll to position [1466, 0]
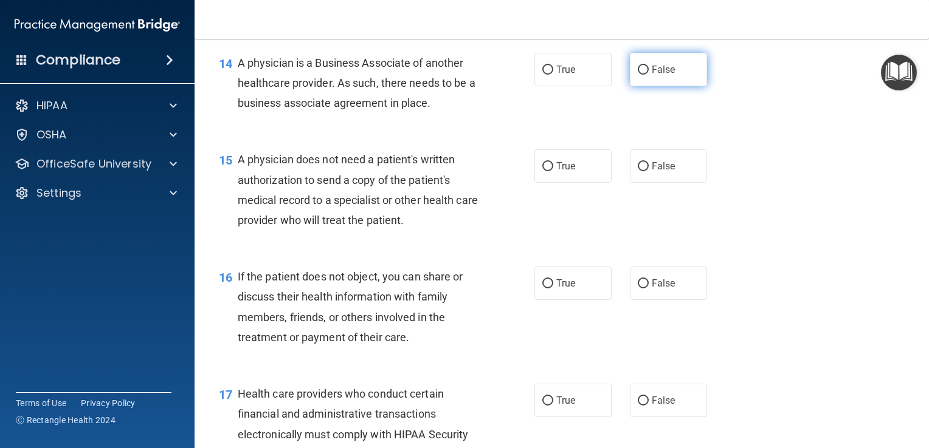
click at [651, 75] on span "False" at bounding box center [663, 70] width 24 height 12
click at [648, 75] on input "False" at bounding box center [642, 70] width 11 height 9
radio input "true"
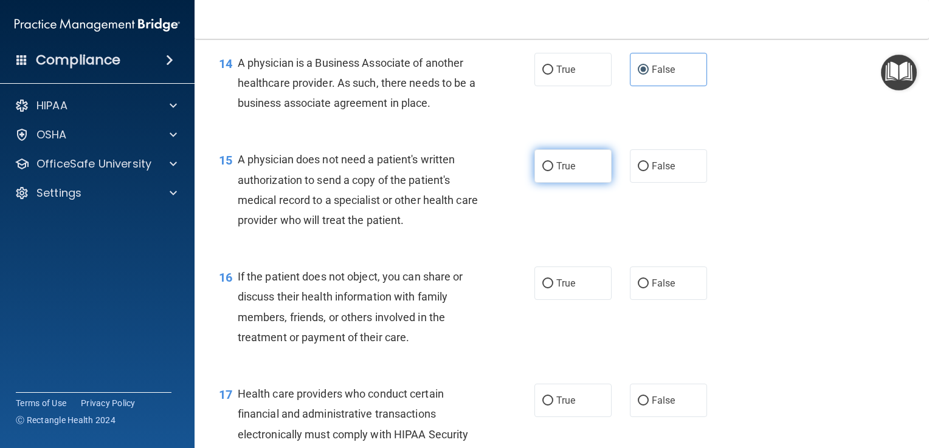
click at [556, 172] on span "True" at bounding box center [565, 166] width 19 height 12
click at [552, 171] on input "True" at bounding box center [547, 166] width 11 height 9
radio input "true"
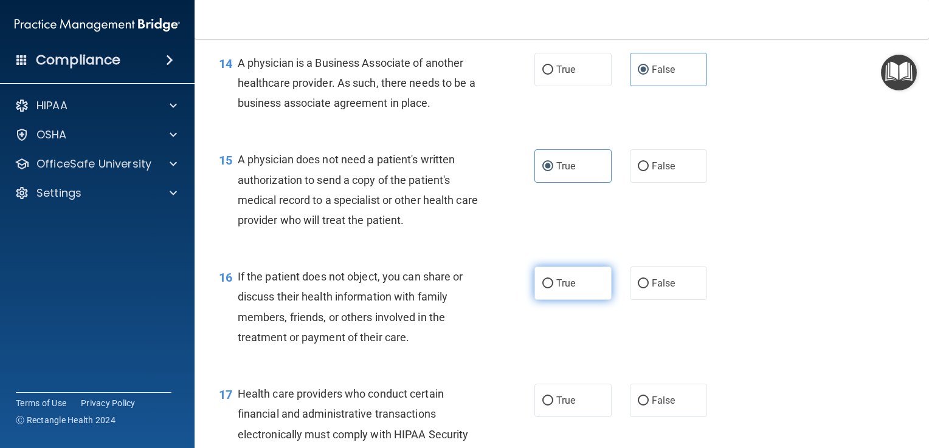
click at [547, 300] on label "True" at bounding box center [572, 283] width 77 height 33
click at [547, 289] on input "True" at bounding box center [547, 284] width 11 height 9
radio input "true"
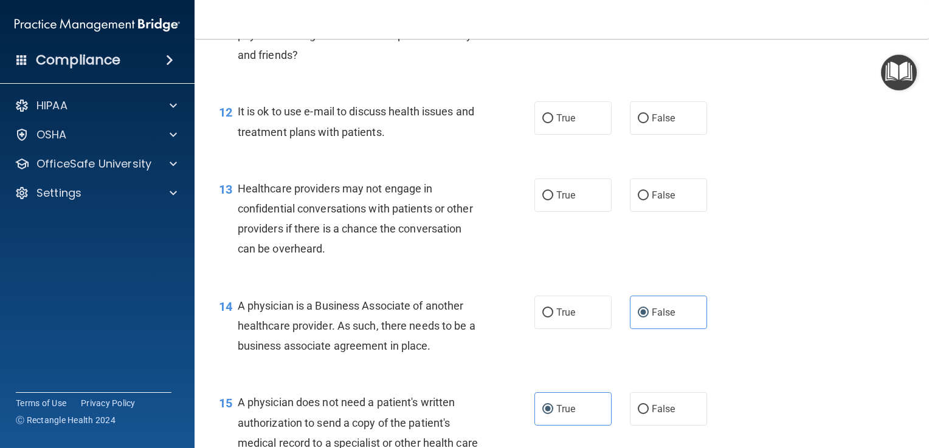
scroll to position [1163, 0]
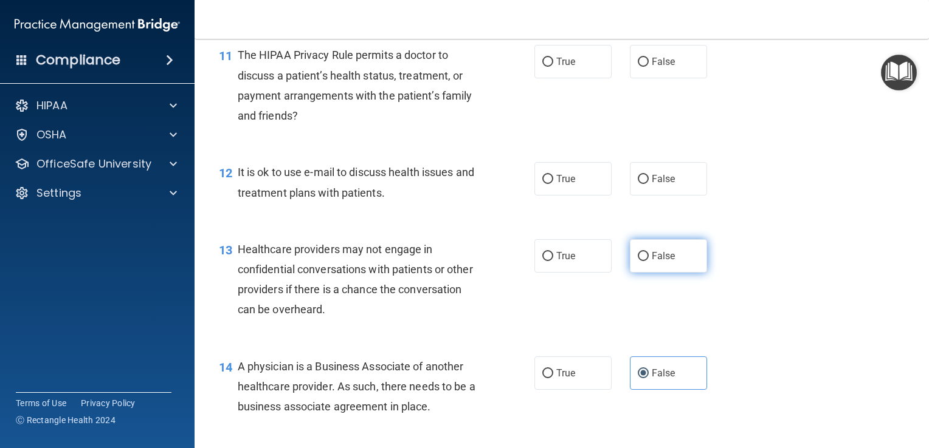
click at [656, 262] on span "False" at bounding box center [663, 256] width 24 height 12
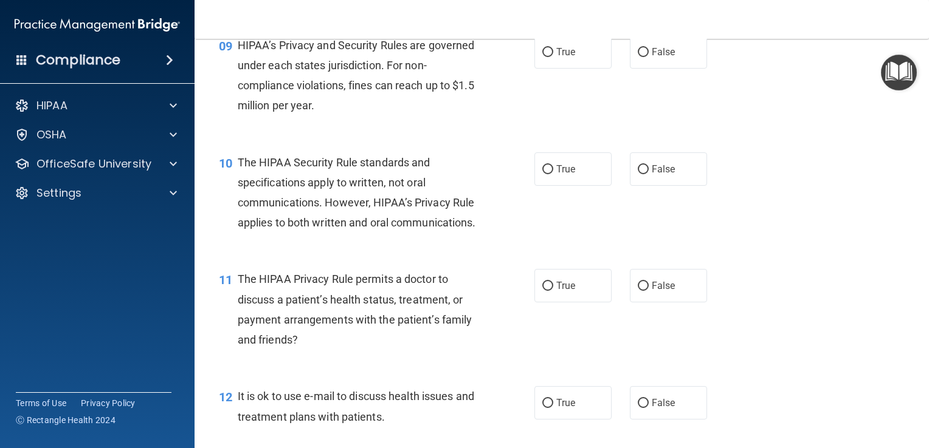
scroll to position [919, 0]
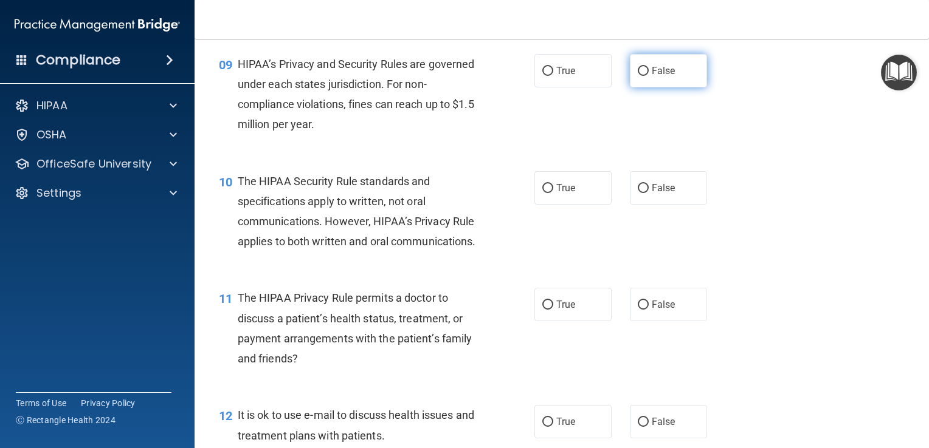
click at [651, 77] on span "False" at bounding box center [663, 71] width 24 height 12
click at [648, 76] on input "False" at bounding box center [642, 71] width 11 height 9
radio input "true"
click at [562, 194] on span "True" at bounding box center [565, 188] width 19 height 12
click at [553, 193] on input "True" at bounding box center [547, 188] width 11 height 9
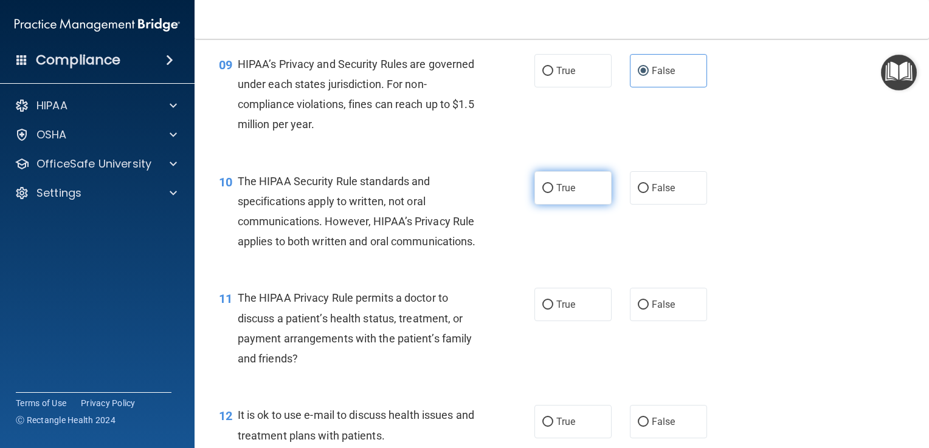
radio input "true"
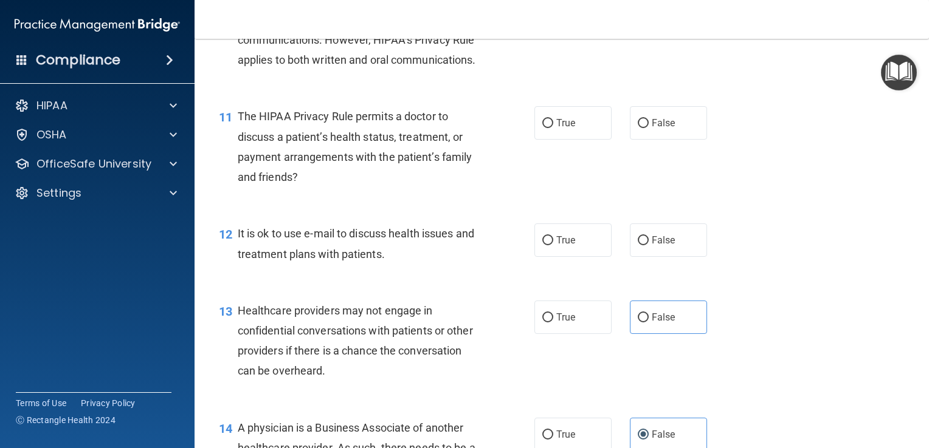
scroll to position [1102, 0]
click at [546, 139] on label "True" at bounding box center [572, 122] width 77 height 33
click at [546, 128] on input "True" at bounding box center [547, 122] width 11 height 9
radio input "true"
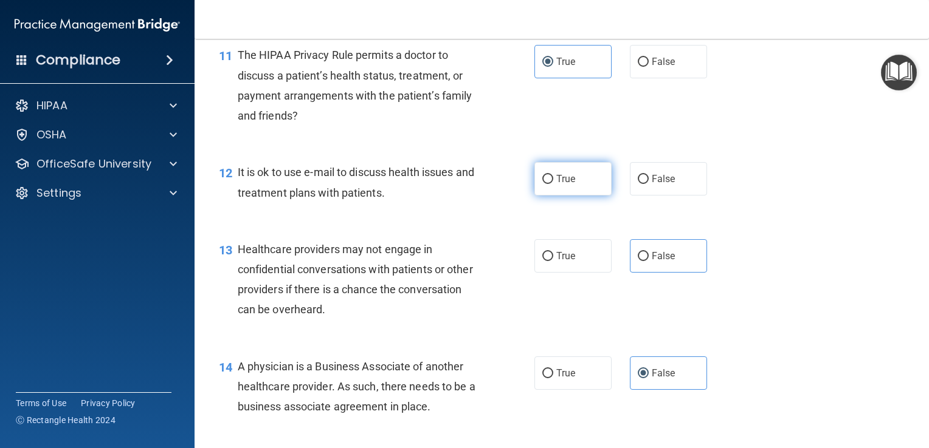
click at [548, 184] on input "True" at bounding box center [547, 179] width 11 height 9
radio input "true"
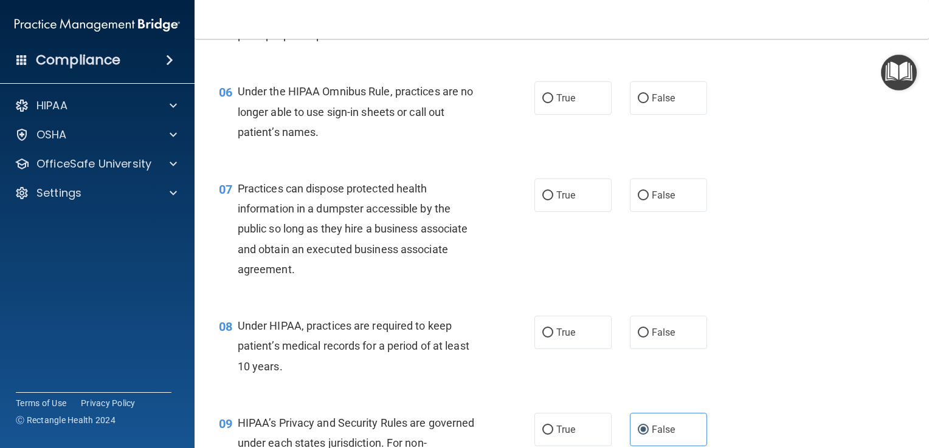
scroll to position [555, 0]
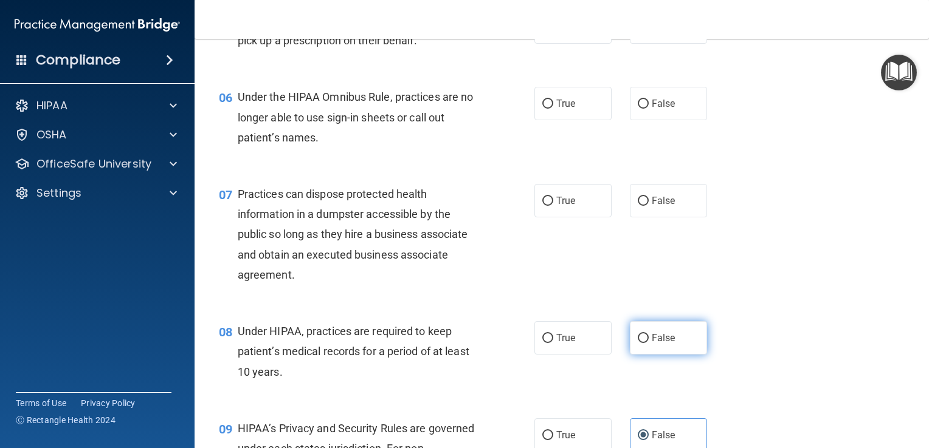
click at [656, 344] on span "False" at bounding box center [663, 338] width 24 height 12
click at [648, 343] on input "False" at bounding box center [642, 338] width 11 height 9
radio input "true"
click at [644, 120] on label "False" at bounding box center [668, 103] width 77 height 33
click at [644, 109] on input "False" at bounding box center [642, 104] width 11 height 9
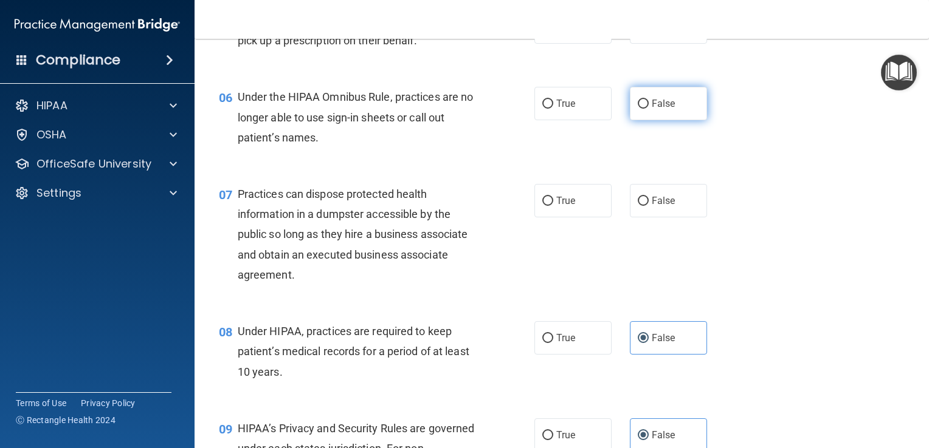
radio input "true"
click at [639, 206] on input "False" at bounding box center [642, 201] width 11 height 9
radio input "true"
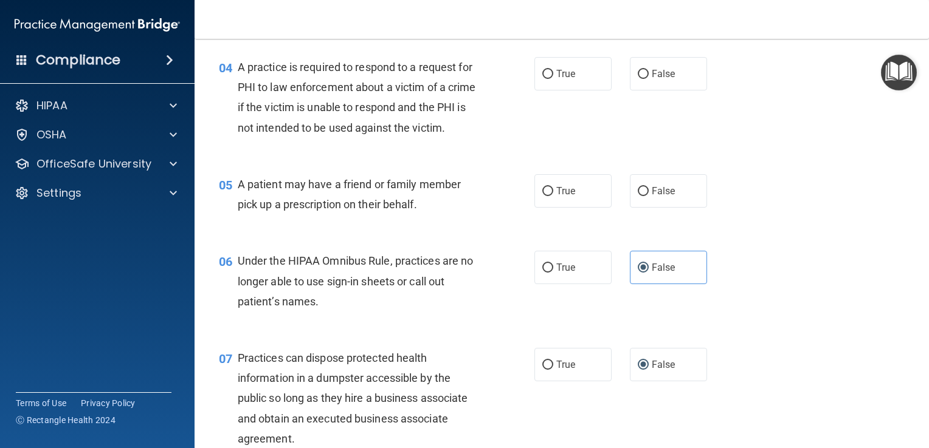
scroll to position [312, 0]
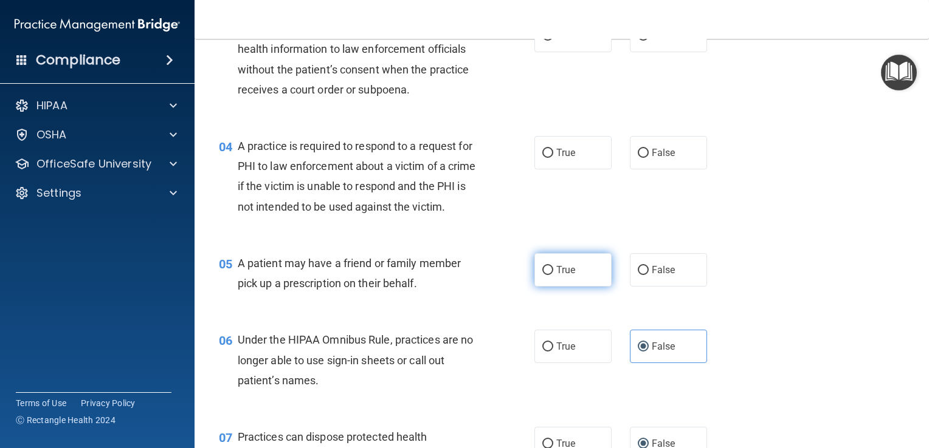
click at [576, 287] on label "True" at bounding box center [572, 269] width 77 height 33
click at [553, 275] on input "True" at bounding box center [547, 270] width 11 height 9
radio input "true"
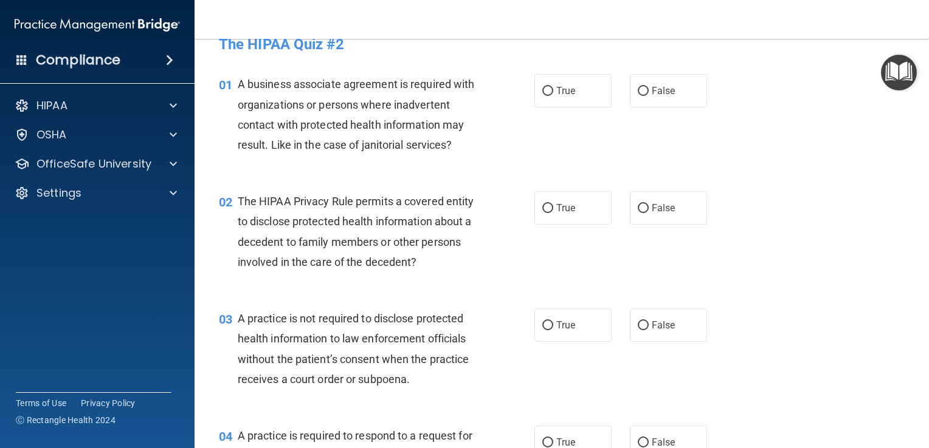
scroll to position [0, 0]
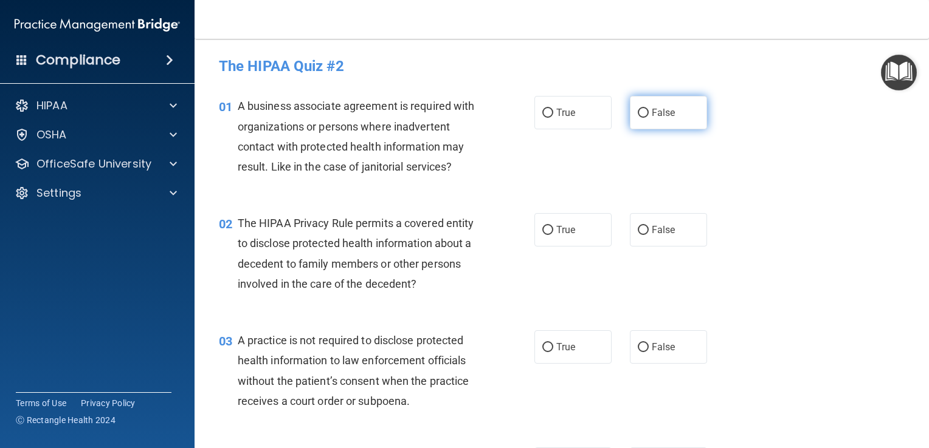
click at [641, 116] on input "False" at bounding box center [642, 113] width 11 height 9
radio input "true"
click at [558, 231] on span "True" at bounding box center [565, 230] width 19 height 12
click at [553, 231] on input "True" at bounding box center [547, 230] width 11 height 9
radio input "true"
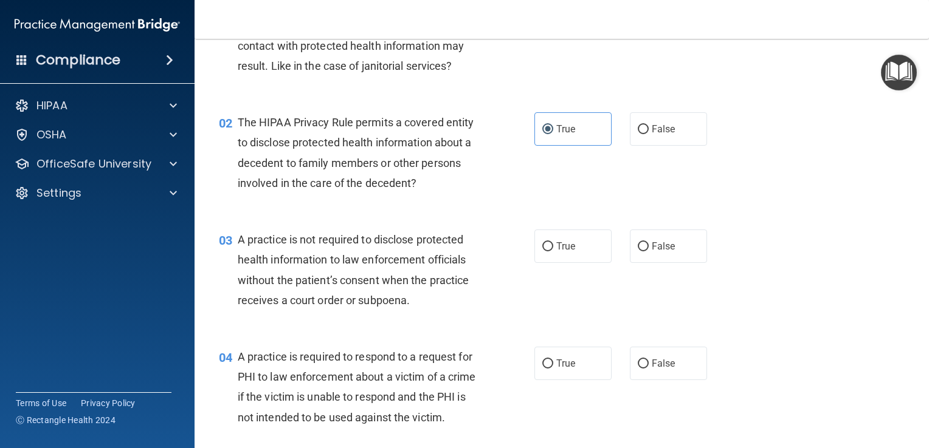
scroll to position [122, 0]
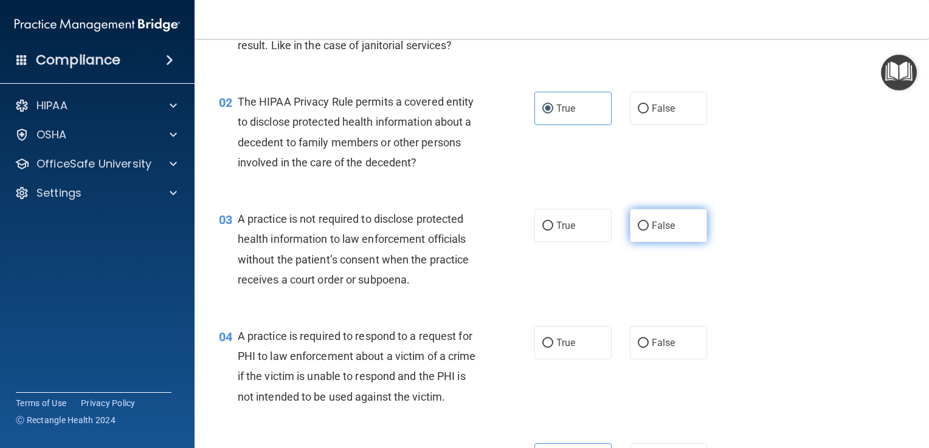
click at [651, 227] on span "False" at bounding box center [663, 226] width 24 height 12
click at [647, 227] on input "False" at bounding box center [642, 226] width 11 height 9
radio input "true"
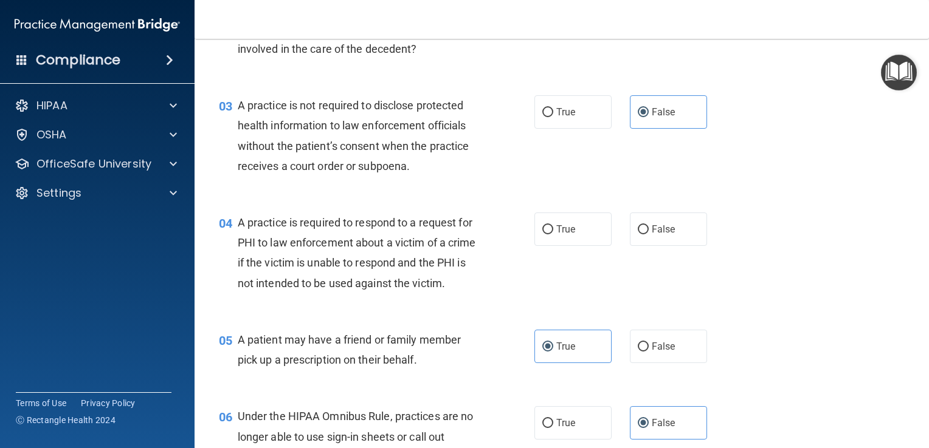
scroll to position [243, 0]
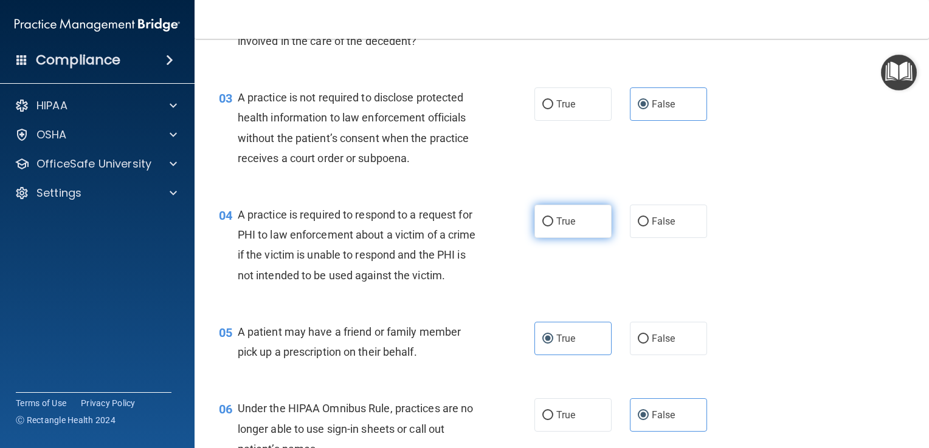
click at [546, 224] on input "True" at bounding box center [547, 222] width 11 height 9
radio input "true"
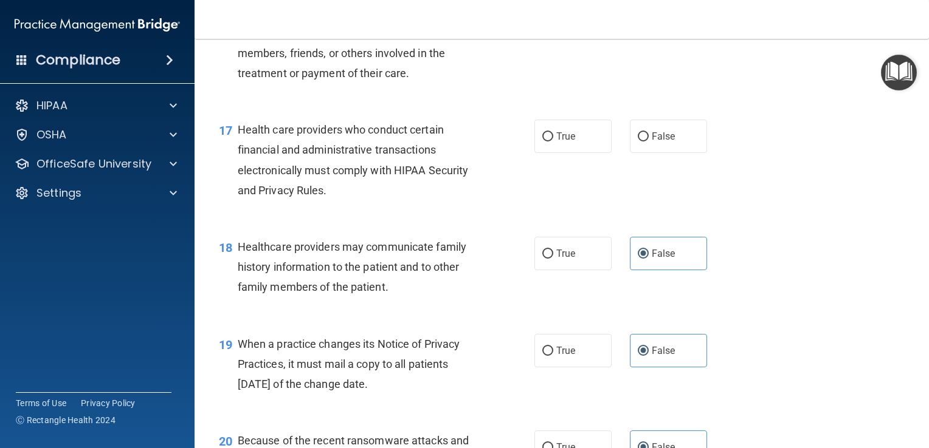
scroll to position [1709, 0]
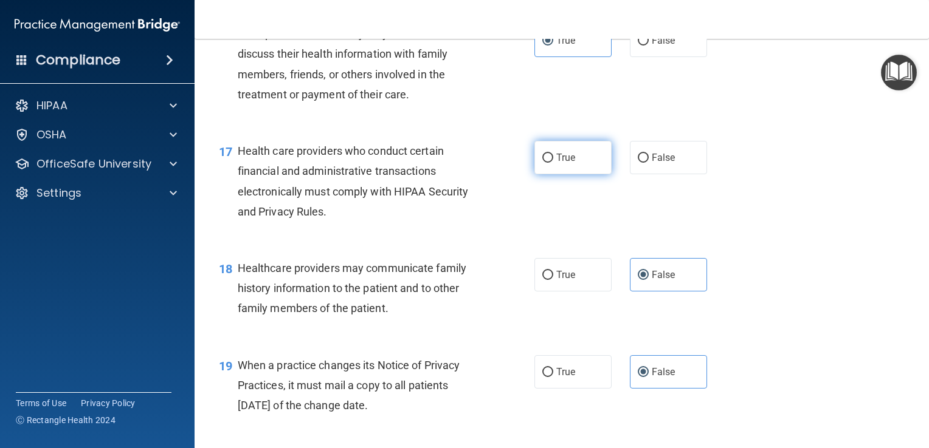
click at [556, 163] on span "True" at bounding box center [565, 158] width 19 height 12
click at [553, 163] on input "True" at bounding box center [547, 158] width 11 height 9
radio input "true"
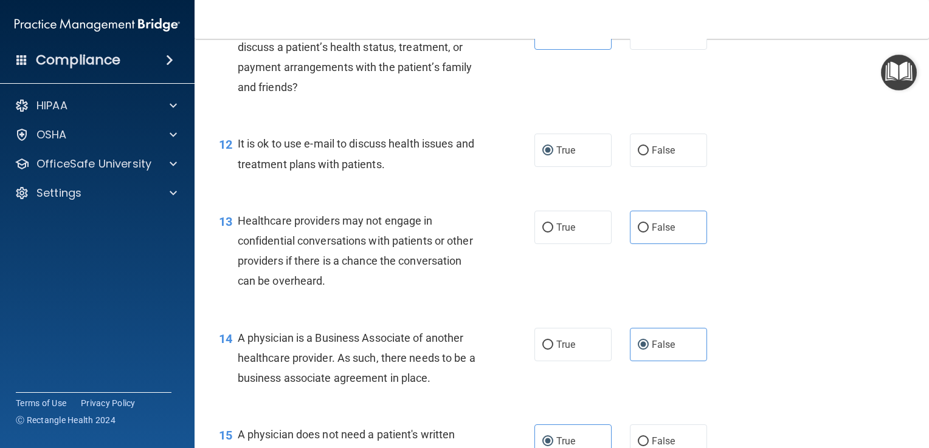
scroll to position [1215, 0]
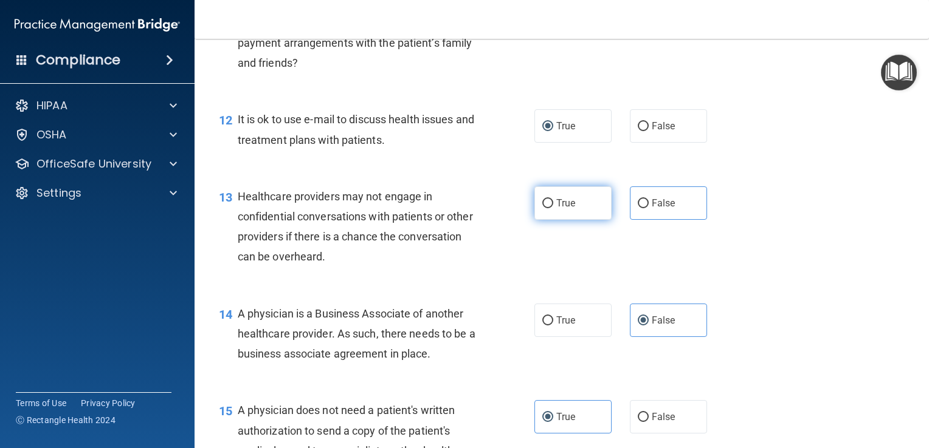
click at [579, 220] on label "True" at bounding box center [572, 203] width 77 height 33
click at [553, 208] on input "True" at bounding box center [547, 203] width 11 height 9
radio input "true"
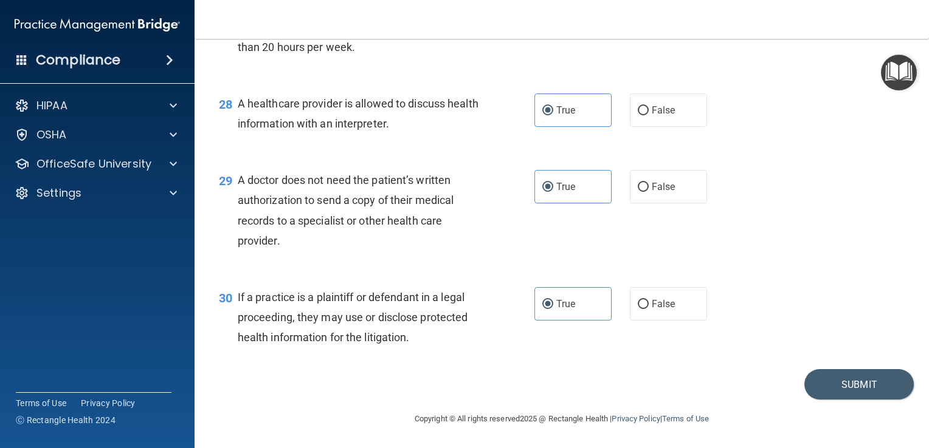
scroll to position [2925, 0]
click at [829, 392] on button "Submit" at bounding box center [858, 384] width 109 height 31
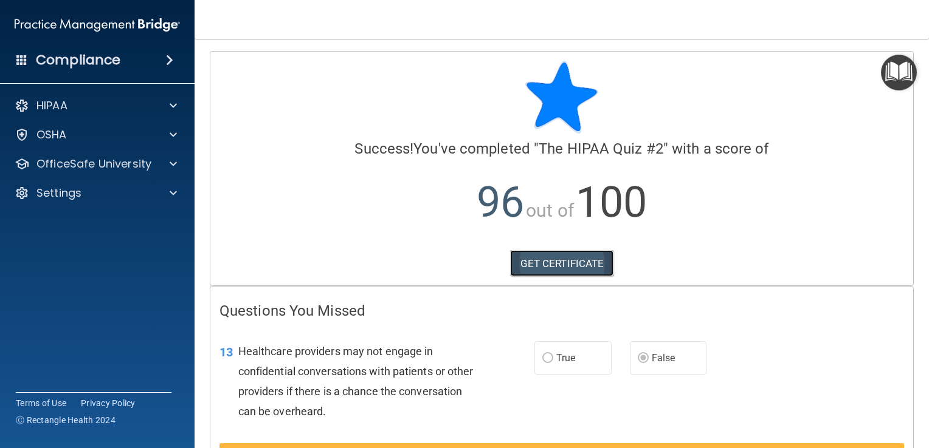
click at [563, 272] on link "GET CERTIFICATE" at bounding box center [562, 263] width 104 height 27
click at [907, 85] on img "Open Resource Center" at bounding box center [899, 73] width 36 height 36
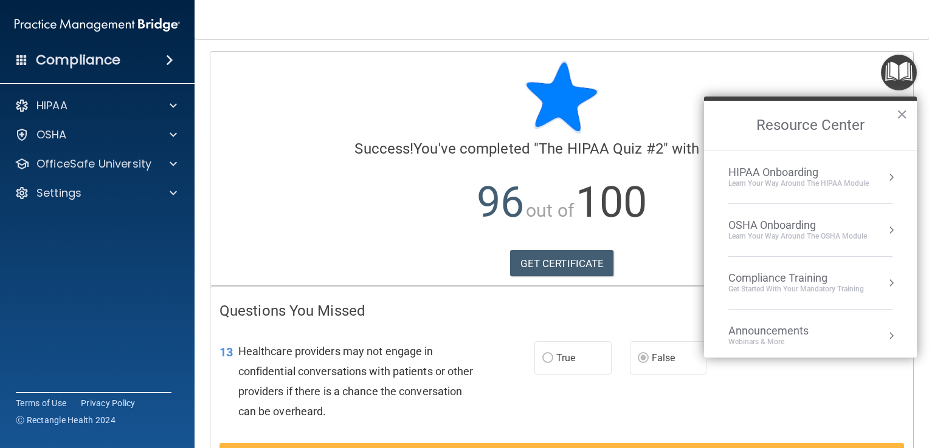
click at [785, 191] on li "HIPAA Onboarding Learn Your Way around the HIPAA module" at bounding box center [810, 177] width 164 height 53
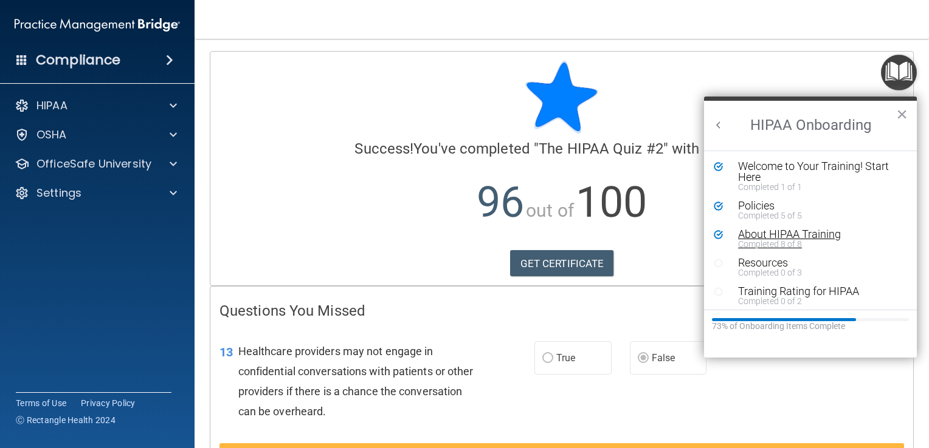
click at [754, 233] on div "About HIPAA Training" at bounding box center [814, 234] width 153 height 11
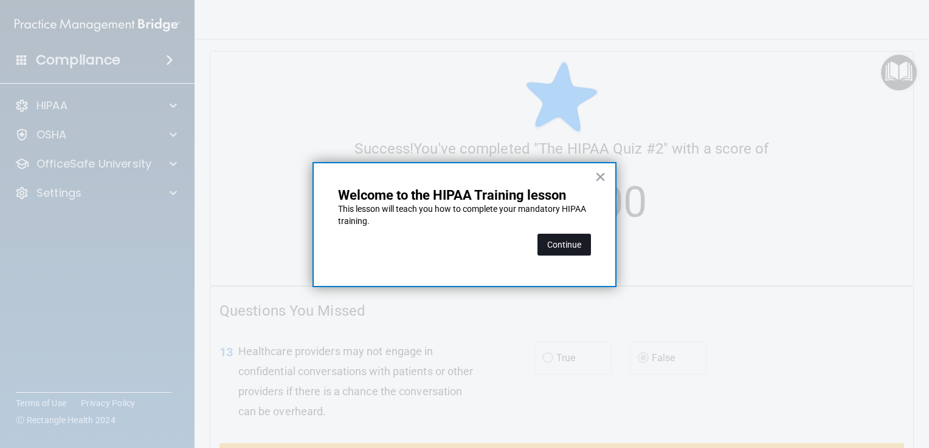
click at [557, 239] on button "Continue" at bounding box center [563, 245] width 53 height 22
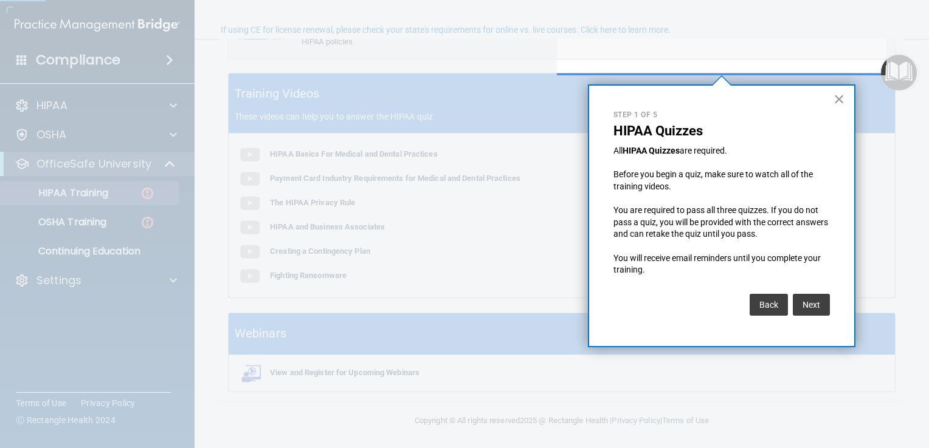
scroll to position [94, 0]
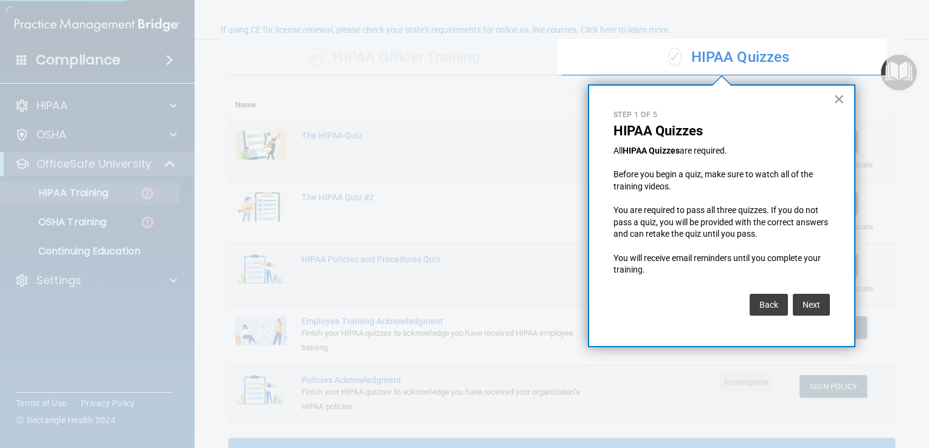
click at [839, 101] on button "×" at bounding box center [839, 98] width 12 height 19
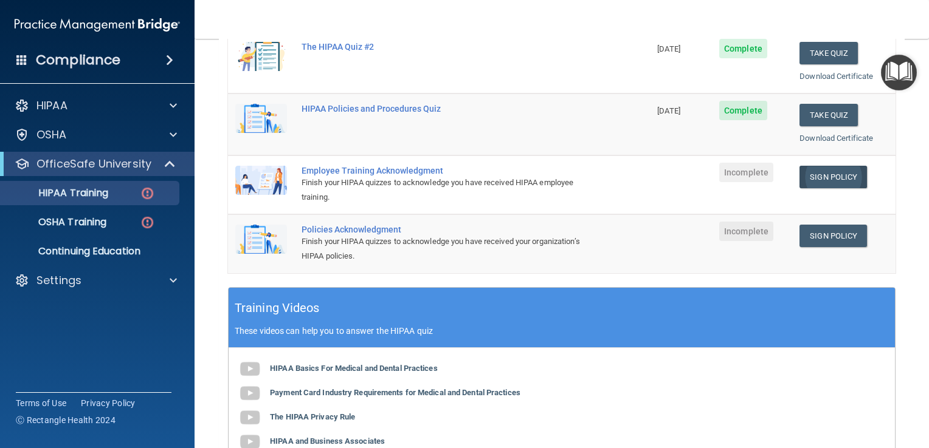
scroll to position [215, 0]
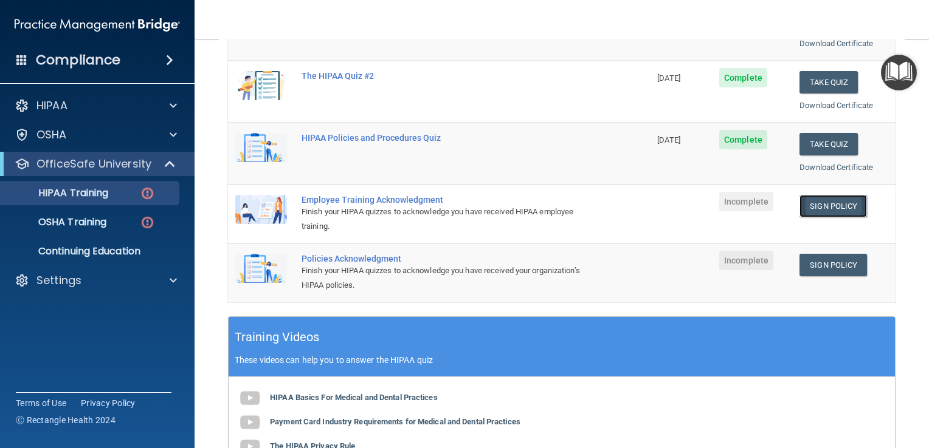
click at [831, 208] on link "Sign Policy" at bounding box center [832, 206] width 67 height 22
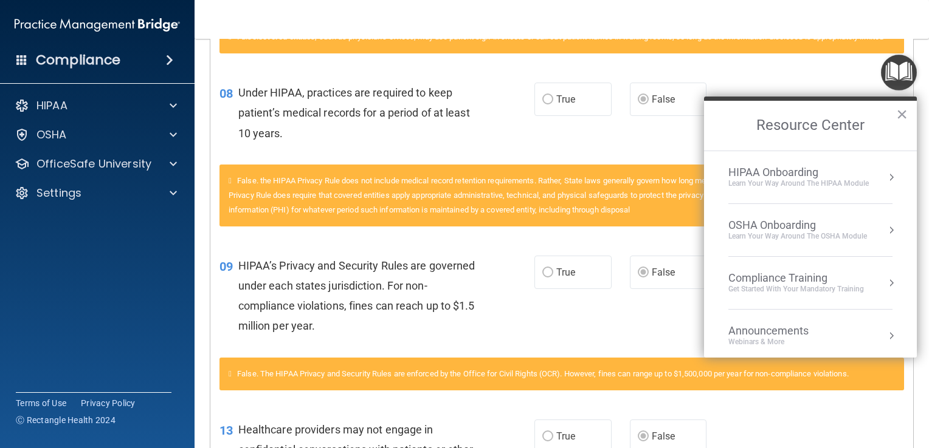
scroll to position [668, 0]
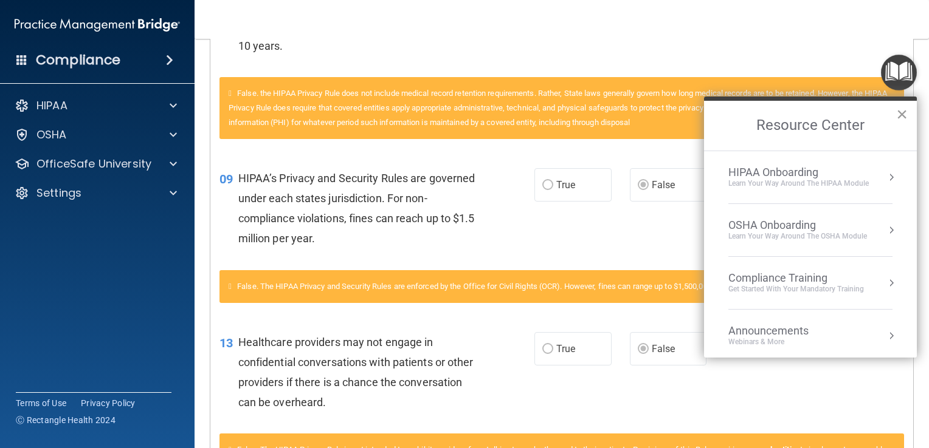
click at [902, 114] on button "×" at bounding box center [902, 114] width 12 height 19
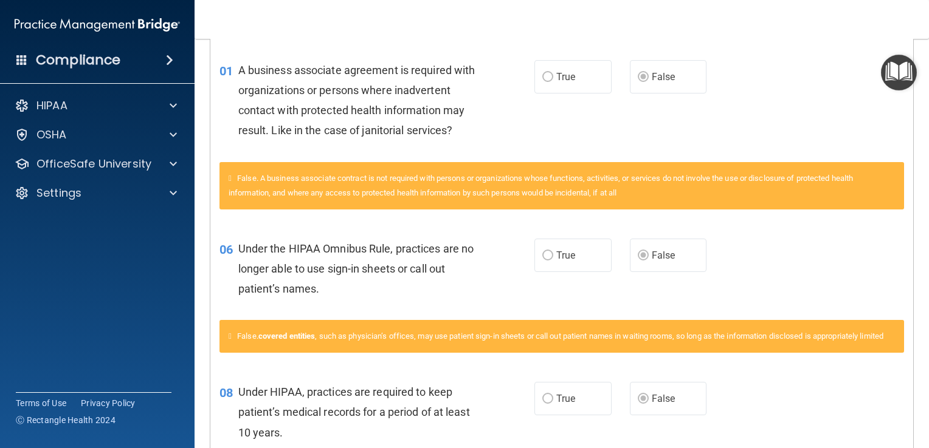
scroll to position [282, 0]
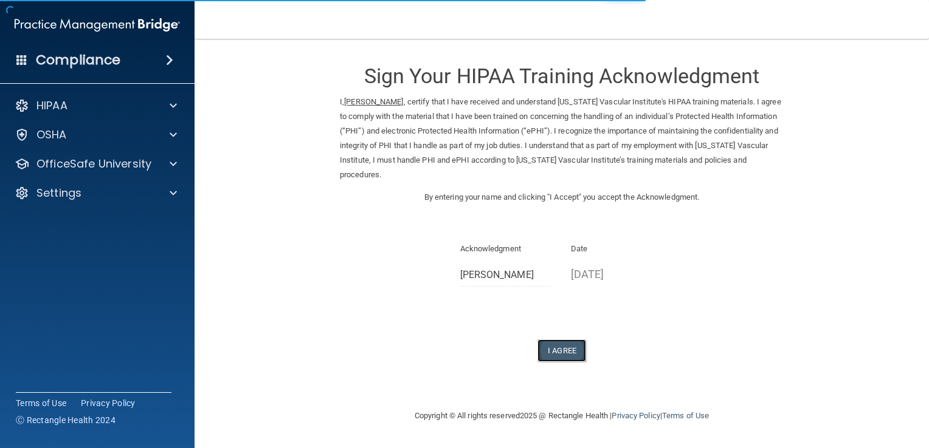
click at [563, 340] on button "I Agree" at bounding box center [561, 351] width 49 height 22
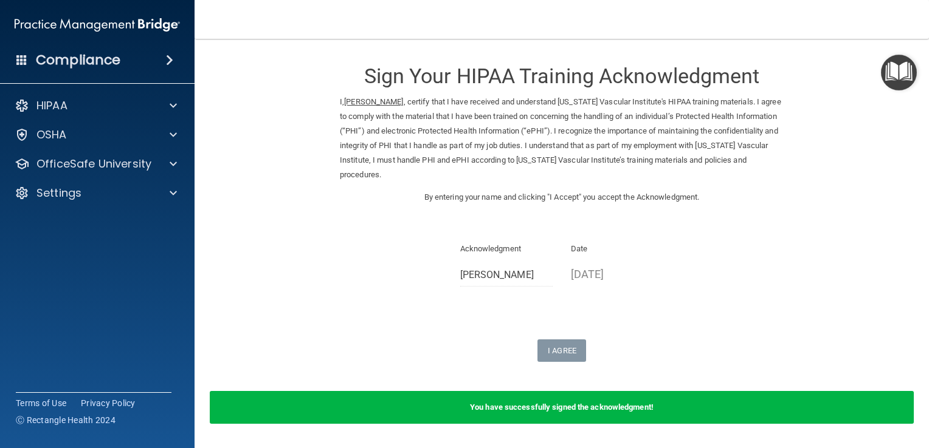
click at [893, 72] on img "Open Resource Center" at bounding box center [899, 73] width 36 height 36
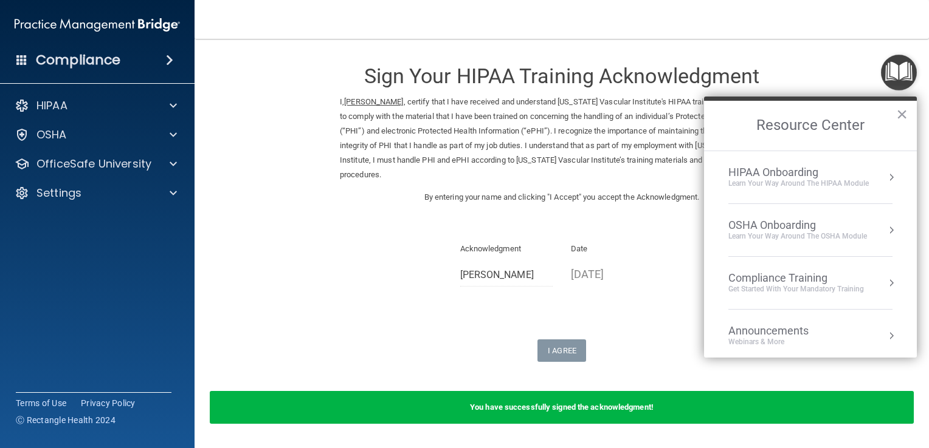
click at [786, 179] on div "Learn Your Way around the HIPAA module" at bounding box center [798, 184] width 140 height 10
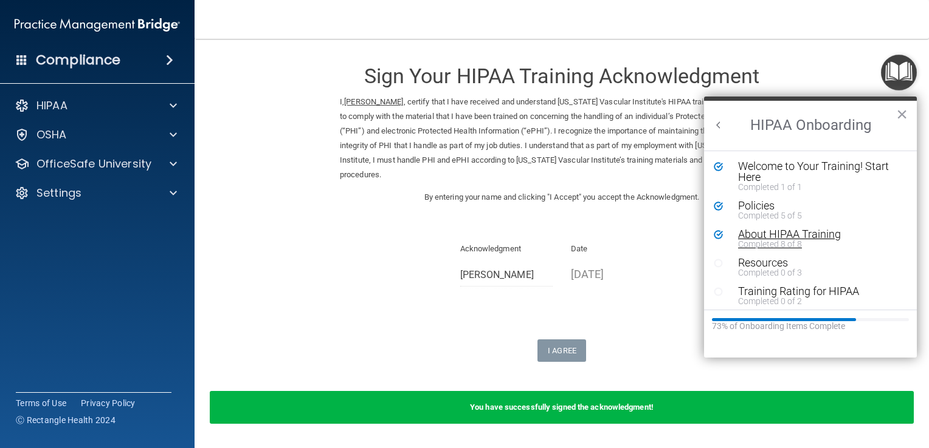
click at [768, 234] on div "About HIPAA Training" at bounding box center [814, 234] width 153 height 11
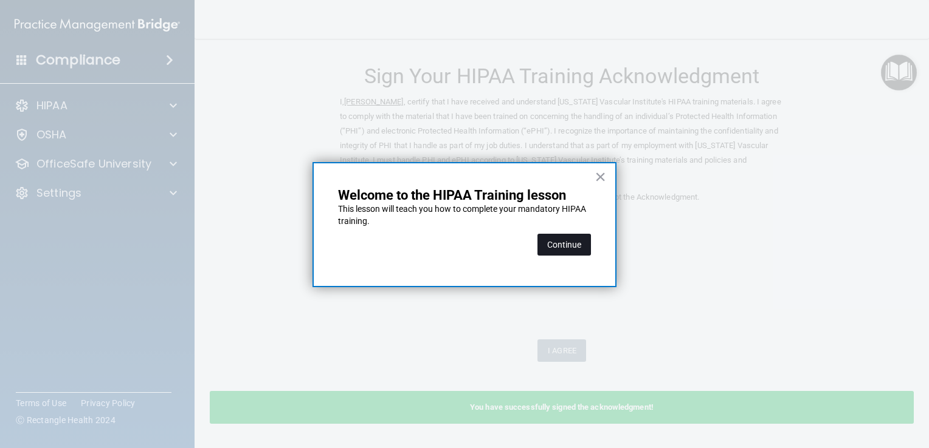
click at [559, 239] on button "Continue" at bounding box center [563, 245] width 53 height 22
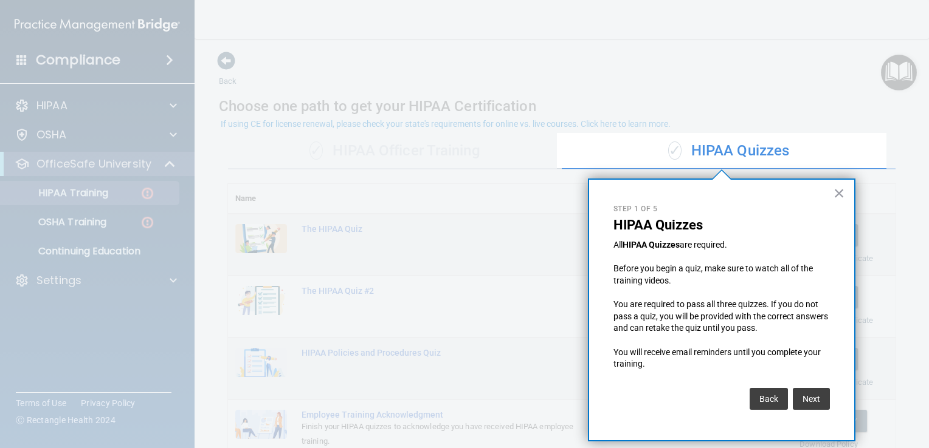
click at [697, 97] on div at bounding box center [721, 66] width 329 height 133
click at [843, 194] on button "×" at bounding box center [839, 193] width 12 height 19
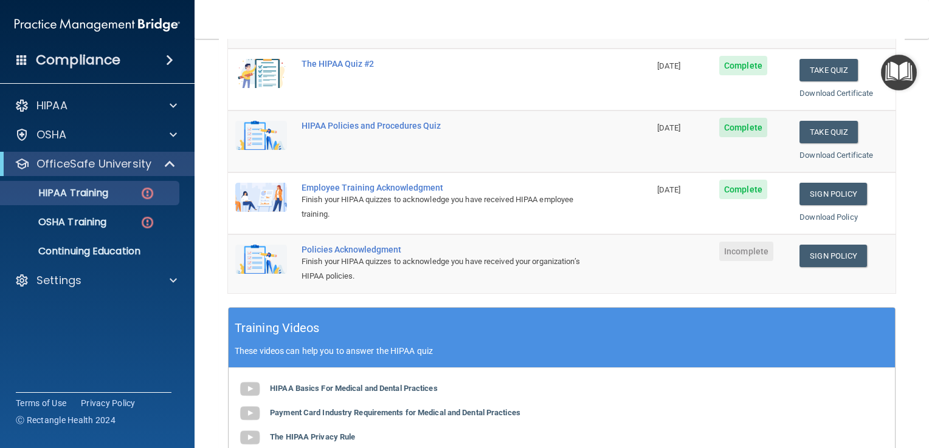
scroll to position [243, 0]
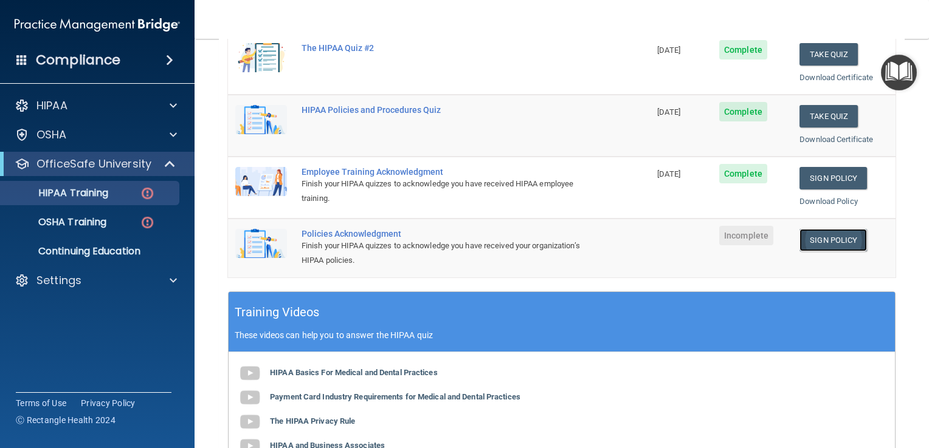
click at [820, 235] on link "Sign Policy" at bounding box center [832, 240] width 67 height 22
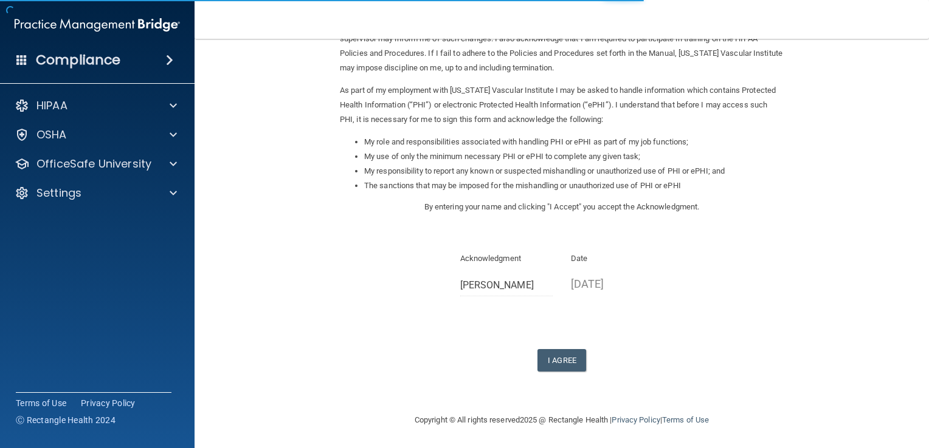
scroll to position [108, 0]
click at [574, 351] on button "I Agree" at bounding box center [561, 360] width 49 height 22
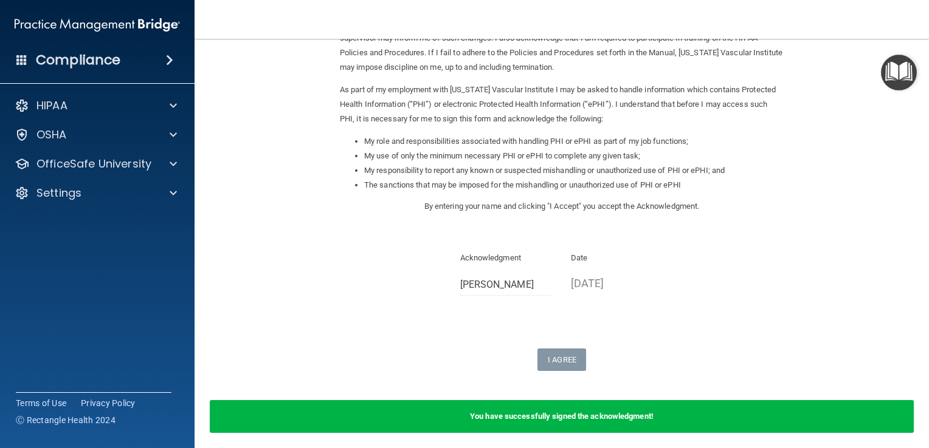
click at [893, 70] on img "Open Resource Center" at bounding box center [899, 73] width 36 height 36
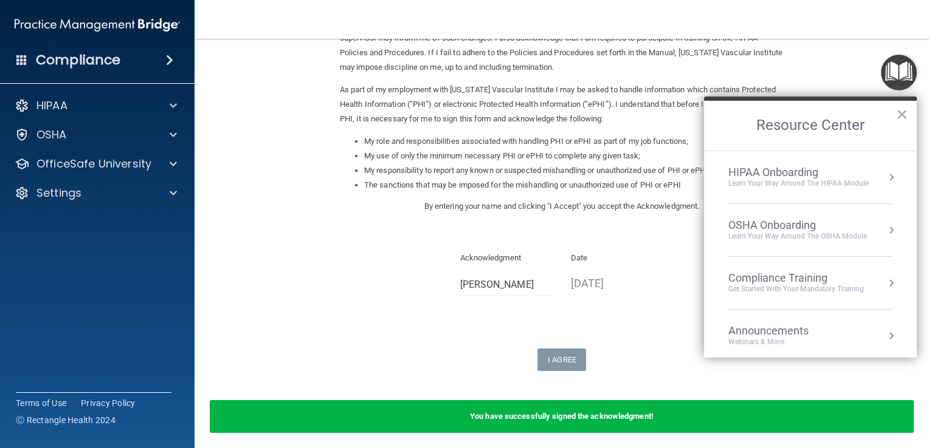
click at [788, 176] on div "HIPAA Onboarding" at bounding box center [798, 172] width 140 height 13
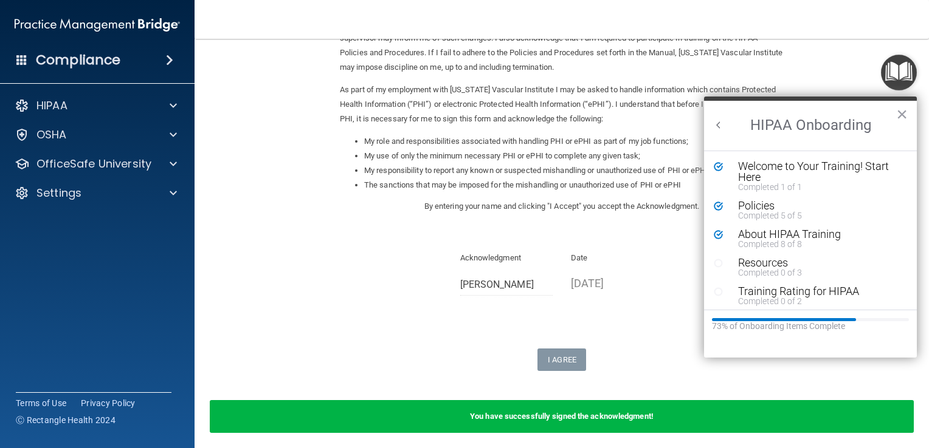
scroll to position [0, 0]
click at [746, 231] on div "About HIPAA Training" at bounding box center [814, 234] width 153 height 11
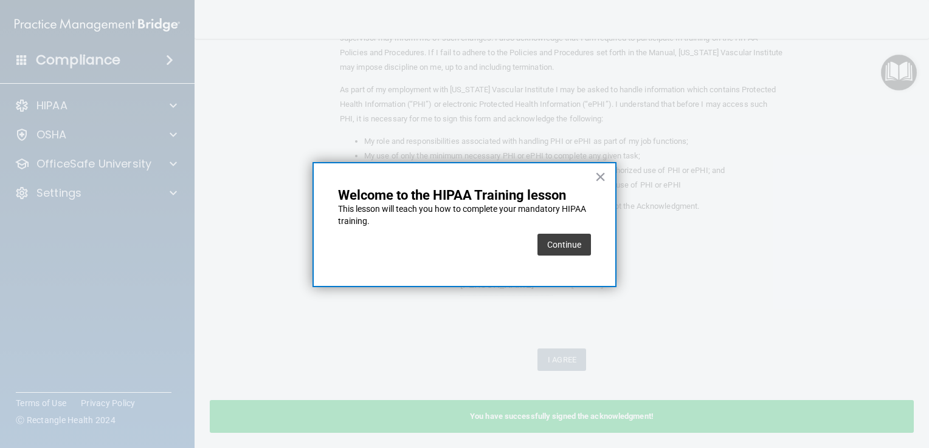
click at [572, 256] on div "Continue" at bounding box center [563, 245] width 53 height 34
click at [568, 249] on button "Continue" at bounding box center [563, 245] width 53 height 22
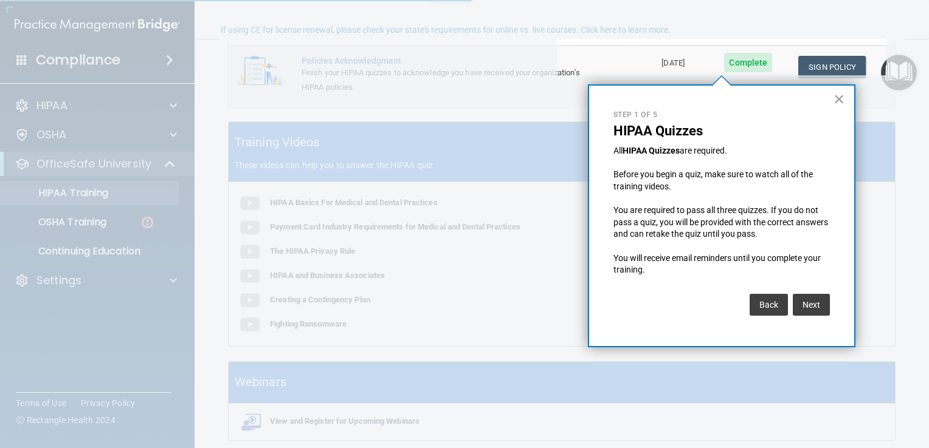
scroll to position [94, 0]
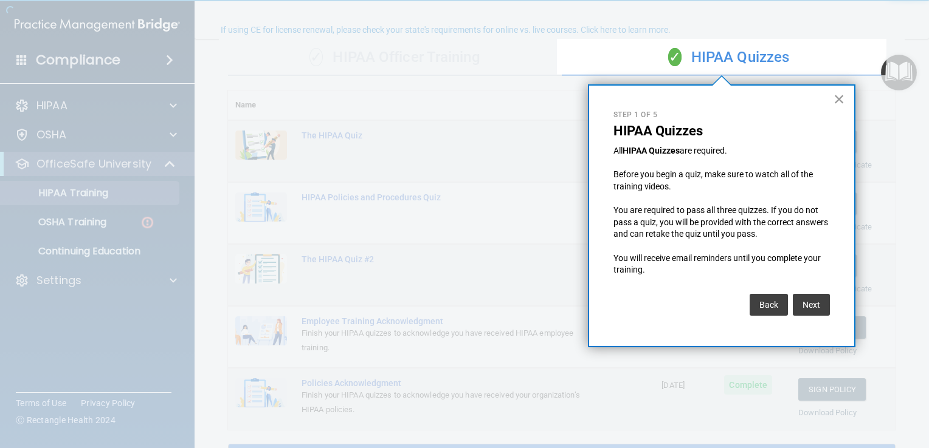
click at [837, 100] on button "×" at bounding box center [839, 98] width 12 height 19
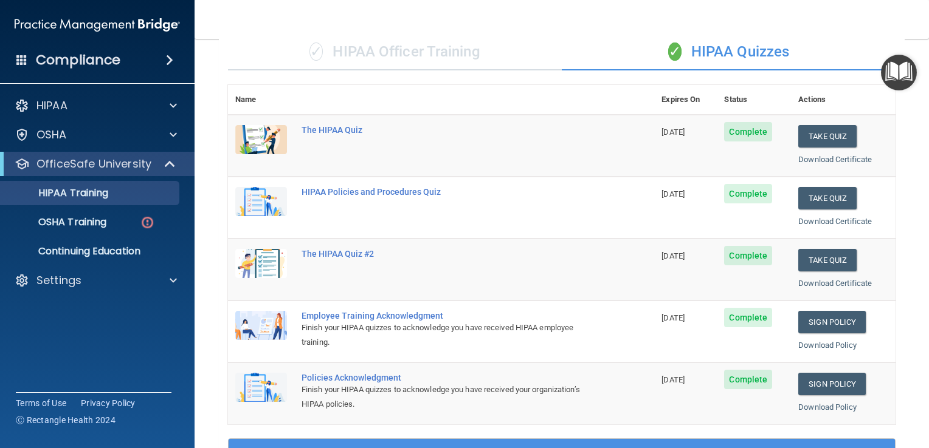
scroll to position [0, 0]
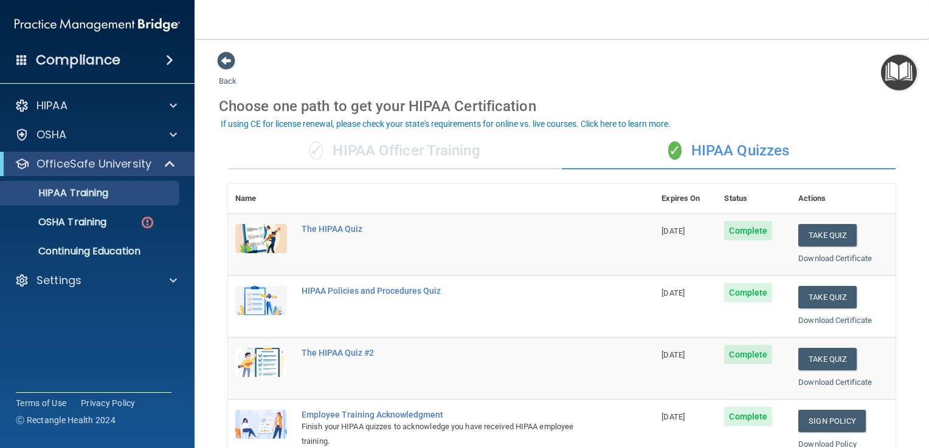
click at [894, 74] on img "Open Resource Center" at bounding box center [899, 73] width 36 height 36
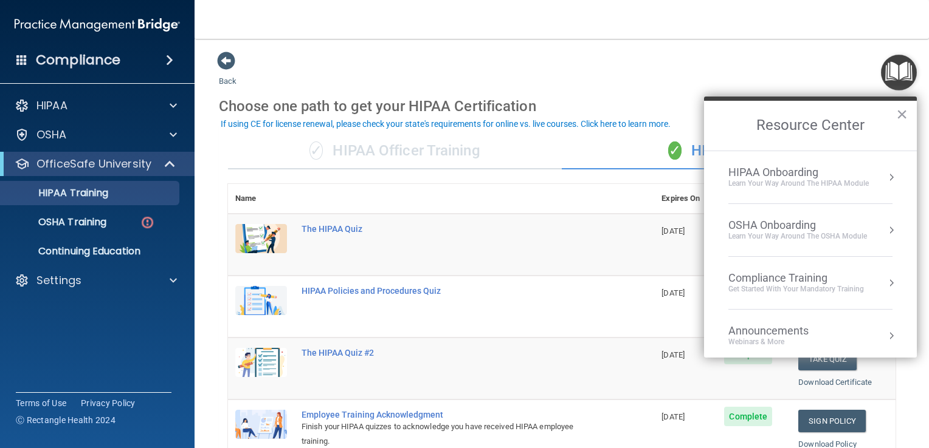
click at [769, 181] on div "Learn Your Way around the HIPAA module" at bounding box center [798, 184] width 140 height 10
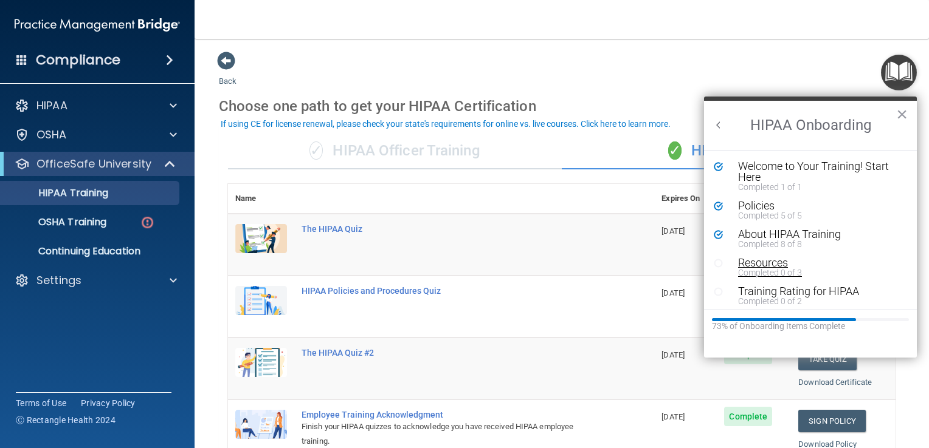
click at [767, 259] on div "Resources" at bounding box center [814, 263] width 153 height 11
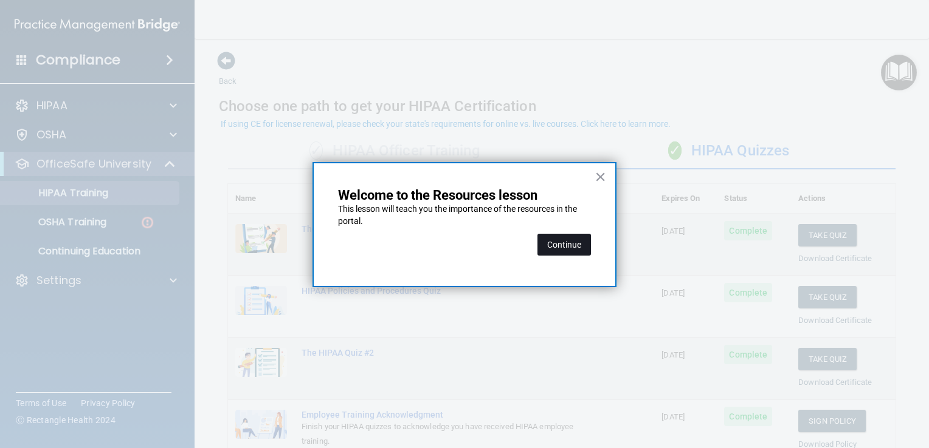
click at [565, 244] on button "Continue" at bounding box center [563, 245] width 53 height 22
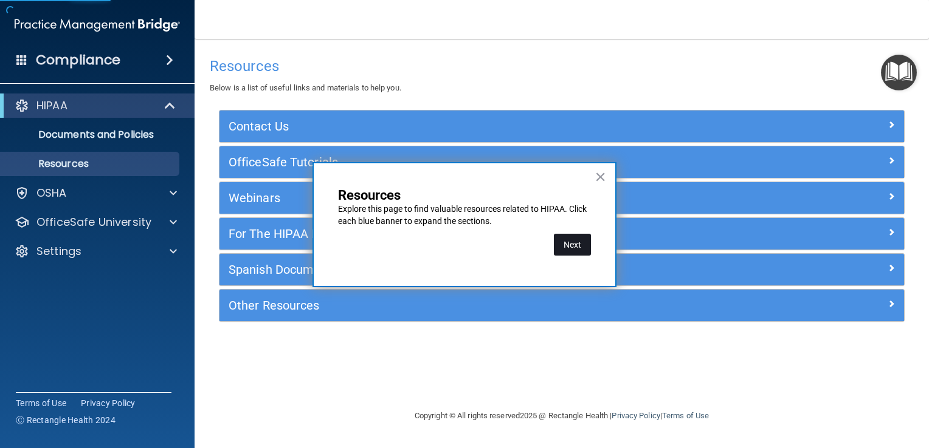
click at [557, 242] on button "Next" at bounding box center [572, 245] width 37 height 22
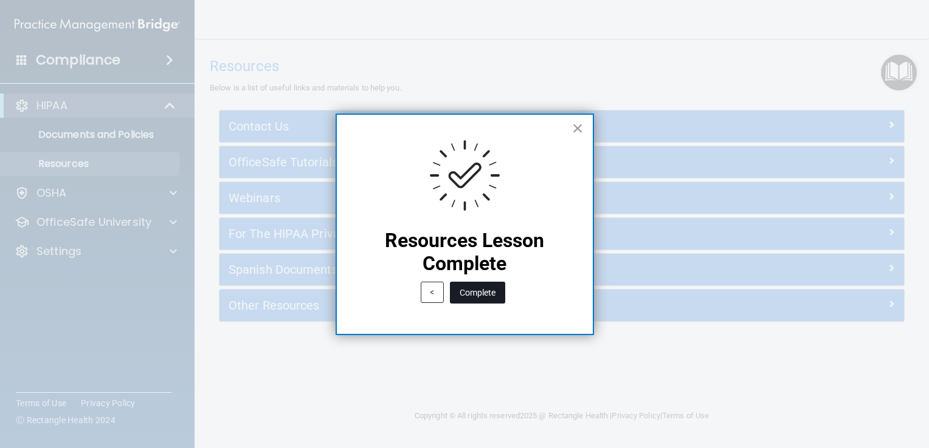
click at [492, 293] on button "Complete" at bounding box center [477, 293] width 55 height 22
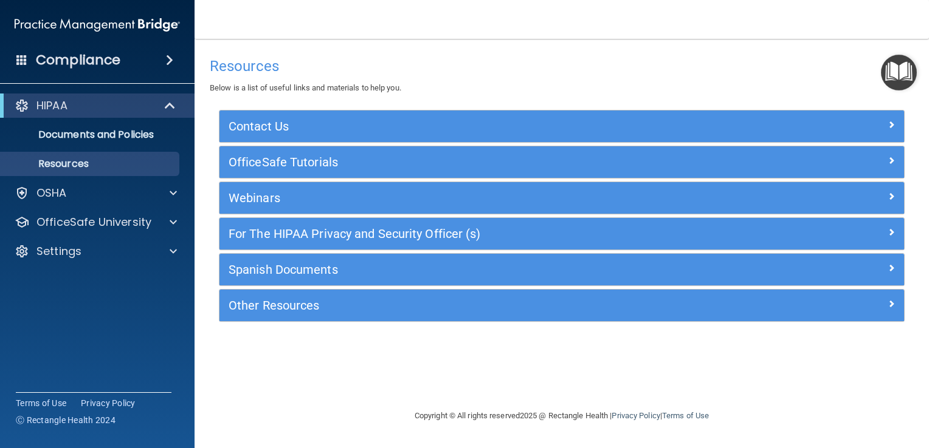
click at [893, 72] on img "Open Resource Center" at bounding box center [899, 73] width 36 height 36
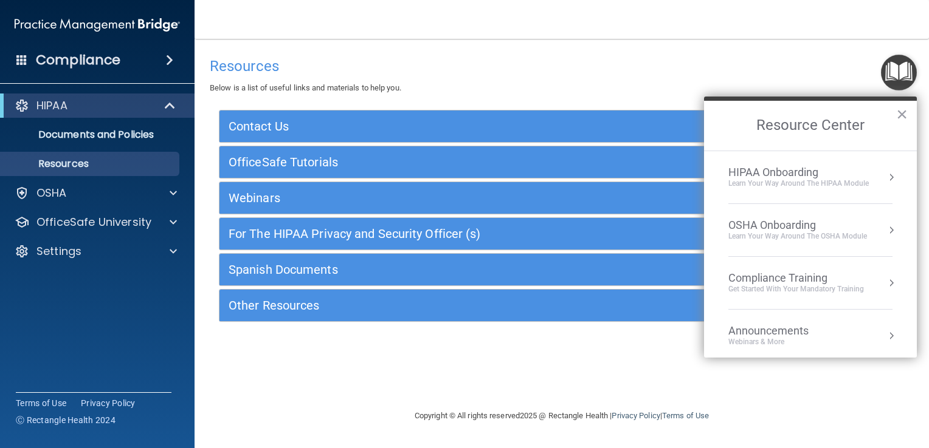
click at [780, 170] on div "HIPAA Onboarding" at bounding box center [798, 172] width 140 height 13
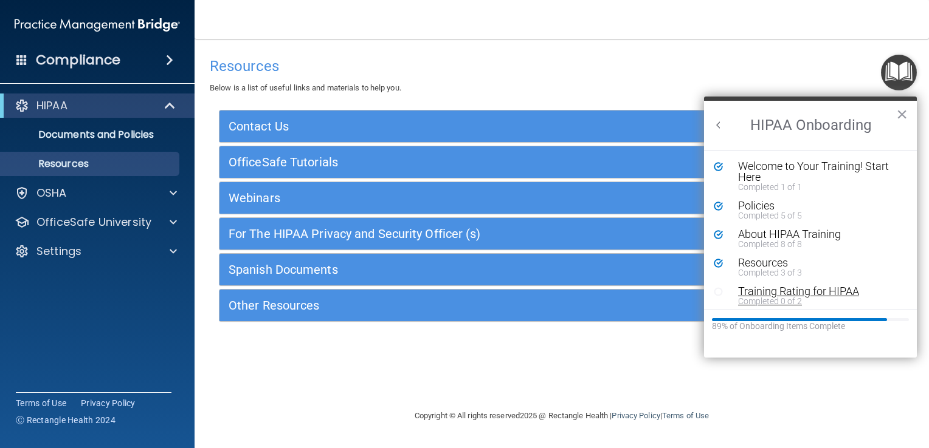
scroll to position [4, 0]
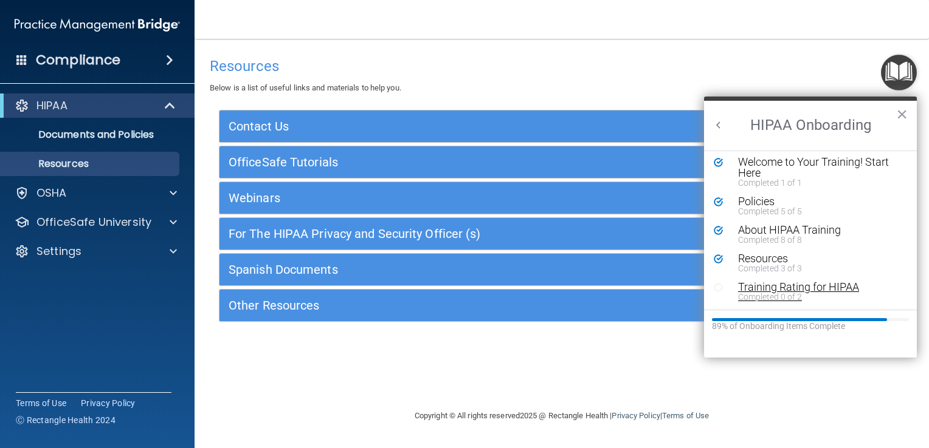
click at [769, 286] on div "Training Rating for HIPAA" at bounding box center [814, 287] width 153 height 11
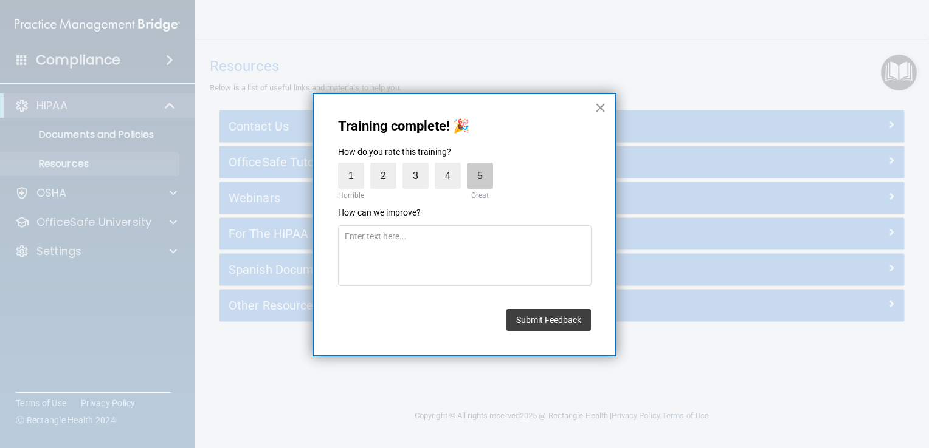
click at [486, 179] on label "5" at bounding box center [480, 176] width 26 height 26
click at [452, 166] on input "5" at bounding box center [452, 166] width 0 height 0
click at [531, 314] on button "Submit Feedback" at bounding box center [548, 320] width 84 height 22
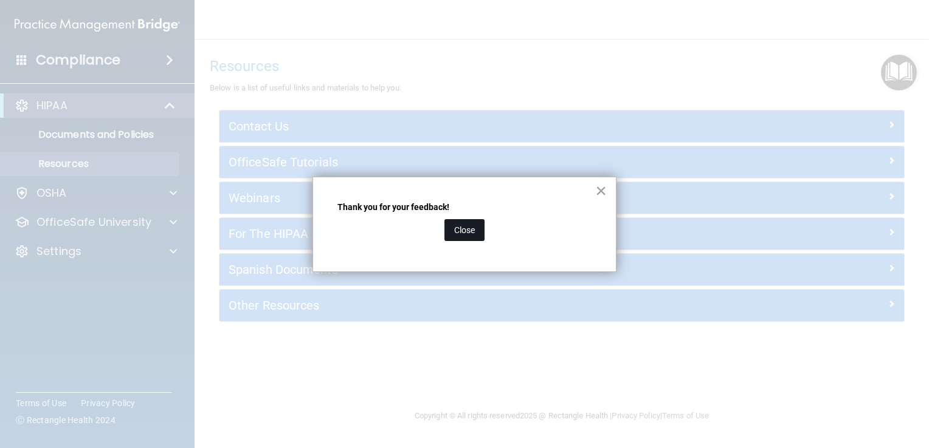
click at [472, 228] on button "Close" at bounding box center [464, 230] width 40 height 22
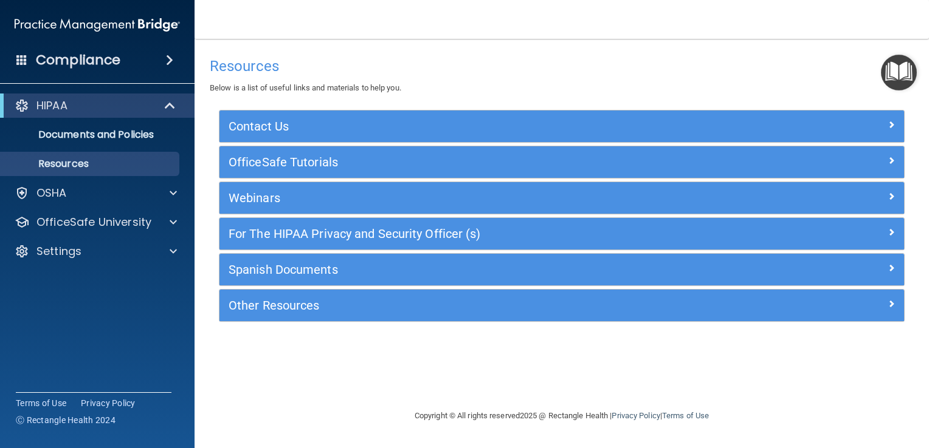
click at [888, 78] on img "Open Resource Center" at bounding box center [899, 73] width 36 height 36
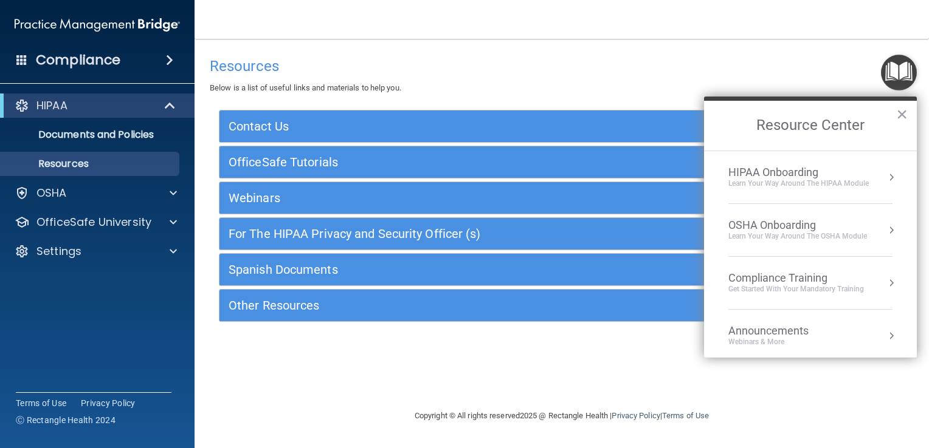
click at [790, 176] on div "HIPAA Onboarding" at bounding box center [798, 172] width 140 height 13
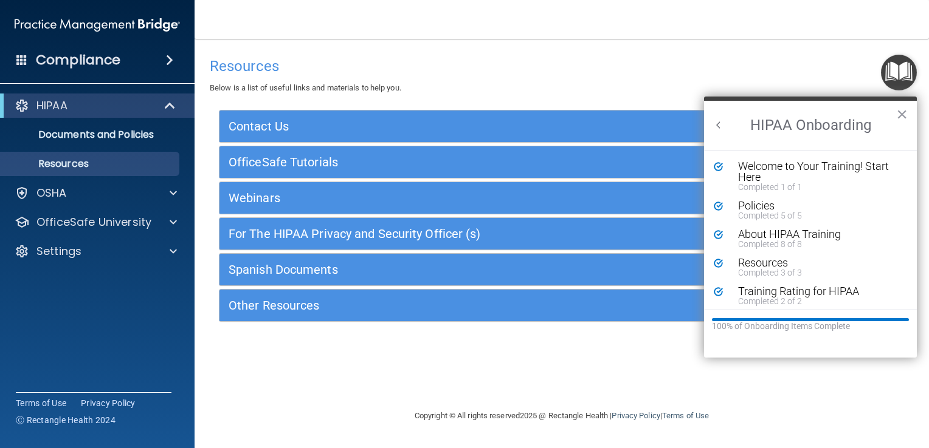
scroll to position [0, 0]
click at [513, 47] on main "Resources Below is a list of useful links and materials to help you. Contact Us…" at bounding box center [561, 244] width 734 height 410
